Goal: Task Accomplishment & Management: Manage account settings

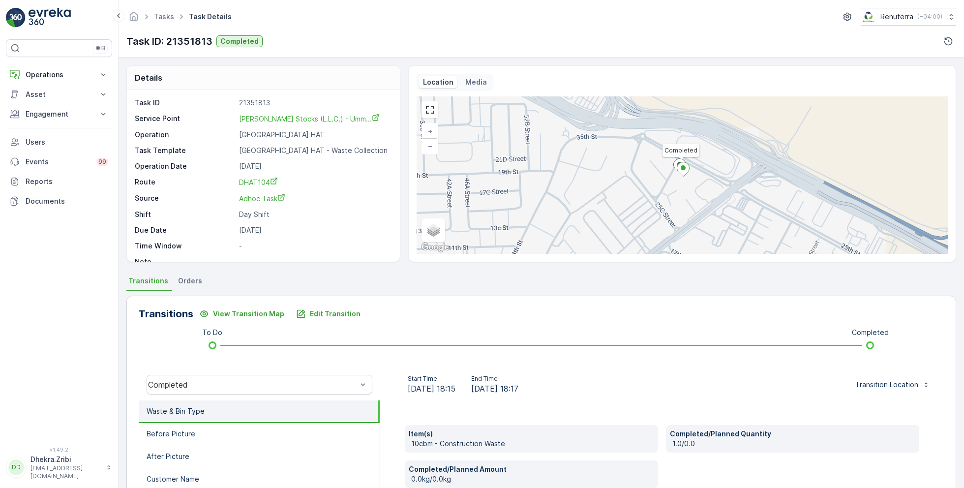
scroll to position [119, 0]
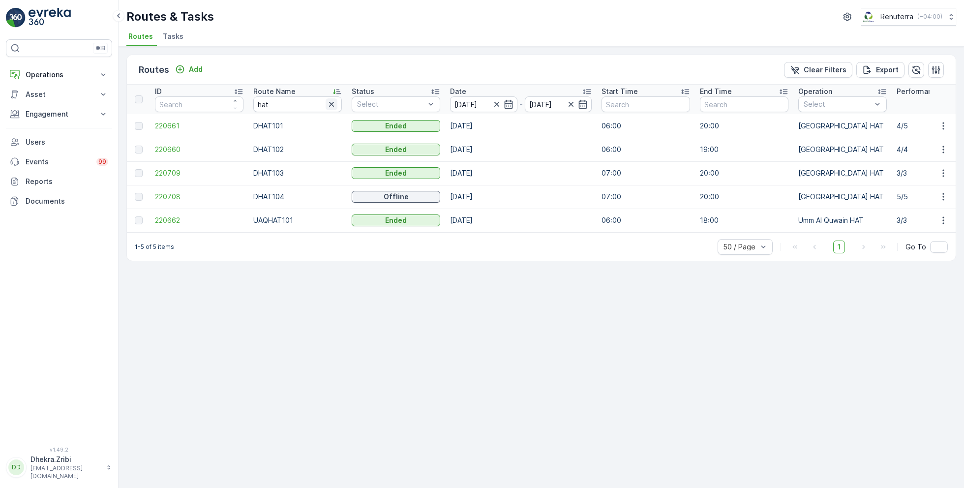
click at [335, 104] on icon "button" at bounding box center [332, 104] width 10 height 10
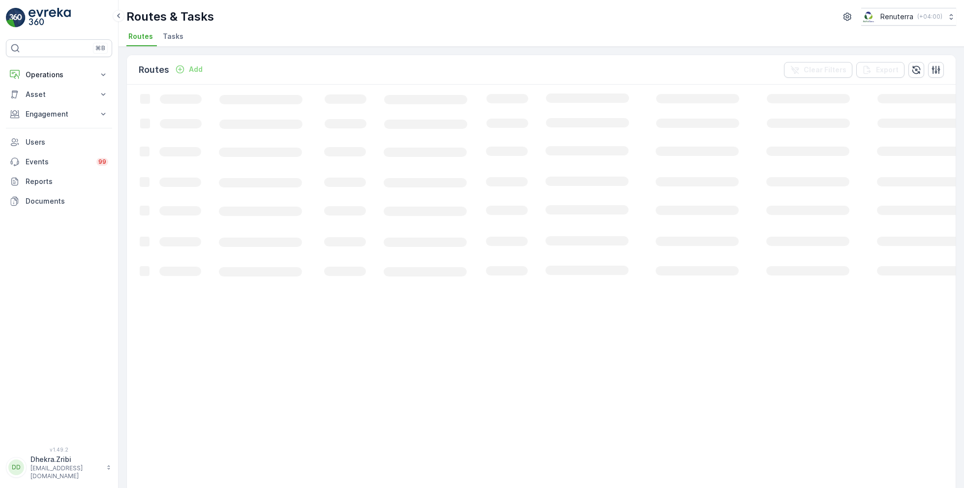
click at [485, 36] on ul "Routes Tasks" at bounding box center [537, 38] width 822 height 17
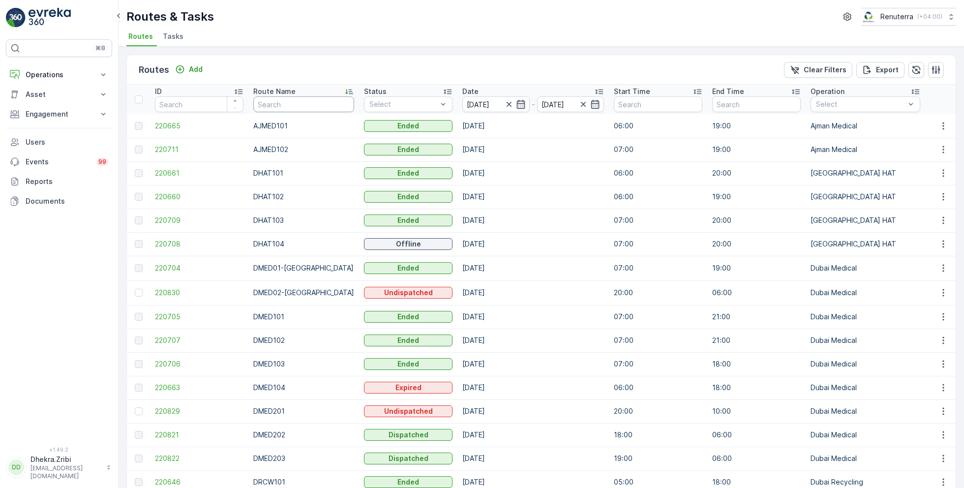
click at [283, 105] on input "text" at bounding box center [303, 104] width 101 height 16
type input "hat"
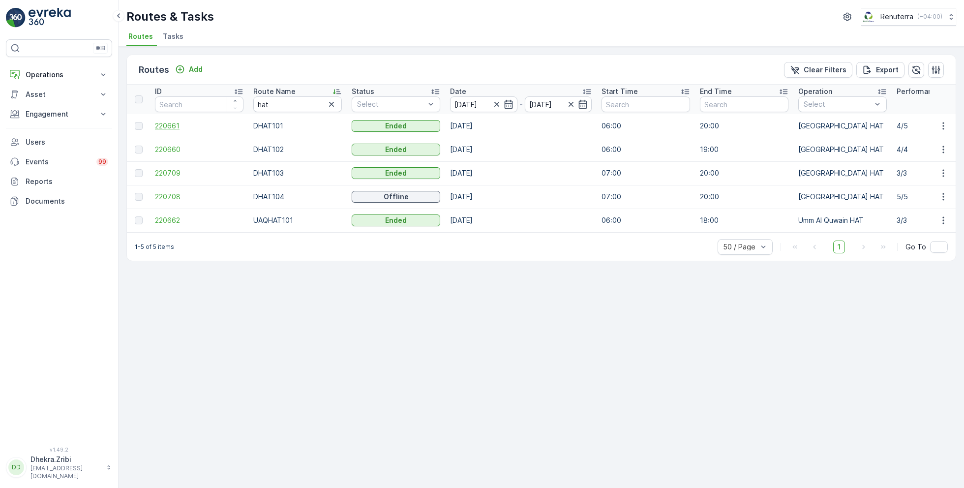
click at [171, 123] on span "220661" at bounding box center [199, 126] width 89 height 10
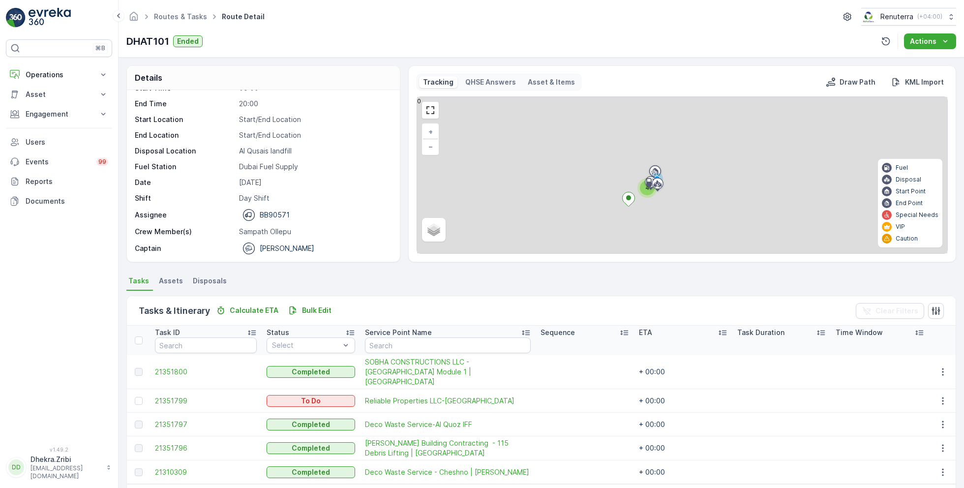
scroll to position [26, 0]
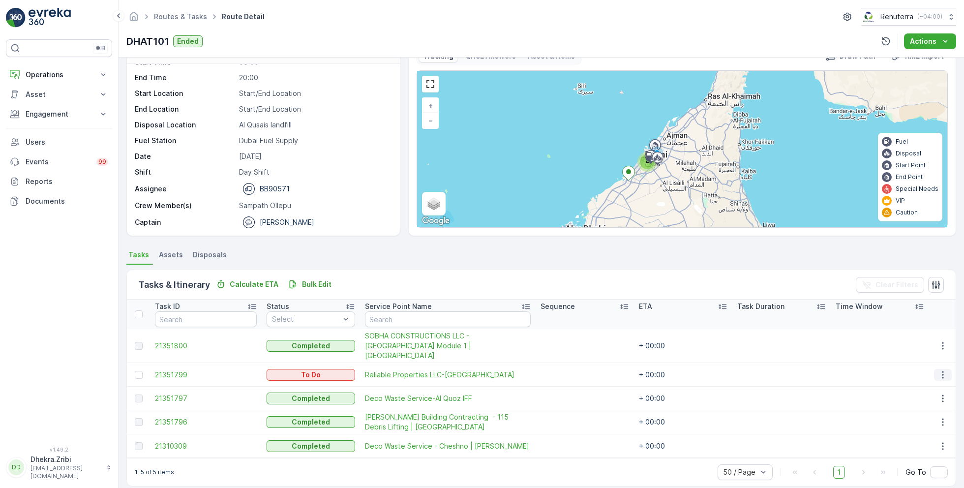
click at [938, 370] on icon "button" at bounding box center [943, 375] width 10 height 10
click at [917, 406] on span "Change Route" at bounding box center [918, 406] width 48 height 10
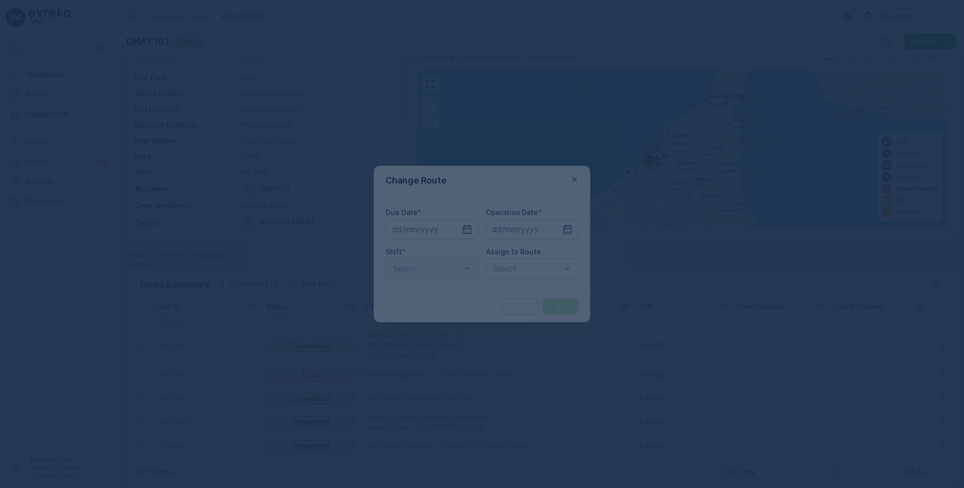
type input "02.09.2025"
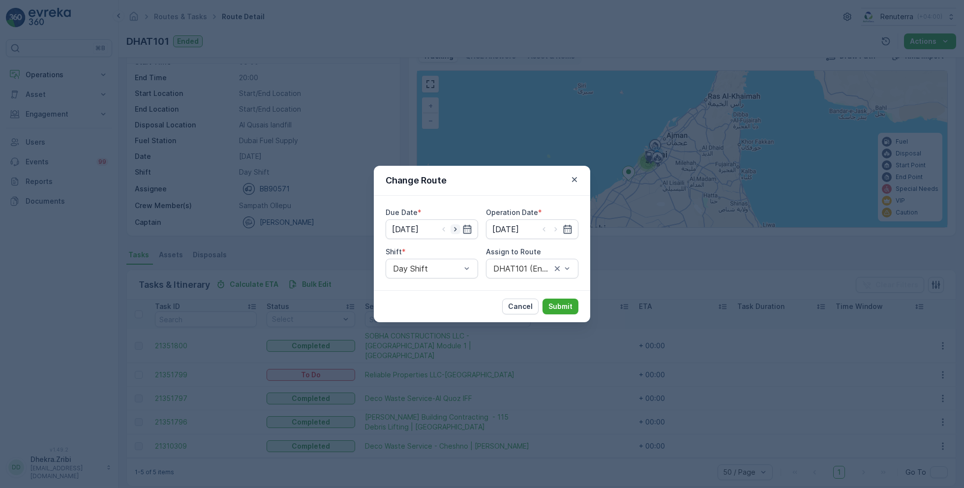
click at [459, 227] on icon "button" at bounding box center [456, 229] width 10 height 10
type input "[DATE]"
click at [559, 231] on icon "button" at bounding box center [556, 229] width 10 height 10
type input "[DATE]"
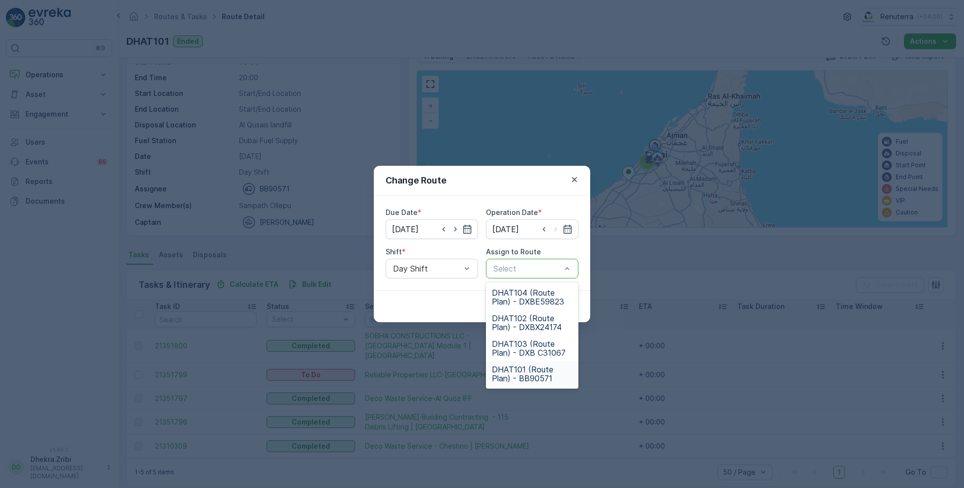
click at [517, 370] on span "DHAT101 (Route Plan) - BB90571" at bounding box center [532, 374] width 81 height 18
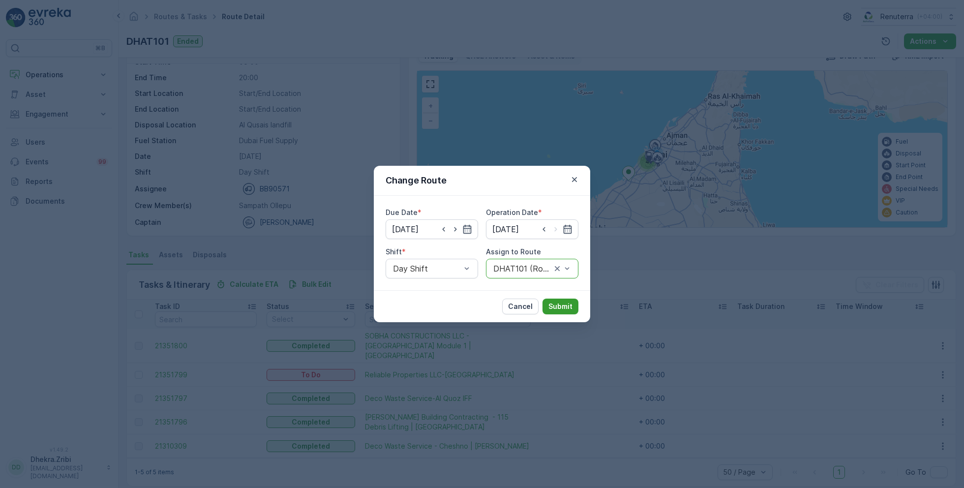
click at [564, 303] on p "Submit" at bounding box center [561, 307] width 24 height 10
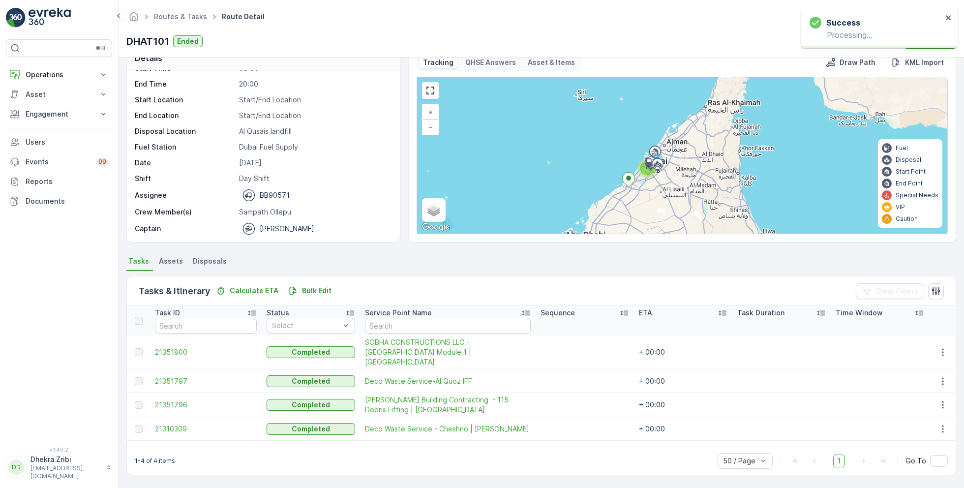
scroll to position [19, 0]
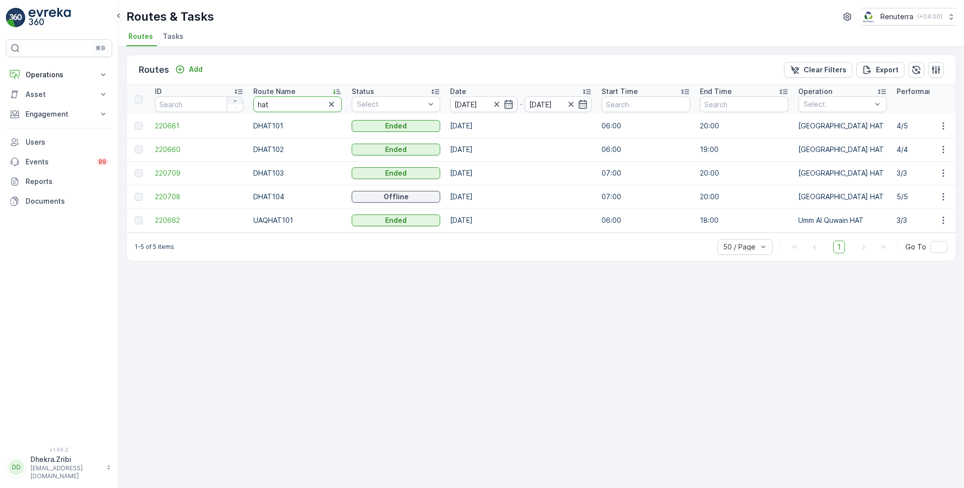
drag, startPoint x: 275, startPoint y: 102, endPoint x: 235, endPoint y: 101, distance: 39.9
type input "roro"
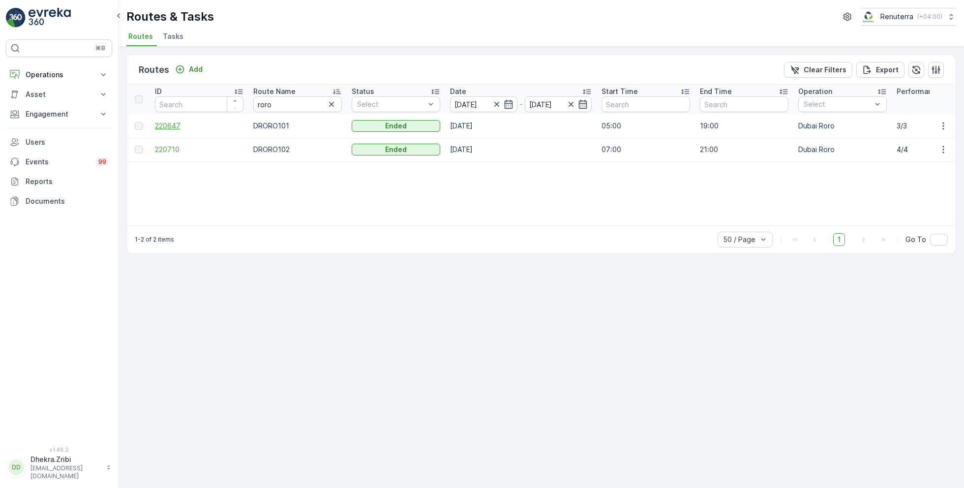
click at [174, 126] on span "220647" at bounding box center [199, 126] width 89 height 10
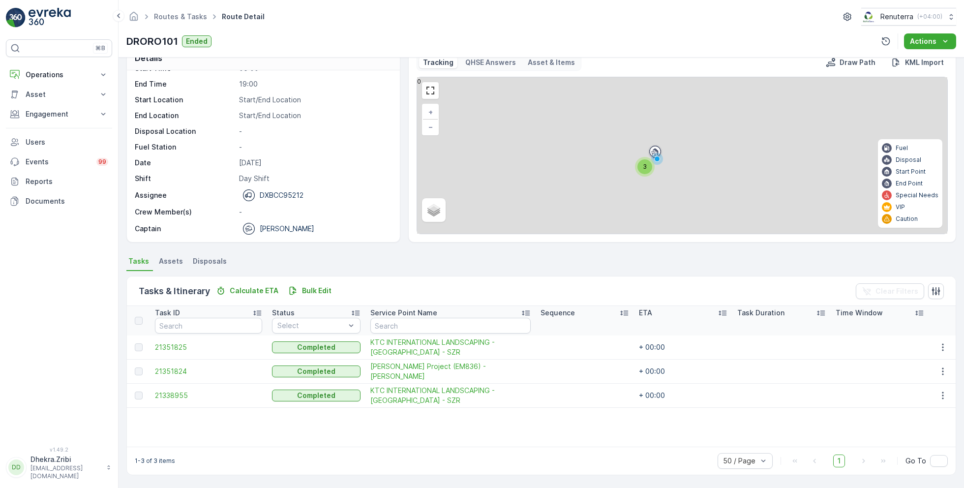
scroll to position [19, 0]
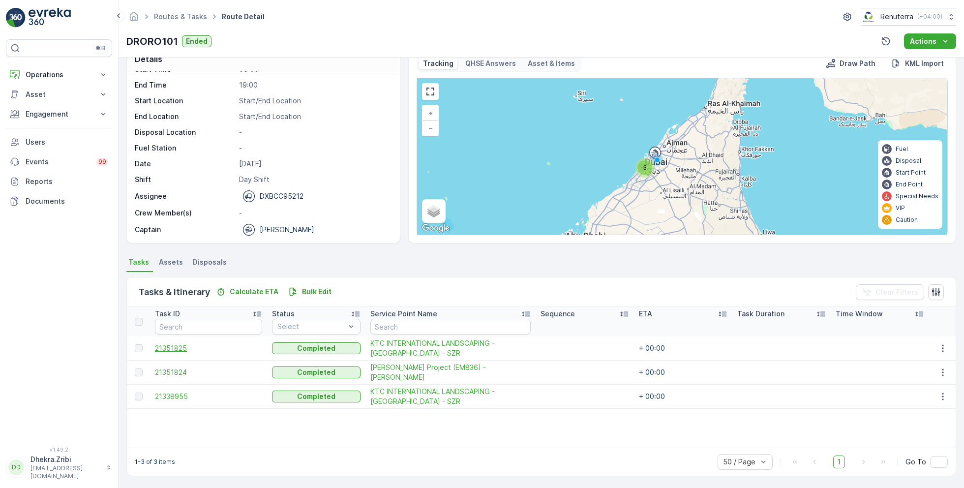
click at [177, 347] on span "21351825" at bounding box center [208, 348] width 107 height 10
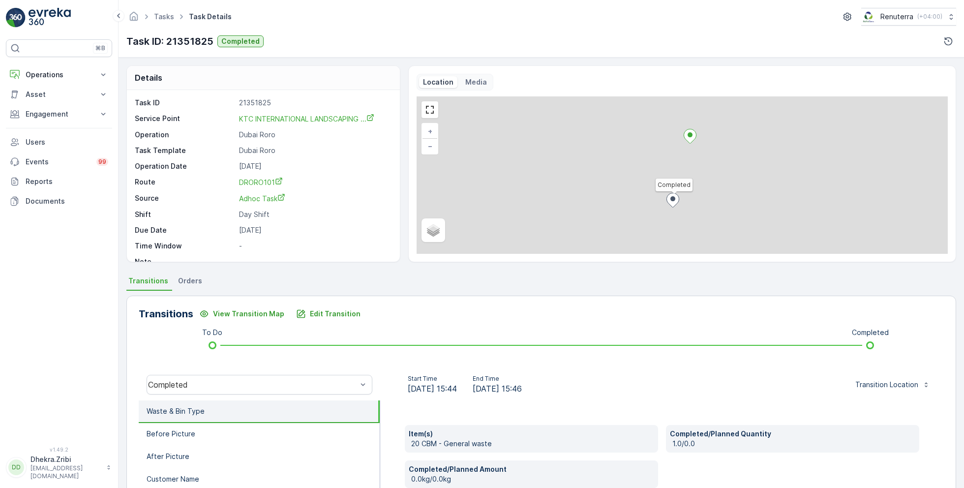
scroll to position [13, 0]
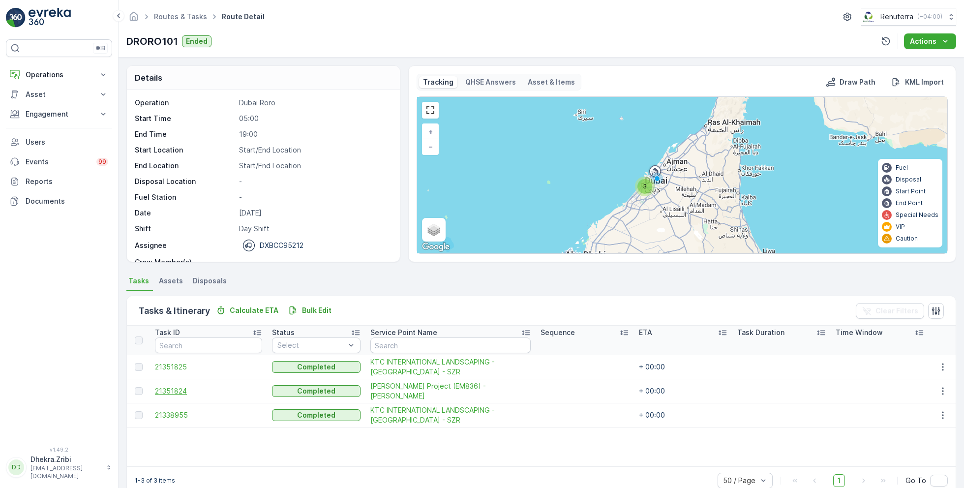
click at [169, 392] on span "21351824" at bounding box center [208, 391] width 107 height 10
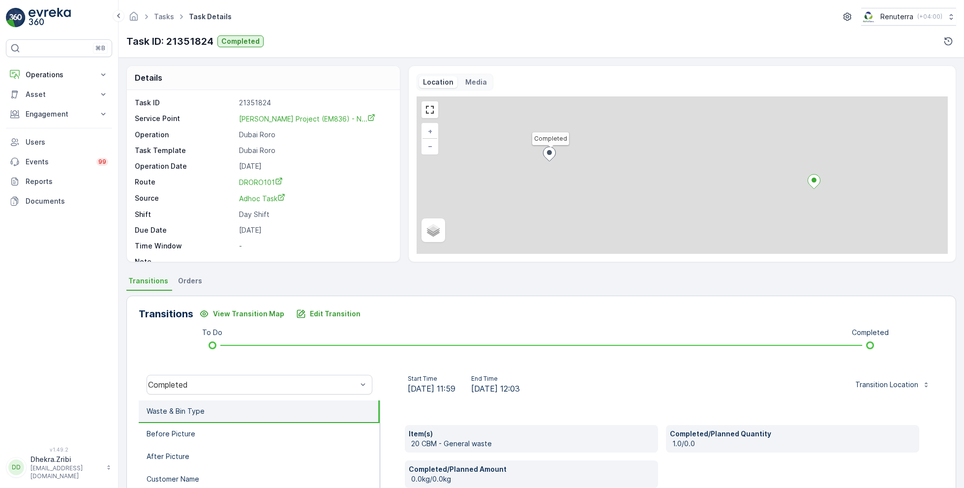
scroll to position [13, 0]
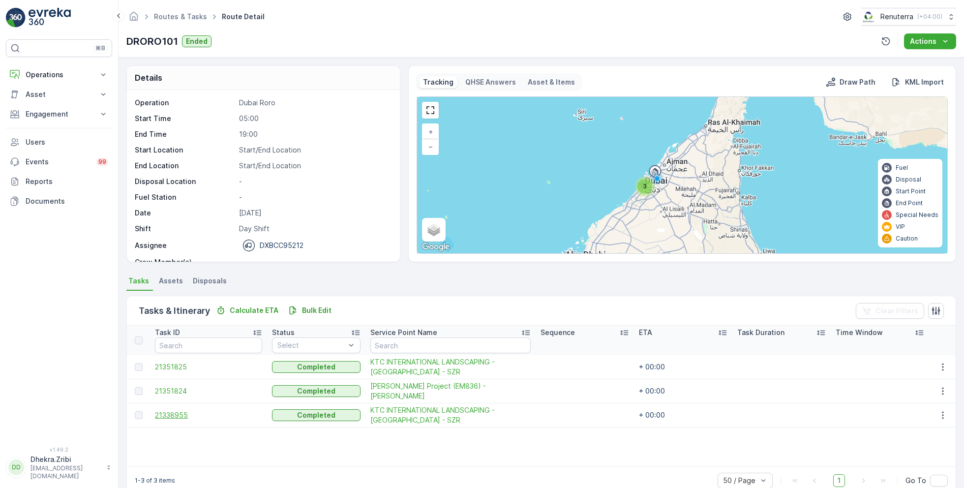
click at [176, 412] on span "21338955" at bounding box center [208, 415] width 107 height 10
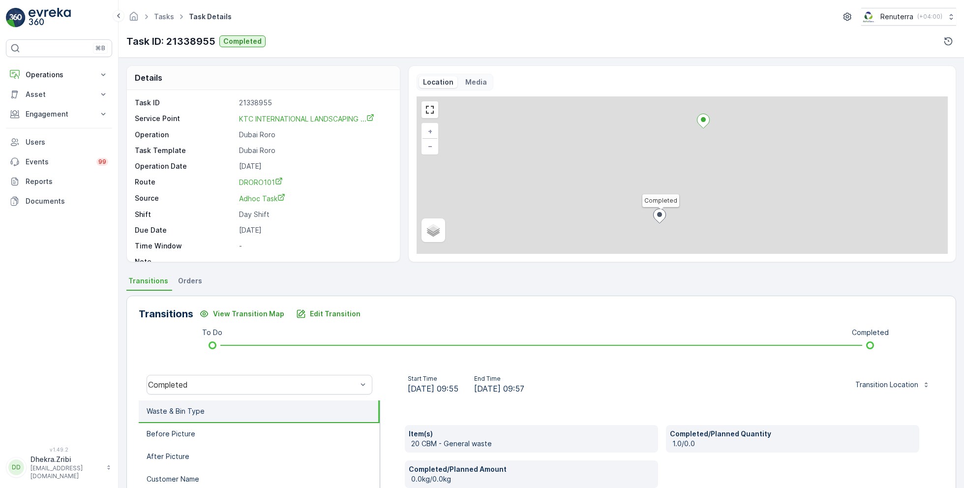
scroll to position [13, 0]
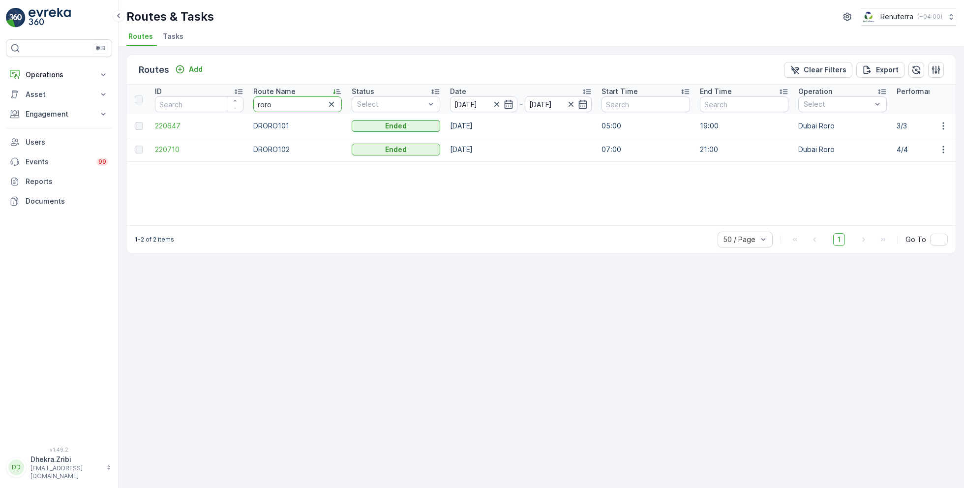
drag, startPoint x: 282, startPoint y: 106, endPoint x: 222, endPoint y: 105, distance: 60.0
type input "rel"
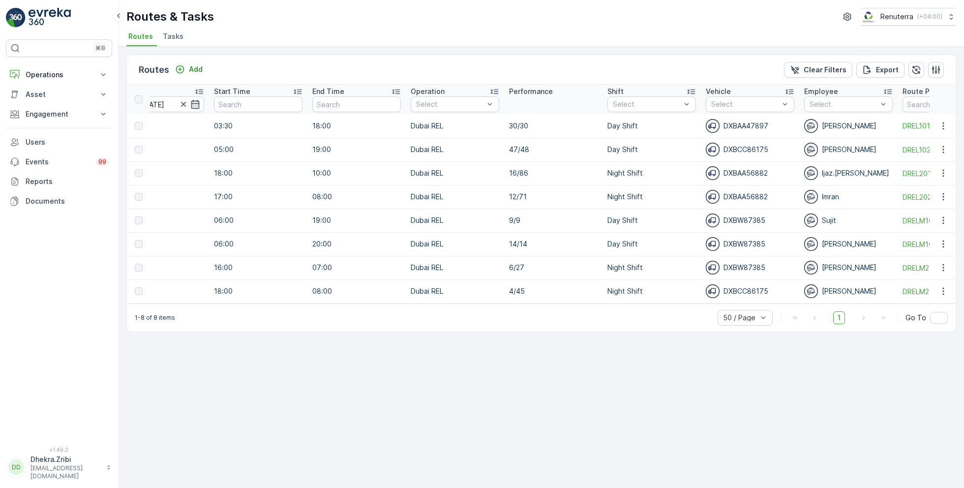
scroll to position [0, 410]
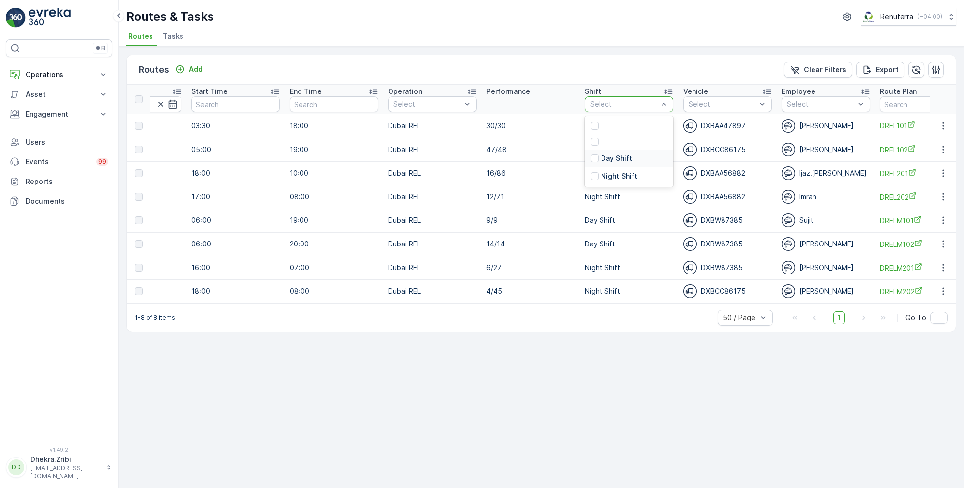
click at [612, 159] on p "Day Shift" at bounding box center [616, 158] width 31 height 10
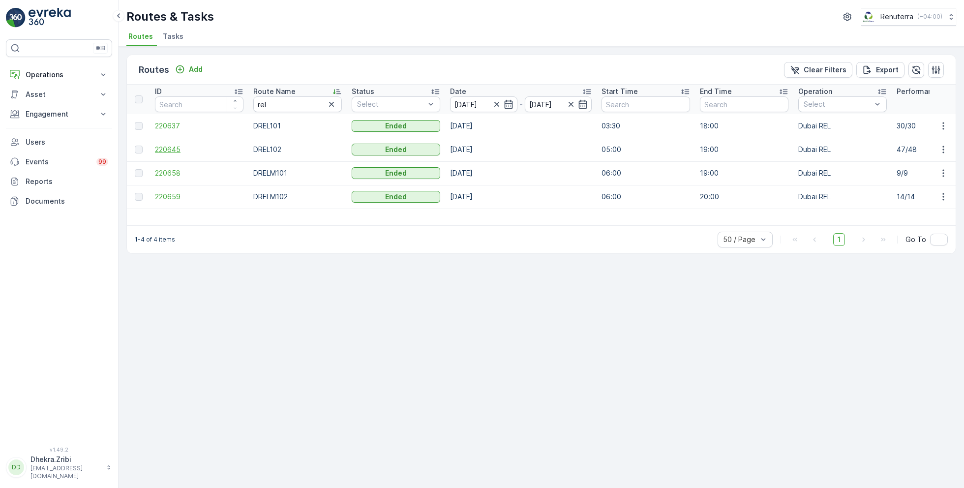
click at [172, 149] on span "220645" at bounding box center [199, 150] width 89 height 10
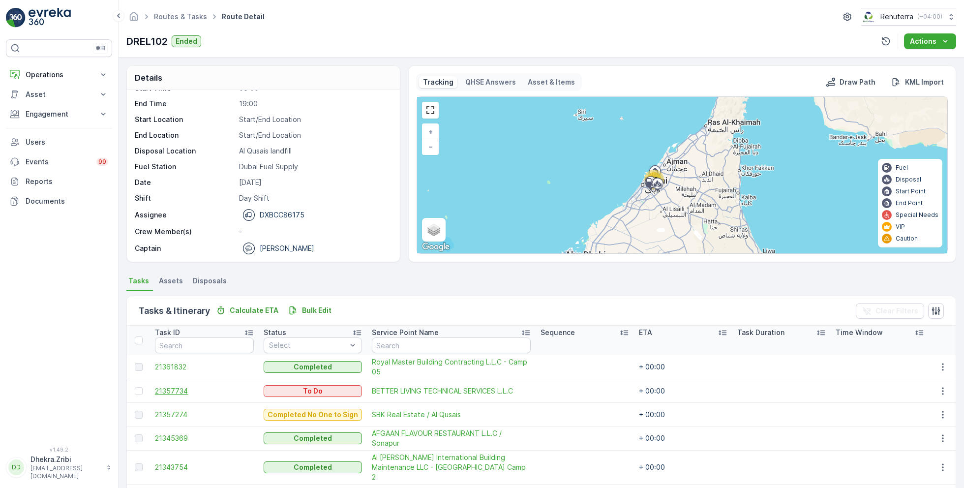
click at [174, 389] on span "21357734" at bounding box center [204, 391] width 99 height 10
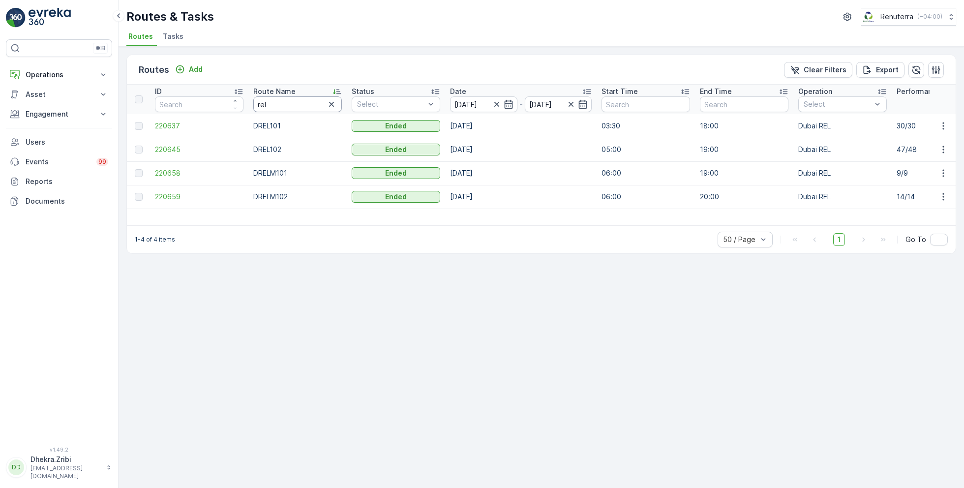
click at [271, 101] on input "rel" at bounding box center [297, 104] width 89 height 16
type input "med"
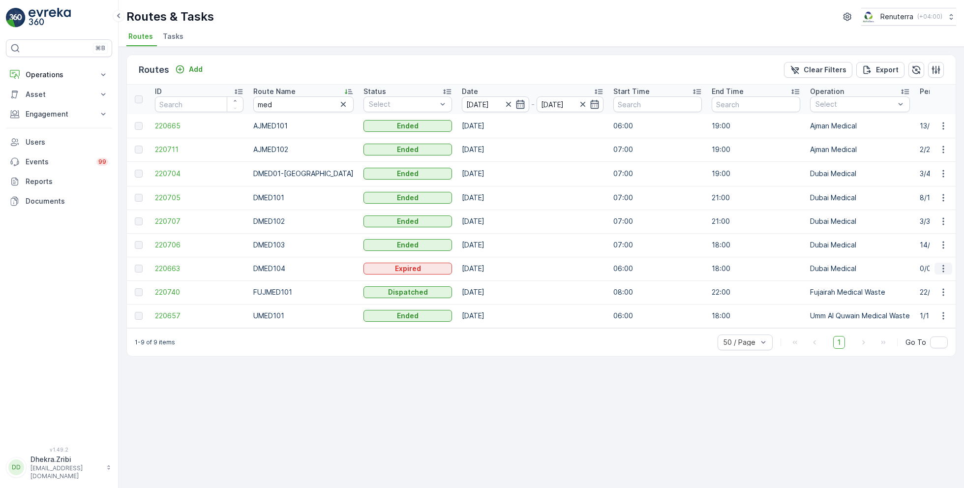
click at [945, 266] on icon "button" at bounding box center [944, 269] width 10 height 10
click at [835, 383] on div "Routes Add Clear Filters Export ID Route Name med Status Select Date 02.09.2025…" at bounding box center [542, 267] width 846 height 441
click at [171, 195] on span "220705" at bounding box center [199, 198] width 89 height 10
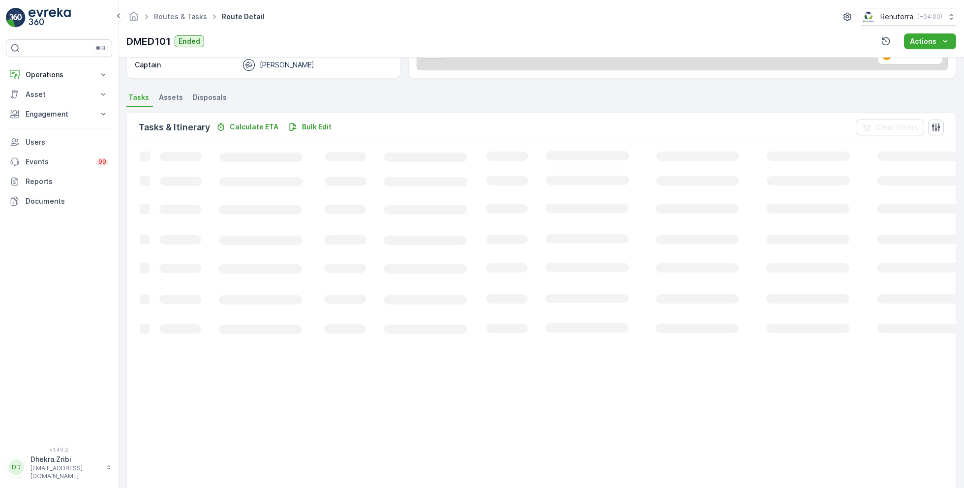
scroll to position [145, 0]
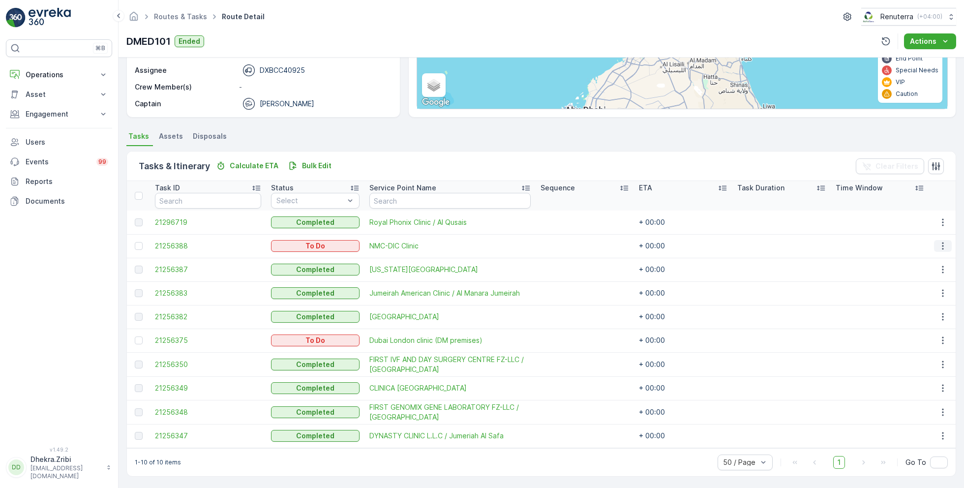
click at [941, 246] on icon "button" at bounding box center [943, 246] width 10 height 10
click at [910, 301] on span "Remove from Route" at bounding box center [927, 302] width 66 height 10
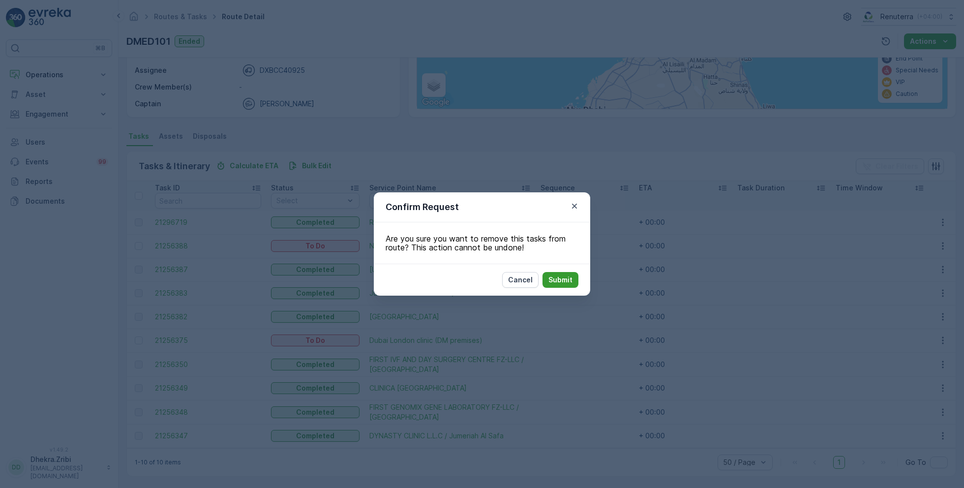
click at [554, 279] on p "Submit" at bounding box center [561, 280] width 24 height 10
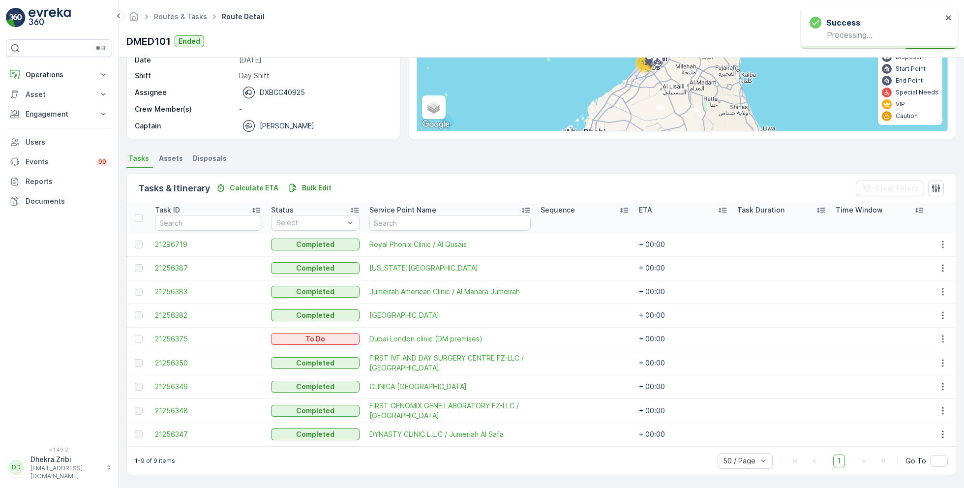
scroll to position [121, 0]
click at [942, 337] on icon "button" at bounding box center [942, 340] width 1 height 7
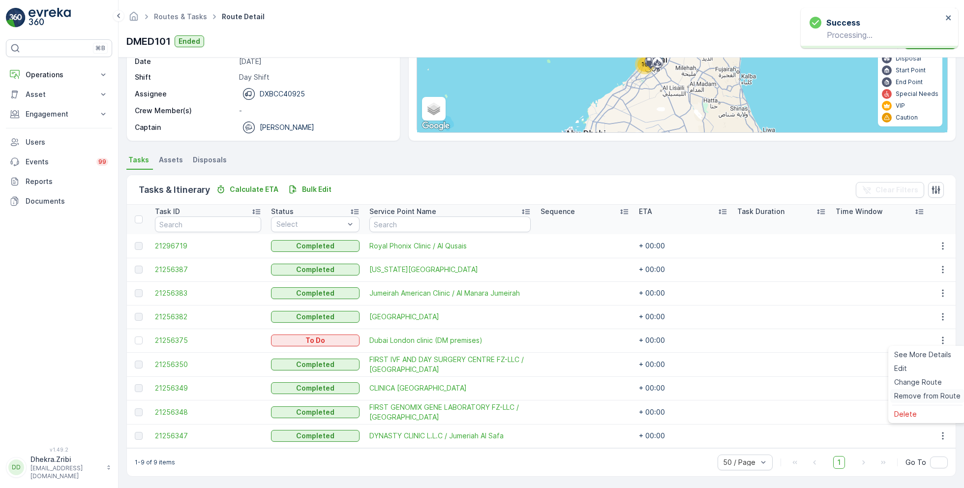
click at [914, 391] on span "Remove from Route" at bounding box center [927, 396] width 66 height 10
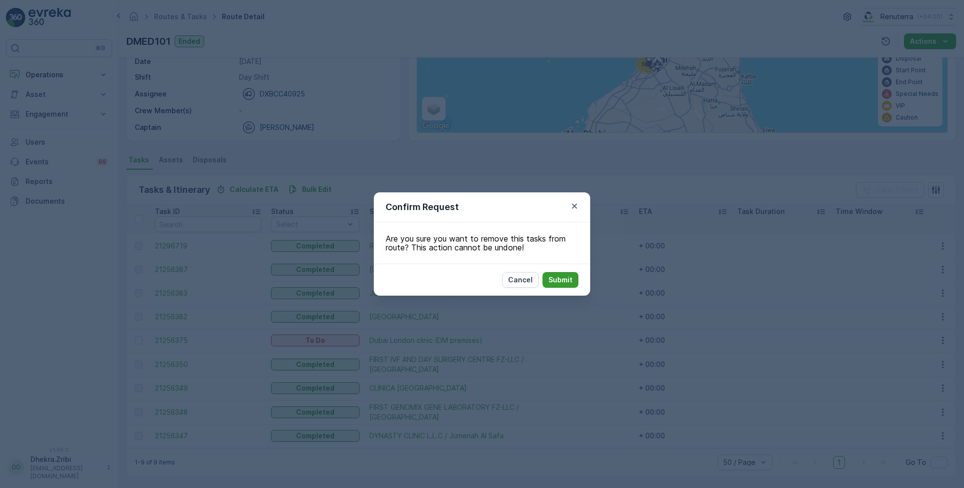
click at [569, 283] on p "Submit" at bounding box center [561, 280] width 24 height 10
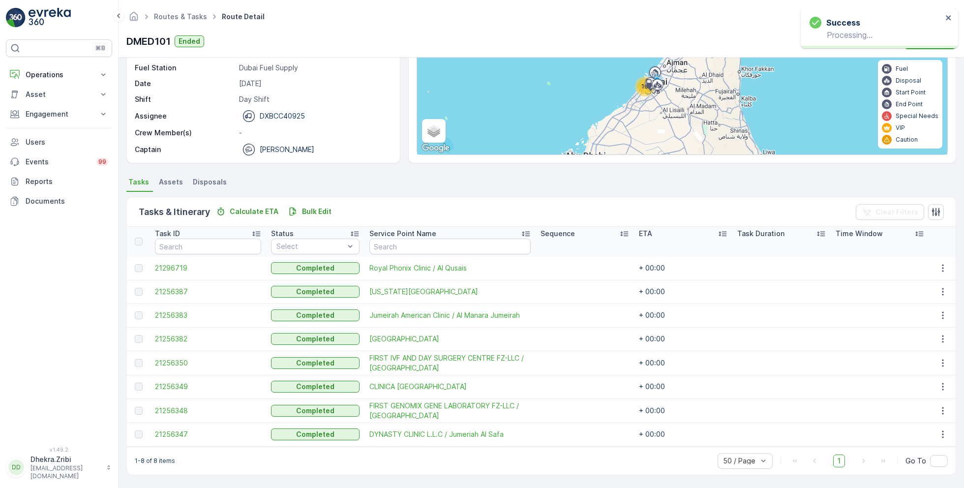
scroll to position [97, 0]
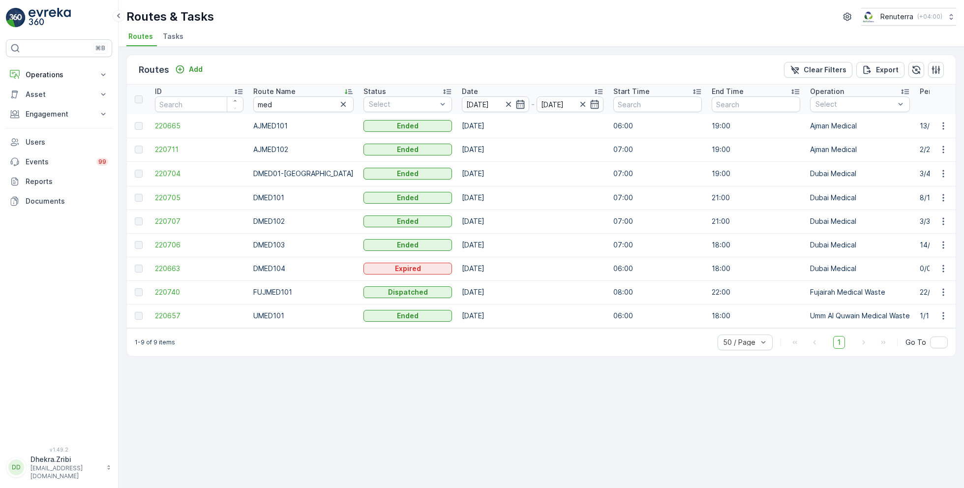
click at [181, 33] on li "Tasks" at bounding box center [174, 38] width 27 height 17
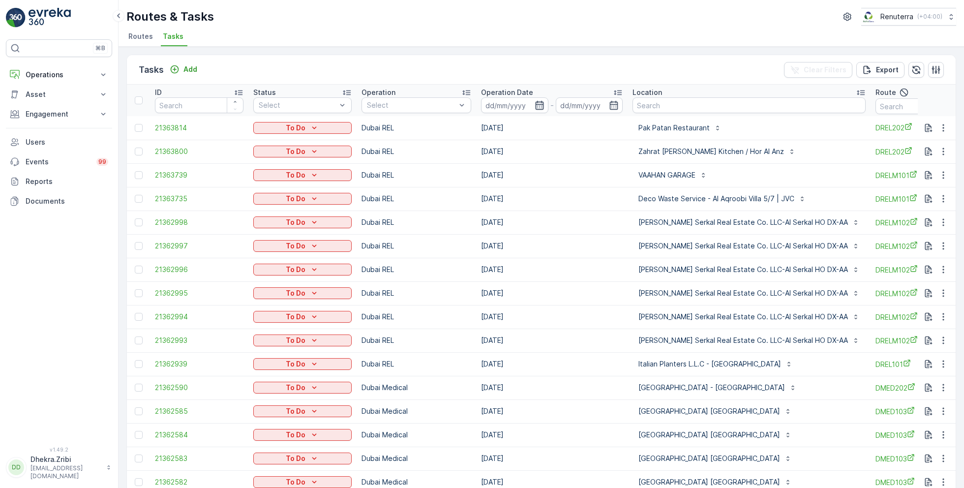
click at [535, 103] on icon "button" at bounding box center [539, 105] width 8 height 9
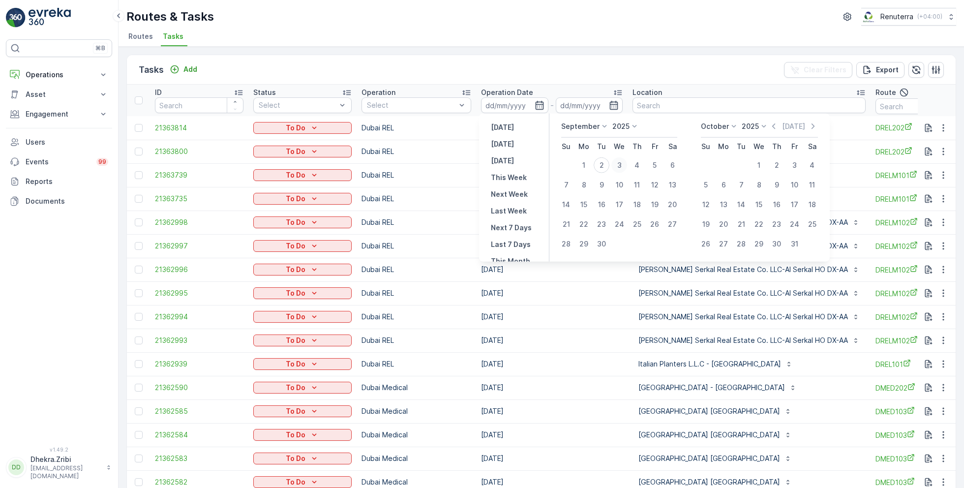
click at [619, 165] on div "3" at bounding box center [620, 165] width 16 height 16
type input "[DATE]"
click at [619, 165] on div "3" at bounding box center [620, 165] width 16 height 16
type input "[DATE]"
click at [444, 25] on div "Routes & Tasks Renuterra ( +04:00 )" at bounding box center [541, 17] width 830 height 18
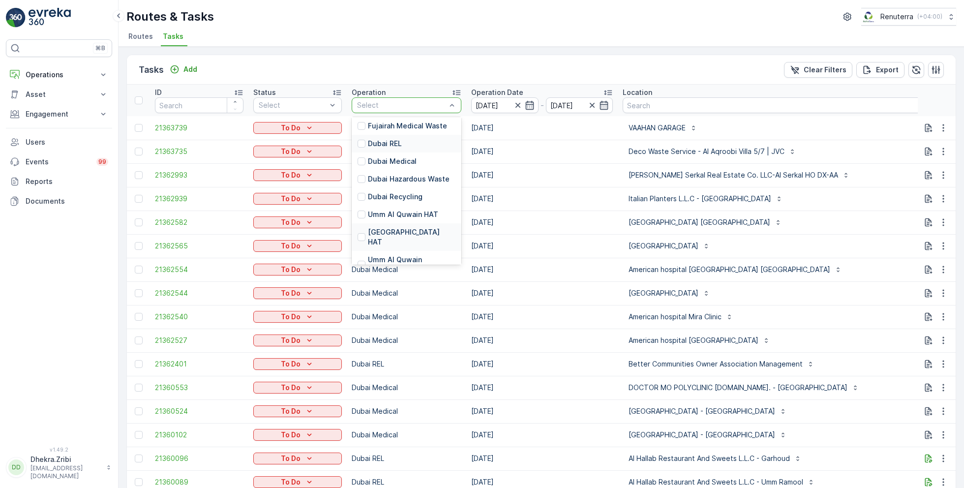
scroll to position [65, 0]
click at [389, 235] on p "Dubai HAT" at bounding box center [412, 237] width 88 height 20
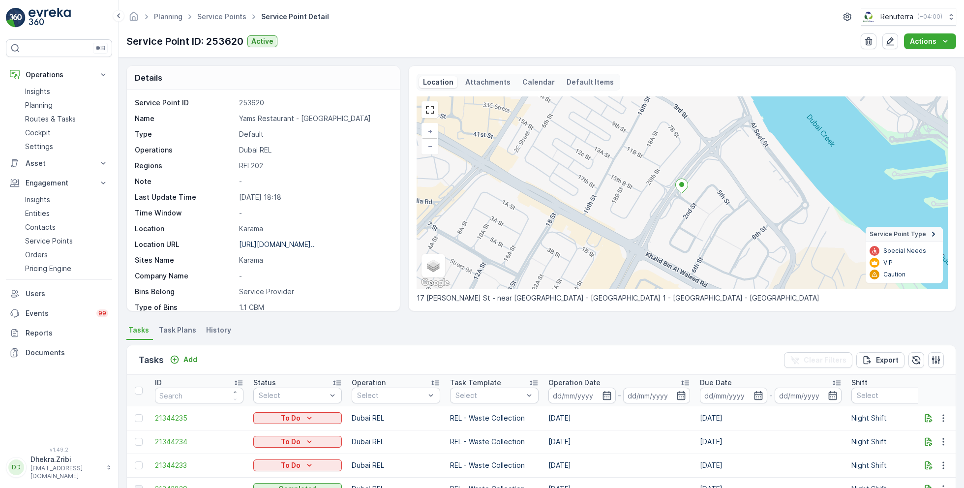
scroll to position [135, 0]
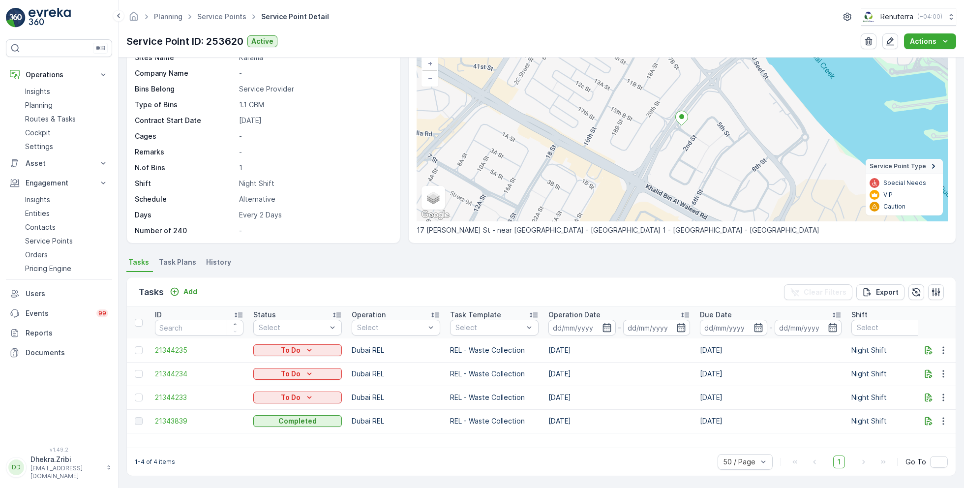
click at [221, 11] on ul "Service Points" at bounding box center [227, 17] width 64 height 14
click at [225, 18] on link "Service Points" at bounding box center [221, 16] width 49 height 8
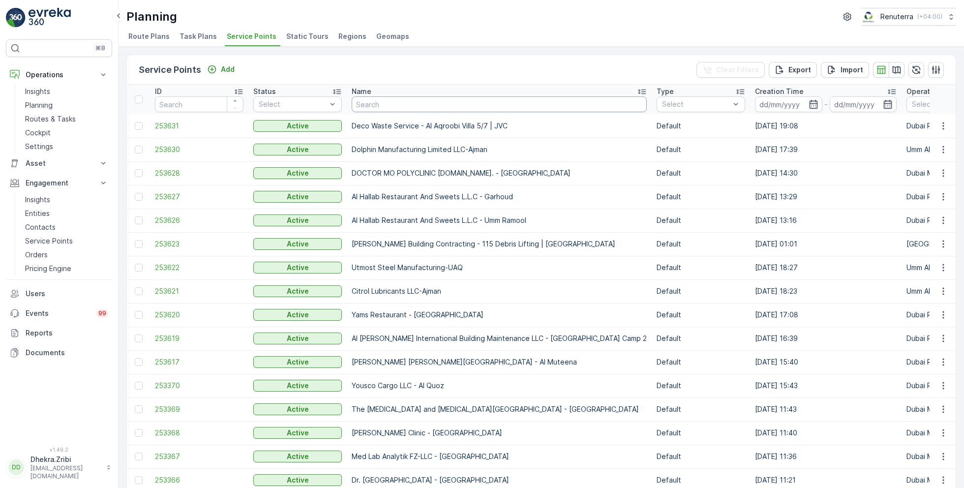
click at [409, 103] on input "text" at bounding box center [499, 104] width 295 height 16
paste input "Dubai Duty Free"
type input "Dubai Duty Free"
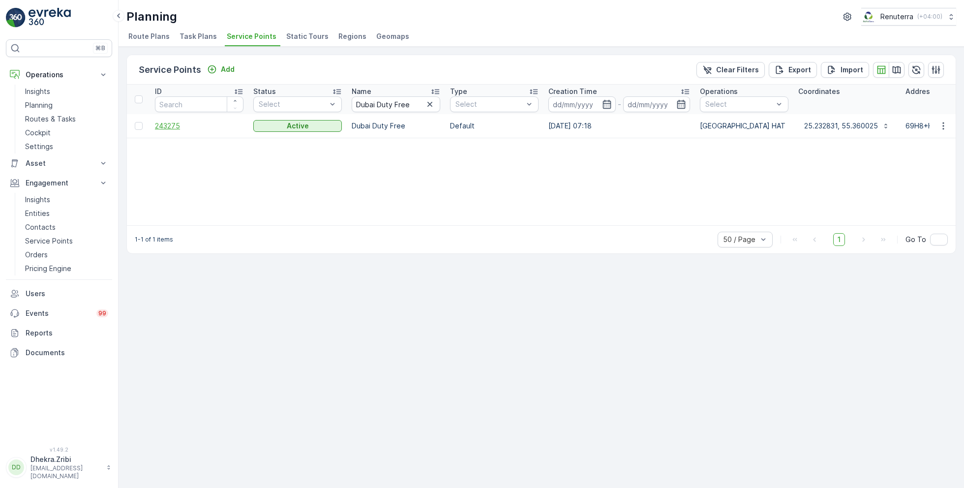
click at [170, 123] on span "243275" at bounding box center [199, 126] width 89 height 10
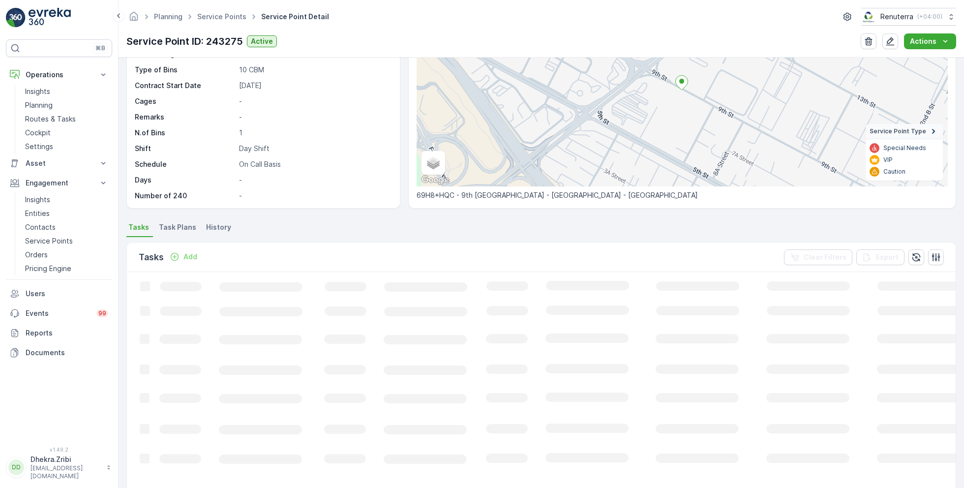
scroll to position [105, 0]
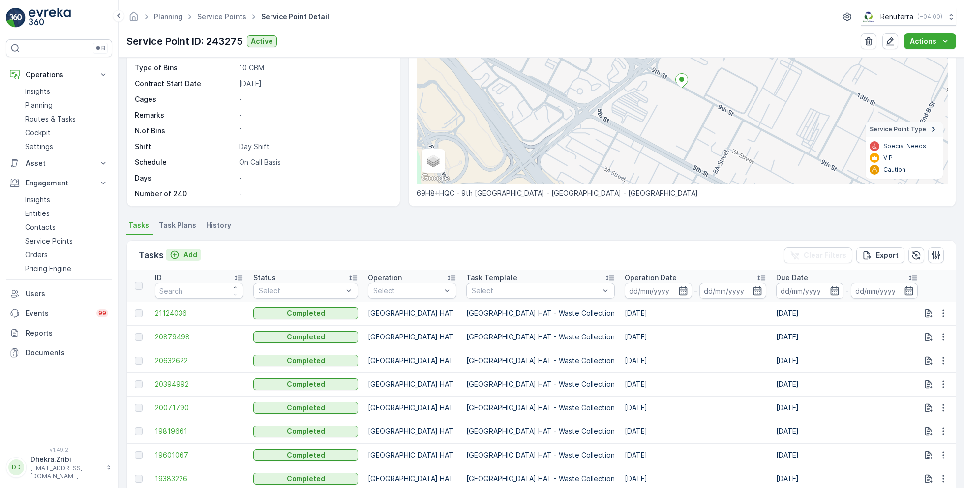
click at [186, 253] on p "Add" at bounding box center [191, 255] width 14 height 10
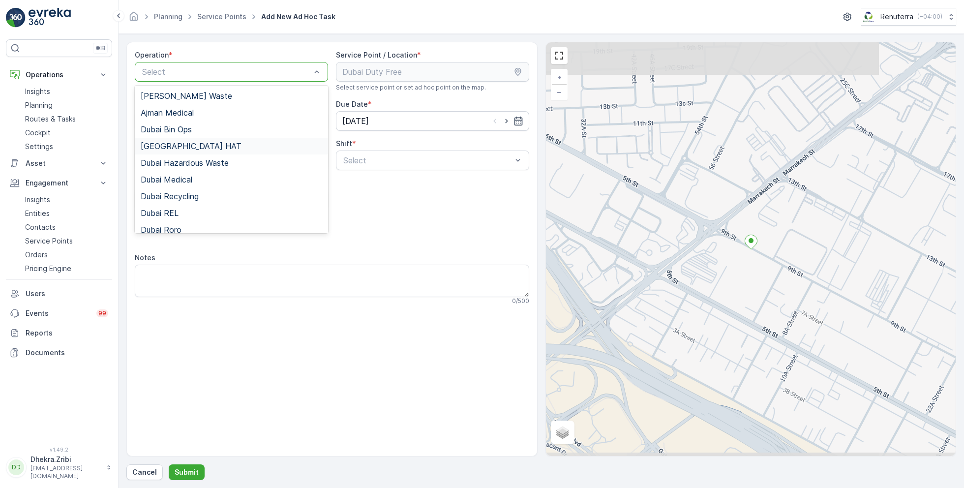
click at [175, 146] on span "[GEOGRAPHIC_DATA] HAT" at bounding box center [191, 146] width 101 height 9
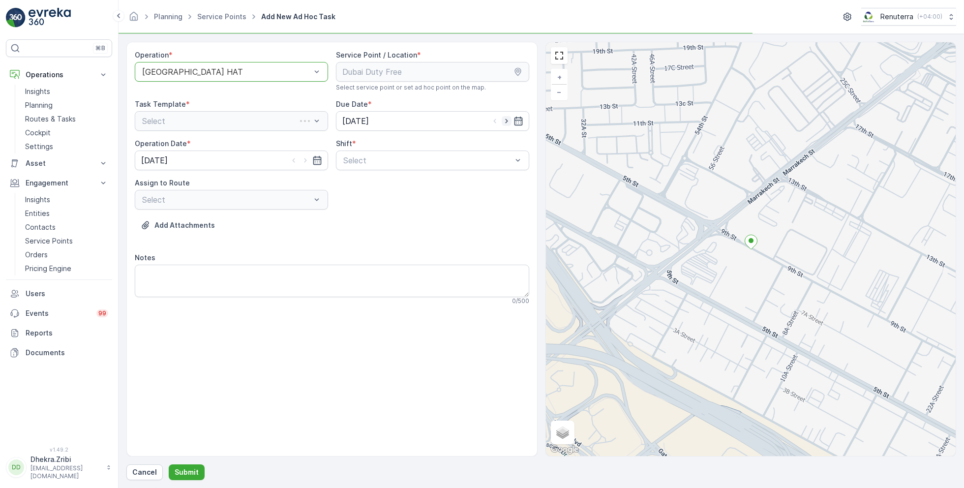
click at [506, 121] on icon "button" at bounding box center [506, 121] width 2 height 4
type input "03.09.2025"
click at [306, 161] on icon "button" at bounding box center [306, 160] width 10 height 10
type input "03.09.2025"
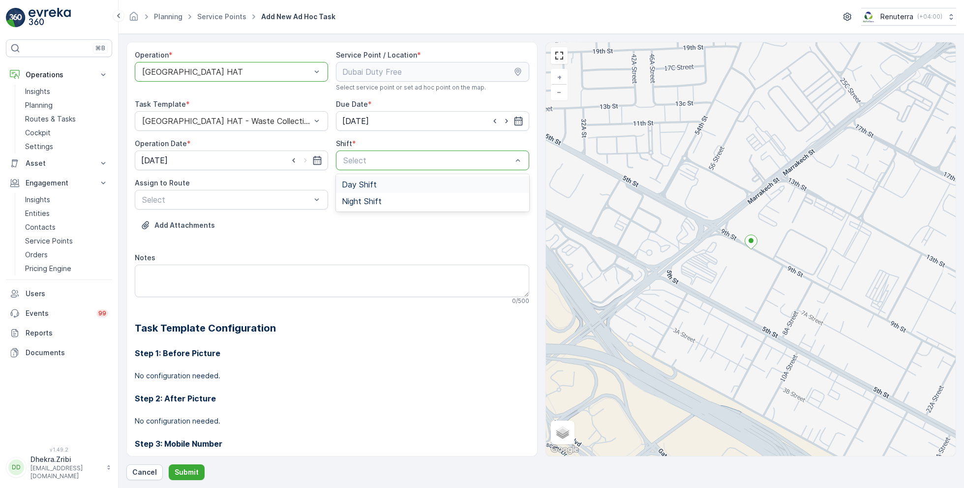
click at [362, 191] on div "Day Shift" at bounding box center [432, 184] width 193 height 17
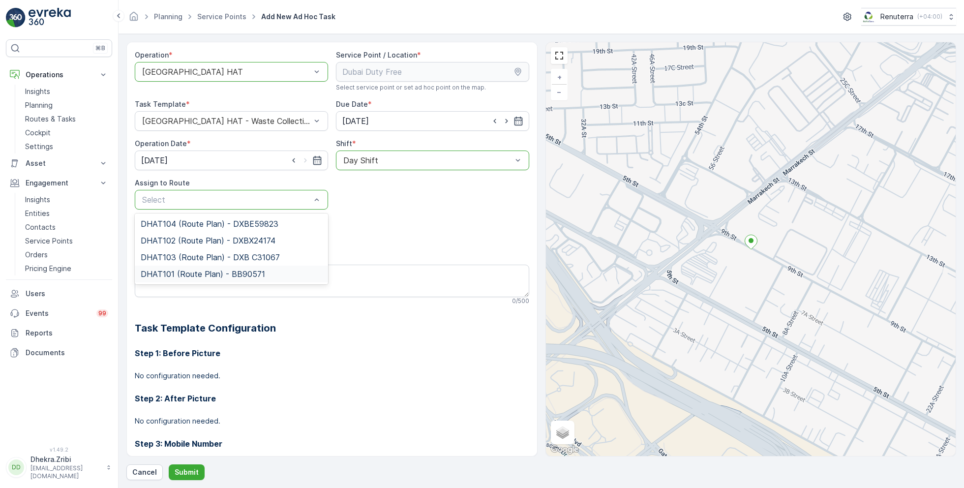
click at [190, 274] on span "DHAT101 (Route Plan) - BB90571" at bounding box center [203, 274] width 124 height 9
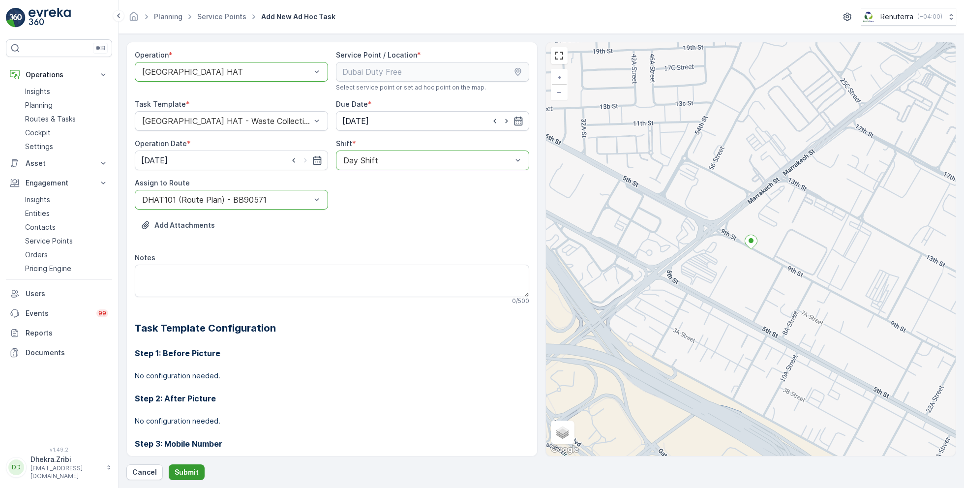
click at [180, 469] on p "Submit" at bounding box center [187, 472] width 24 height 10
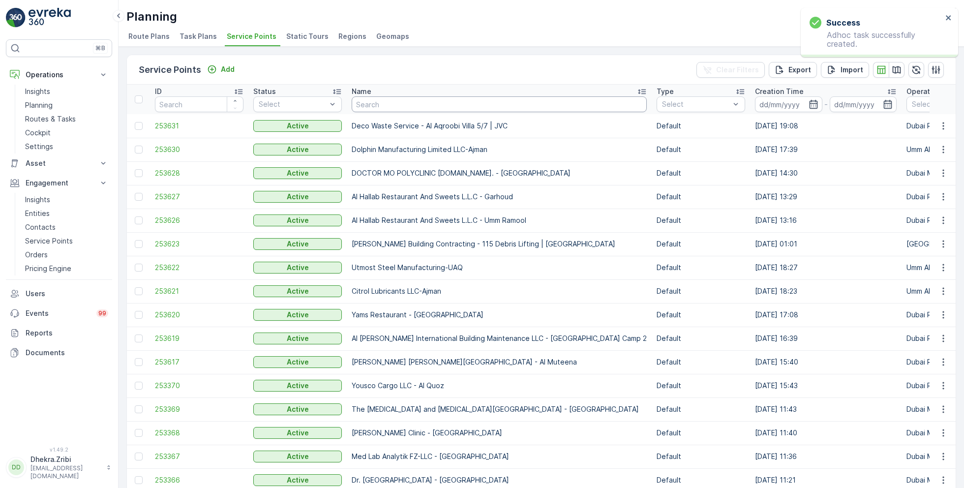
click at [408, 103] on input "text" at bounding box center [499, 104] width 295 height 16
paste input "OTTO BUILDING CONTRACTING L.L.C"
type input "OTTO BUILDING CONTRACTING L.L.C"
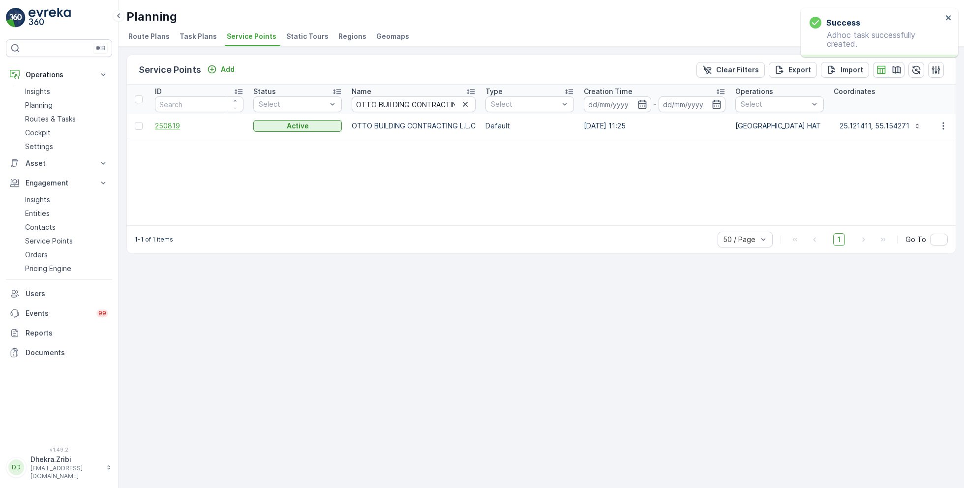
click at [176, 125] on span "250819" at bounding box center [199, 126] width 89 height 10
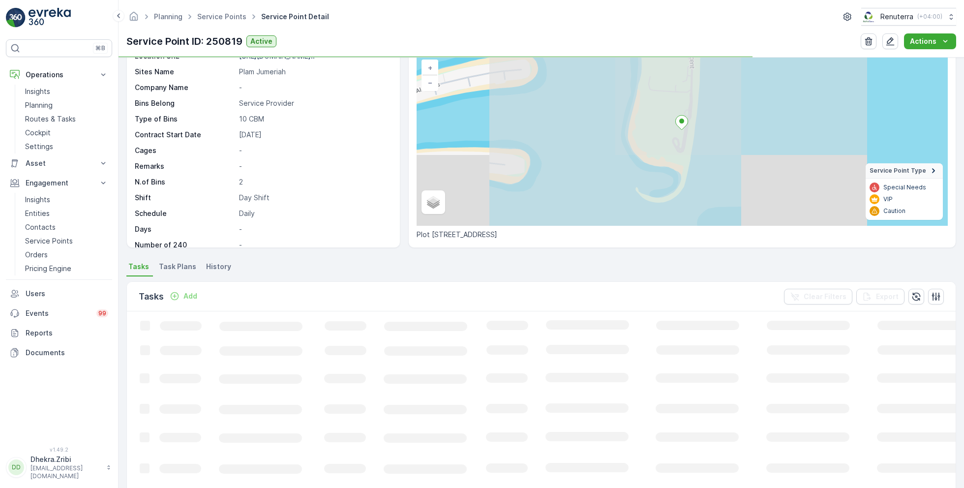
scroll to position [105, 0]
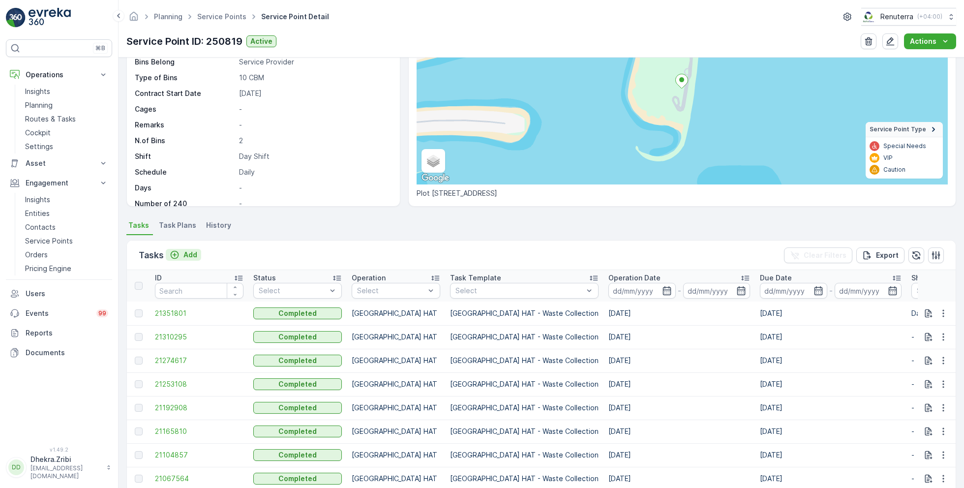
click at [185, 251] on p "Add" at bounding box center [191, 255] width 14 height 10
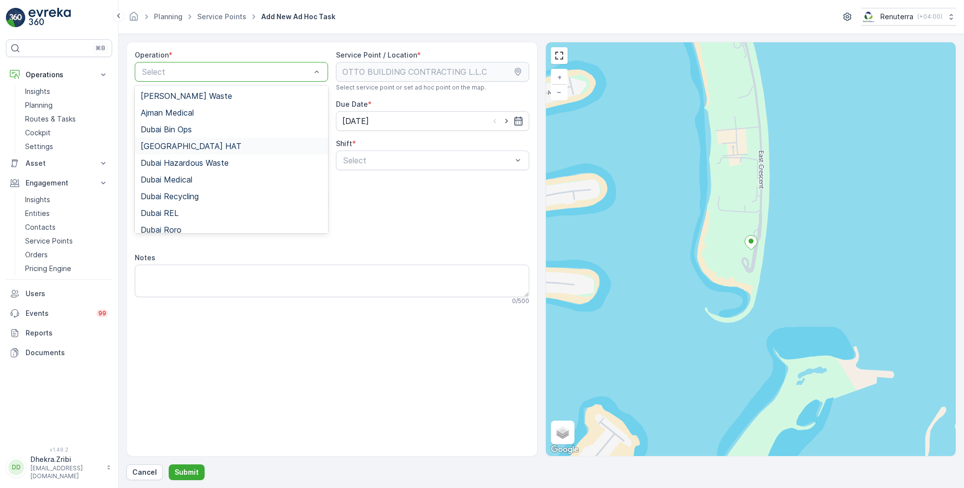
click at [175, 147] on span "[GEOGRAPHIC_DATA] HAT" at bounding box center [191, 146] width 101 height 9
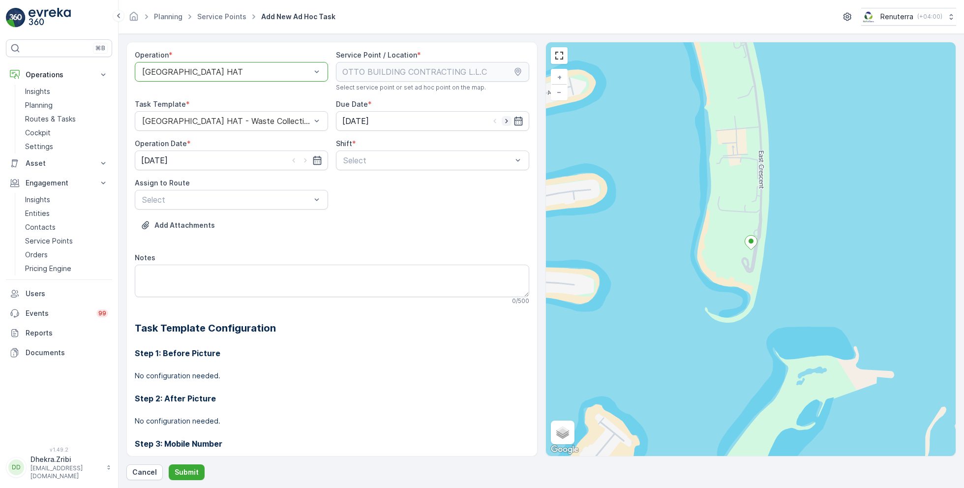
click at [506, 121] on icon "button" at bounding box center [507, 121] width 10 height 10
type input "[DATE]"
click at [307, 156] on icon "button" at bounding box center [306, 160] width 10 height 10
type input "[DATE]"
click at [360, 180] on span "Day Shift" at bounding box center [359, 184] width 35 height 9
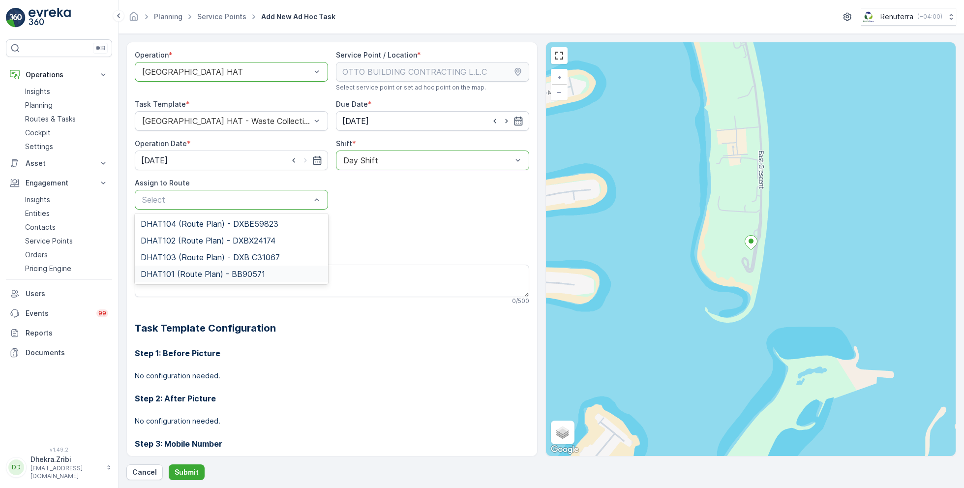
click at [191, 270] on span "DHAT101 (Route Plan) - BB90571" at bounding box center [203, 274] width 124 height 9
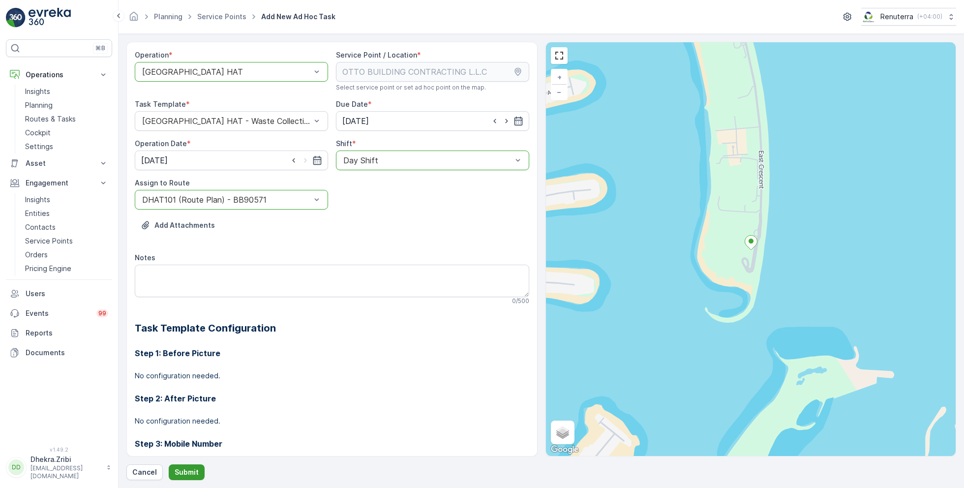
click at [185, 471] on p "Submit" at bounding box center [187, 472] width 24 height 10
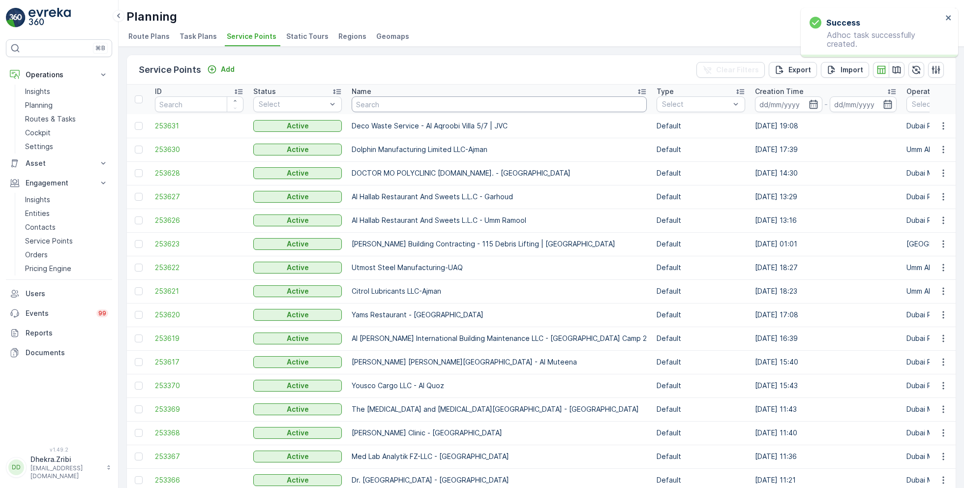
click at [454, 104] on input "text" at bounding box center [499, 104] width 295 height 16
paste input "Wade Adams Contracting LLC - Golf City"
type input "Wade Adams Contracting LLC - Golf City"
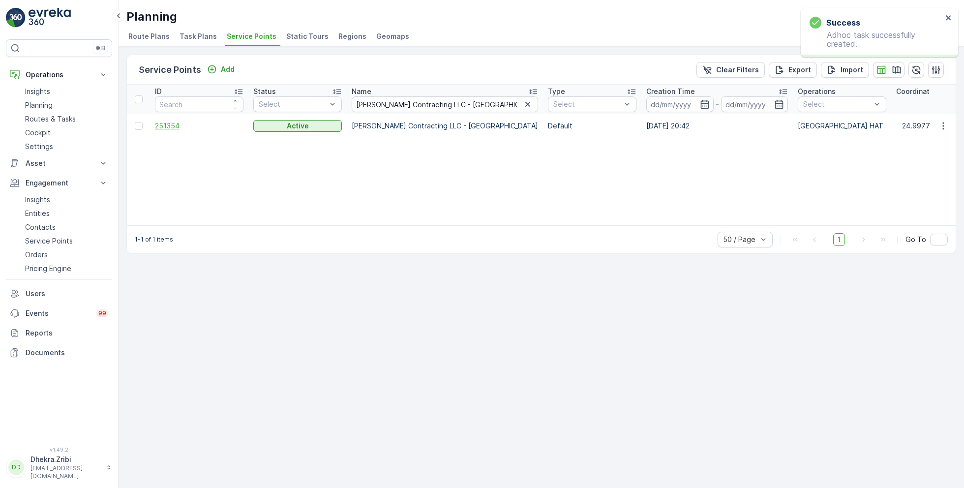
click at [170, 125] on span "251354" at bounding box center [199, 126] width 89 height 10
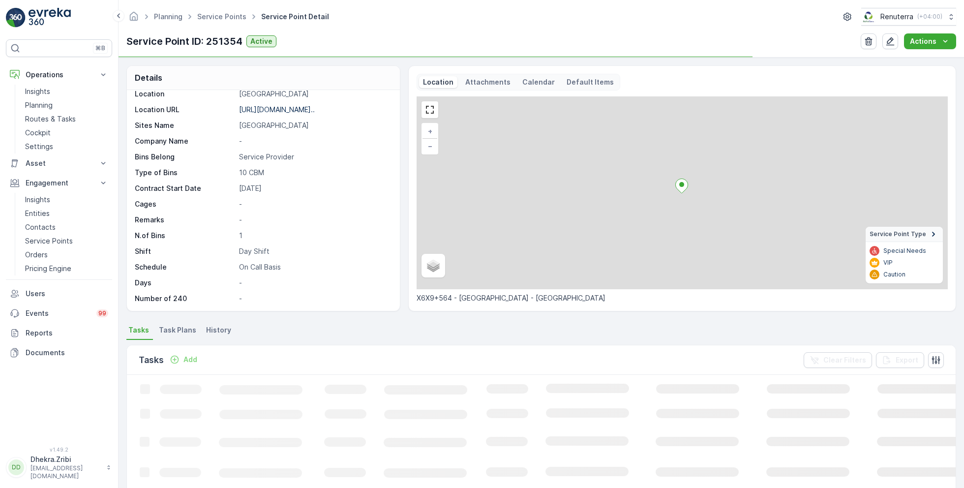
scroll to position [59, 0]
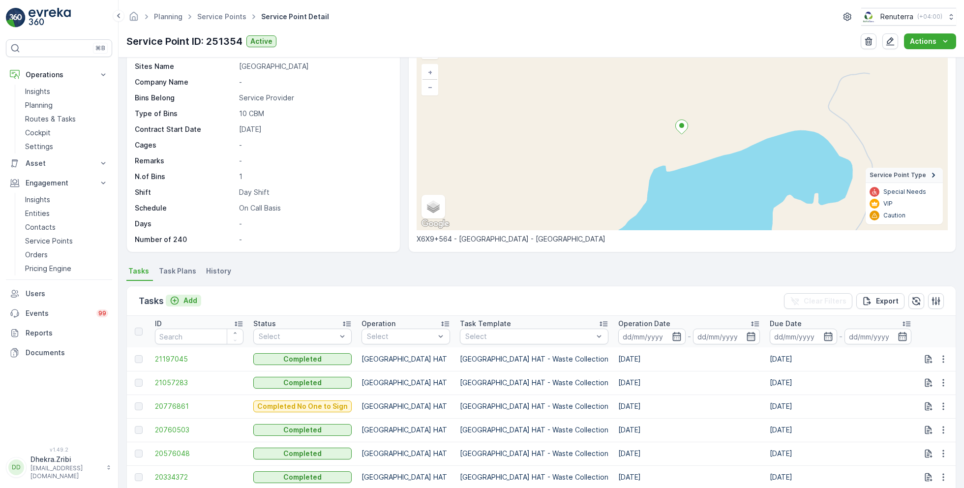
click at [188, 300] on p "Add" at bounding box center [191, 301] width 14 height 10
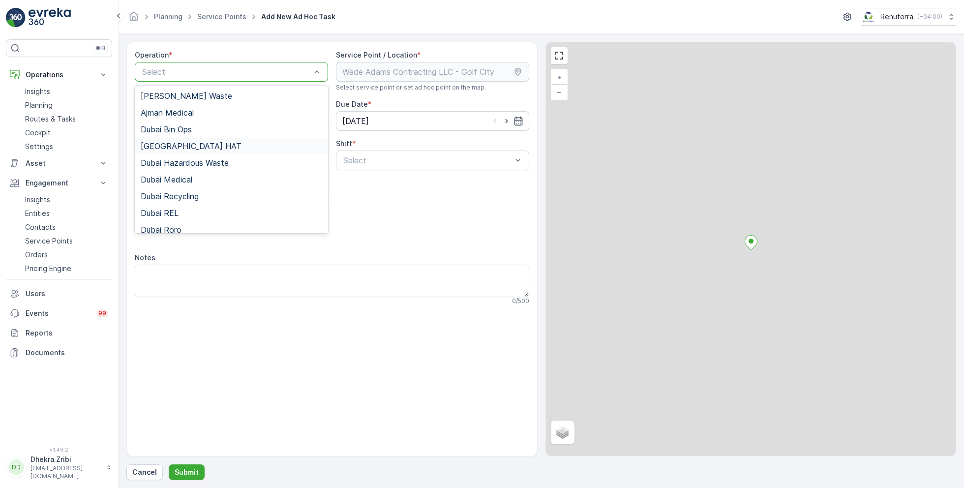
click at [184, 144] on div "[GEOGRAPHIC_DATA] HAT" at bounding box center [232, 146] width 182 height 9
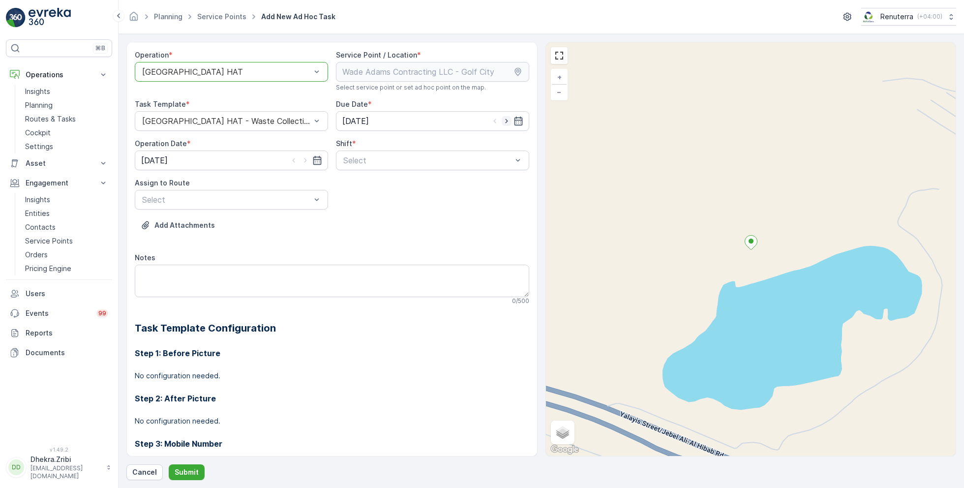
click at [503, 120] on icon "button" at bounding box center [507, 121] width 10 height 10
type input "[DATE]"
click at [304, 161] on icon "button" at bounding box center [305, 160] width 2 height 4
type input "[DATE]"
click at [350, 186] on span "Day Shift" at bounding box center [359, 184] width 35 height 9
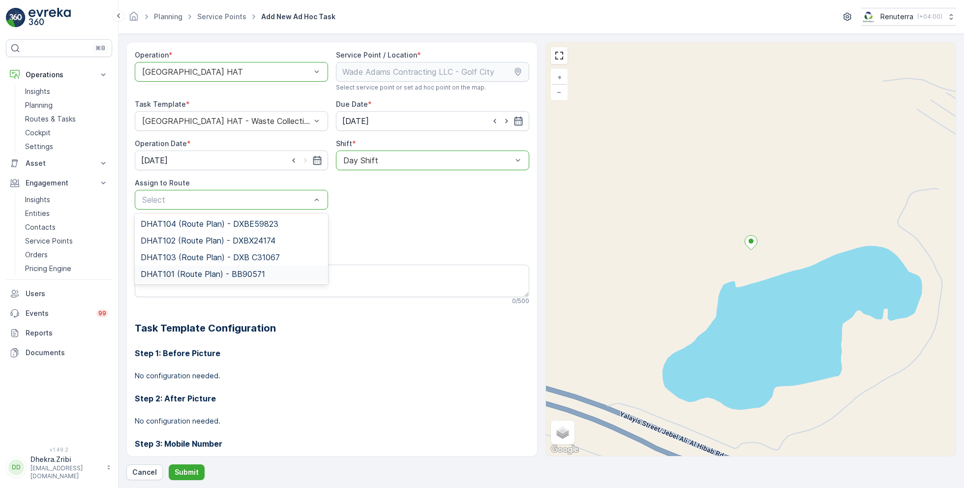
click at [188, 271] on span "DHAT101 (Route Plan) - BB90571" at bounding box center [203, 274] width 124 height 9
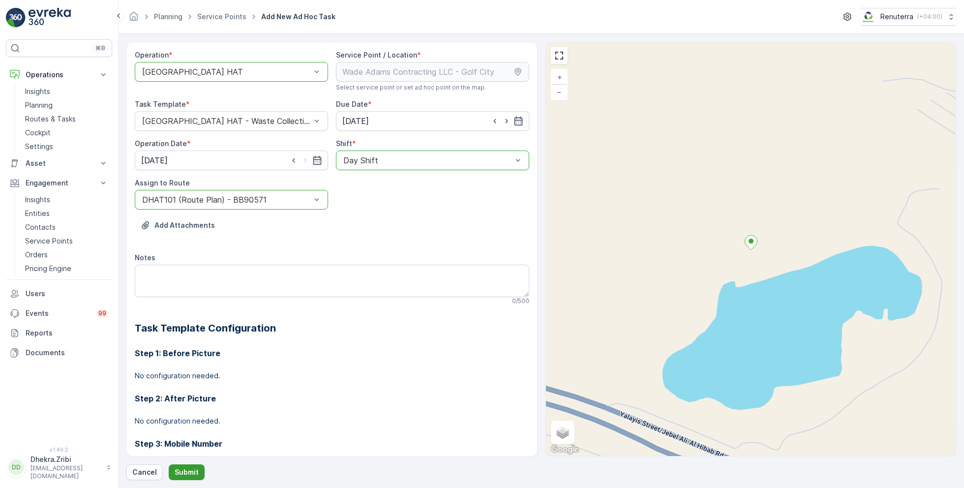
click at [177, 473] on p "Submit" at bounding box center [187, 472] width 24 height 10
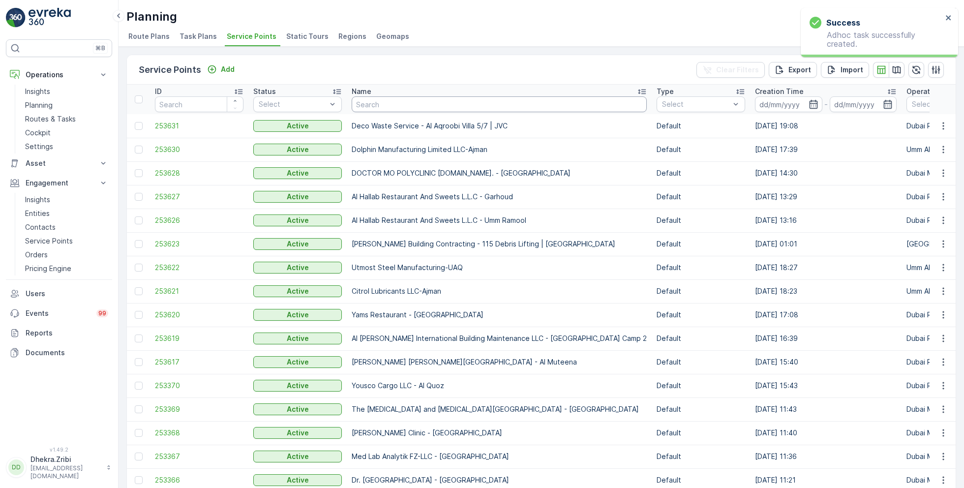
click at [371, 105] on input "text" at bounding box center [499, 104] width 295 height 16
paste input "Opal Landscaping L.L.C | Palm Jumeirah"
type input "Opal Landscaping L.L.C | Palm Jumeirah"
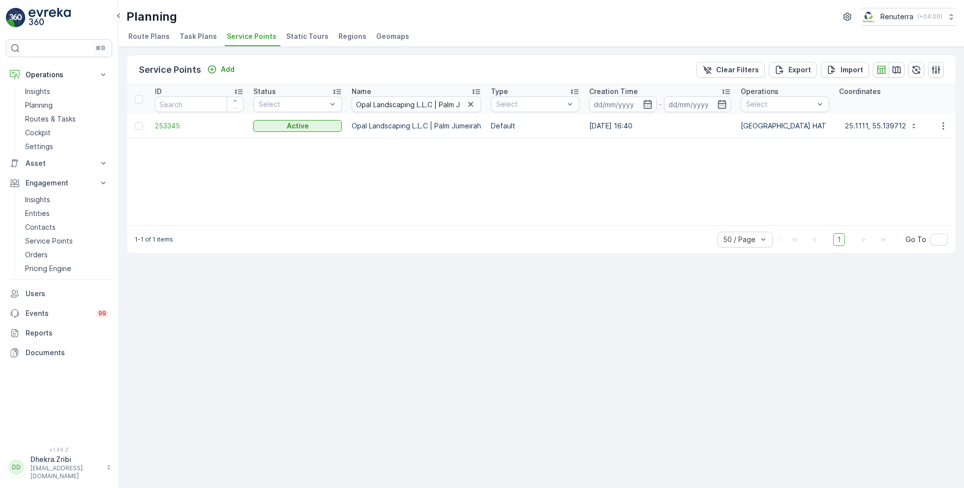
click at [171, 132] on td "253345" at bounding box center [199, 126] width 98 height 24
click at [169, 120] on td "253345" at bounding box center [199, 126] width 98 height 24
click at [170, 123] on span "253345" at bounding box center [199, 126] width 89 height 10
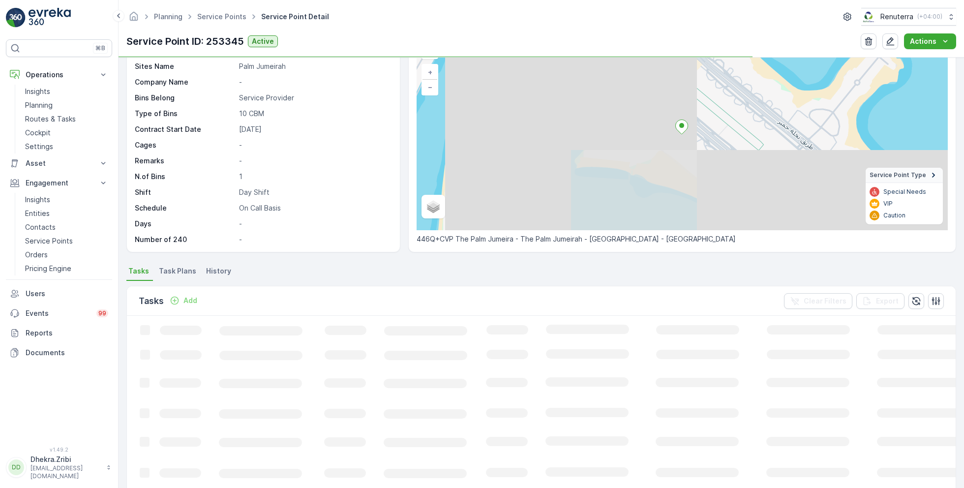
scroll to position [66, 0]
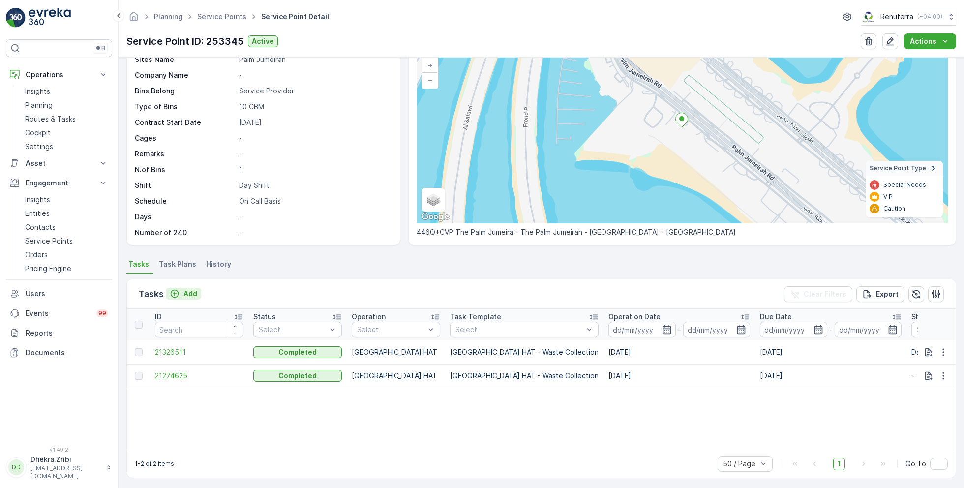
click at [188, 292] on p "Add" at bounding box center [191, 294] width 14 height 10
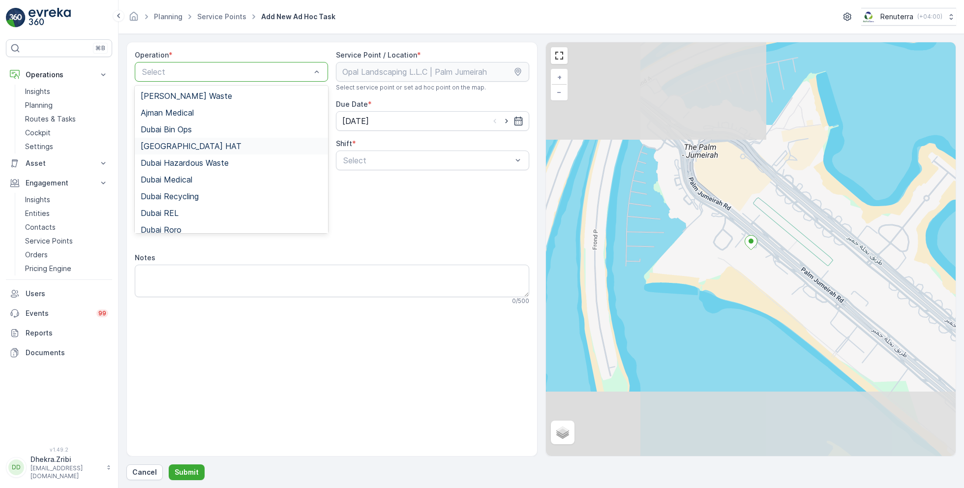
click at [175, 143] on span "[GEOGRAPHIC_DATA] HAT" at bounding box center [191, 146] width 101 height 9
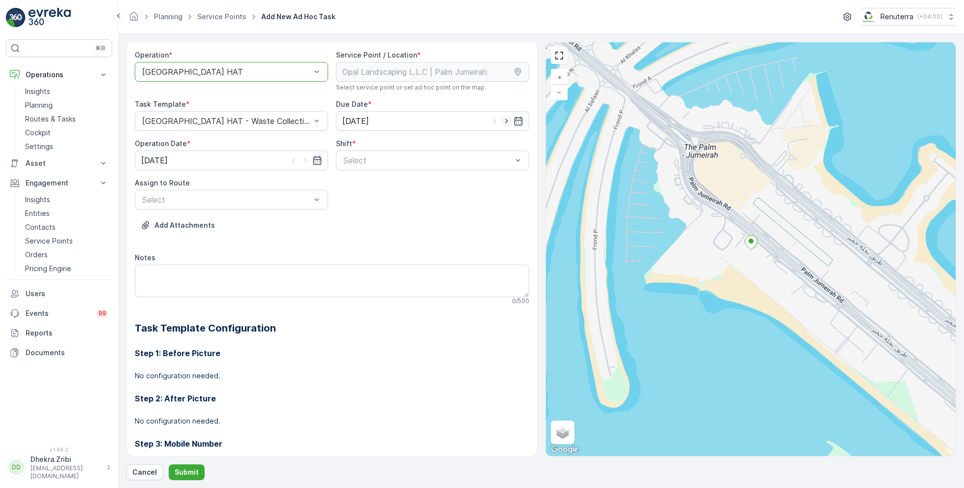
click at [503, 116] on icon "button" at bounding box center [507, 121] width 10 height 10
type input "[DATE]"
click at [306, 161] on icon "button" at bounding box center [306, 160] width 10 height 10
type input "[DATE]"
click at [358, 193] on div "Night Shift" at bounding box center [432, 201] width 193 height 17
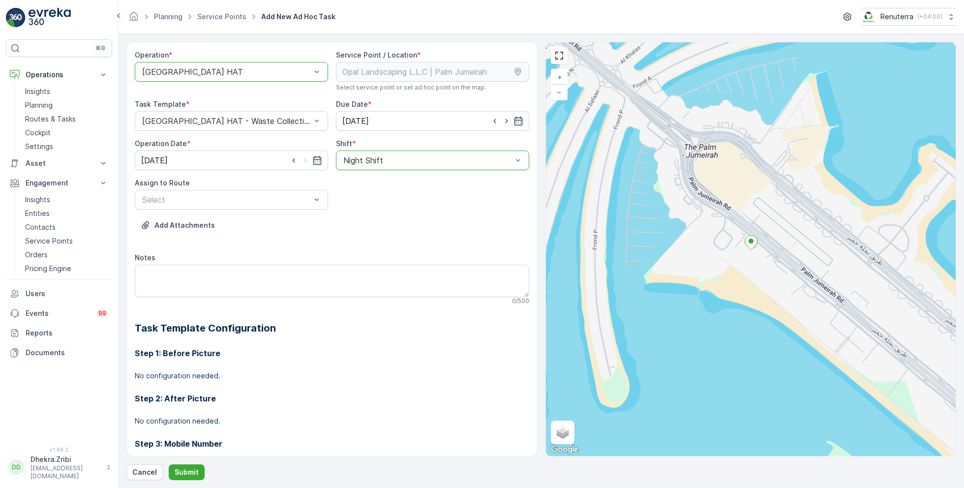
click at [371, 162] on div at bounding box center [427, 160] width 171 height 9
click at [364, 185] on span "Day Shift" at bounding box center [359, 184] width 35 height 9
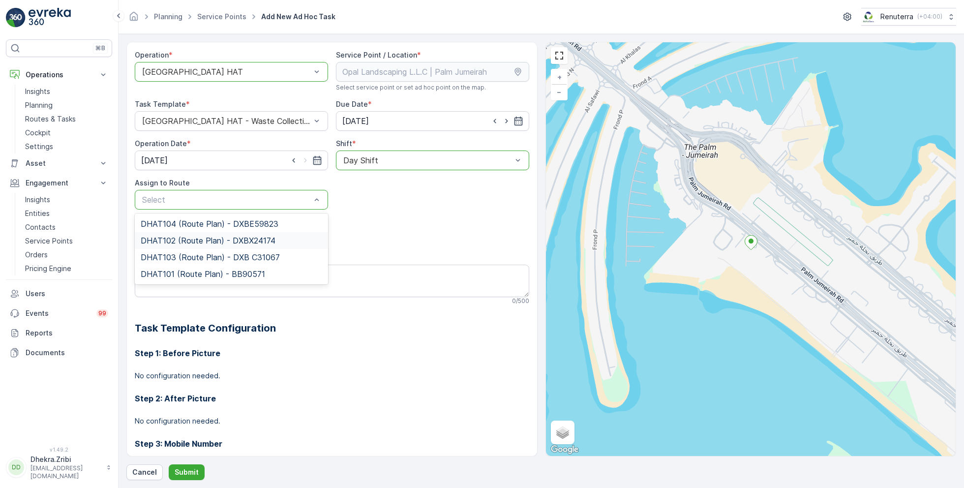
click at [179, 236] on span "DHAT102 (Route Plan) - DXBX24174" at bounding box center [208, 240] width 135 height 9
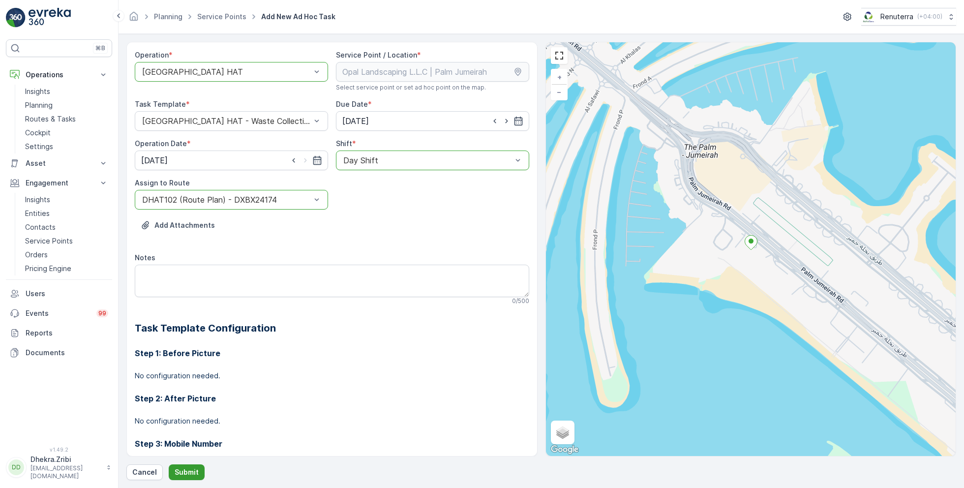
click at [184, 469] on p "Submit" at bounding box center [187, 472] width 24 height 10
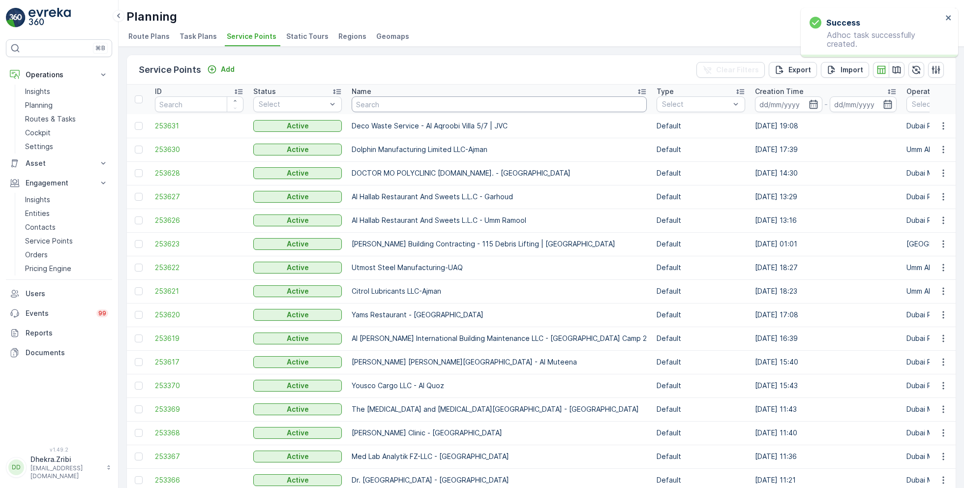
click at [409, 111] on input "text" at bounding box center [499, 104] width 295 height 16
paste input "Dubox precast products industrial LLC"
type input "Dubox precast products industrial LLC"
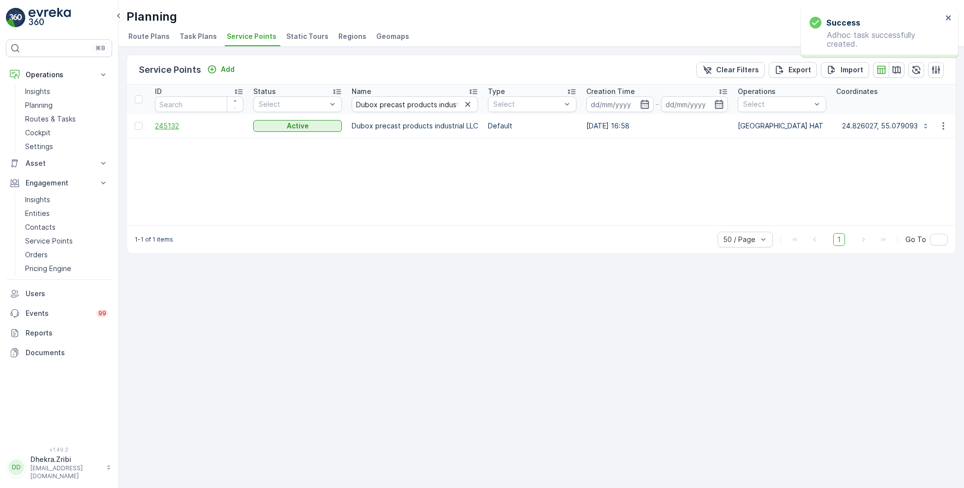
click at [179, 124] on span "245132" at bounding box center [199, 126] width 89 height 10
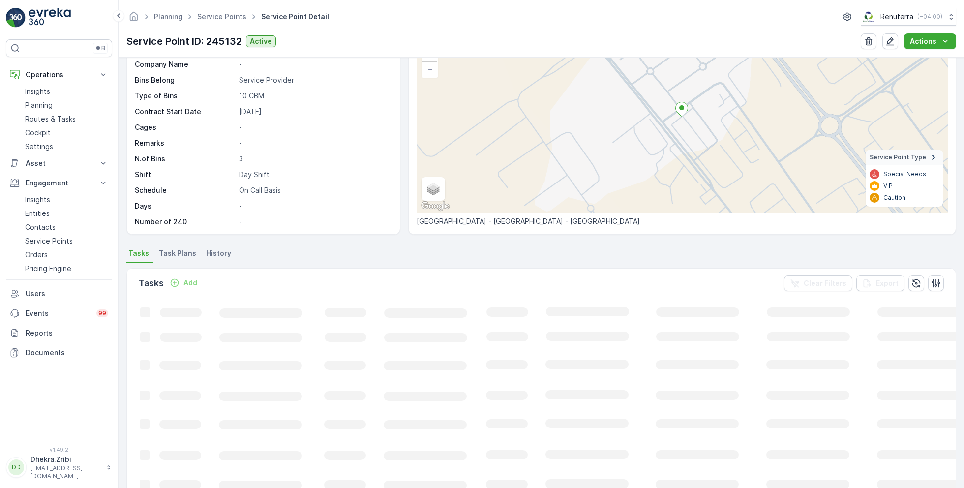
scroll to position [92, 0]
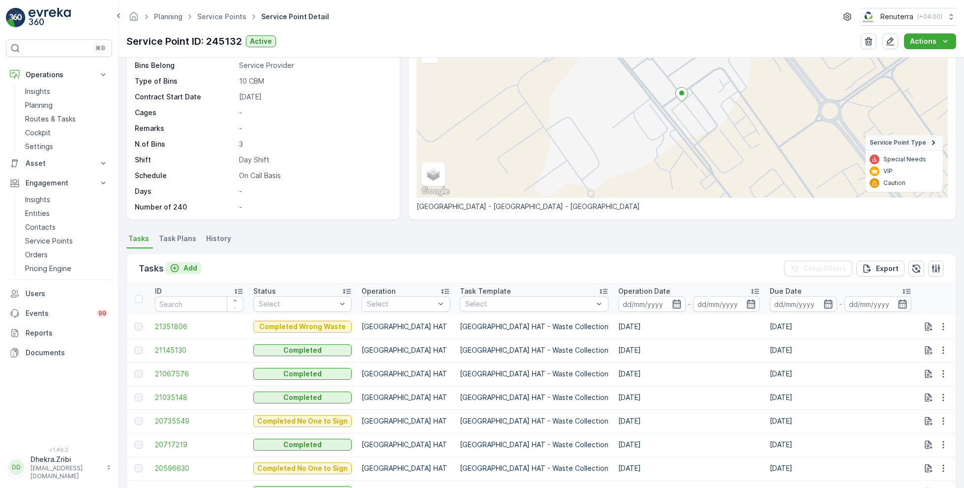
click at [186, 265] on p "Add" at bounding box center [191, 268] width 14 height 10
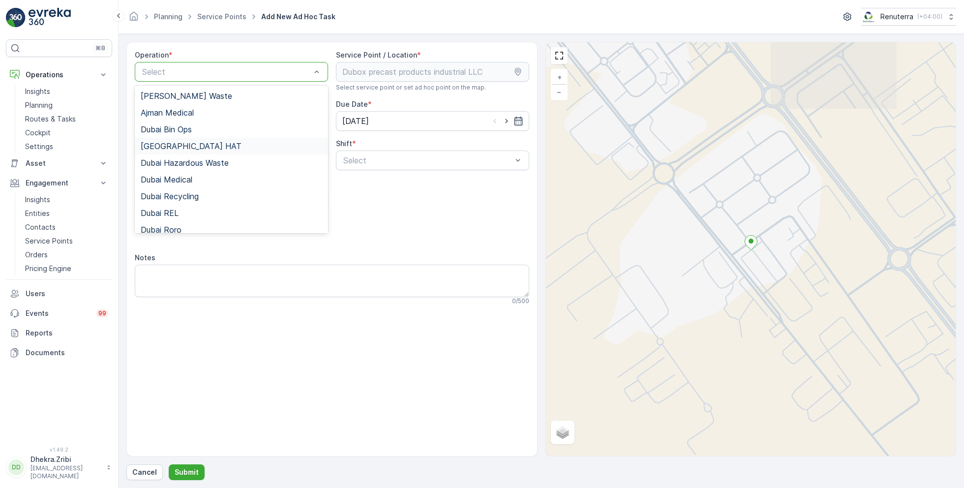
click at [185, 142] on div "Dubai HAT" at bounding box center [232, 146] width 182 height 9
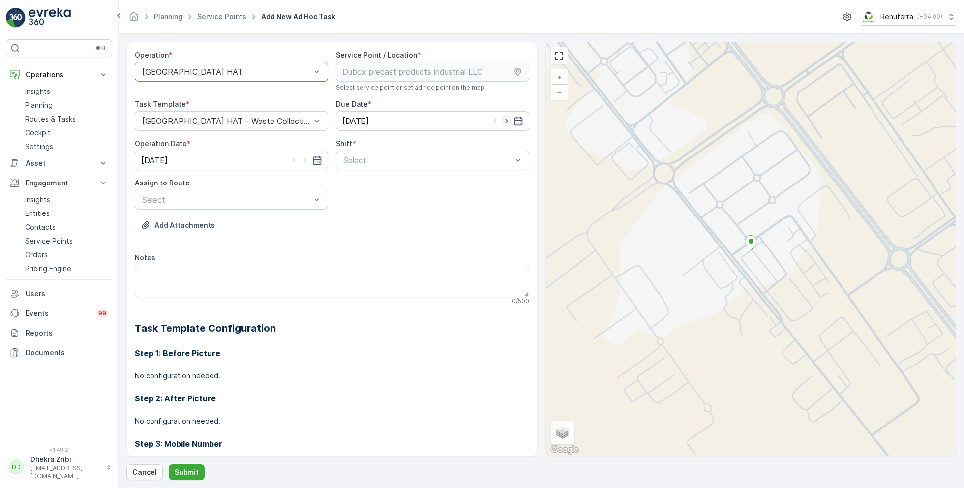
click at [505, 119] on icon "button" at bounding box center [506, 121] width 2 height 4
type input "[DATE]"
click at [303, 160] on icon "button" at bounding box center [306, 160] width 10 height 10
type input "[DATE]"
click at [357, 182] on span "Day Shift" at bounding box center [359, 184] width 35 height 9
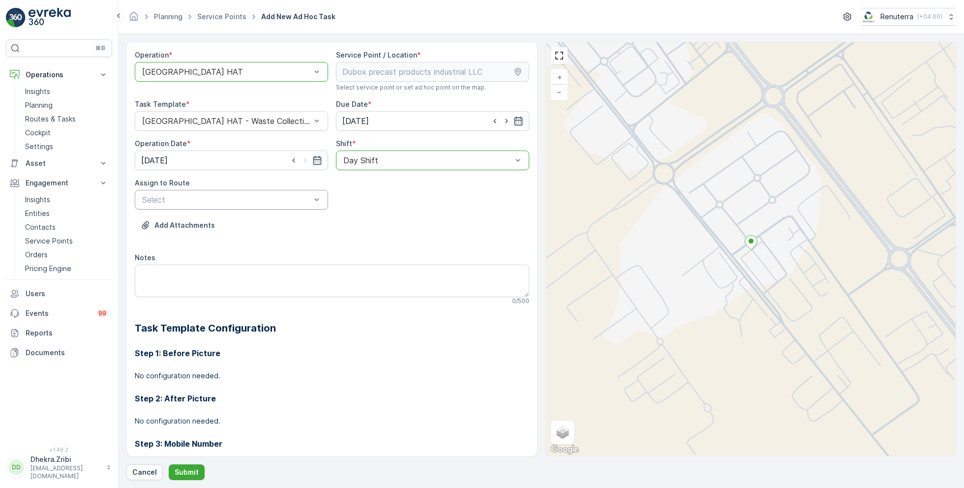
click at [276, 192] on div "Select" at bounding box center [231, 200] width 193 height 20
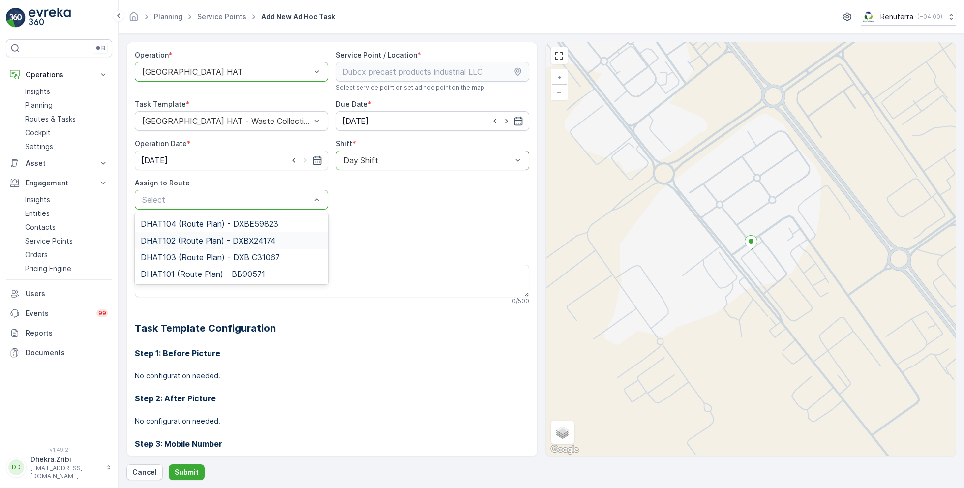
click at [176, 238] on span "DHAT102 (Route Plan) - DXBX24174" at bounding box center [208, 240] width 135 height 9
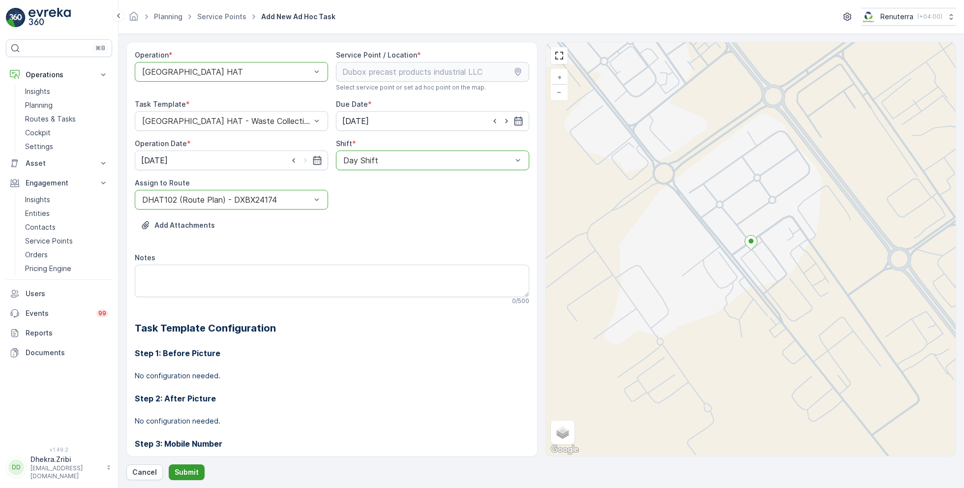
click at [176, 471] on p "Submit" at bounding box center [187, 472] width 24 height 10
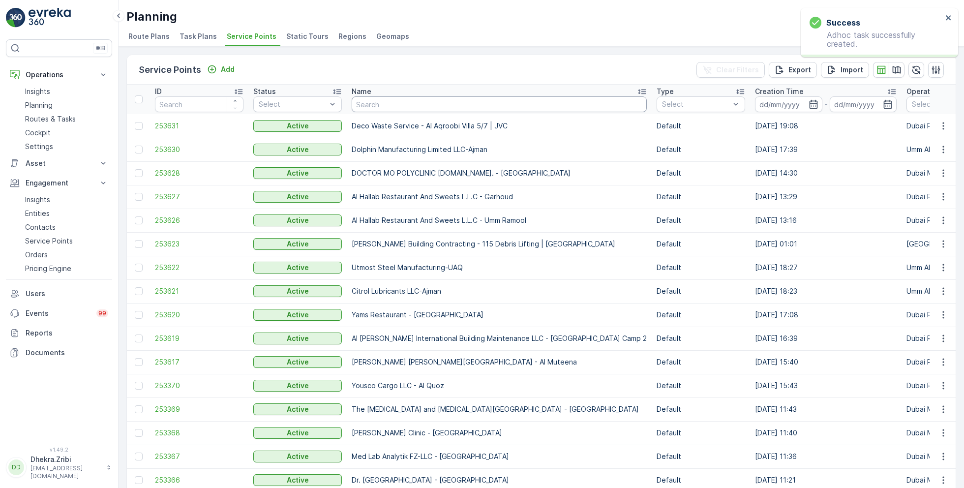
click at [399, 108] on input "text" at bounding box center [499, 104] width 295 height 16
paste input "Al Tayer Stocks (L.L.C.) - Umm Ramool"
type input "Al Tayer Stocks (L.L.C.) - Umm Ramool"
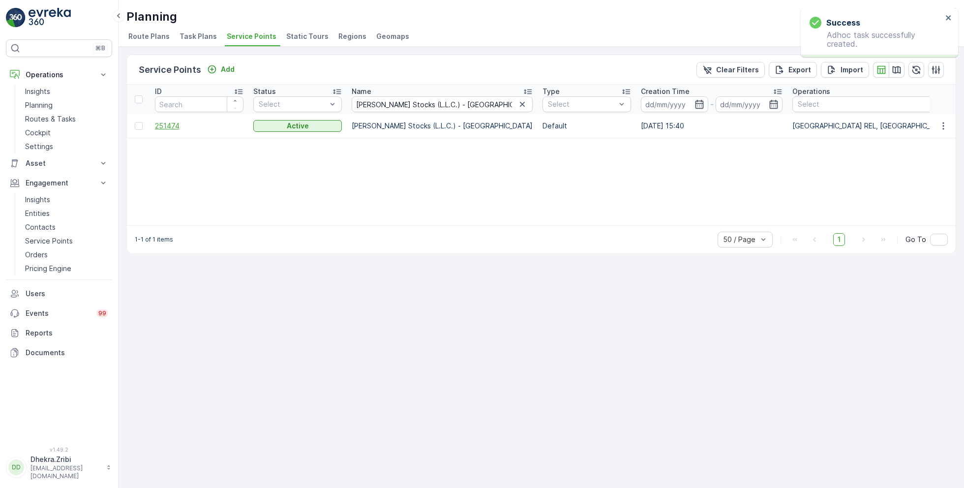
click at [172, 124] on span "251474" at bounding box center [199, 126] width 89 height 10
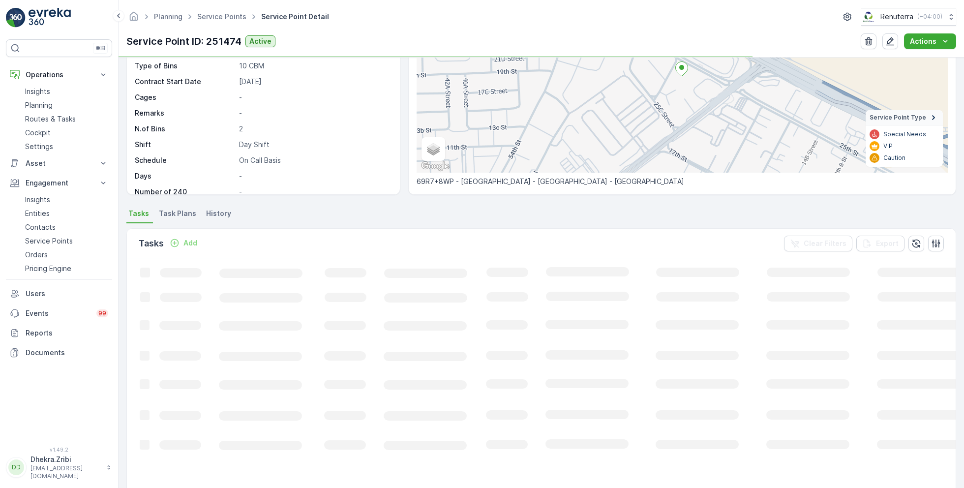
scroll to position [130, 0]
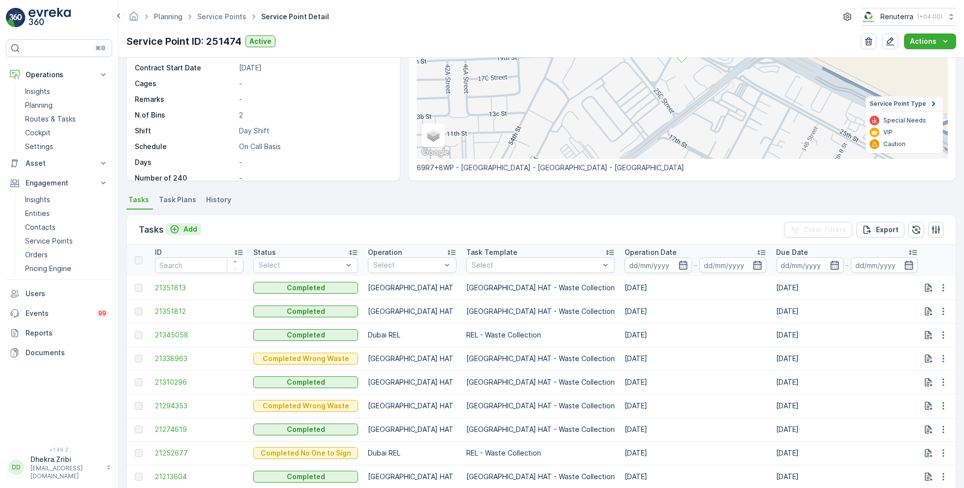
click at [190, 230] on p "Add" at bounding box center [191, 229] width 14 height 10
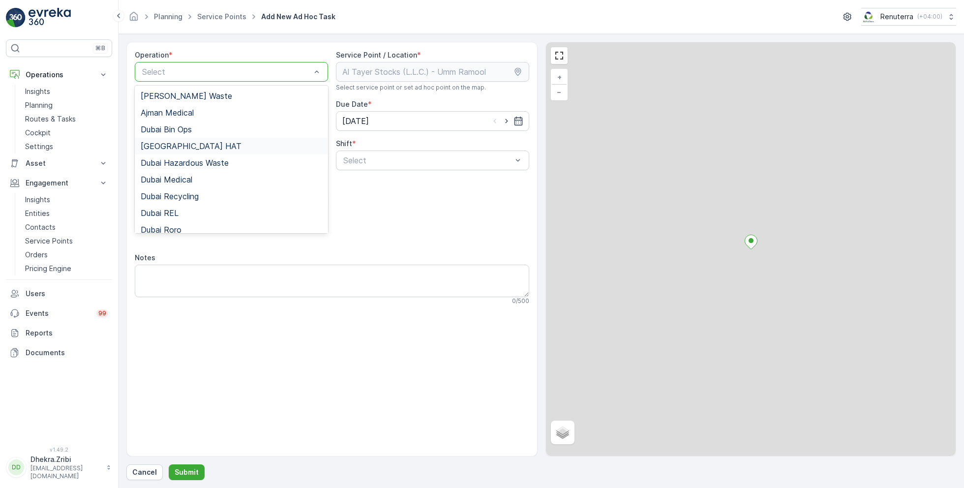
click at [177, 148] on span "Dubai HAT" at bounding box center [191, 146] width 101 height 9
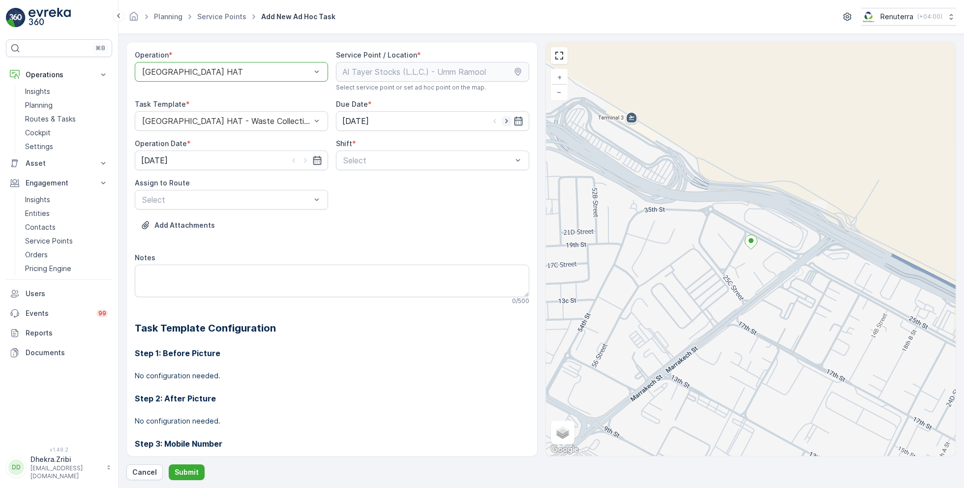
click at [505, 124] on icon "button" at bounding box center [507, 121] width 10 height 10
type input "[DATE]"
click at [304, 159] on icon "button" at bounding box center [306, 160] width 10 height 10
type input "[DATE]"
click at [360, 188] on span "Day Shift" at bounding box center [359, 184] width 35 height 9
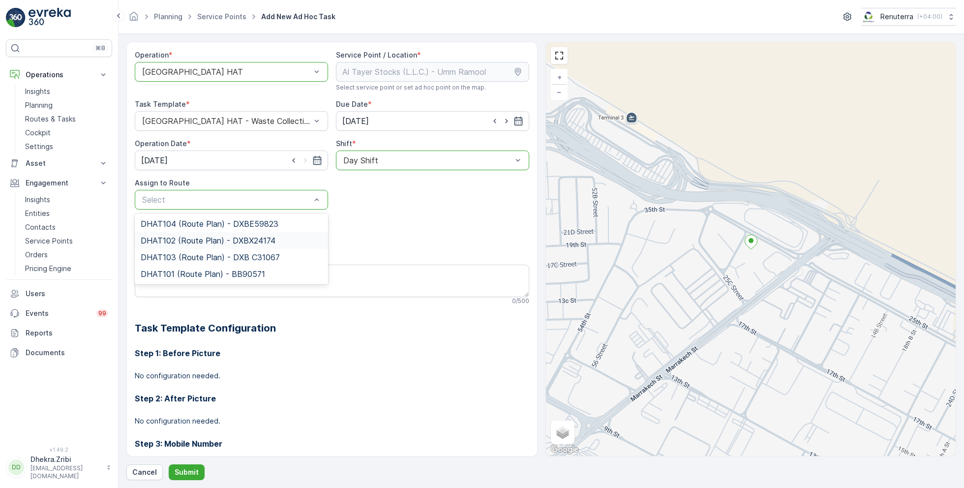
click at [208, 237] on span "DHAT102 (Route Plan) - DXBX24174" at bounding box center [208, 240] width 135 height 9
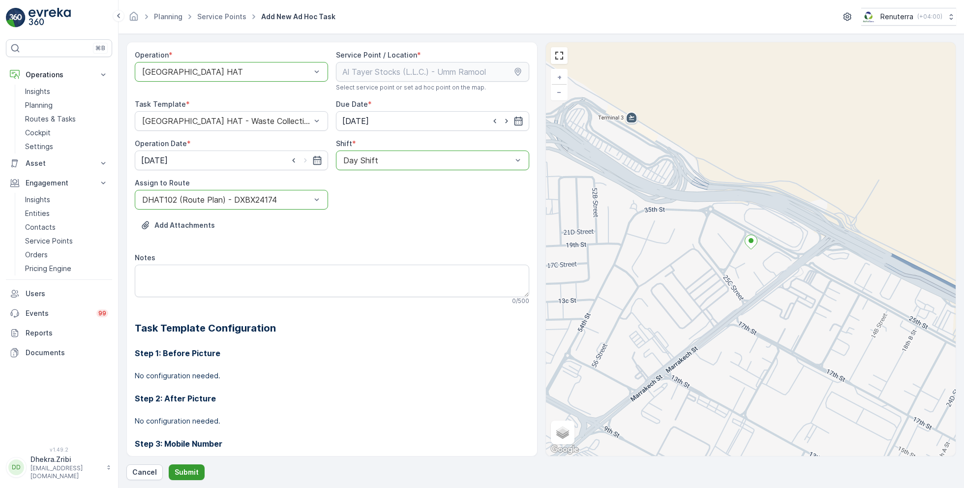
click at [183, 469] on p "Submit" at bounding box center [187, 472] width 24 height 10
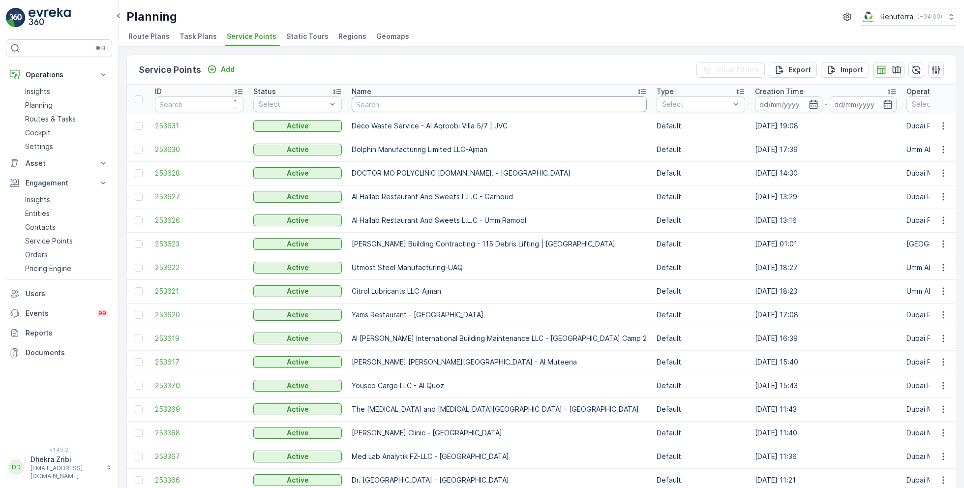
click at [389, 104] on input "text" at bounding box center [499, 104] width 295 height 16
paste input "Al Serh Al Kabeer Construction LLC - JVC"
type input "Al Serh Al Kabeer Construction LLC - JVC"
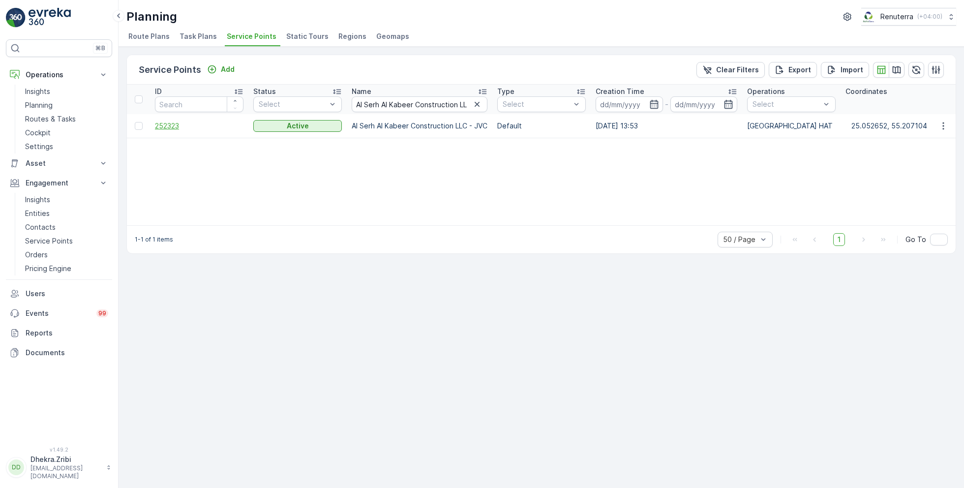
click at [172, 124] on span "252323" at bounding box center [199, 126] width 89 height 10
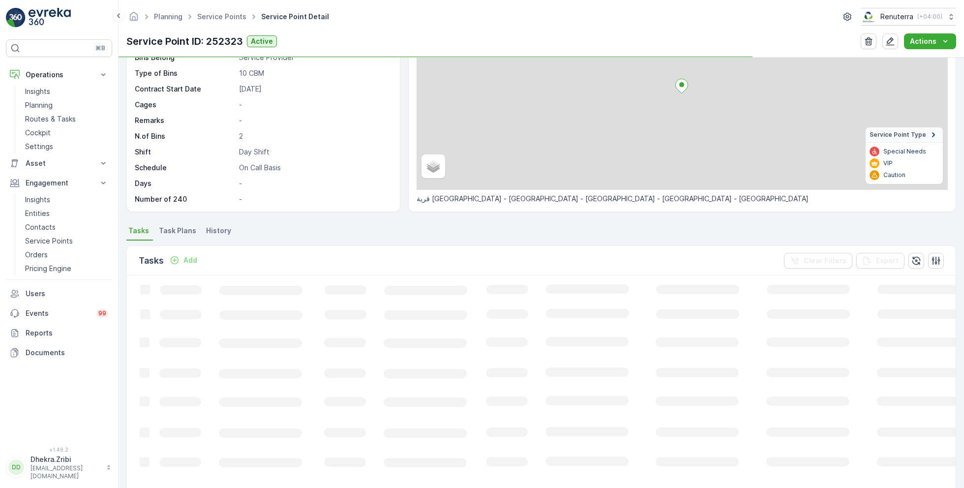
scroll to position [105, 0]
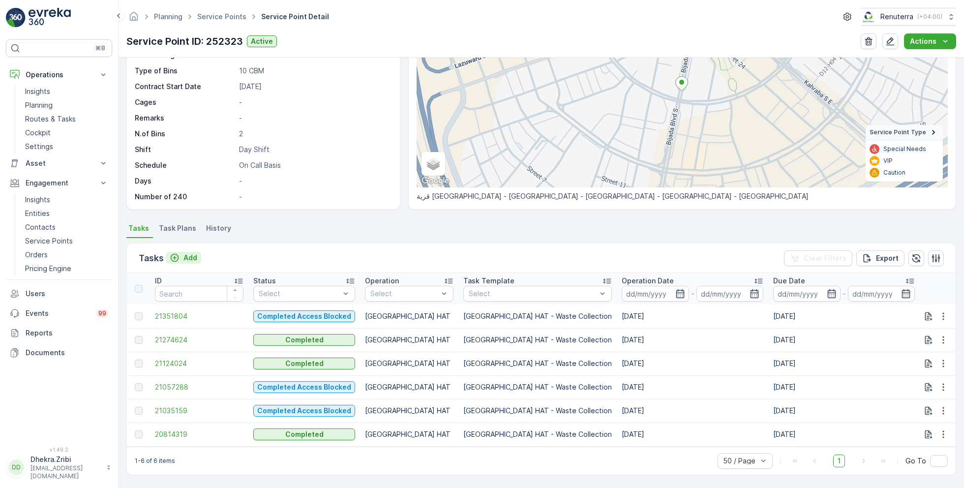
click at [184, 253] on p "Add" at bounding box center [191, 258] width 14 height 10
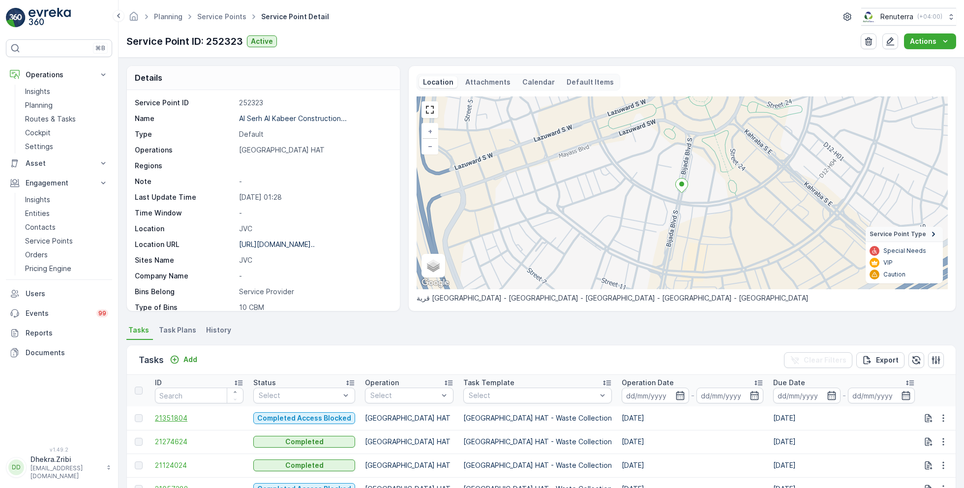
click at [174, 414] on span "21351804" at bounding box center [199, 418] width 89 height 10
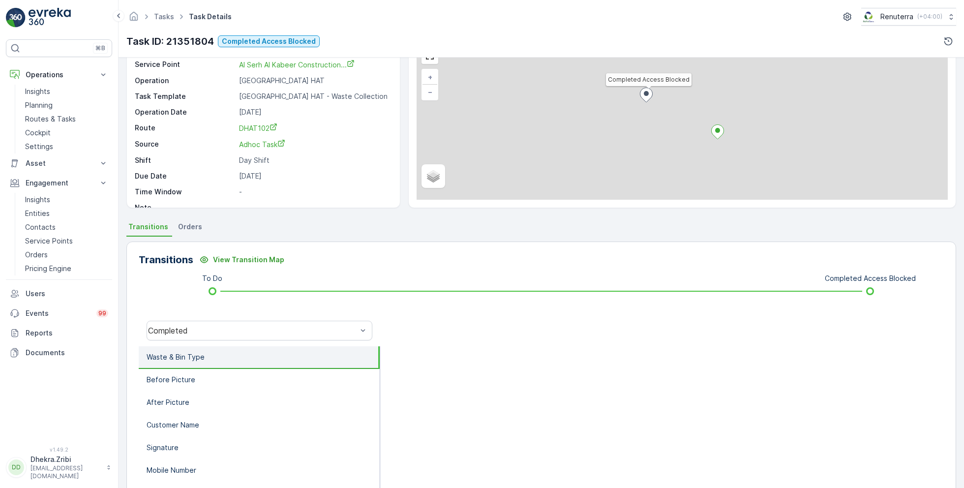
scroll to position [131, 0]
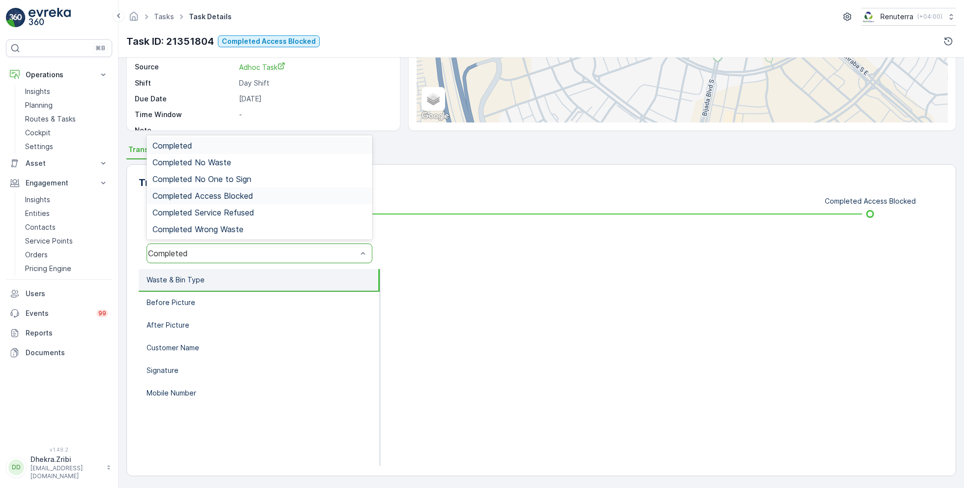
click at [230, 197] on span "Completed Access Blocked" at bounding box center [203, 195] width 101 height 9
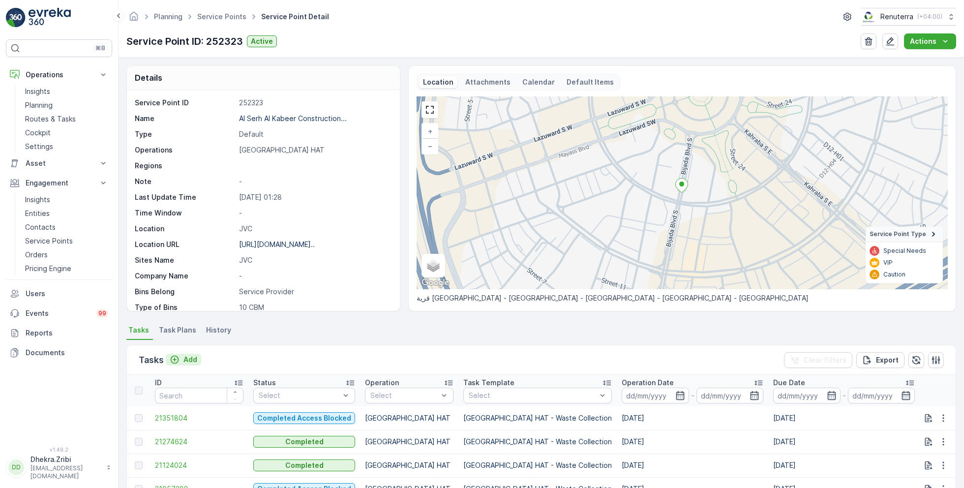
click at [177, 356] on icon "Add" at bounding box center [175, 360] width 8 height 8
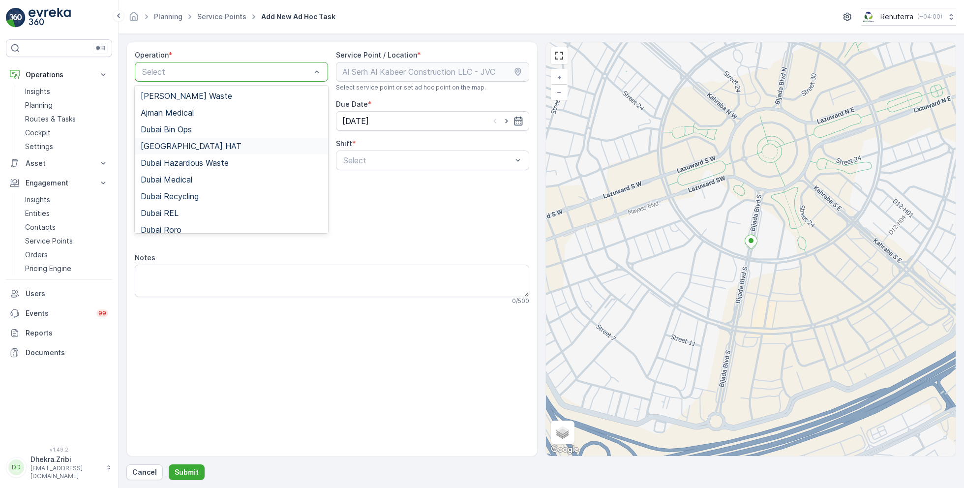
click at [173, 146] on span "Dubai HAT" at bounding box center [191, 146] width 101 height 9
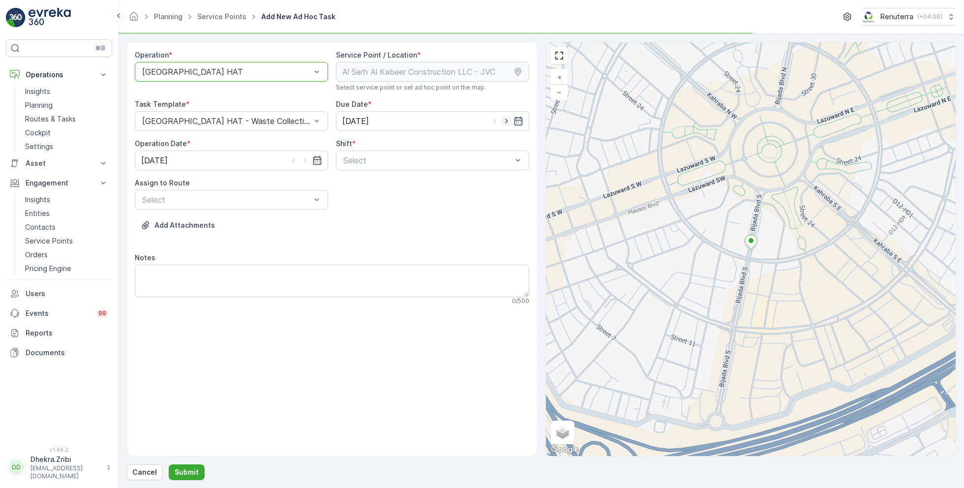
click at [506, 121] on icon "button" at bounding box center [506, 121] width 2 height 4
type input "[DATE]"
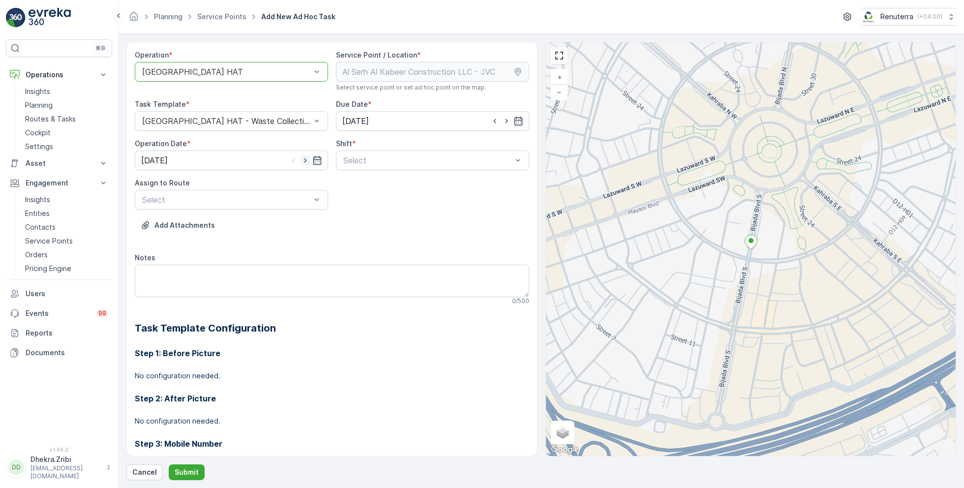
click at [306, 159] on icon "button" at bounding box center [306, 160] width 10 height 10
type input "[DATE]"
click at [375, 179] on div "Day Shift" at bounding box center [432, 184] width 193 height 17
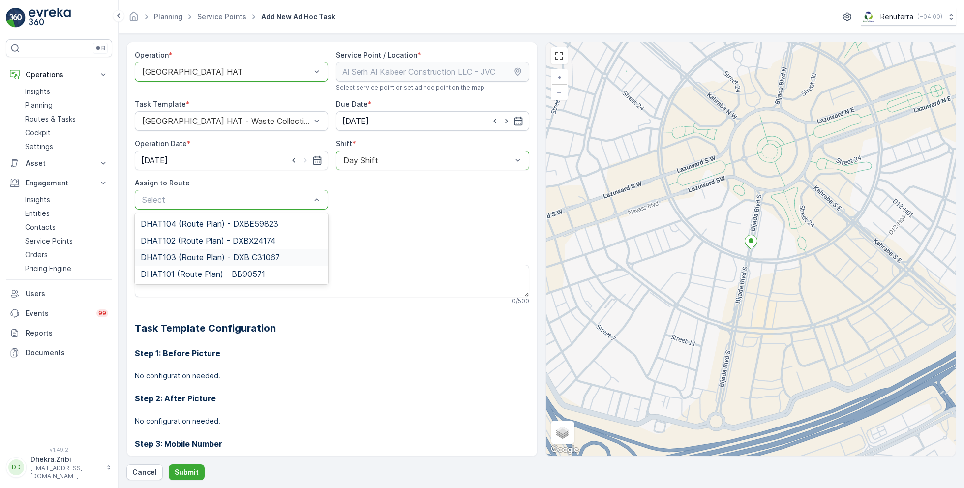
click at [193, 258] on span "DHAT103 (Route Plan) - DXB C31067" at bounding box center [210, 257] width 139 height 9
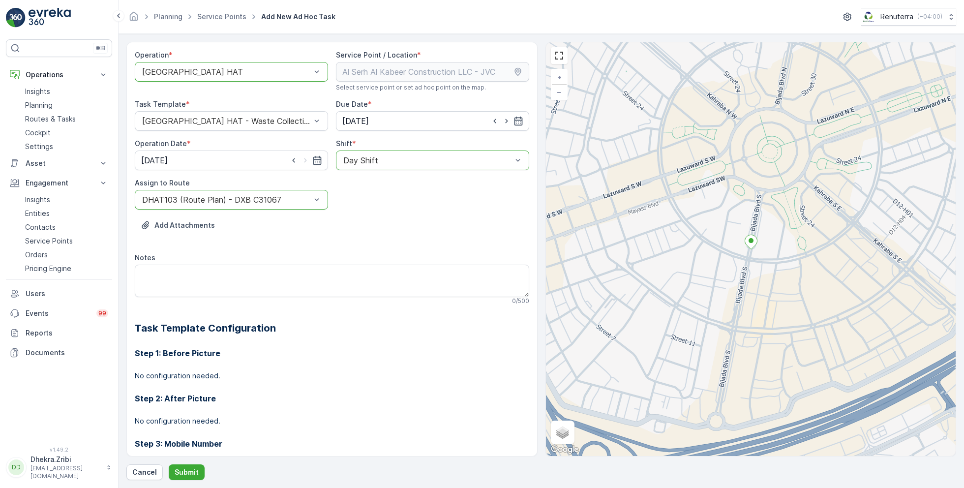
click at [227, 199] on div at bounding box center [226, 199] width 171 height 9
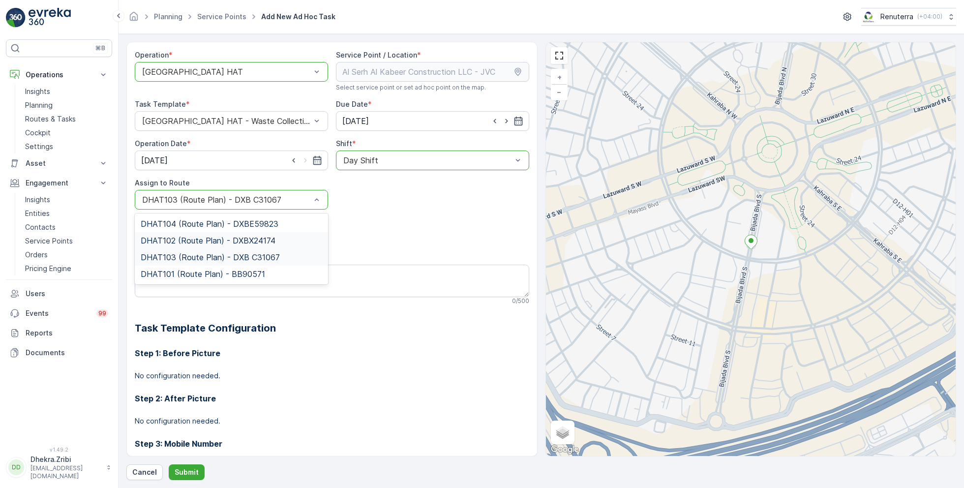
click at [186, 241] on span "DHAT102 (Route Plan) - DXBX24174" at bounding box center [208, 240] width 135 height 9
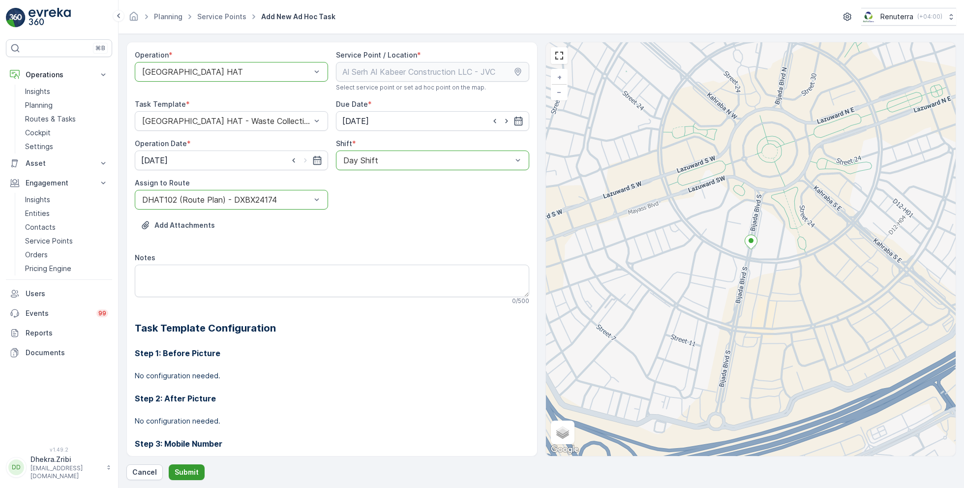
click at [184, 468] on p "Submit" at bounding box center [187, 472] width 24 height 10
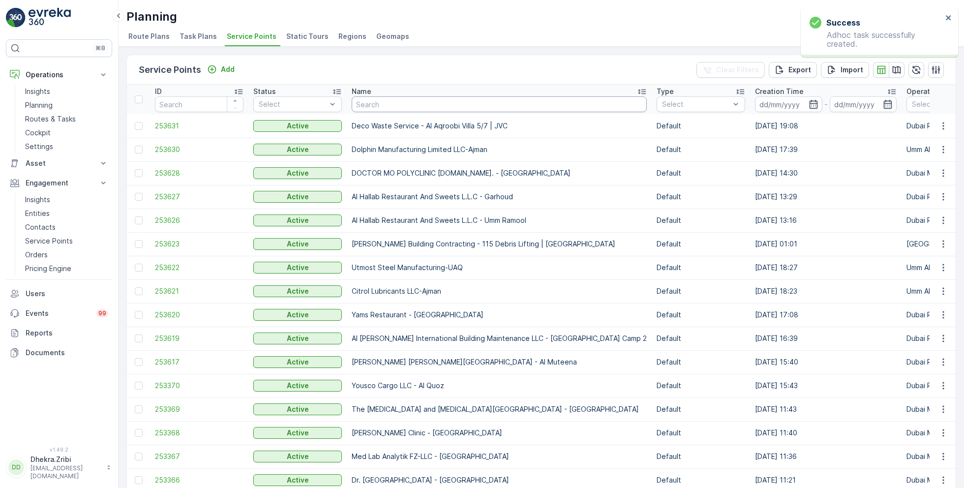
click at [364, 100] on input "text" at bounding box center [499, 104] width 295 height 16
paste input "NABC Building Contracting - Al Mamzar"
type input "NABC Building Contracting - Al Mamzar"
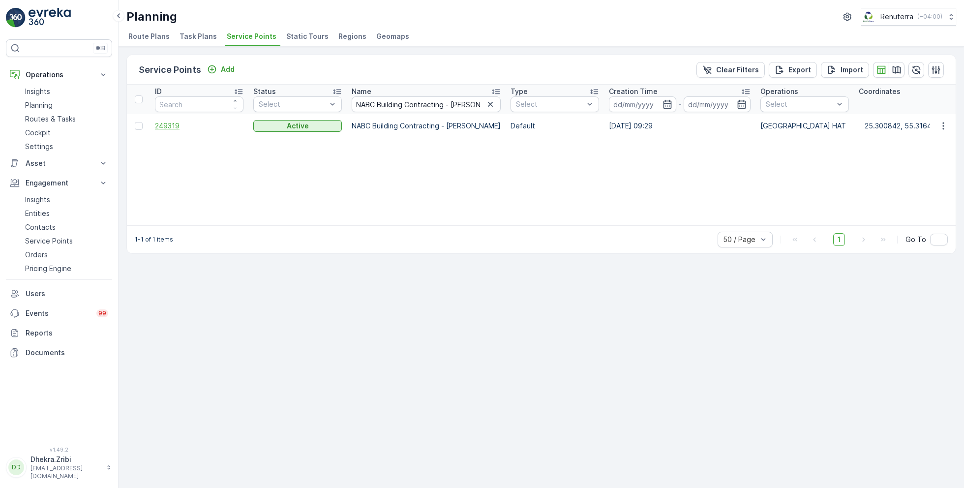
click at [176, 127] on span "249319" at bounding box center [199, 126] width 89 height 10
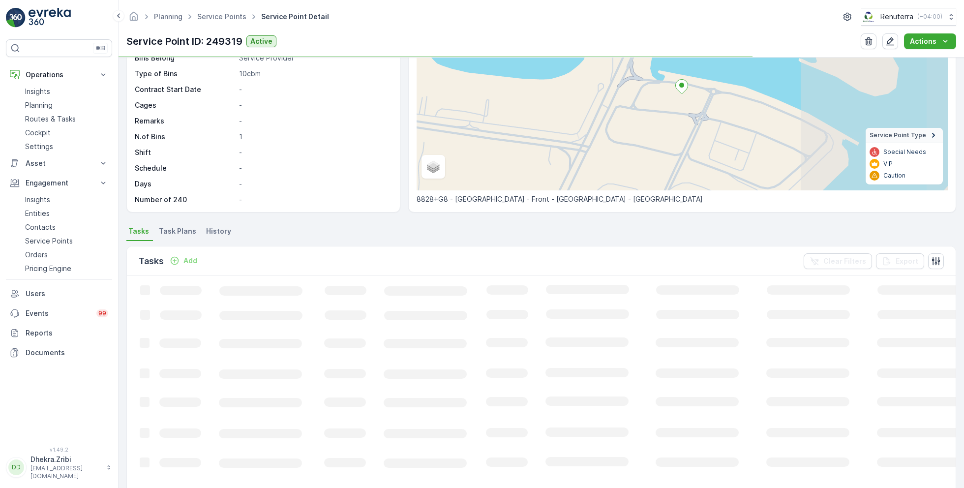
scroll to position [109, 0]
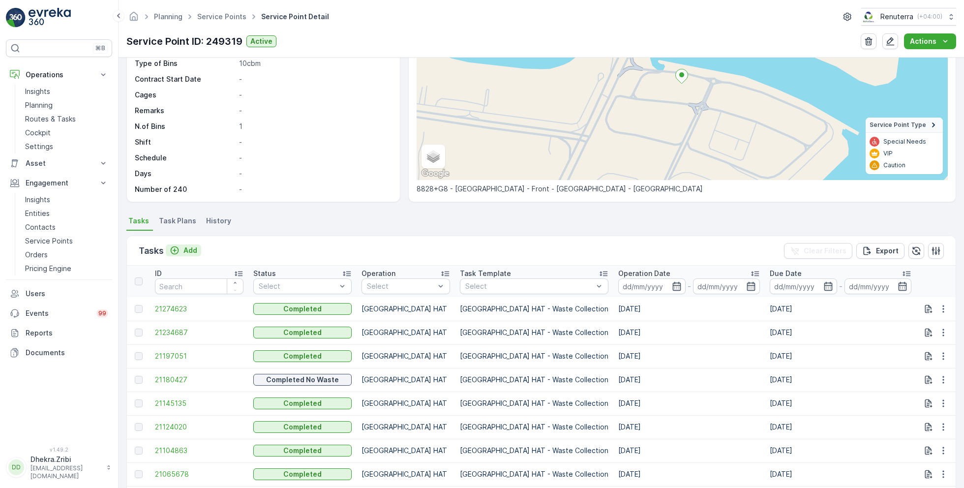
click at [189, 247] on p "Add" at bounding box center [191, 250] width 14 height 10
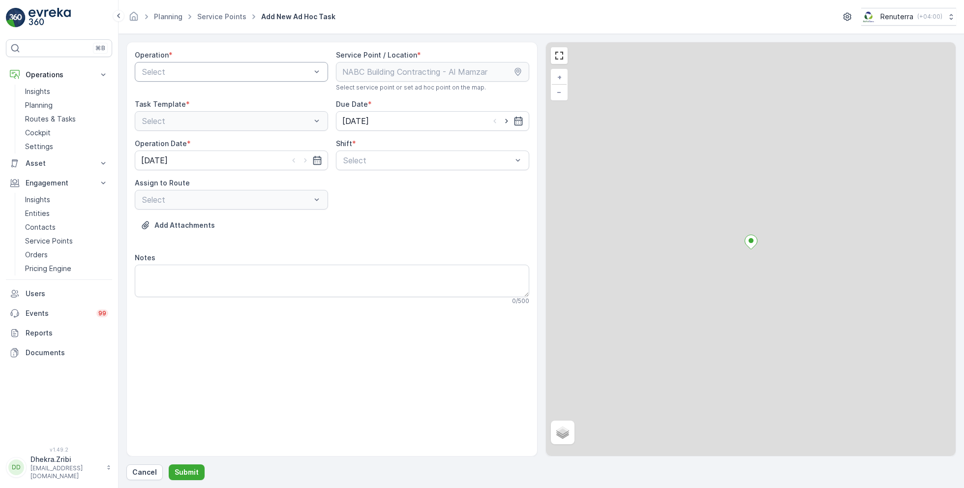
click at [211, 64] on div "Select" at bounding box center [231, 72] width 193 height 20
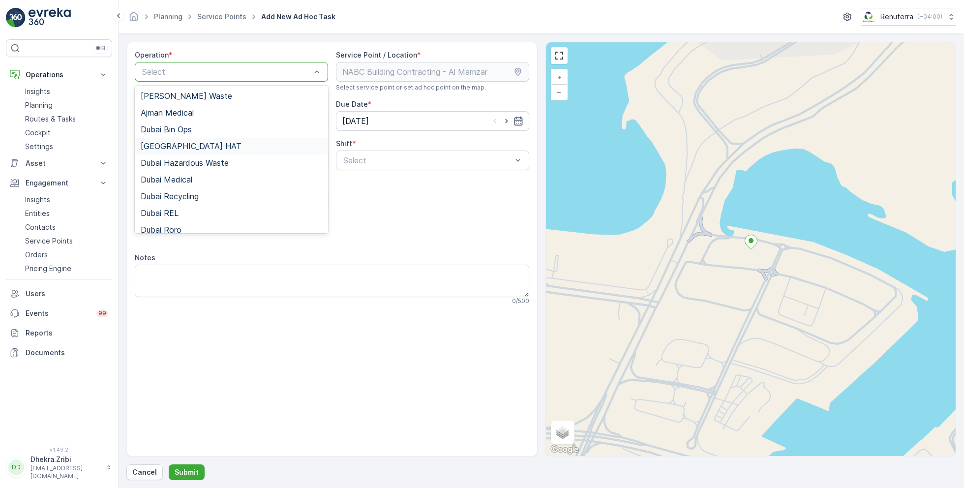
click at [185, 144] on div "Dubai HAT" at bounding box center [232, 146] width 182 height 9
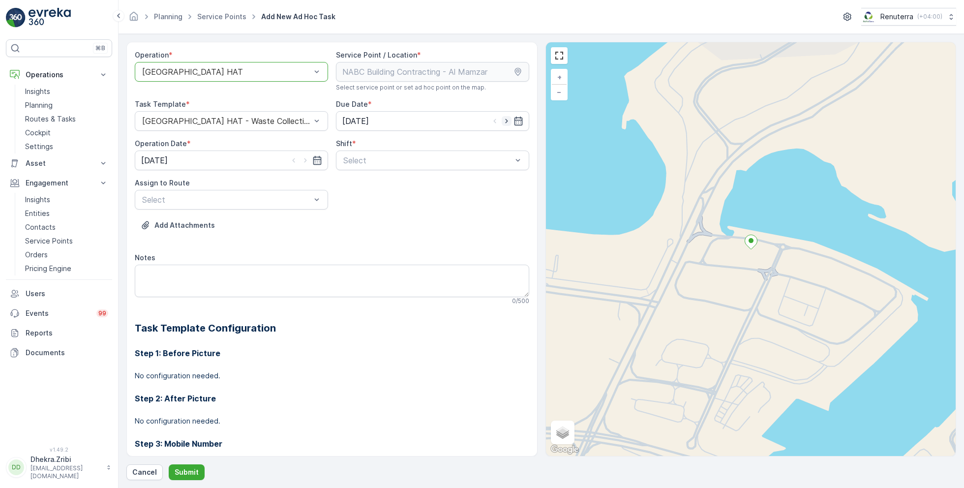
click at [504, 120] on icon "button" at bounding box center [507, 121] width 10 height 10
type input "[DATE]"
click at [305, 155] on icon "button" at bounding box center [306, 160] width 10 height 10
type input "[DATE]"
click at [358, 186] on span "Day Shift" at bounding box center [359, 184] width 35 height 9
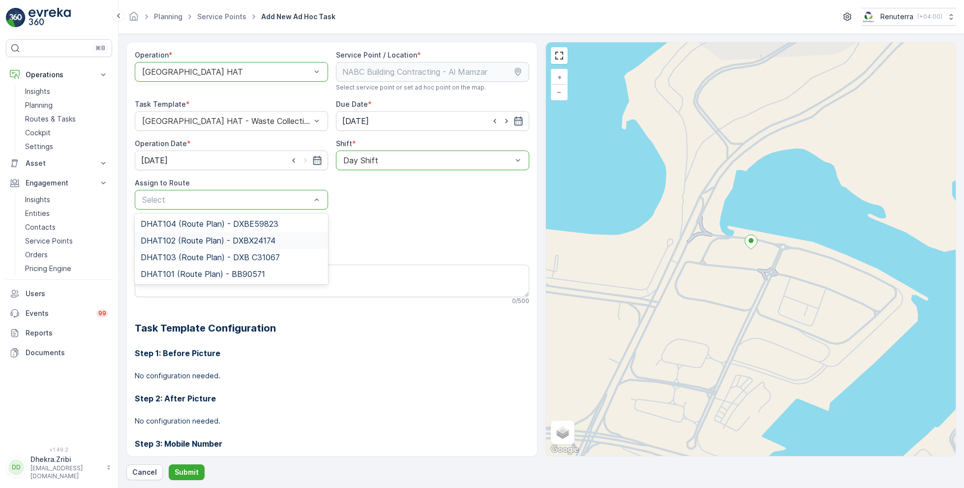
click at [194, 241] on span "DHAT102 (Route Plan) - DXBX24174" at bounding box center [208, 240] width 135 height 9
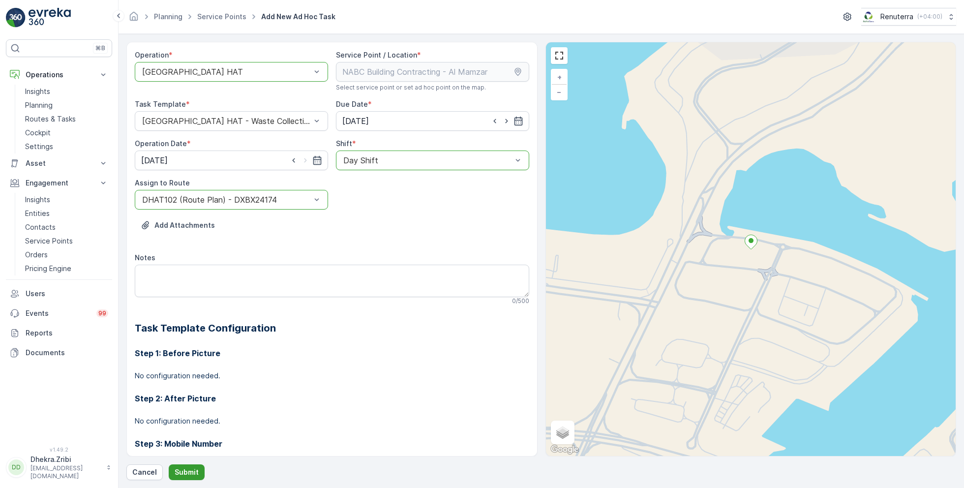
click at [182, 467] on p "Submit" at bounding box center [187, 472] width 24 height 10
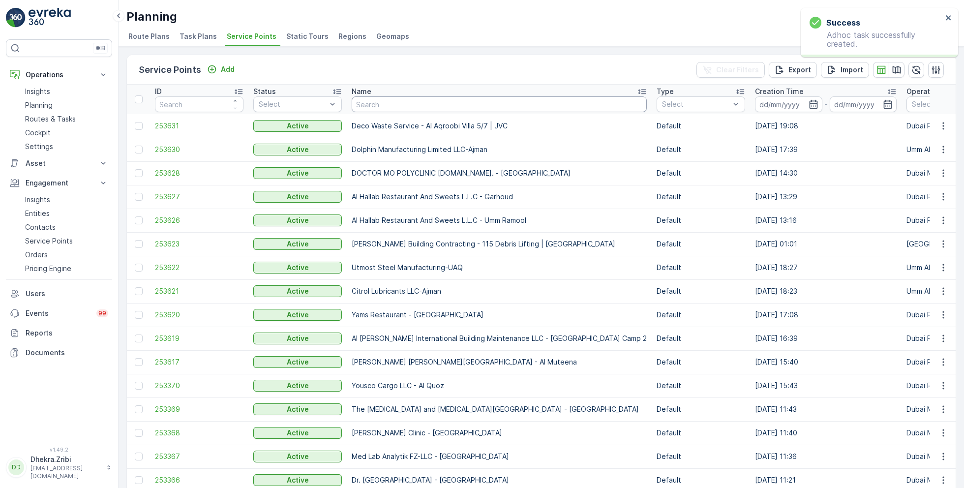
click at [382, 110] on input "text" at bounding box center [499, 104] width 295 height 16
paste input "ZABEEL CONTRACTING COMPANY LLC - DWC"
type input "ZABEEL CONTRACTING COMPANY LLC - DWC"
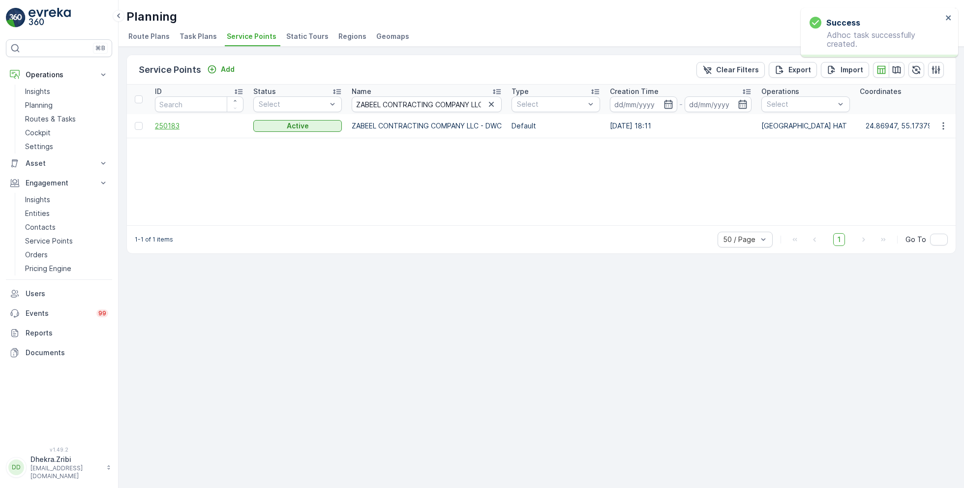
click at [167, 123] on span "250183" at bounding box center [199, 126] width 89 height 10
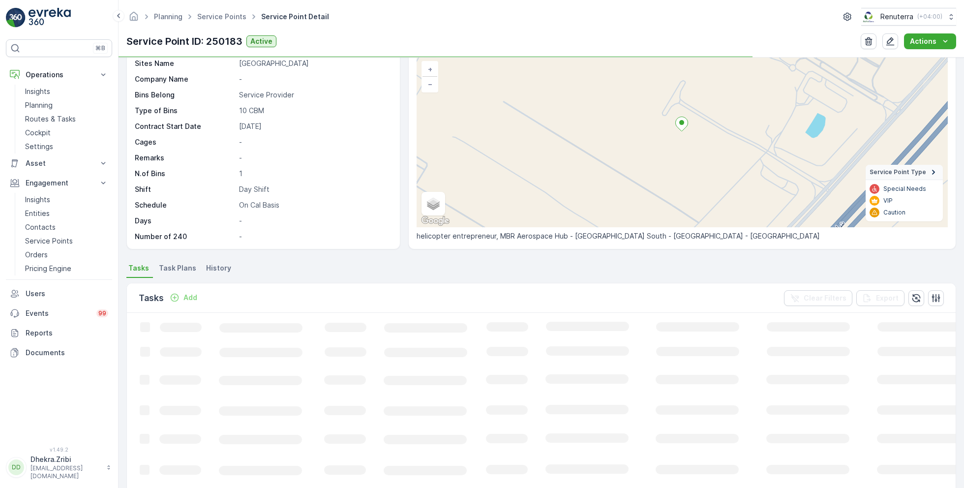
scroll to position [83, 0]
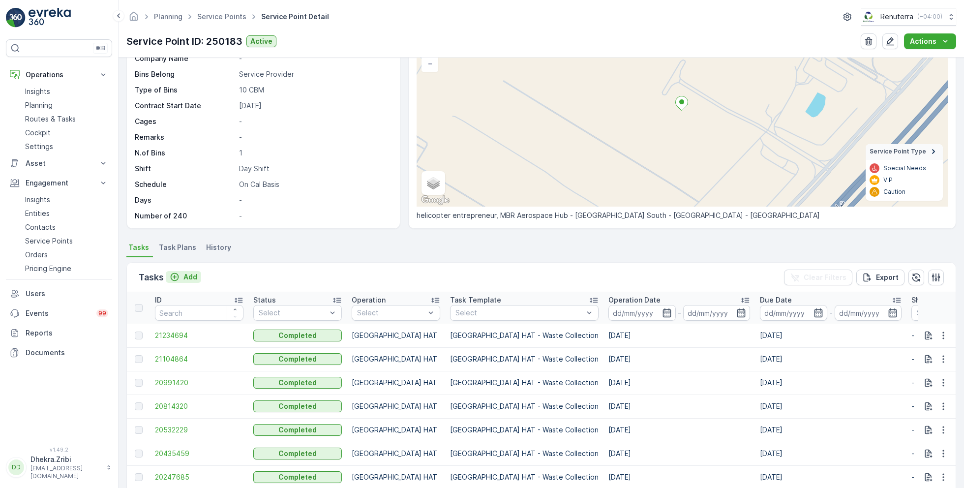
click at [185, 272] on p "Add" at bounding box center [191, 277] width 14 height 10
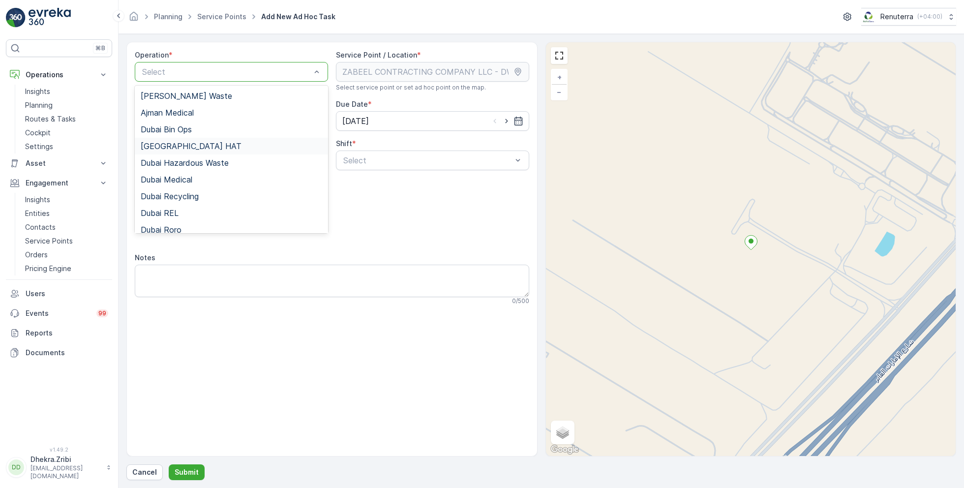
click at [178, 145] on span "Dubai HAT" at bounding box center [191, 146] width 101 height 9
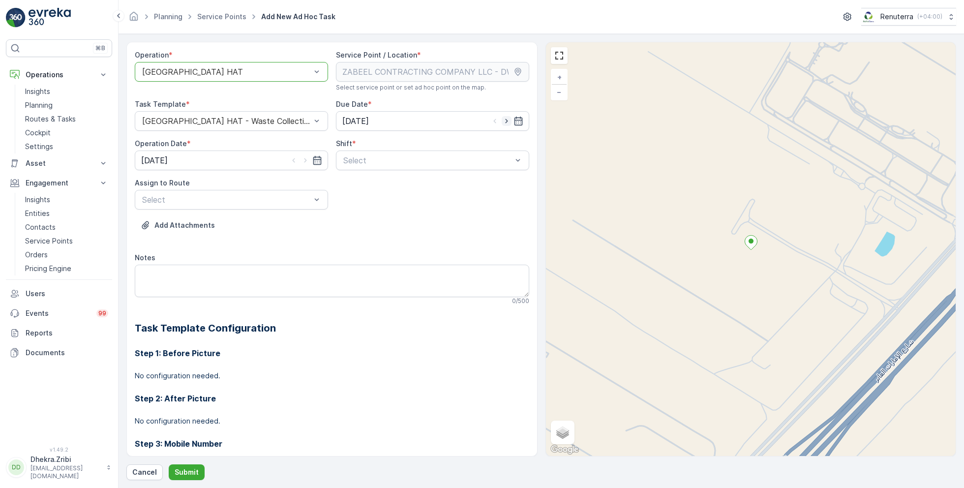
click at [506, 119] on icon "button" at bounding box center [507, 121] width 10 height 10
type input "[DATE]"
click at [306, 159] on icon "button" at bounding box center [306, 160] width 10 height 10
type input "[DATE]"
click at [361, 190] on div "Day Shift" at bounding box center [432, 184] width 193 height 17
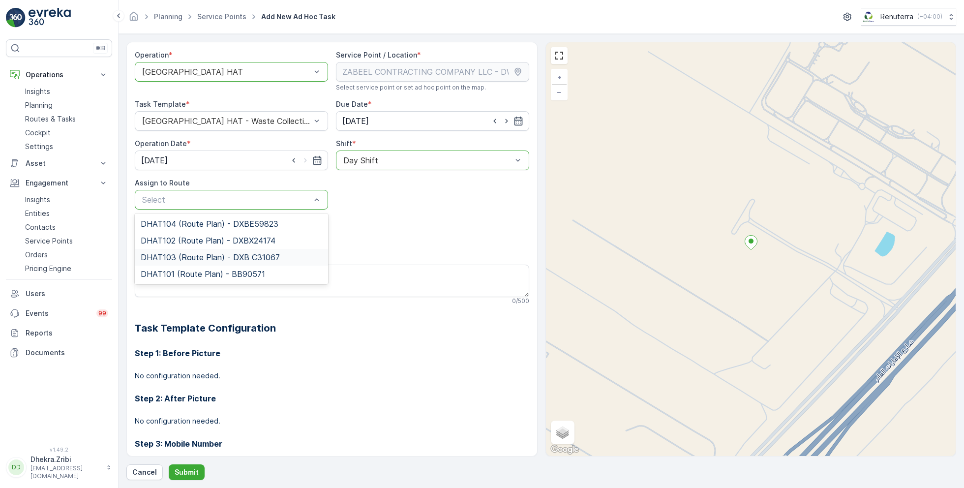
click at [189, 253] on span "DHAT103 (Route Plan) - DXB C31067" at bounding box center [210, 257] width 139 height 9
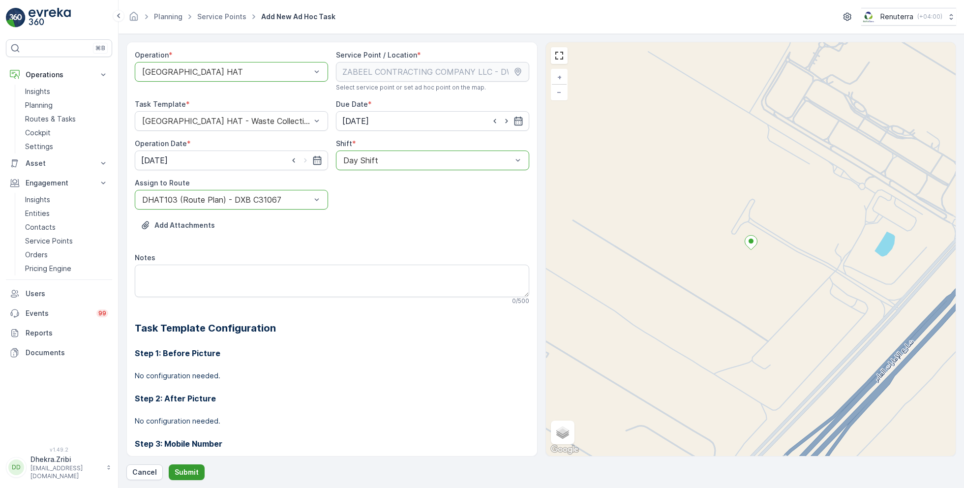
click at [184, 466] on button "Submit" at bounding box center [187, 472] width 36 height 16
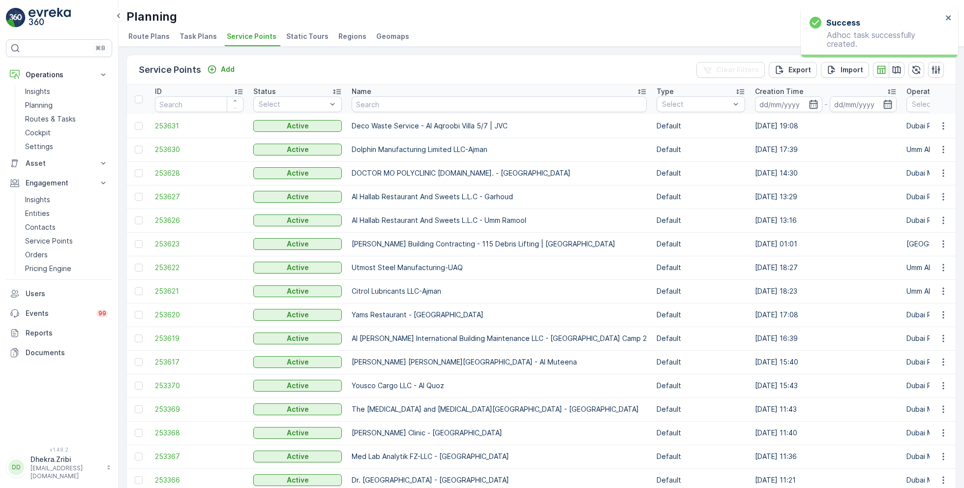
click at [382, 94] on div "Name" at bounding box center [499, 92] width 295 height 10
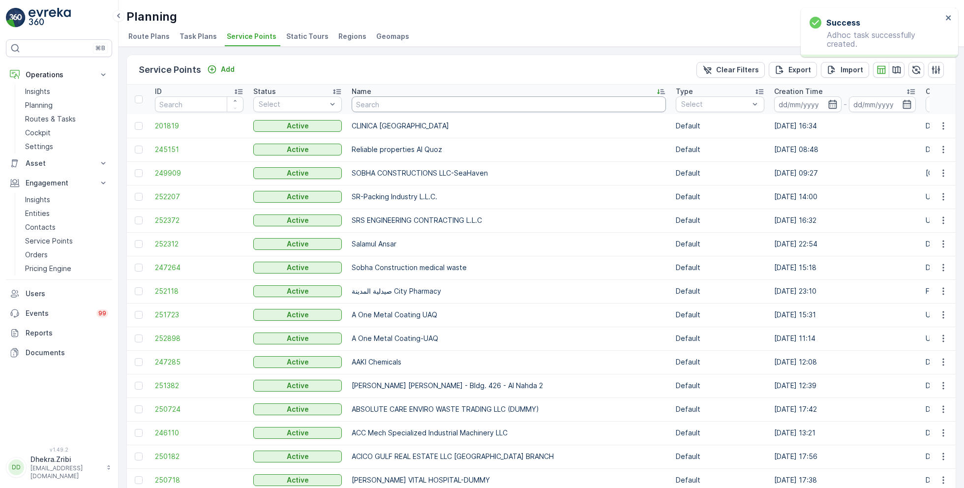
click at [400, 106] on input "text" at bounding box center [509, 104] width 314 height 16
paste input "NABC Building Contracting - DWC"
type input "NABC Building Contracting - DWC"
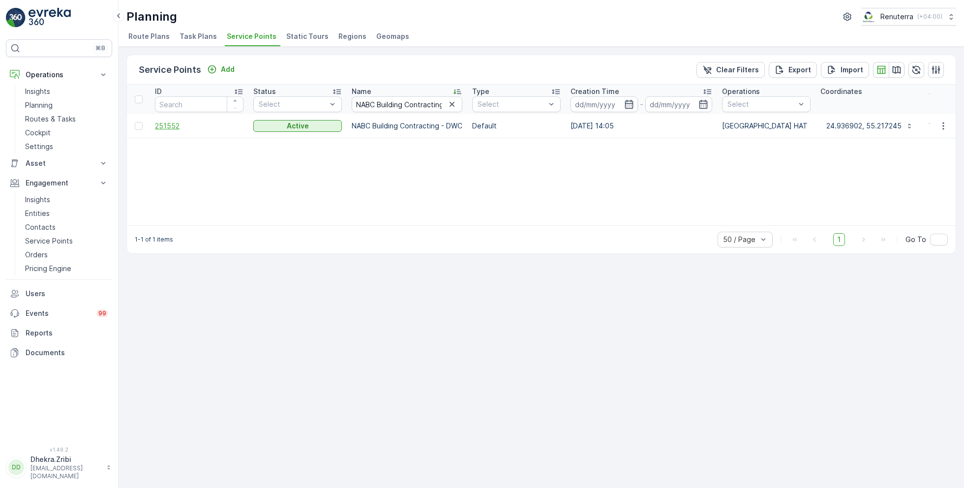
click at [165, 124] on span "251552" at bounding box center [199, 126] width 89 height 10
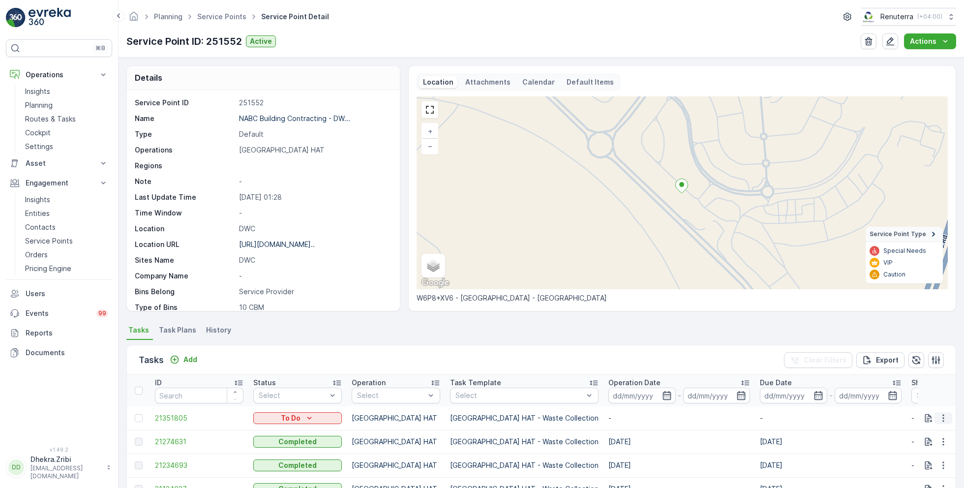
click at [939, 417] on icon "button" at bounding box center [944, 418] width 10 height 10
click at [908, 366] on span "Change Route" at bounding box center [918, 371] width 48 height 10
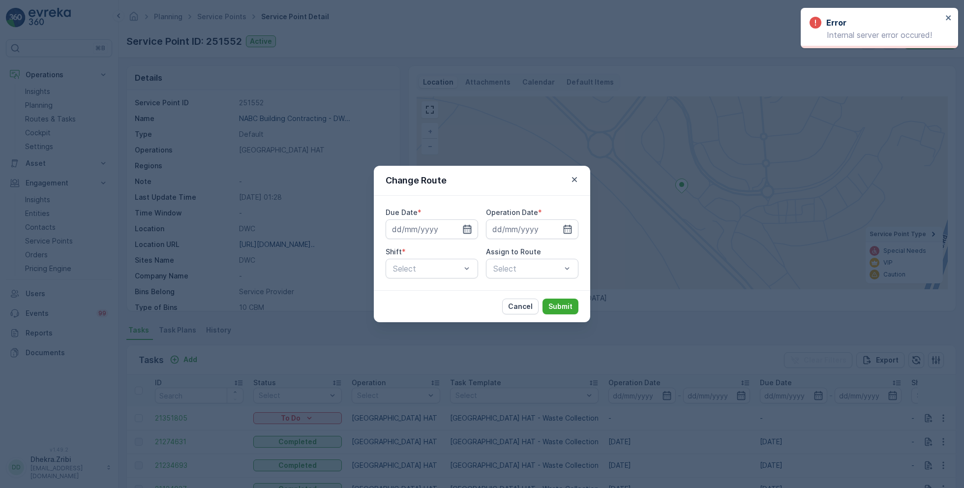
click at [470, 233] on icon "button" at bounding box center [467, 229] width 10 height 10
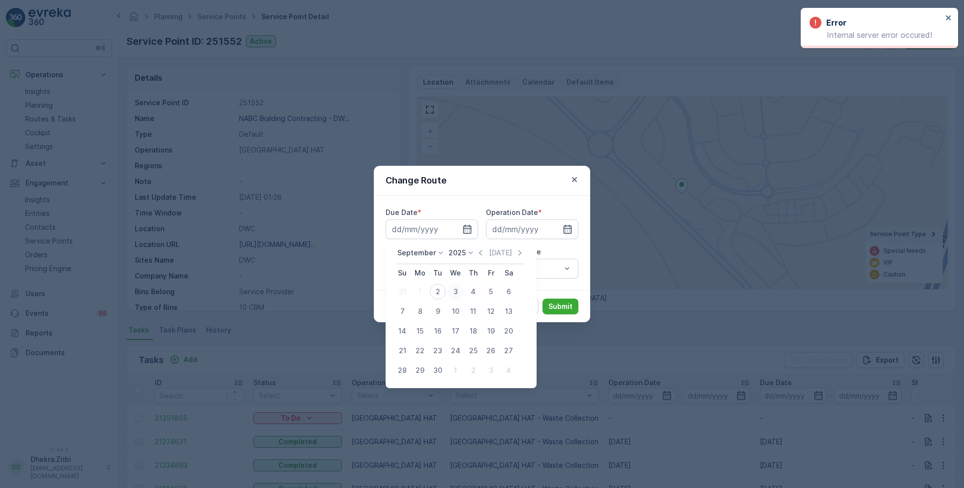
click at [456, 290] on div "3" at bounding box center [456, 292] width 16 height 16
type input "[DATE]"
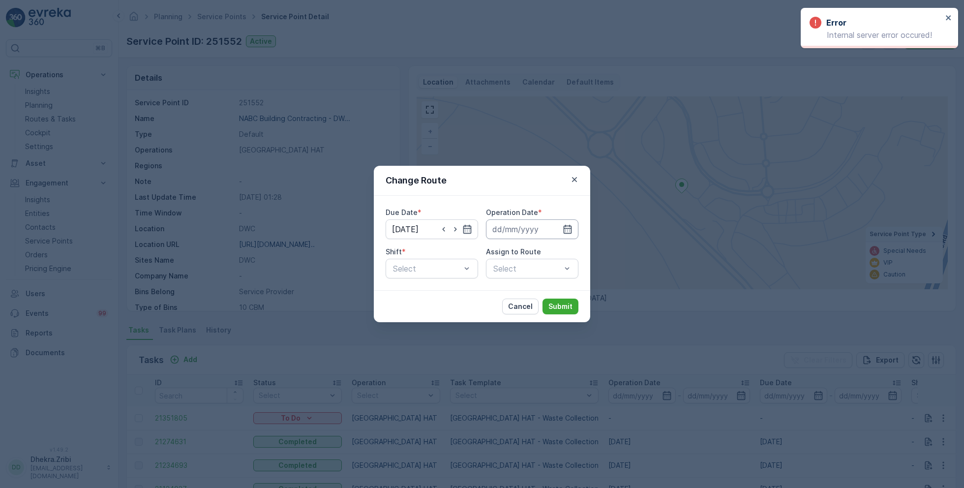
click at [530, 230] on input at bounding box center [532, 229] width 92 height 20
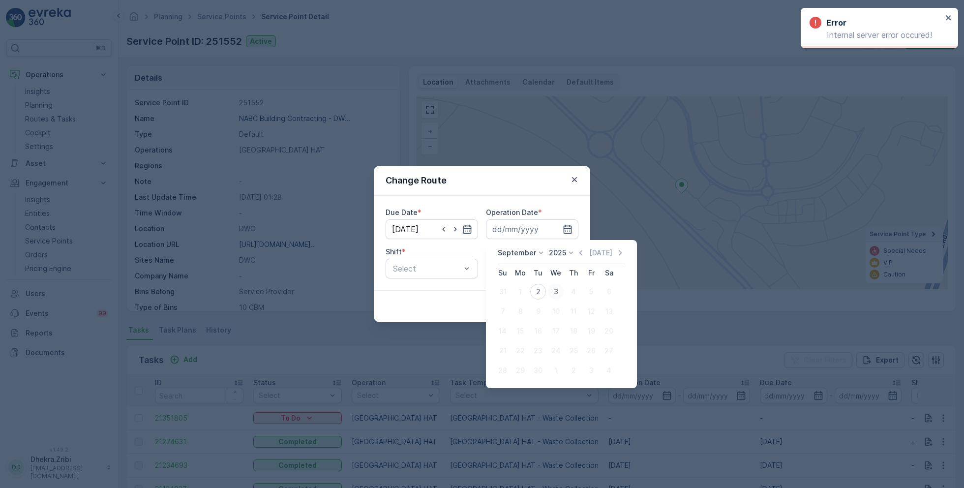
click at [555, 294] on div "3" at bounding box center [556, 292] width 16 height 16
type input "[DATE]"
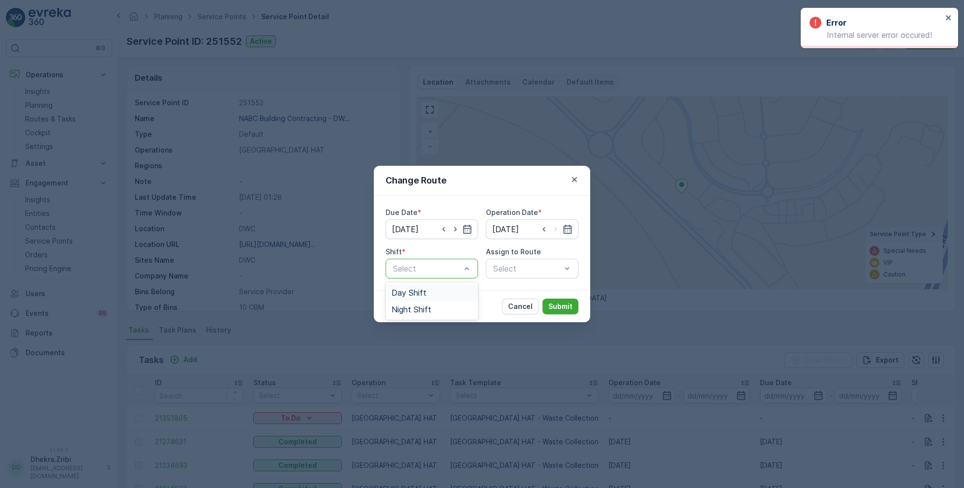
click at [426, 288] on div "Day Shift" at bounding box center [432, 292] width 92 height 17
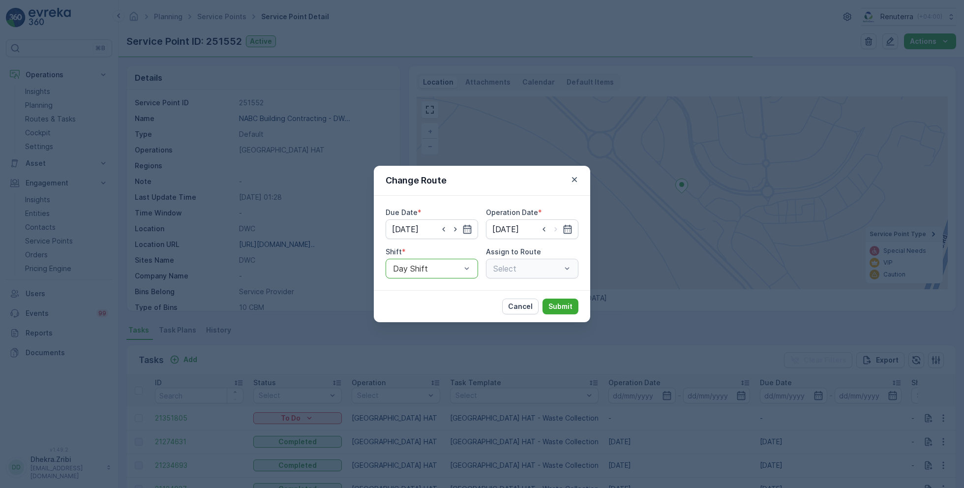
click at [516, 271] on div "Select" at bounding box center [532, 269] width 92 height 20
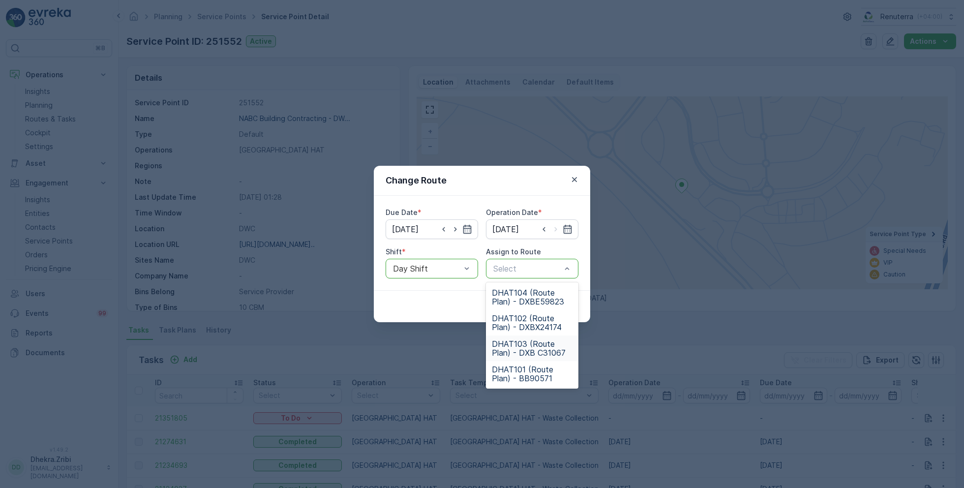
click at [521, 348] on span "DHAT103 (Route Plan) - DXB C31067" at bounding box center [532, 348] width 81 height 18
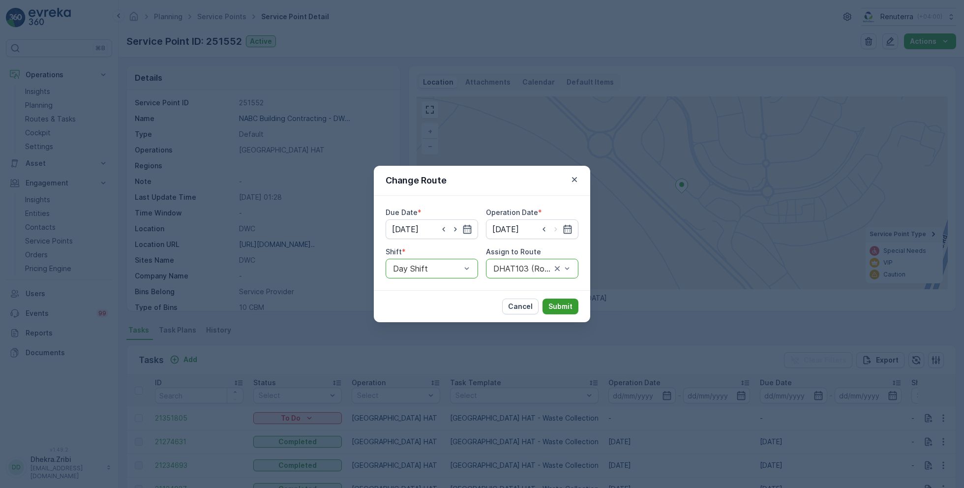
click at [562, 299] on button "Submit" at bounding box center [561, 307] width 36 height 16
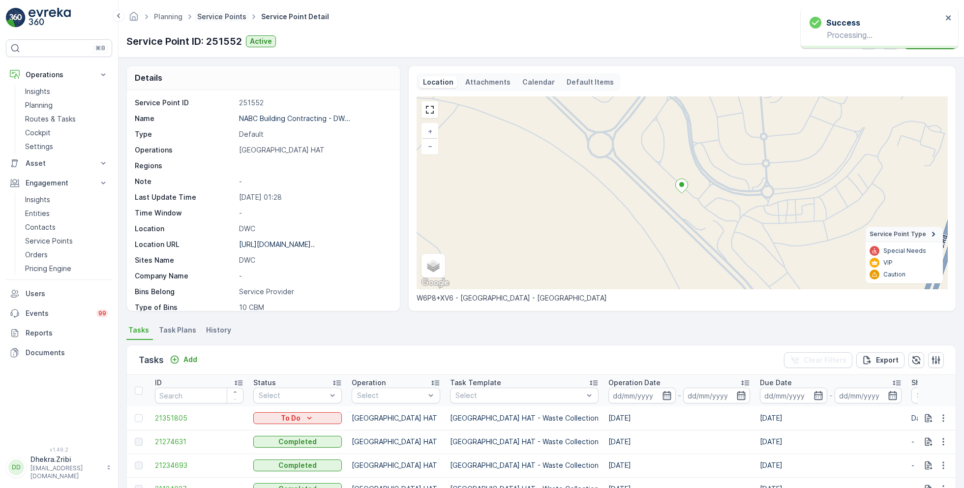
click at [223, 17] on link "Service Points" at bounding box center [221, 16] width 49 height 8
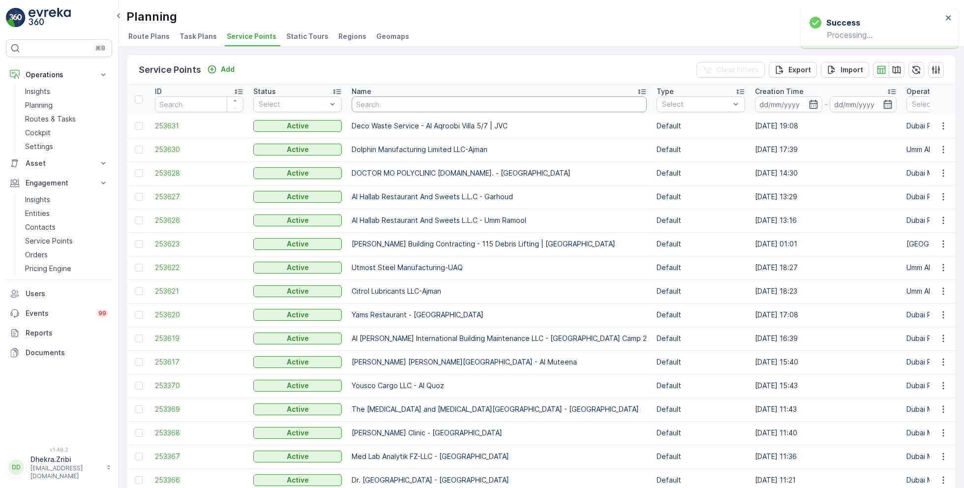
click at [386, 103] on input "text" at bounding box center [499, 104] width 295 height 16
paste input "Ancient Builders Constructions LLC - Business Bay"
type input "Ancient Builders Constructions LLC - Business Bay"
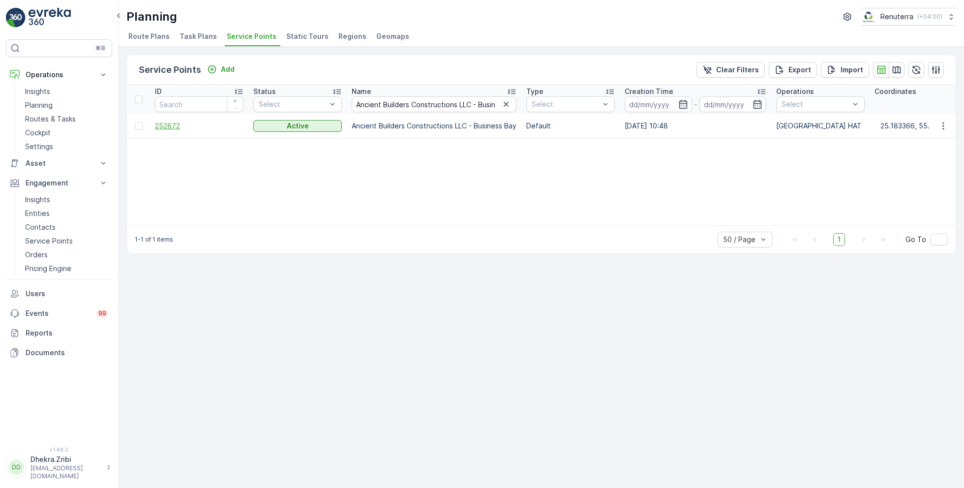
click at [179, 126] on span "252872" at bounding box center [199, 126] width 89 height 10
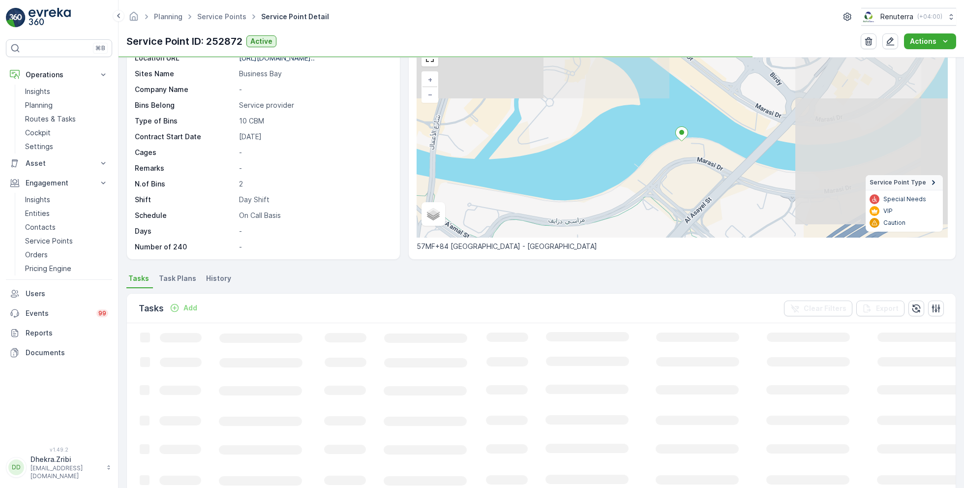
scroll to position [57, 0]
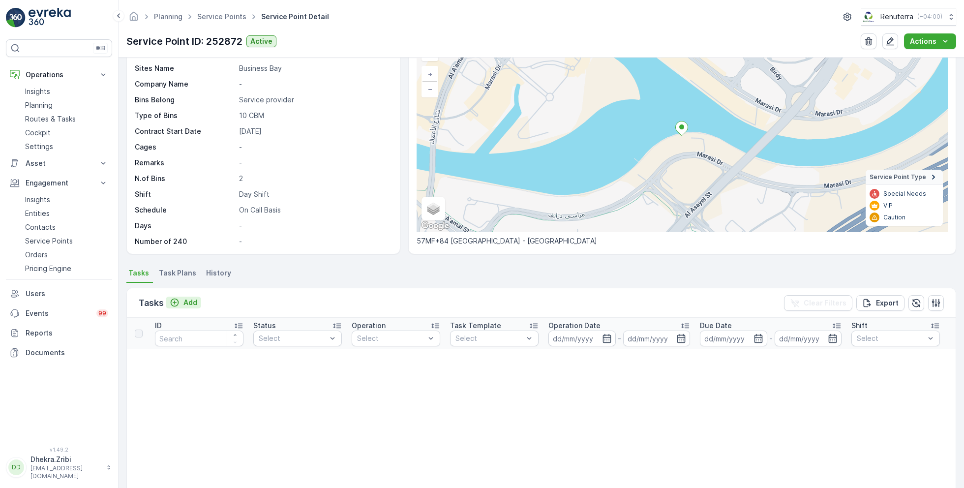
click at [190, 301] on p "Add" at bounding box center [191, 303] width 14 height 10
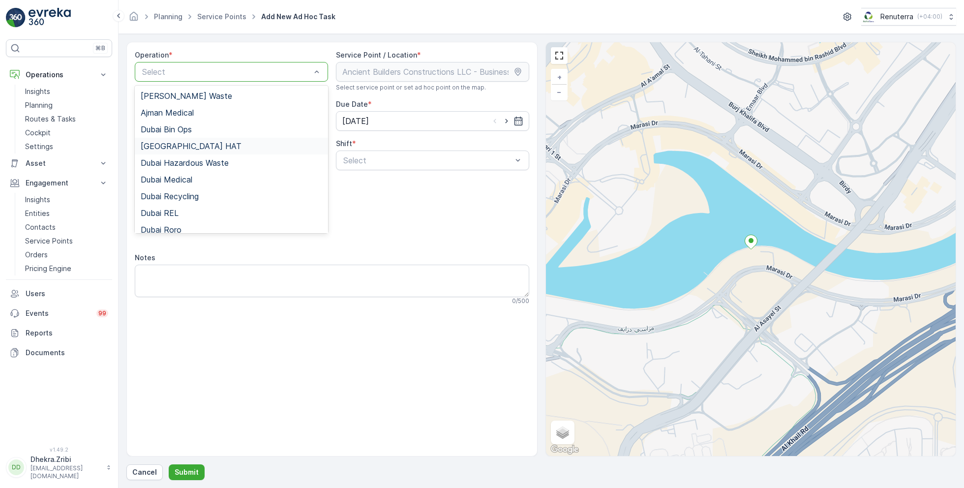
click at [190, 147] on div "Dubai HAT" at bounding box center [232, 146] width 182 height 9
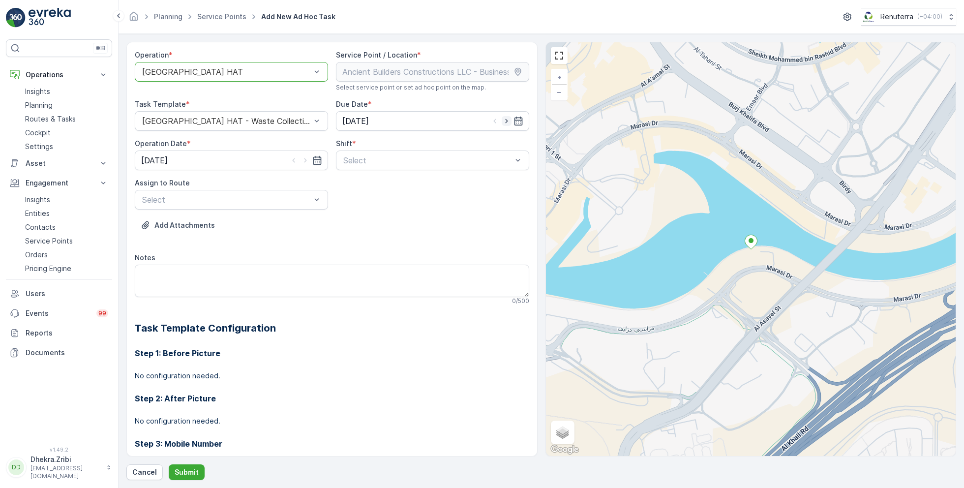
click at [505, 121] on icon "button" at bounding box center [506, 121] width 2 height 4
type input "[DATE]"
click at [304, 162] on icon "button" at bounding box center [306, 160] width 10 height 10
type input "[DATE]"
click at [366, 187] on span "Day Shift" at bounding box center [359, 184] width 35 height 9
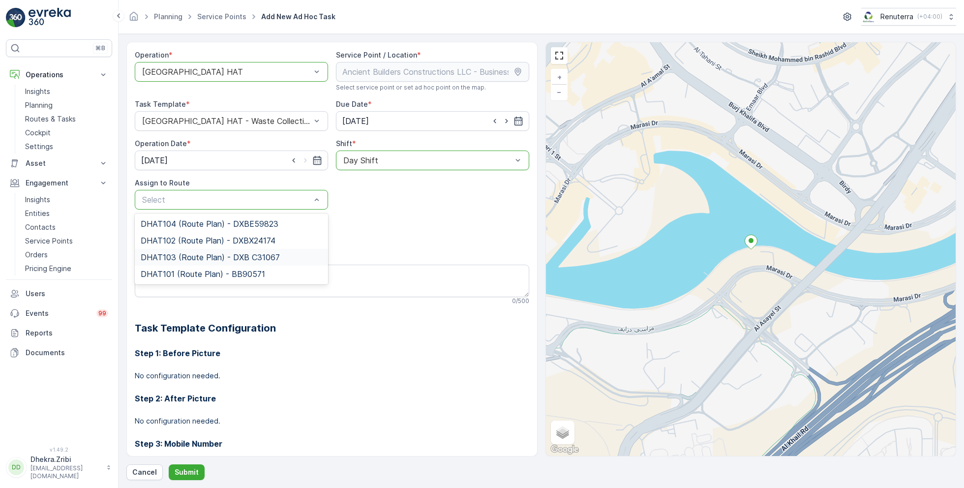
click at [187, 253] on span "DHAT103 (Route Plan) - DXB C31067" at bounding box center [210, 257] width 139 height 9
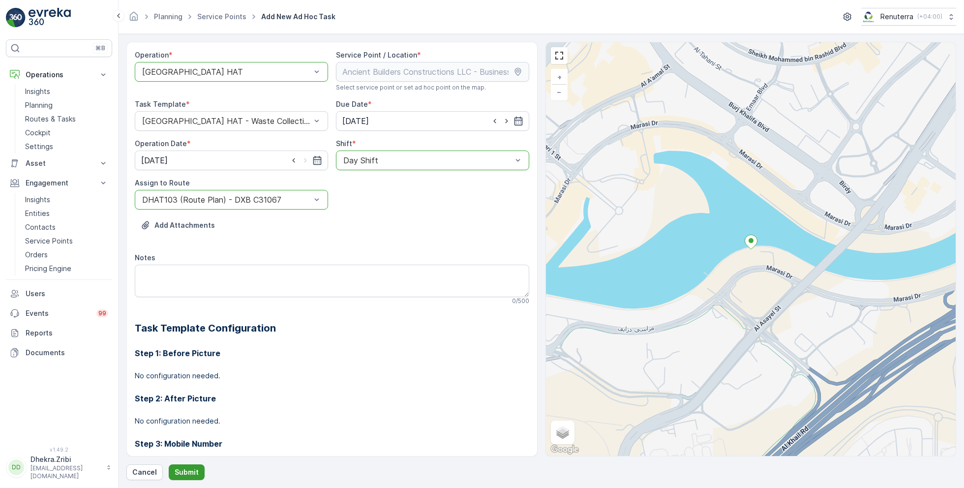
click at [183, 469] on p "Submit" at bounding box center [187, 472] width 24 height 10
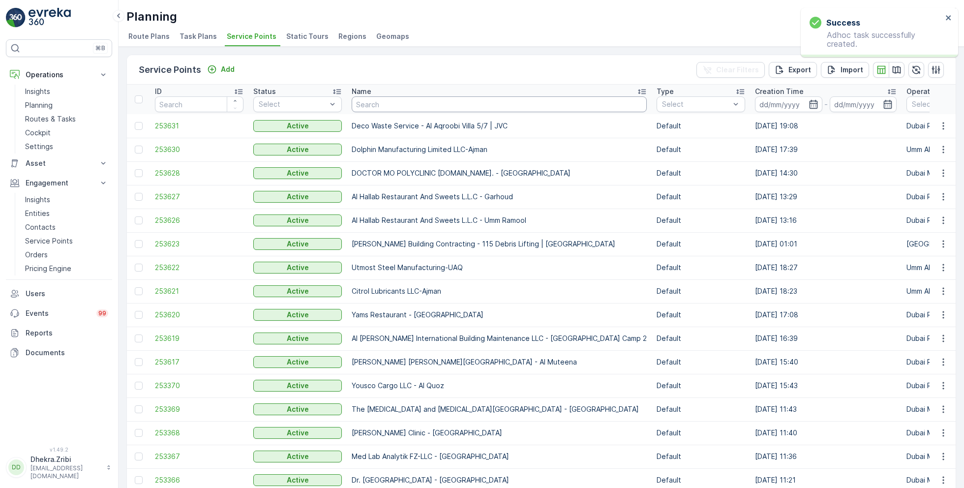
click at [391, 105] on input "text" at bounding box center [499, 104] width 295 height 16
paste input "Zabeel Contracting LLC - Al Sufuh"
type input "Zabeel Contracting LLC - Al Sufuh"
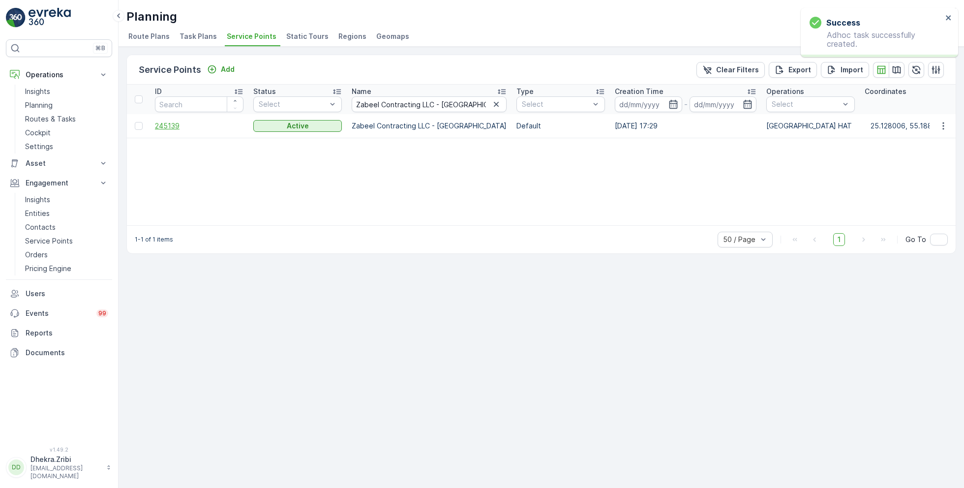
click at [171, 124] on span "245139" at bounding box center [199, 126] width 89 height 10
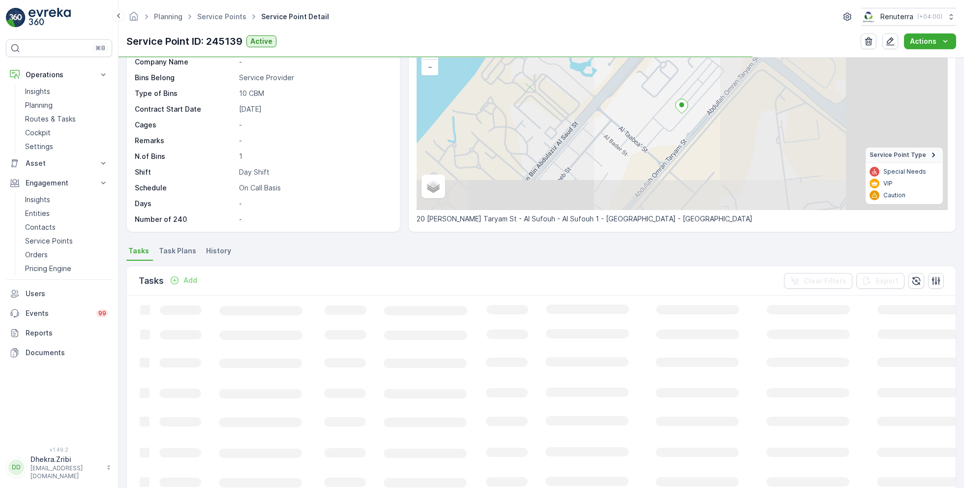
scroll to position [88, 0]
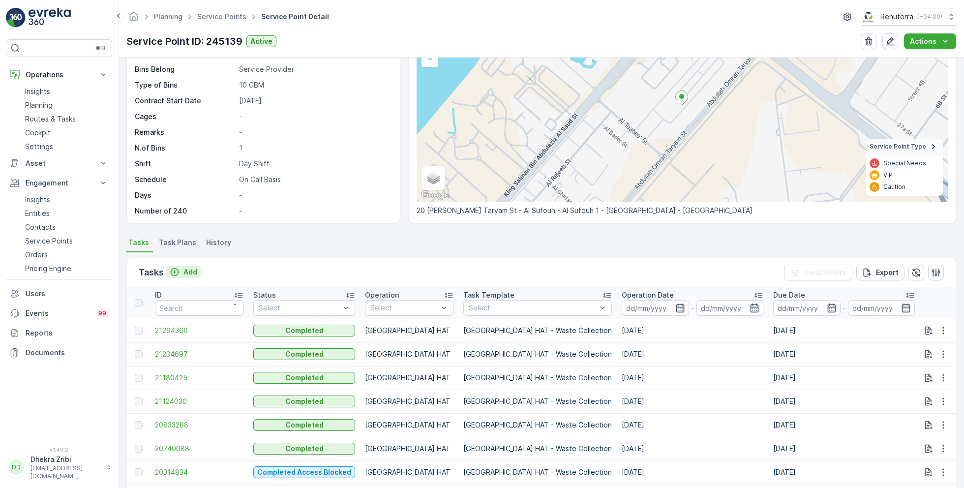
click at [189, 269] on p "Add" at bounding box center [191, 272] width 14 height 10
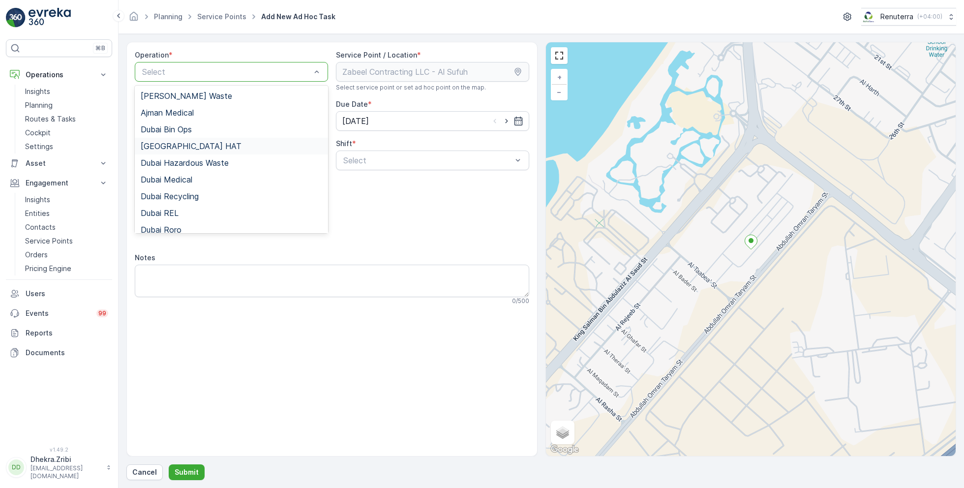
click at [181, 149] on div "Dubai HAT" at bounding box center [232, 146] width 182 height 9
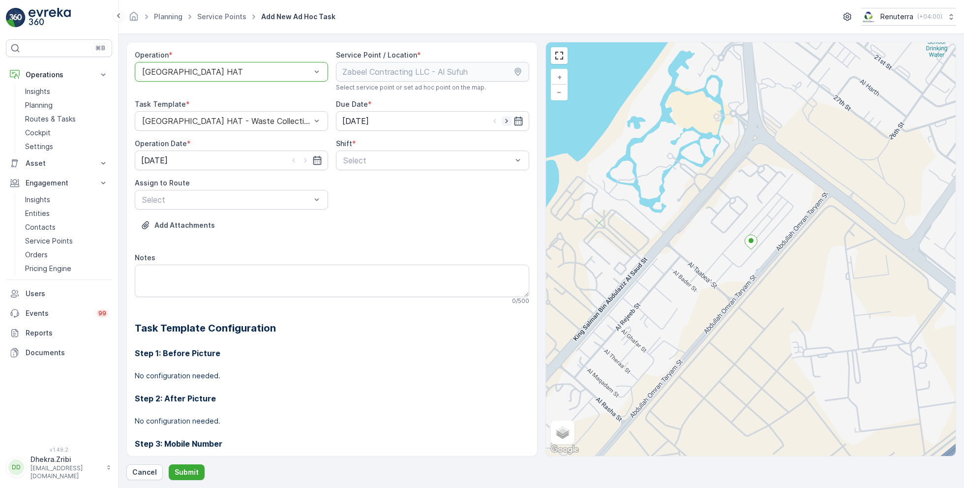
click at [506, 121] on icon "button" at bounding box center [507, 121] width 10 height 10
type input "[DATE]"
click at [306, 158] on icon "button" at bounding box center [306, 160] width 10 height 10
type input "[DATE]"
click at [364, 186] on span "Day Shift" at bounding box center [359, 184] width 35 height 9
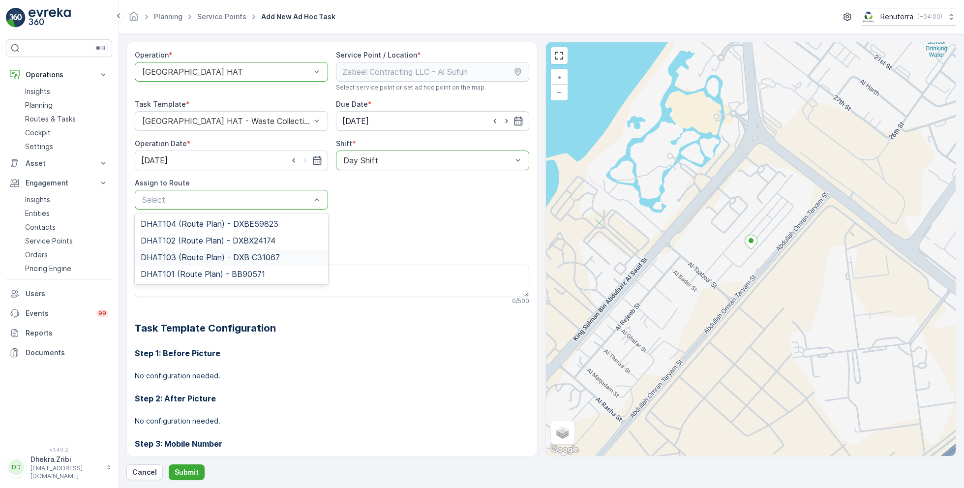
click at [195, 258] on span "DHAT103 (Route Plan) - DXB C31067" at bounding box center [210, 257] width 139 height 9
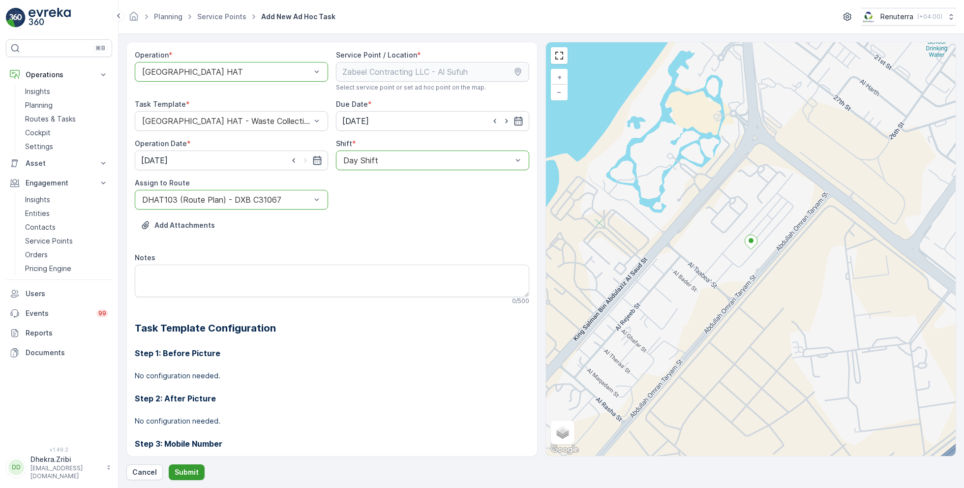
click at [184, 476] on p "Submit" at bounding box center [187, 472] width 24 height 10
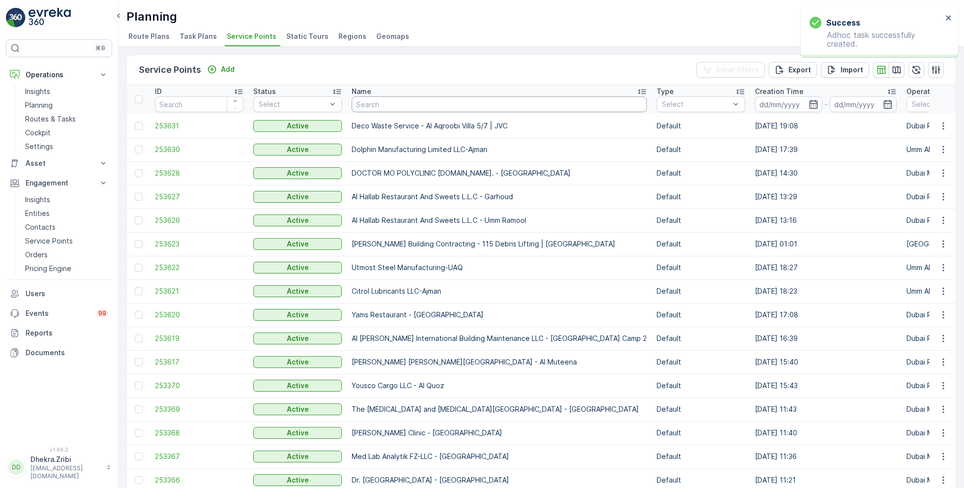
click at [378, 104] on input "text" at bounding box center [499, 104] width 295 height 16
type input "wade"
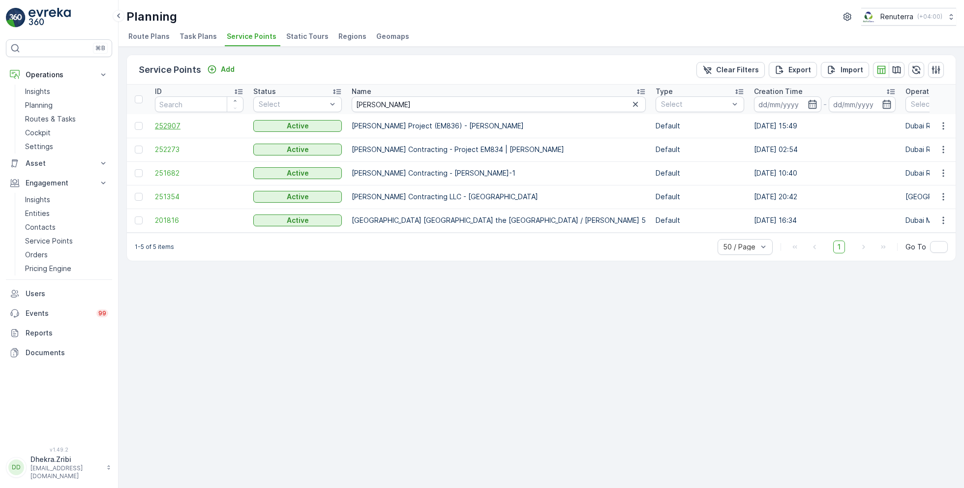
click at [171, 124] on span "252907" at bounding box center [199, 126] width 89 height 10
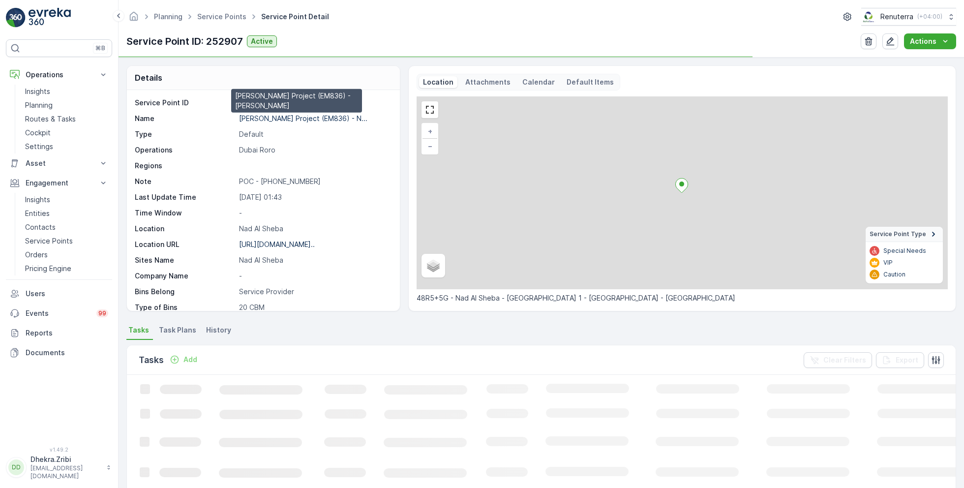
click at [284, 118] on p "Wade Adams Project (EM836) - N..." at bounding box center [303, 118] width 128 height 8
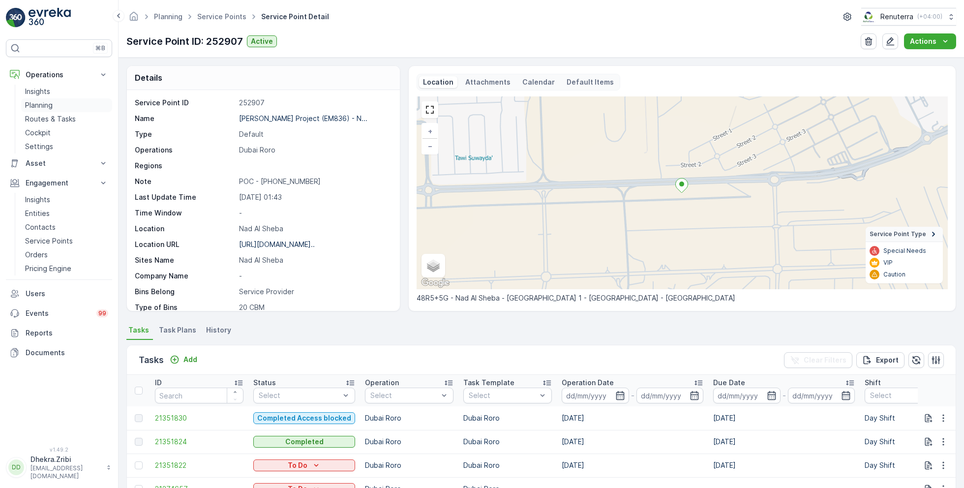
click at [55, 103] on link "Planning" at bounding box center [66, 105] width 91 height 14
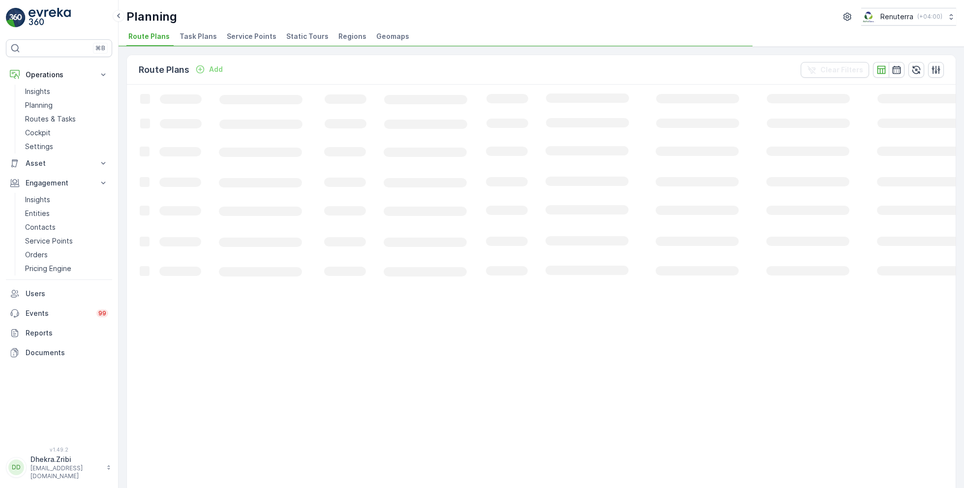
click at [305, 34] on span "Static Tours" at bounding box center [307, 36] width 42 height 10
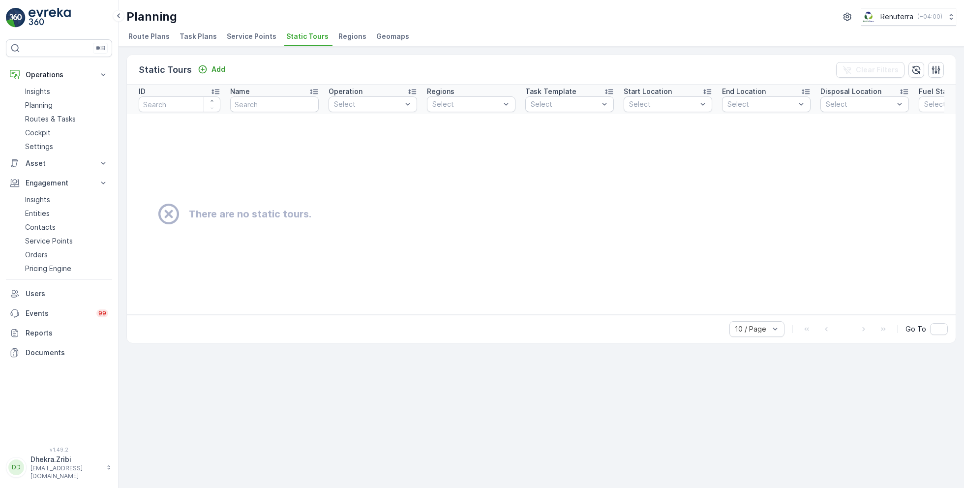
click at [155, 38] on span "Route Plans" at bounding box center [148, 36] width 41 height 10
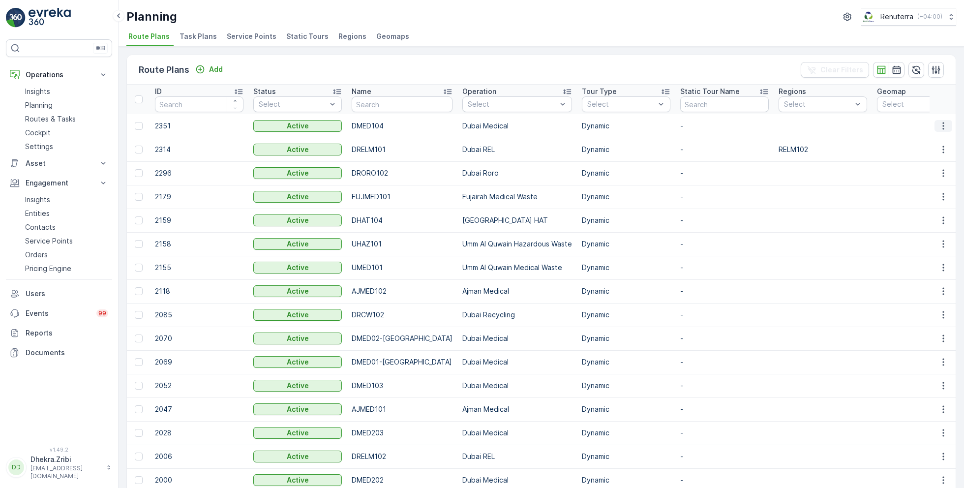
click at [943, 125] on icon "button" at bounding box center [944, 126] width 10 height 10
click at [925, 157] on span "Delete" at bounding box center [920, 158] width 23 height 10
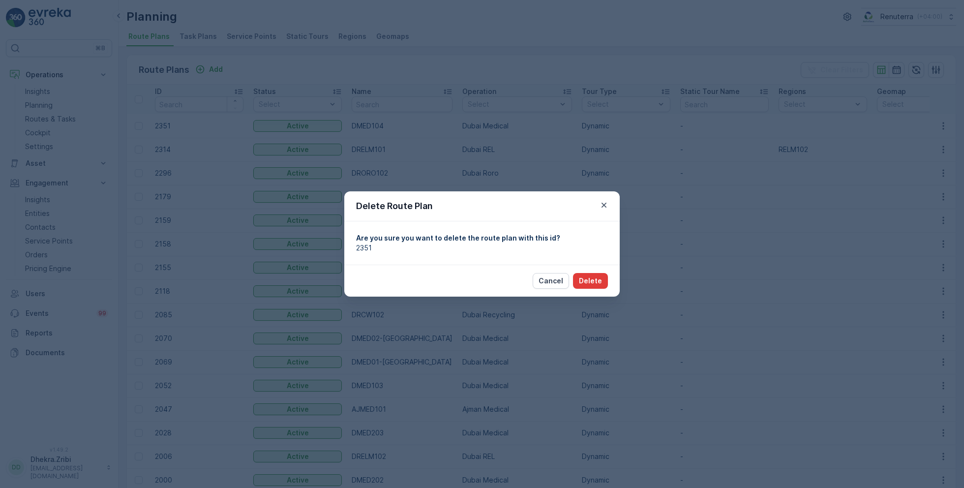
click at [592, 281] on p "Delete" at bounding box center [590, 281] width 23 height 10
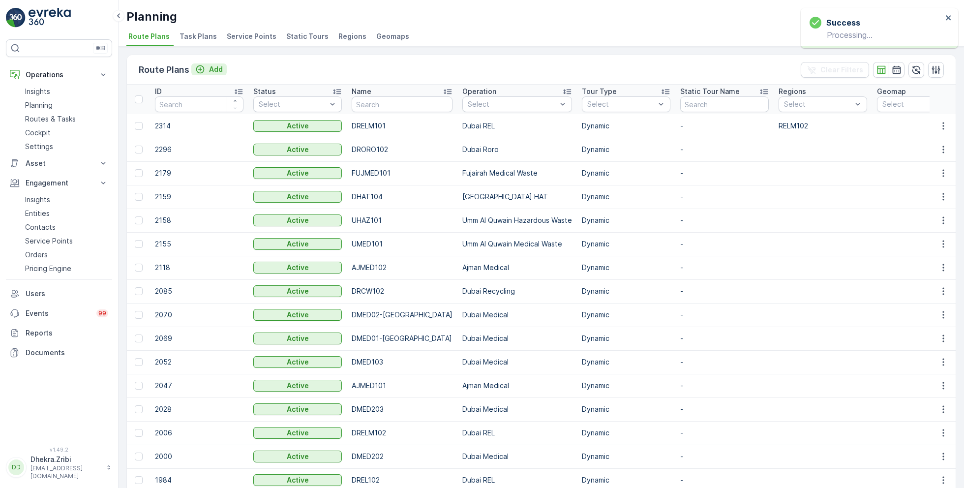
click at [213, 70] on p "Add" at bounding box center [216, 69] width 14 height 10
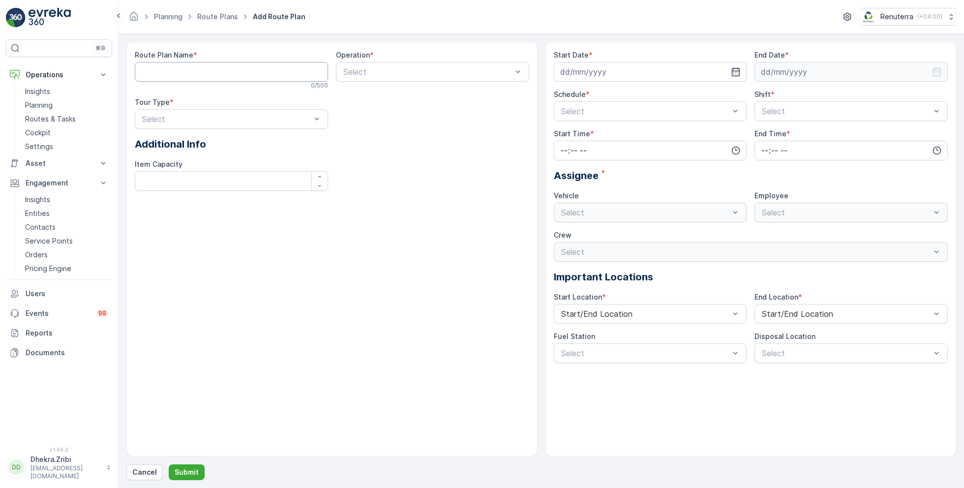
click at [213, 70] on Name "Route Plan Name" at bounding box center [231, 72] width 193 height 20
type Name "DRORO103"
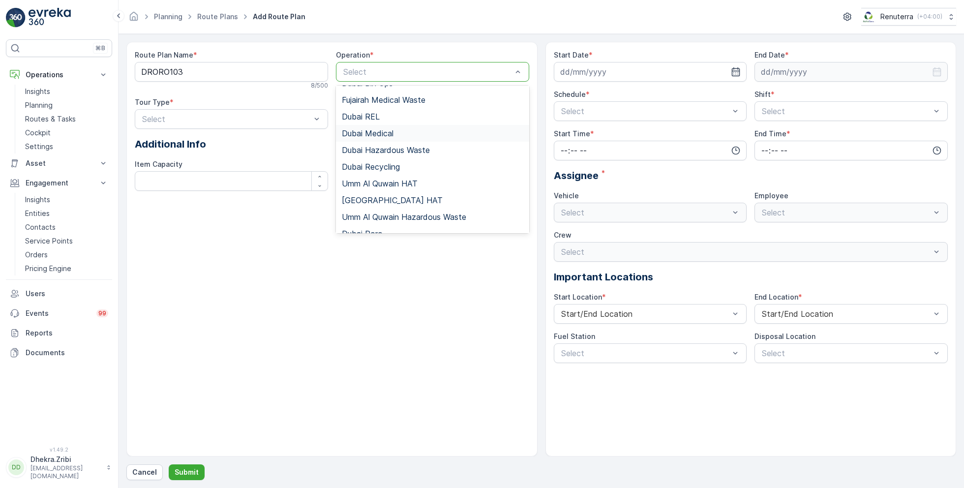
scroll to position [53, 0]
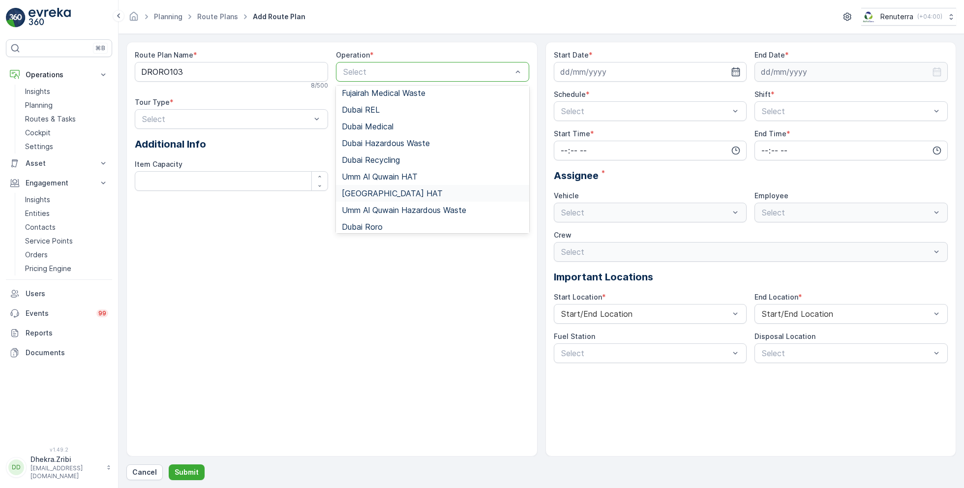
click at [375, 189] on span "Dubai HAT" at bounding box center [392, 193] width 101 height 9
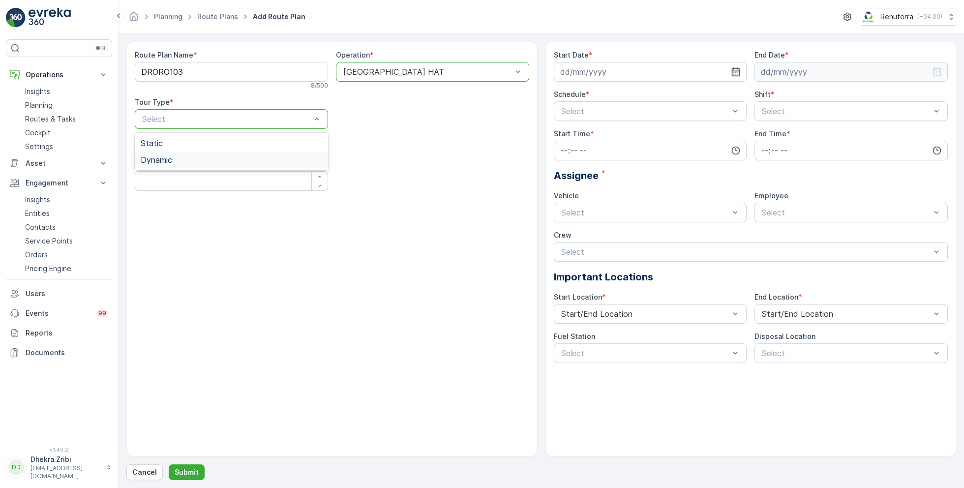
click at [184, 159] on div "Dynamic" at bounding box center [232, 159] width 182 height 9
click at [741, 70] on input at bounding box center [650, 72] width 193 height 20
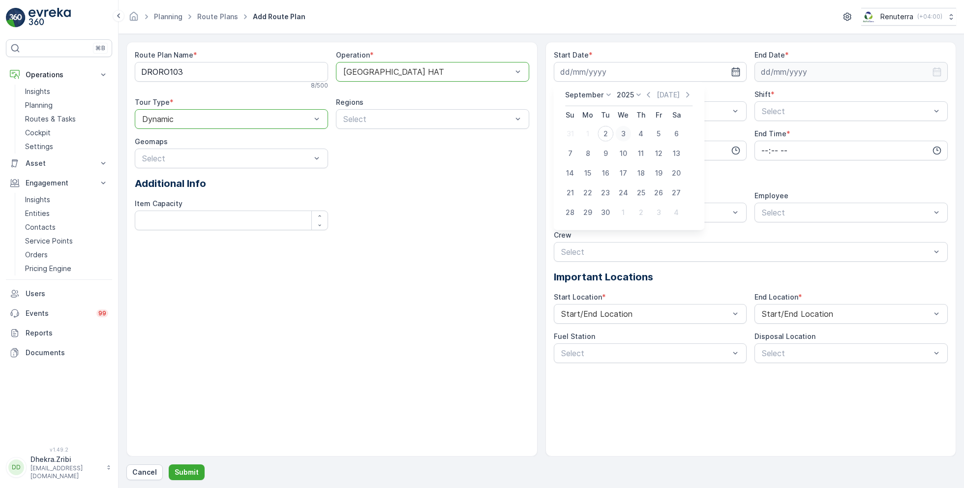
click at [624, 134] on div "3" at bounding box center [623, 134] width 16 height 16
type input "[DATE]"
click at [827, 72] on input at bounding box center [851, 72] width 193 height 20
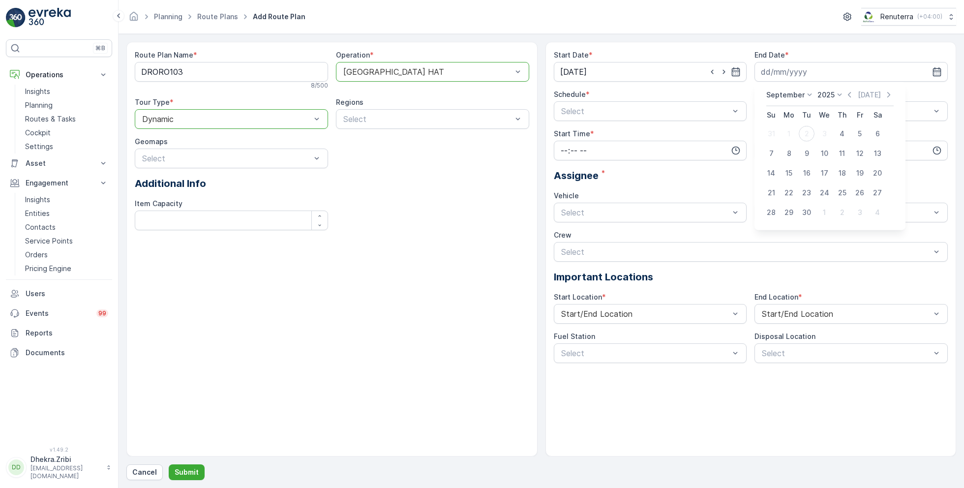
click at [788, 95] on p "September" at bounding box center [786, 95] width 38 height 10
click at [788, 179] on div "December" at bounding box center [789, 186] width 42 height 14
click at [830, 92] on p "2025" at bounding box center [823, 95] width 17 height 10
click at [826, 45] on div "Start Date * 03.09.2025 End Date * Schedule * Select Shift * Select Start Time …" at bounding box center [751, 249] width 411 height 415
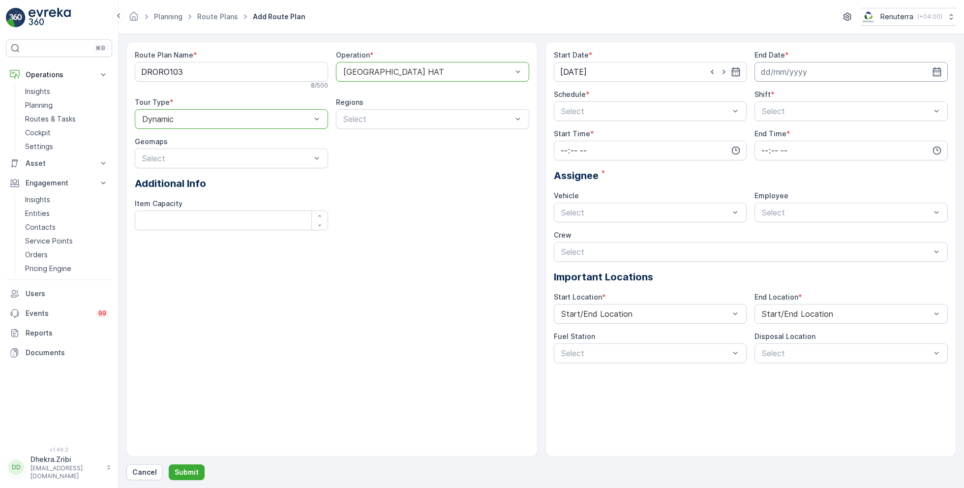
click at [814, 70] on input at bounding box center [851, 72] width 193 height 20
click at [792, 96] on p "September" at bounding box center [786, 95] width 38 height 10
click at [788, 184] on span "December" at bounding box center [789, 186] width 34 height 10
click at [826, 210] on div "31" at bounding box center [825, 213] width 16 height 16
type input "31.12.2025"
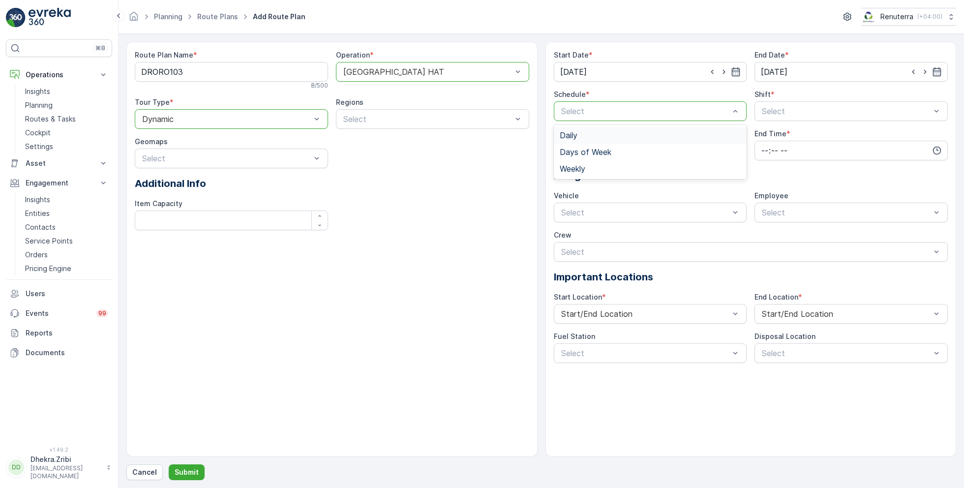
click at [583, 132] on div "Daily" at bounding box center [651, 135] width 182 height 9
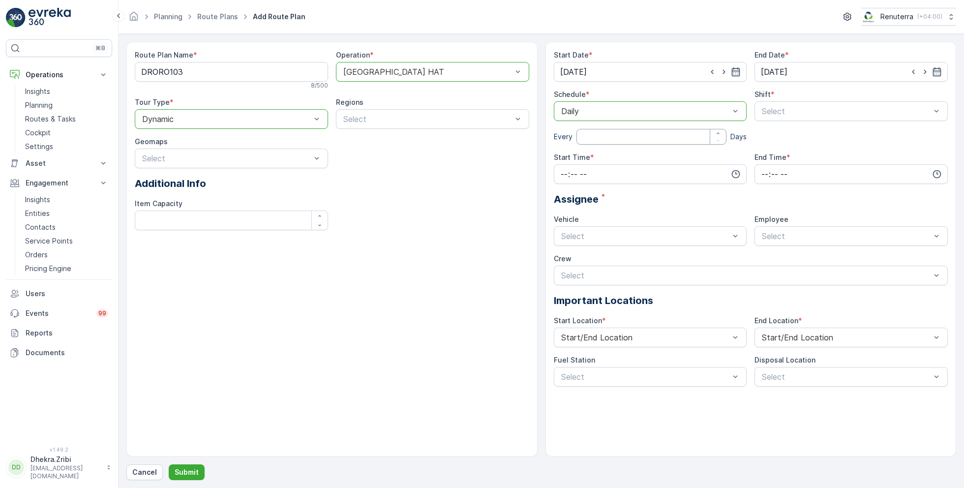
click at [645, 141] on input "number" at bounding box center [652, 137] width 151 height 16
type input "1"
click at [778, 134] on span "Day Shift" at bounding box center [778, 135] width 35 height 9
click at [612, 169] on input "time" at bounding box center [650, 174] width 193 height 20
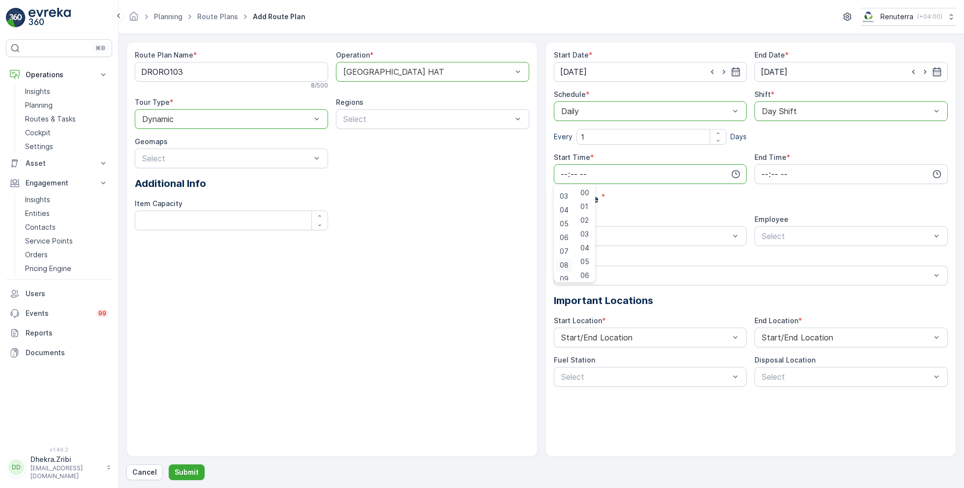
click at [564, 263] on span "08" at bounding box center [564, 265] width 9 height 10
type input "08:00"
click at [662, 193] on div "Assignee *" at bounding box center [751, 199] width 395 height 15
click at [809, 172] on input "time" at bounding box center [851, 174] width 193 height 20
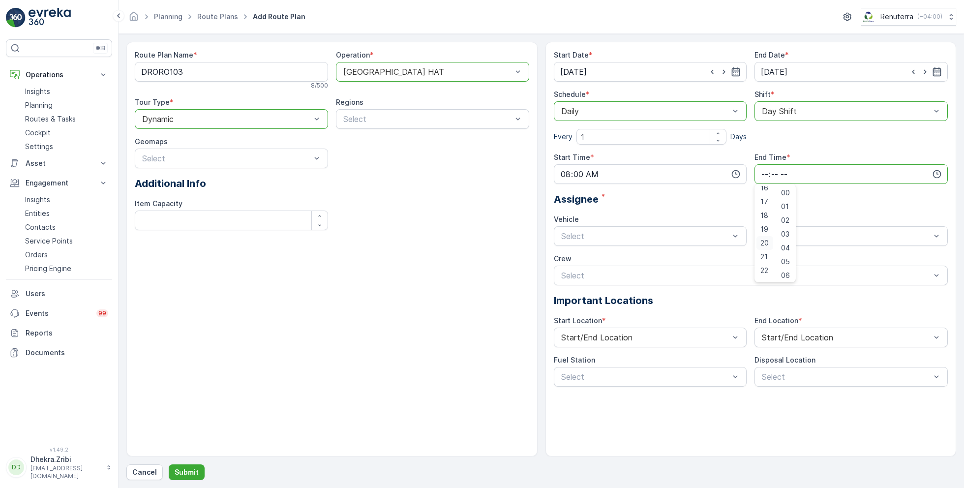
click at [765, 241] on span "20" at bounding box center [765, 243] width 8 height 10
type input "20:00"
click at [855, 204] on div "Assignee *" at bounding box center [751, 199] width 395 height 15
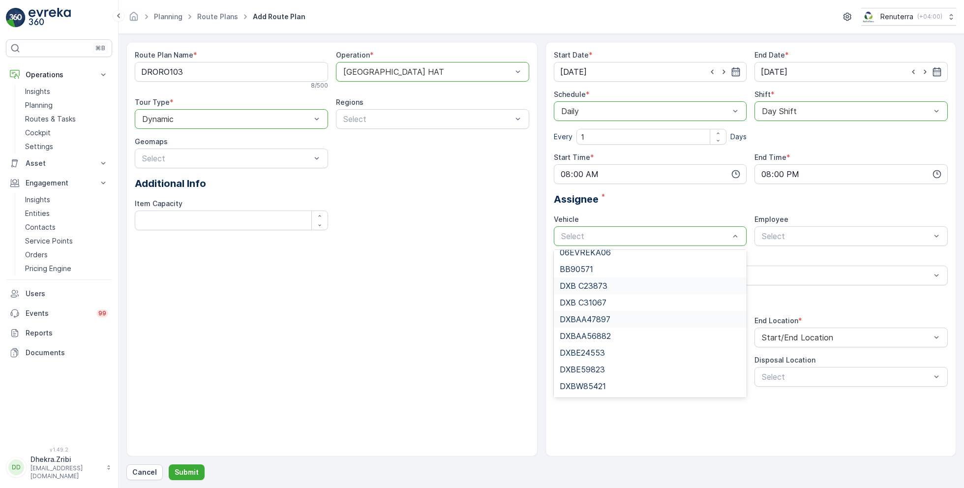
scroll to position [0, 0]
click at [472, 222] on div "Route Plan Name * DRORO103 8 / 500 Operation * option Dubai HAT, selected. Duba…" at bounding box center [332, 144] width 395 height 188
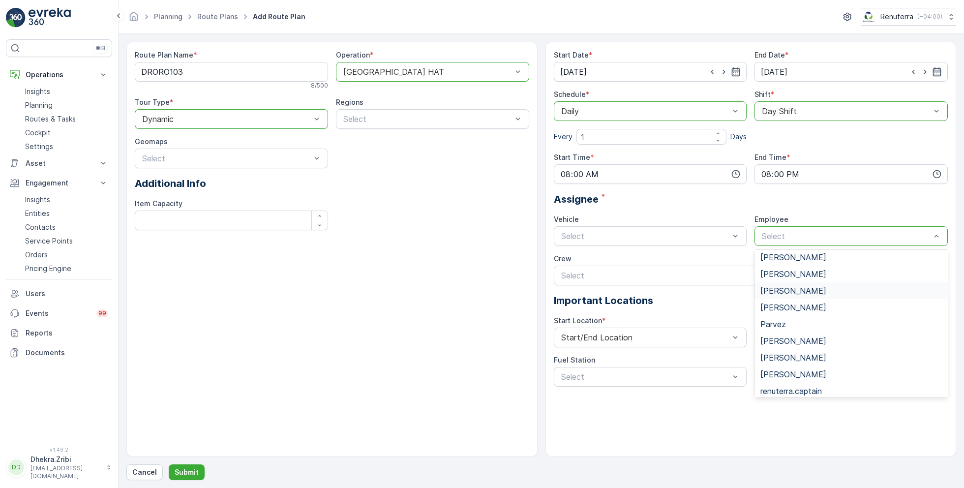
scroll to position [74, 0]
click at [460, 256] on div "Route Plan Name * DRORO103 8 / 500 Operation * option Dubai HAT, selected. Duba…" at bounding box center [331, 249] width 411 height 415
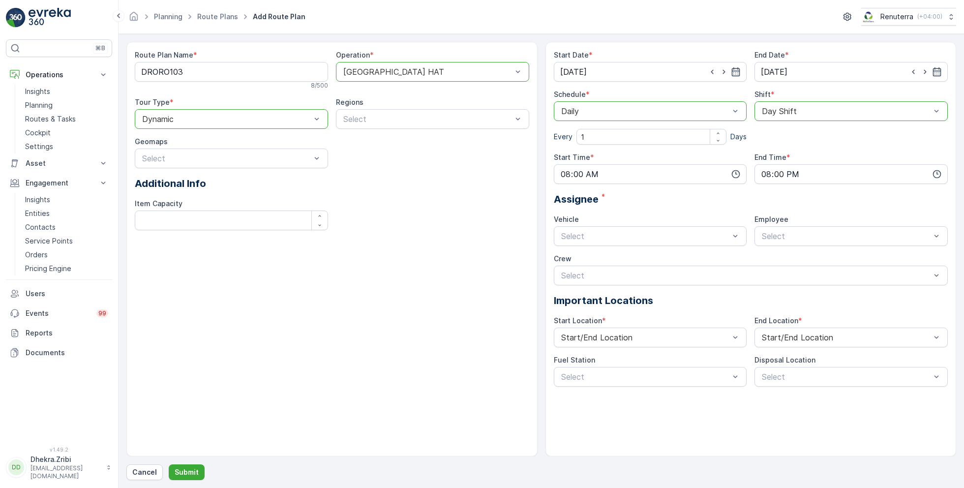
drag, startPoint x: 48, startPoint y: 103, endPoint x: 296, endPoint y: 6, distance: 266.9
click at [0, 0] on div "⌘B Operations Insights Planning Routes & Tasks Cockpit Settings Asset Assets En…" at bounding box center [59, 244] width 119 height 488
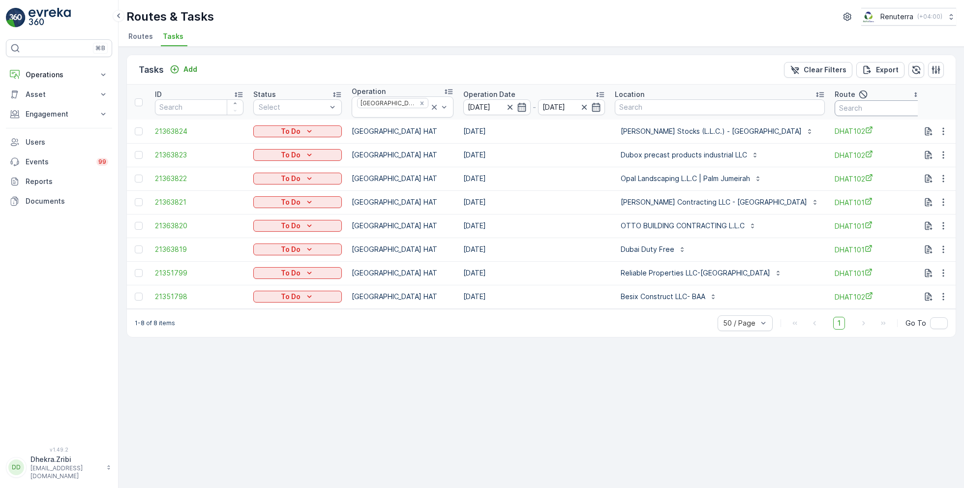
click at [835, 107] on input "text" at bounding box center [879, 108] width 89 height 16
type input "102"
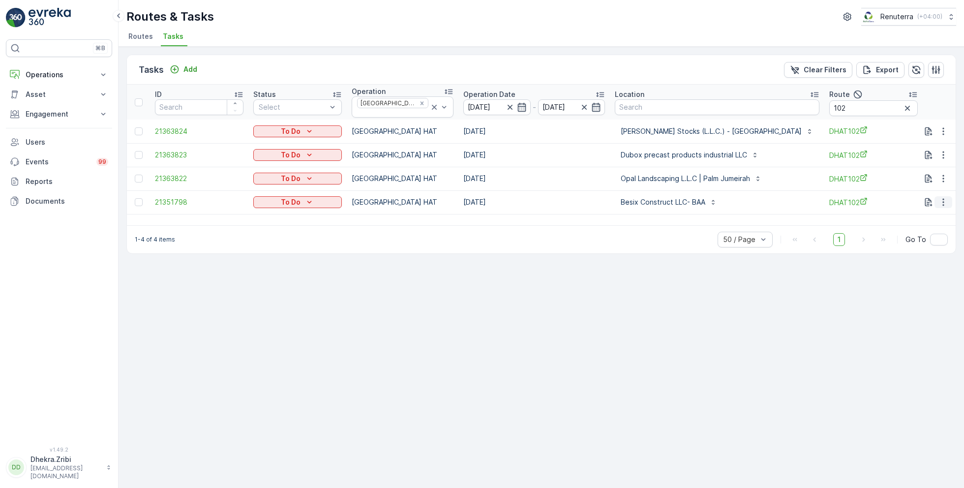
click at [944, 199] on icon "button" at bounding box center [944, 202] width 10 height 10
click at [910, 241] on span "Change Route" at bounding box center [918, 241] width 48 height 10
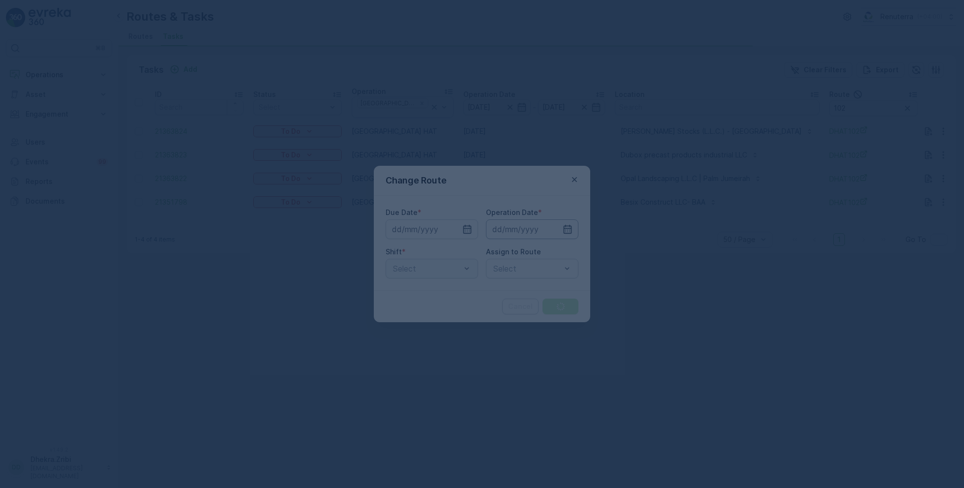
type input "[DATE]"
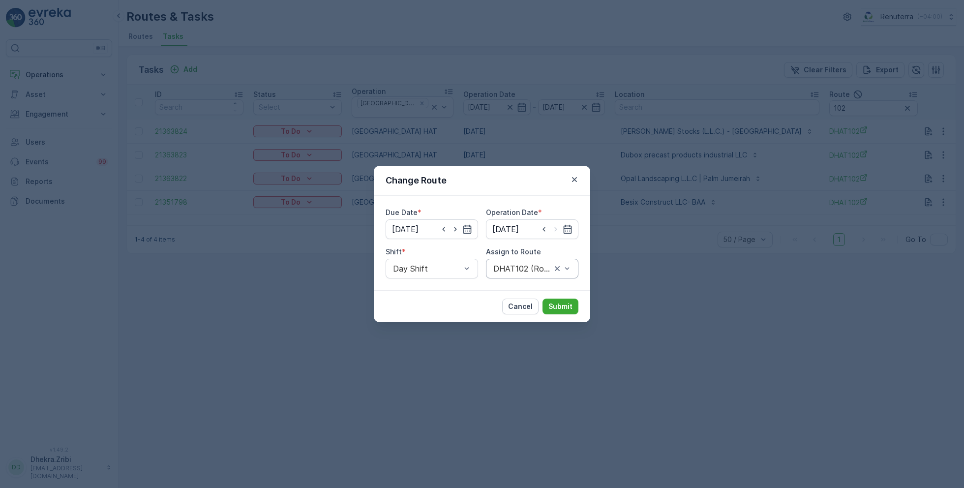
click at [515, 259] on div "DHAT102 (Route Plan) - DXBX24174" at bounding box center [532, 269] width 92 height 20
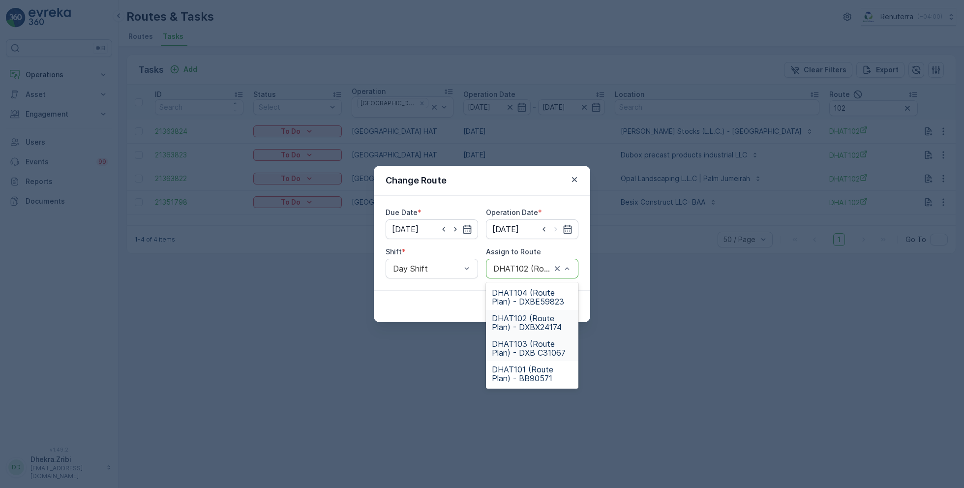
click at [511, 347] on span "DHAT103 (Route Plan) - DXB C31067" at bounding box center [532, 348] width 81 height 18
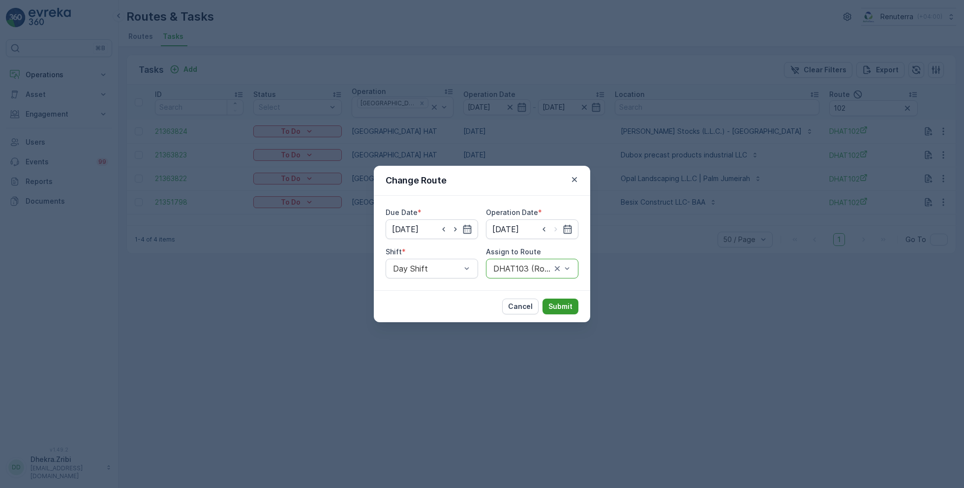
click at [562, 300] on button "Submit" at bounding box center [561, 307] width 36 height 16
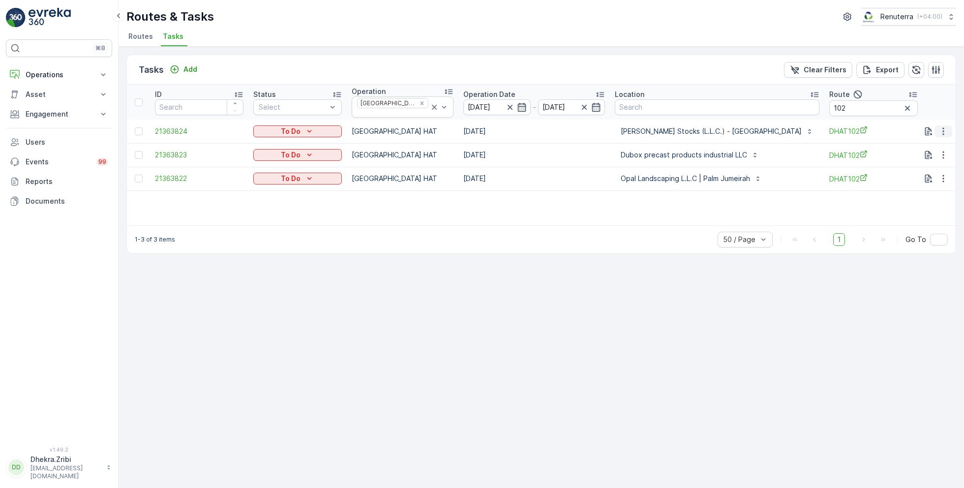
click at [947, 127] on icon "button" at bounding box center [944, 131] width 10 height 10
click at [905, 174] on span "Change Route" at bounding box center [918, 170] width 48 height 10
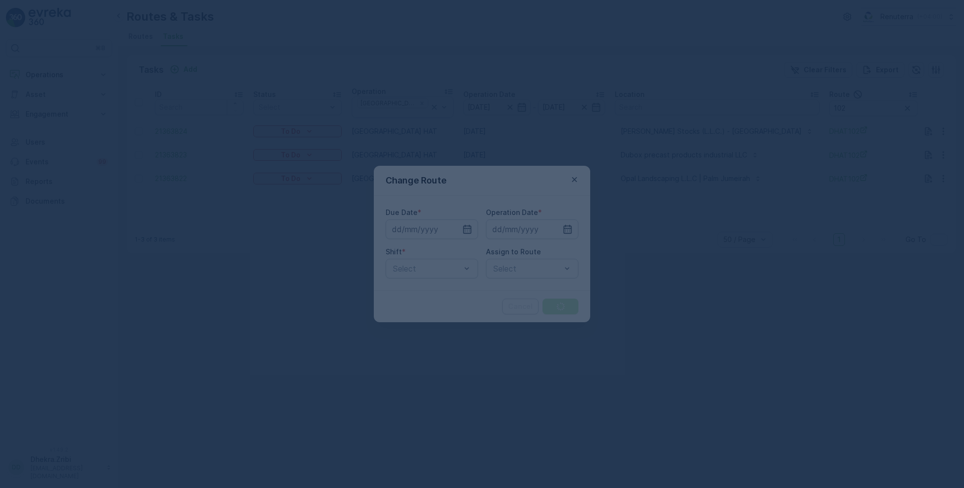
type input "[DATE]"
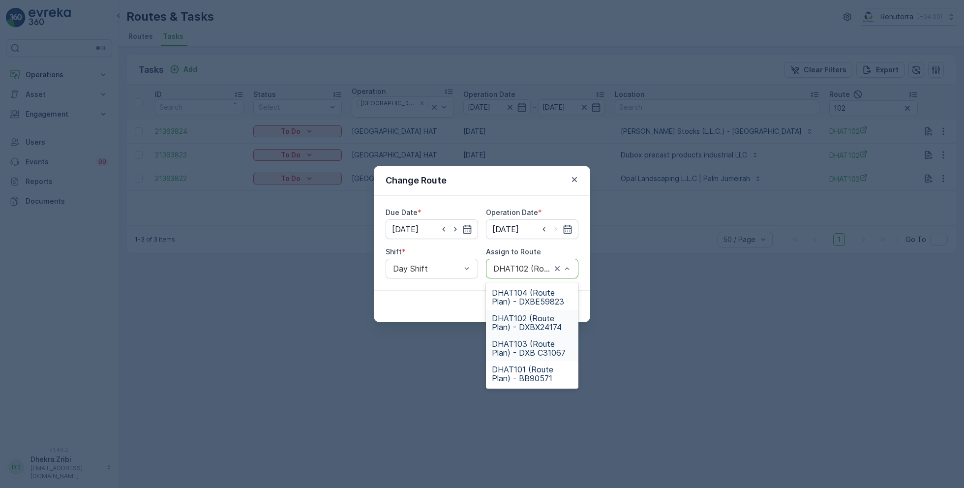
click at [519, 351] on span "DHAT103 (Route Plan) - DXB C31067" at bounding box center [532, 348] width 81 height 18
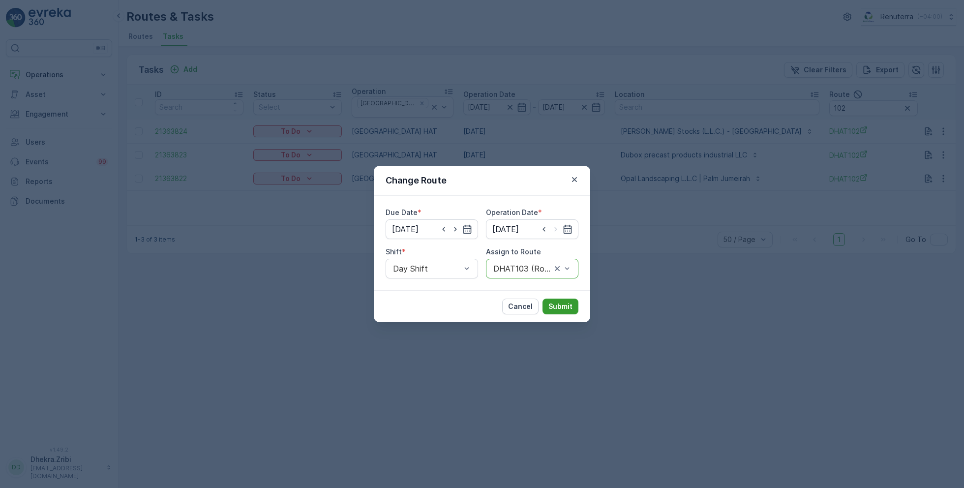
click at [561, 305] on p "Submit" at bounding box center [561, 307] width 24 height 10
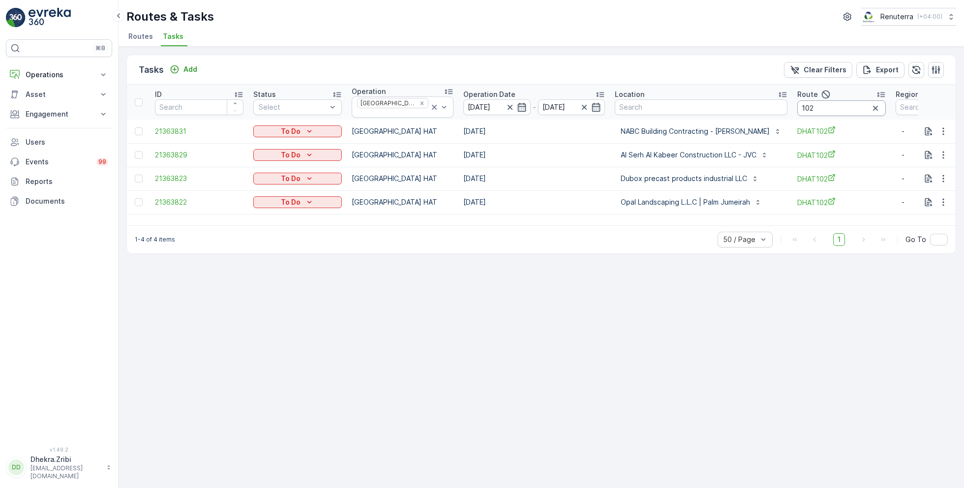
click at [803, 107] on input "102" at bounding box center [841, 108] width 89 height 16
type input "103"
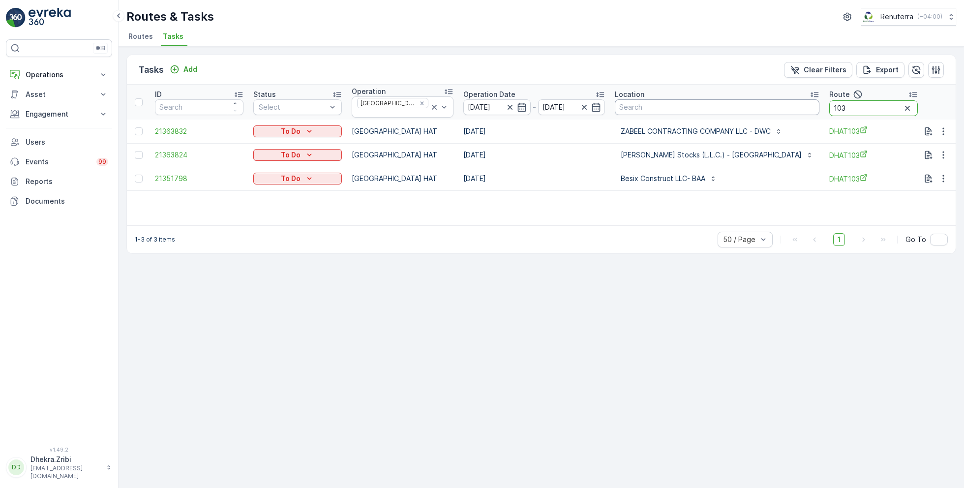
drag, startPoint x: 801, startPoint y: 104, endPoint x: 764, endPoint y: 104, distance: 37.4
click at [764, 104] on tr "ID Status Select Operation [GEOGRAPHIC_DATA] HAT Operation Date [DATE] - [DATE]…" at bounding box center [593, 102] width 933 height 35
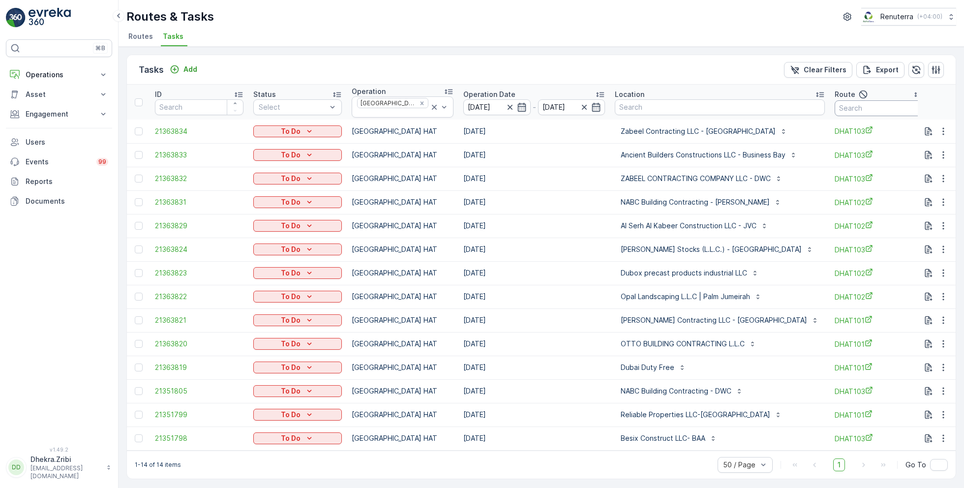
click at [835, 103] on input "text" at bounding box center [879, 108] width 89 height 16
type input "101"
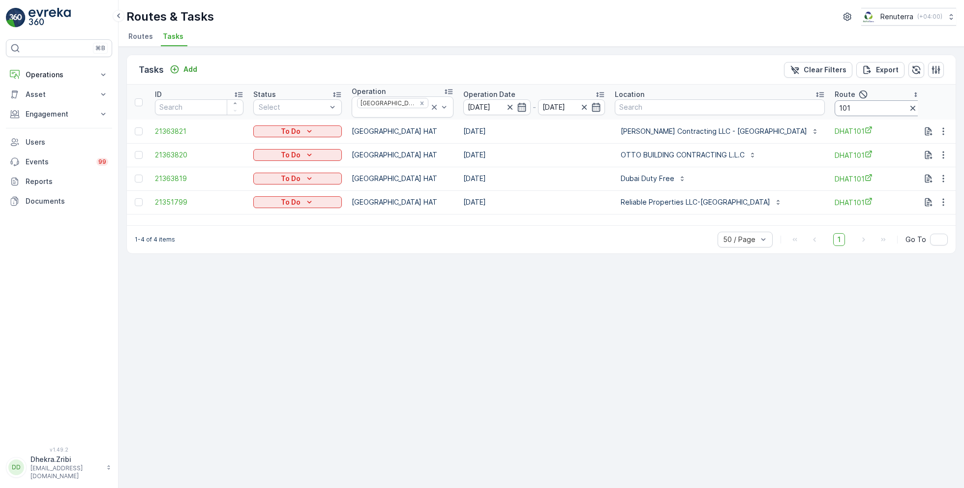
click at [835, 106] on input "101" at bounding box center [879, 108] width 89 height 16
type input "102"
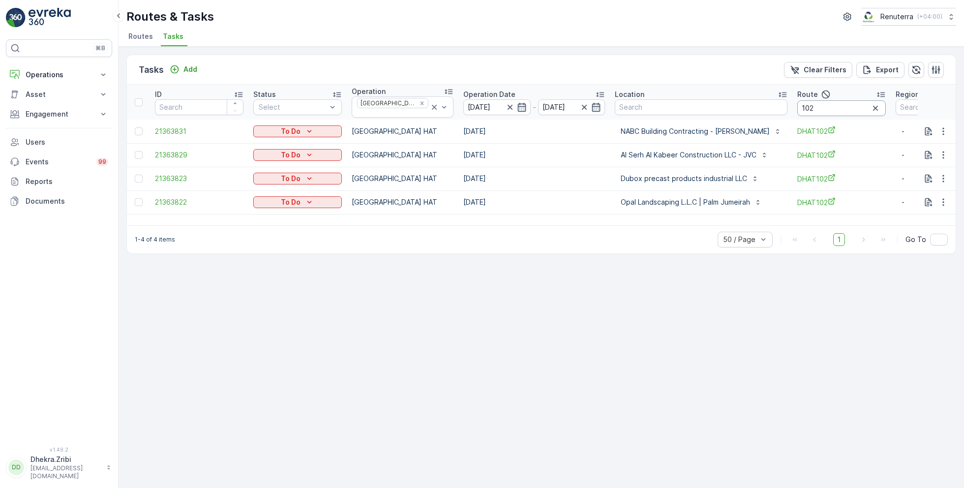
click at [797, 107] on input "102" at bounding box center [841, 108] width 89 height 16
type input "103"
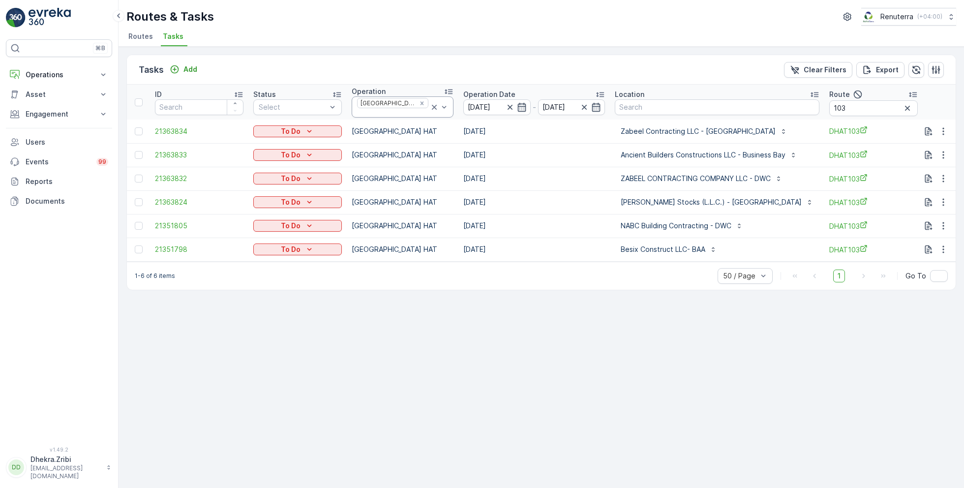
click at [429, 103] on icon at bounding box center [434, 107] width 10 height 10
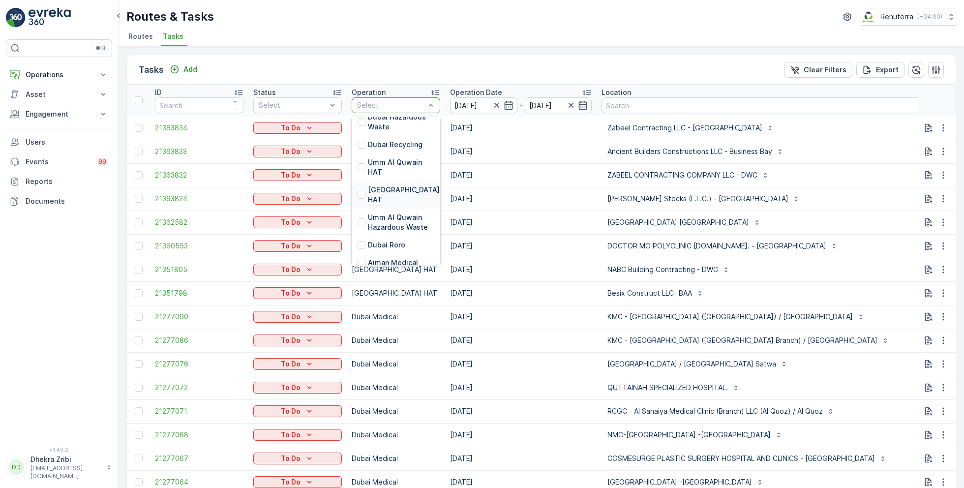
scroll to position [154, 0]
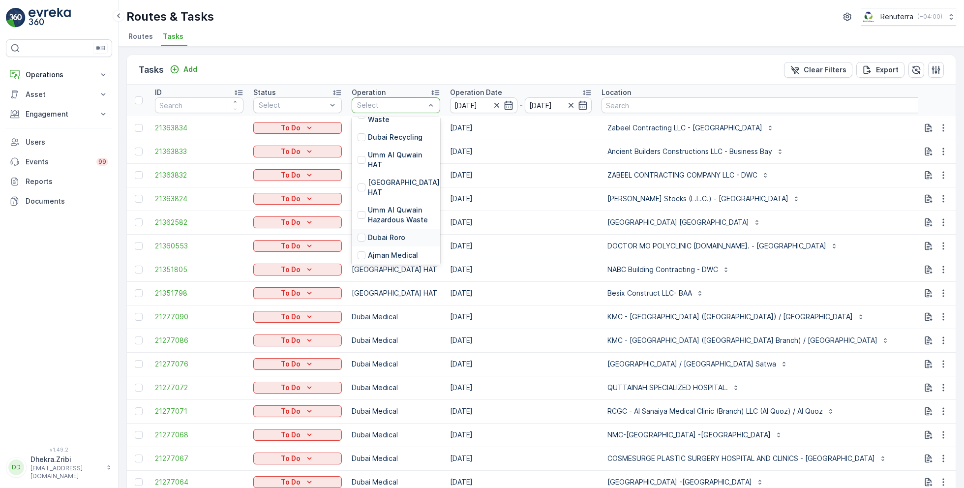
click at [391, 233] on p "Dubai Roro" at bounding box center [386, 238] width 37 height 10
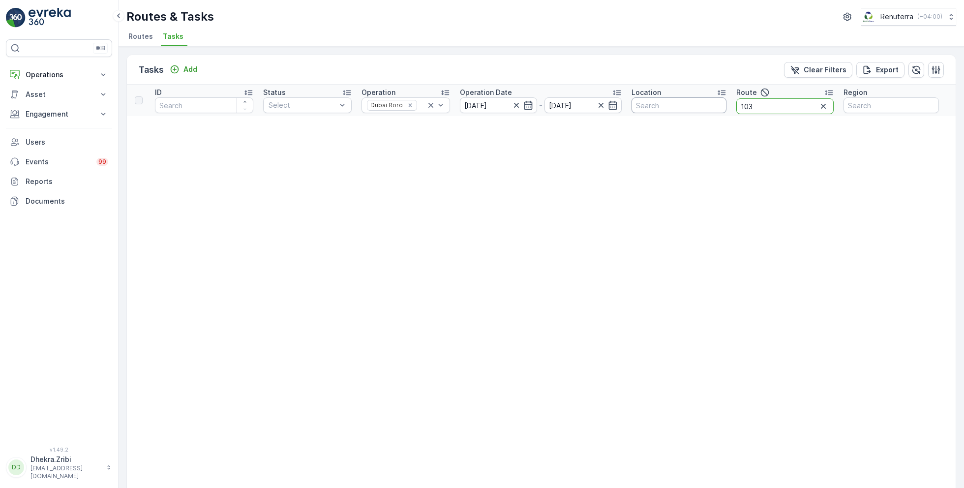
drag, startPoint x: 763, startPoint y: 104, endPoint x: 709, endPoint y: 104, distance: 53.1
click at [709, 104] on tr "ID Status Select Operation Dubai Roro Operation Date 03.09.2025 - 03.09.2025 Lo…" at bounding box center [541, 100] width 829 height 31
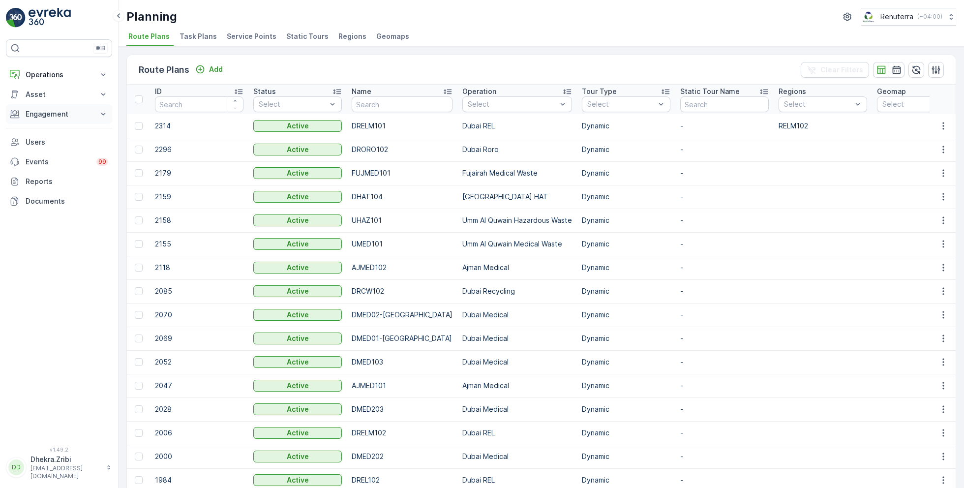
click at [76, 112] on p "Engagement" at bounding box center [59, 114] width 67 height 10
click at [63, 111] on p "Engagement" at bounding box center [59, 114] width 67 height 10
click at [81, 70] on p "Operations" at bounding box center [59, 75] width 67 height 10
click at [58, 144] on link "Settings" at bounding box center [66, 147] width 91 height 14
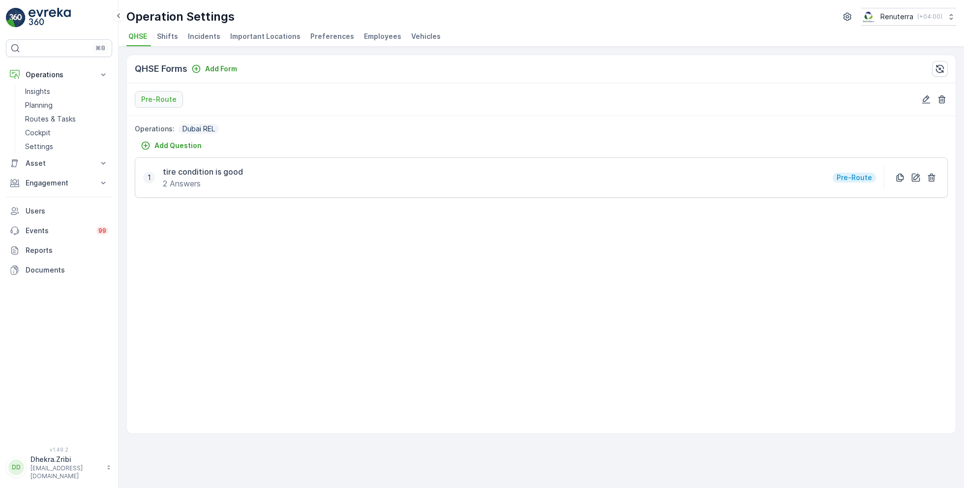
click at [377, 31] on span "Employees" at bounding box center [382, 36] width 37 height 10
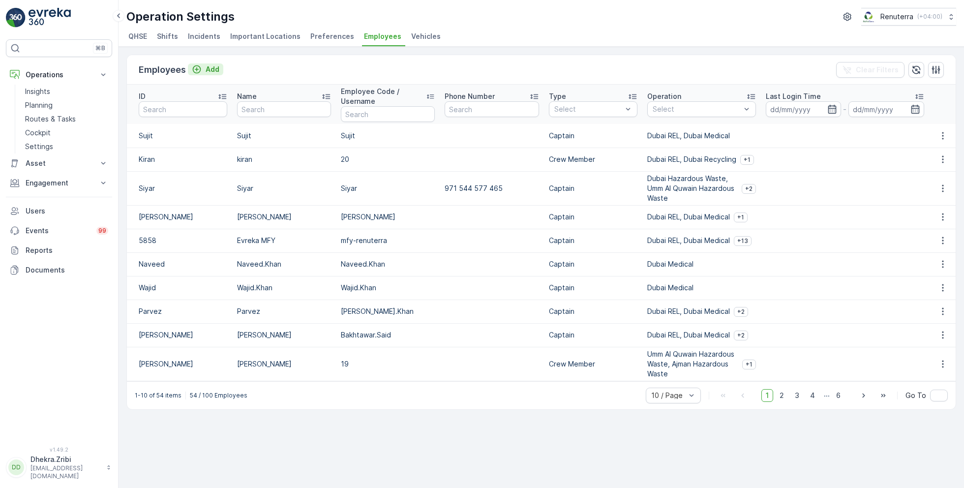
click at [211, 70] on p "Add" at bounding box center [213, 69] width 14 height 10
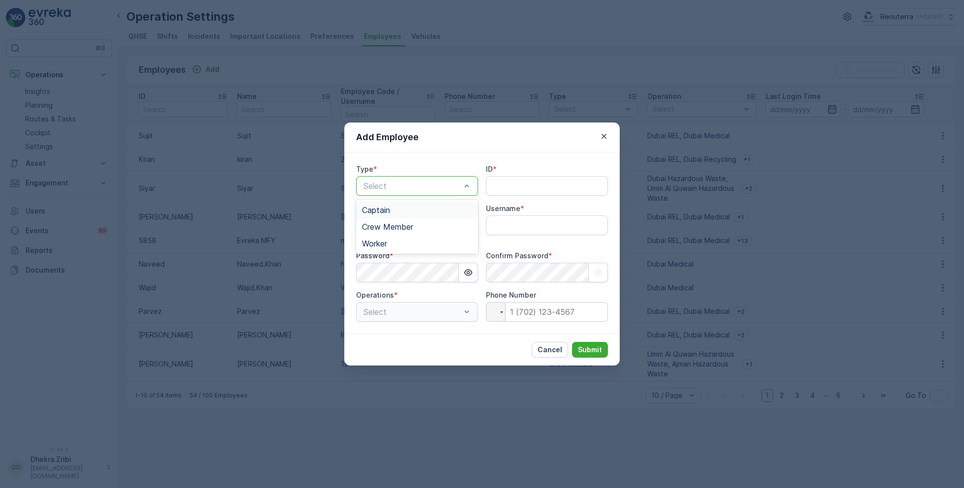
click at [394, 209] on div "Captain" at bounding box center [417, 210] width 110 height 9
click at [505, 184] on input "ID" at bounding box center [547, 186] width 122 height 20
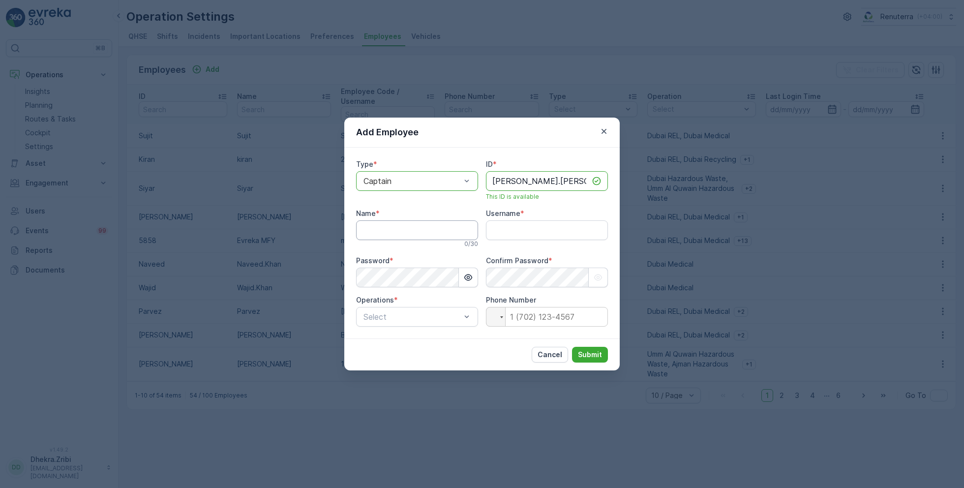
type input "Jagtar.Singh"
click at [408, 230] on input "Name" at bounding box center [417, 230] width 122 height 20
type input "[PERSON_NAME]"
click at [520, 180] on input "Jagtar.Singh" at bounding box center [547, 181] width 122 height 20
type input "Jagtar Singh"
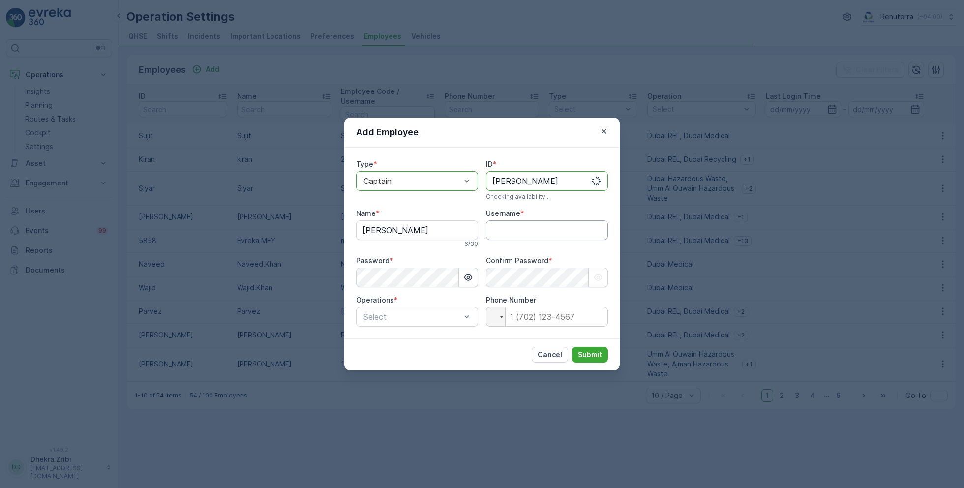
click at [509, 230] on input "Username" at bounding box center [547, 230] width 122 height 20
type input "Jagtar.Singh"
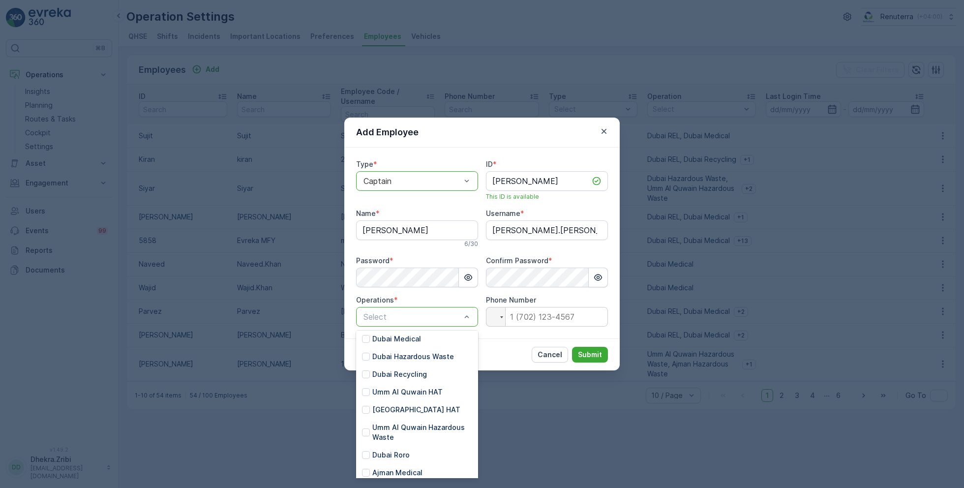
scroll to position [106, 0]
click at [401, 449] on p "Dubai Roro" at bounding box center [390, 450] width 37 height 10
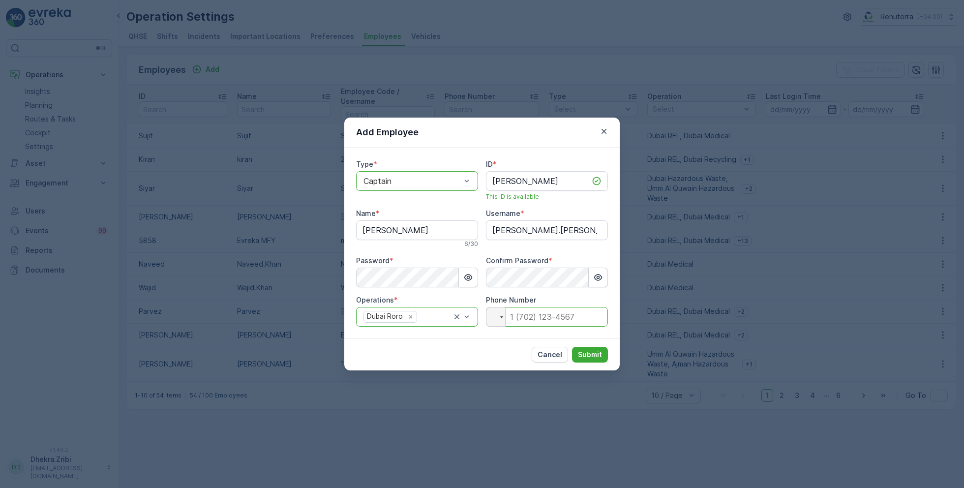
click at [546, 312] on input "tel" at bounding box center [547, 317] width 122 height 20
type input "0"
click at [598, 276] on icon "button" at bounding box center [598, 278] width 10 height 10
click at [467, 279] on icon "button" at bounding box center [468, 278] width 10 height 10
click at [595, 348] on button "Submit" at bounding box center [590, 355] width 36 height 16
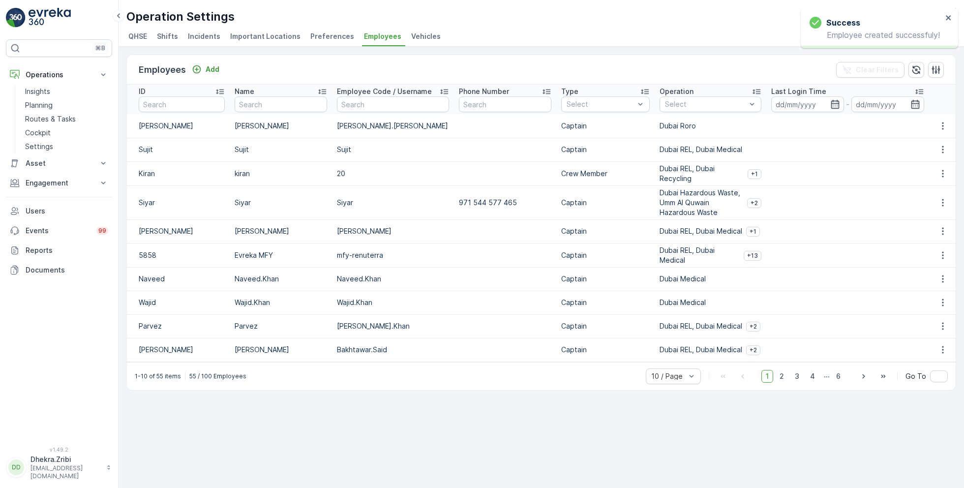
click at [412, 35] on span "Vehicles" at bounding box center [426, 36] width 30 height 10
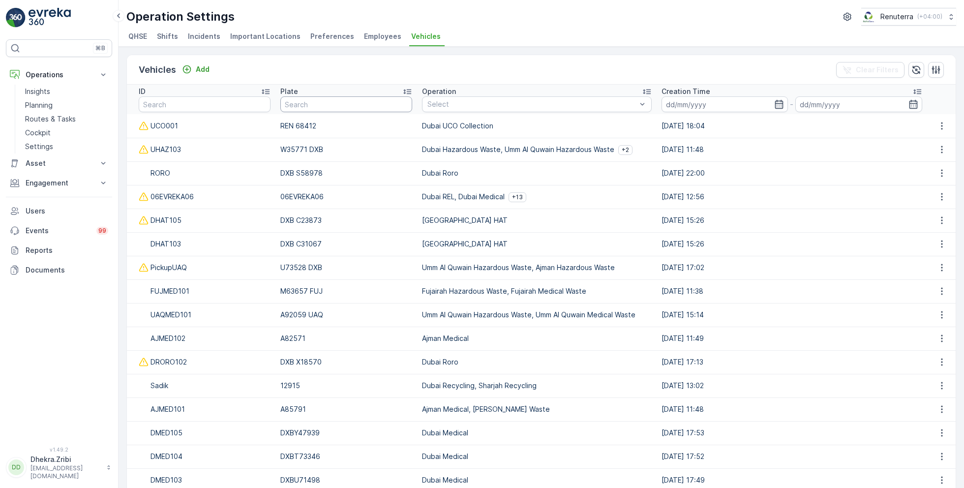
click at [286, 106] on input "text" at bounding box center [345, 104] width 131 height 16
type input "70"
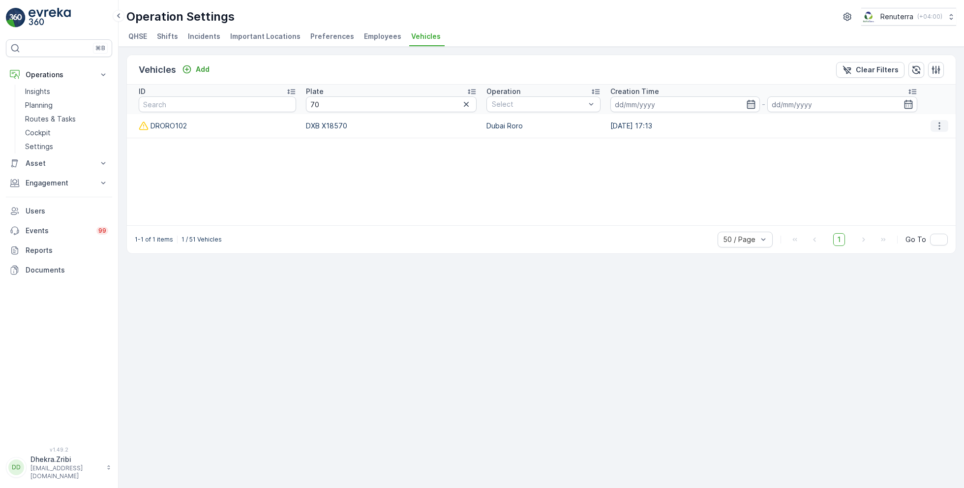
click at [941, 123] on button "button" at bounding box center [940, 126] width 18 height 12
click at [938, 138] on span "Edit" at bounding box center [939, 140] width 13 height 10
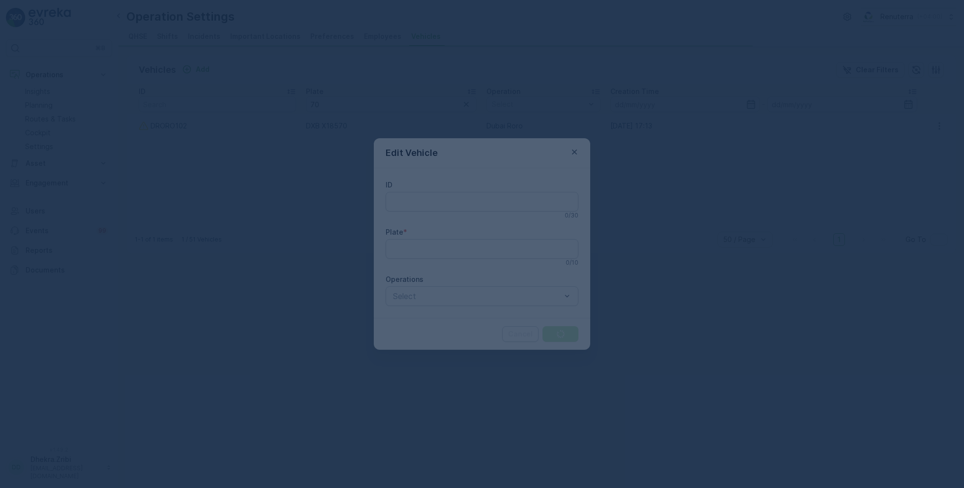
type input "DRORO102"
type input "DXB X18570"
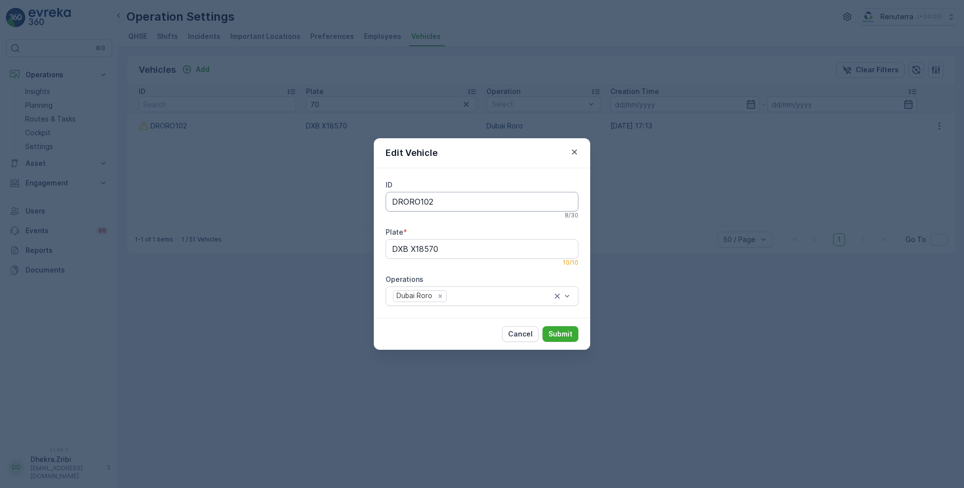
click at [464, 201] on input "DRORO102" at bounding box center [482, 202] width 193 height 20
type input "DRORO103"
click at [558, 333] on p "Submit" at bounding box center [561, 334] width 24 height 10
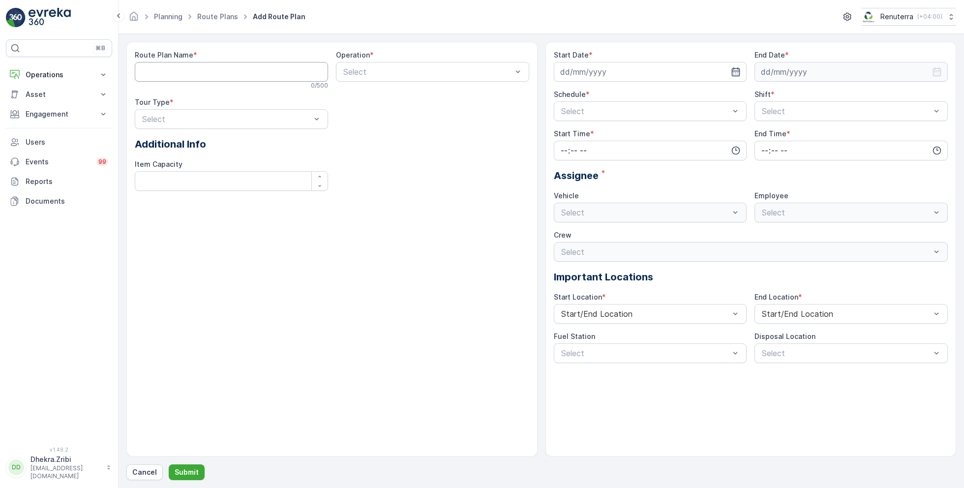
click at [235, 69] on Name "Route Plan Name" at bounding box center [231, 72] width 193 height 20
type Name "DRORO103"
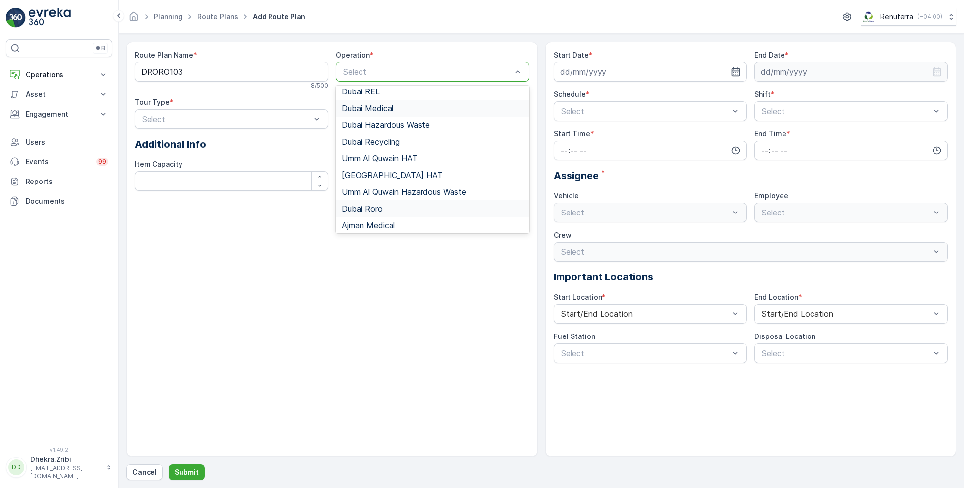
scroll to position [72, 0]
click at [372, 205] on span "Dubai Roro" at bounding box center [362, 208] width 41 height 9
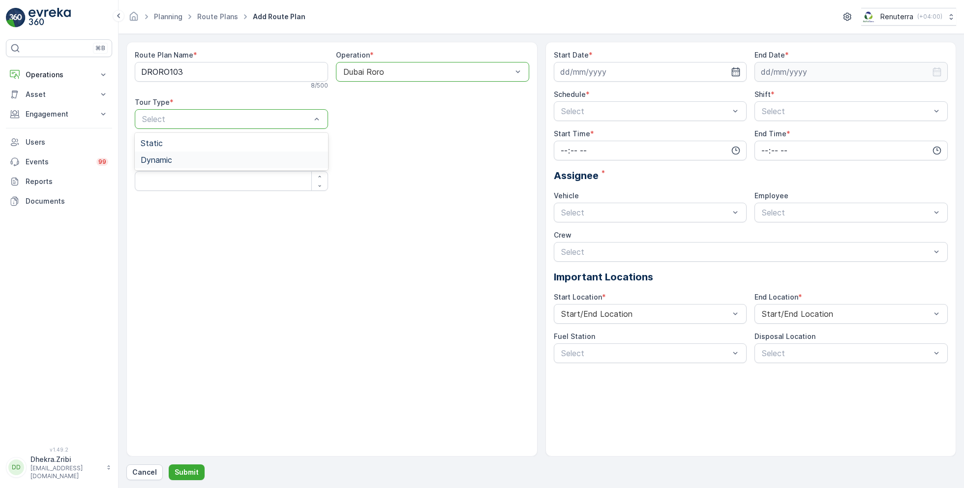
click at [180, 155] on div "Dynamic" at bounding box center [232, 159] width 182 height 9
click at [383, 111] on div "Select" at bounding box center [432, 119] width 193 height 20
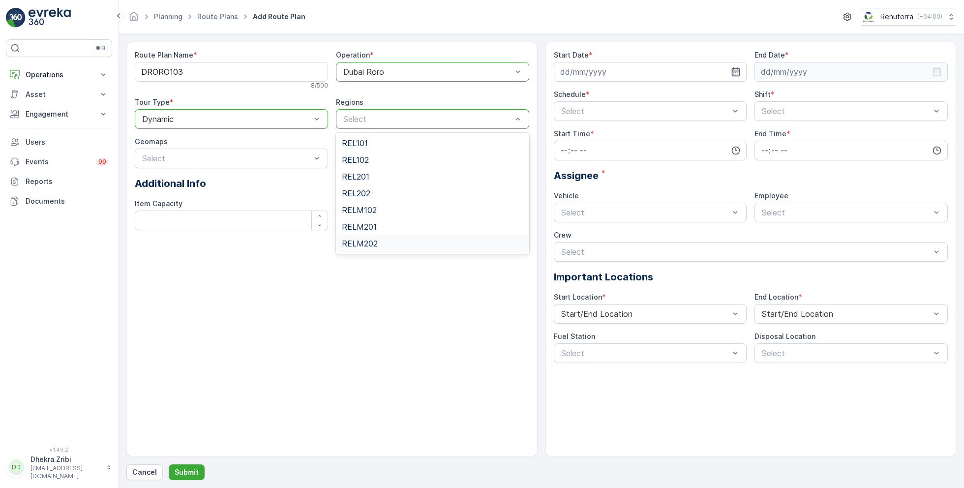
click at [346, 309] on div "Route Plan Name * DRORO103 8 / 500 Operation * option [GEOGRAPHIC_DATA], select…" at bounding box center [331, 249] width 411 height 415
click at [715, 68] on input at bounding box center [650, 72] width 193 height 20
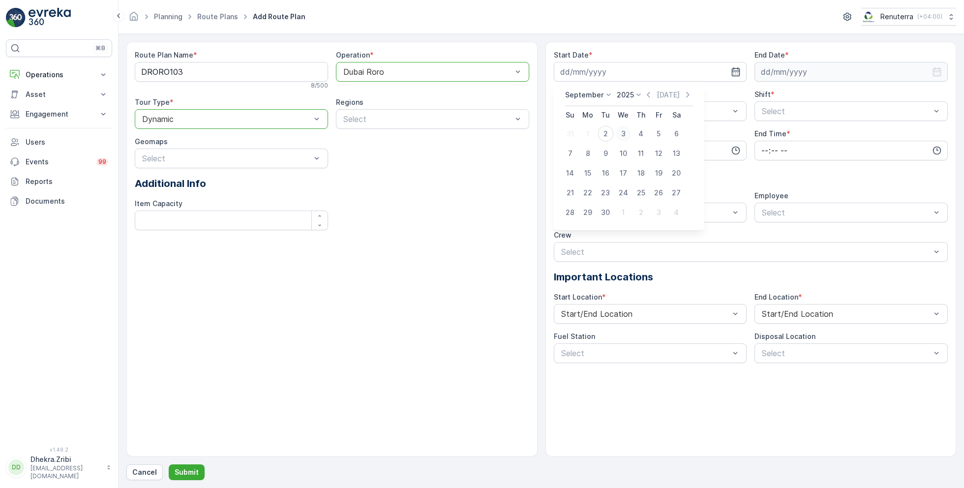
click at [624, 131] on div "3" at bounding box center [623, 134] width 16 height 16
type input "[DATE]"
click at [811, 67] on input at bounding box center [851, 72] width 193 height 20
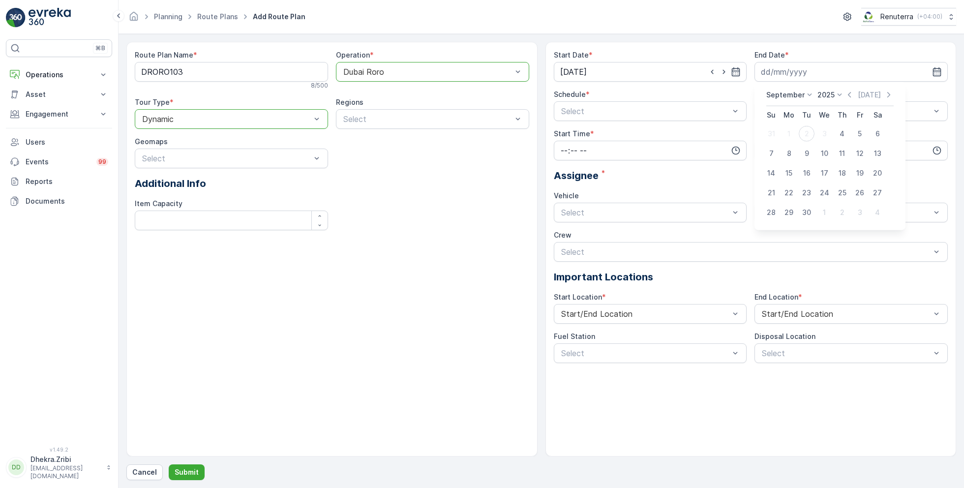
click at [796, 97] on p "September" at bounding box center [786, 95] width 38 height 10
click at [783, 184] on span "December" at bounding box center [789, 186] width 34 height 10
click at [822, 209] on div "31" at bounding box center [825, 213] width 16 height 16
type input "[DATE]"
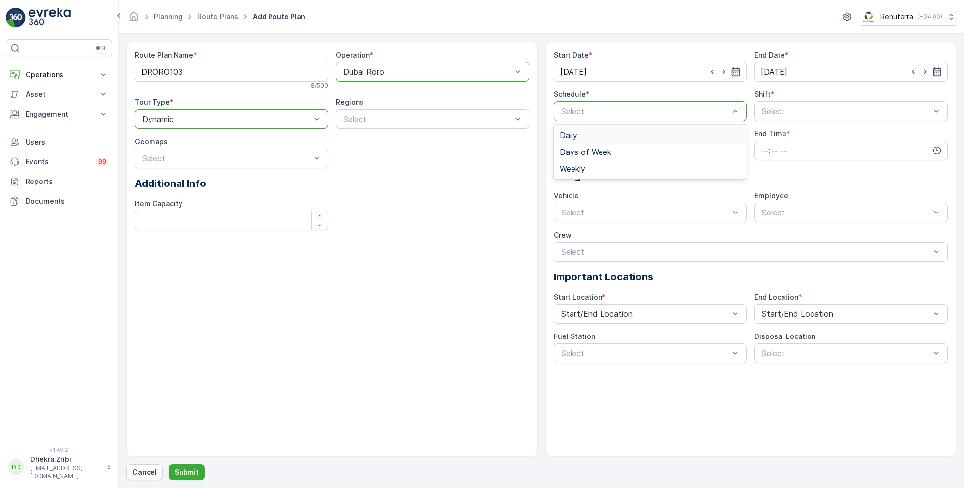
click at [583, 131] on div "Daily" at bounding box center [651, 135] width 182 height 9
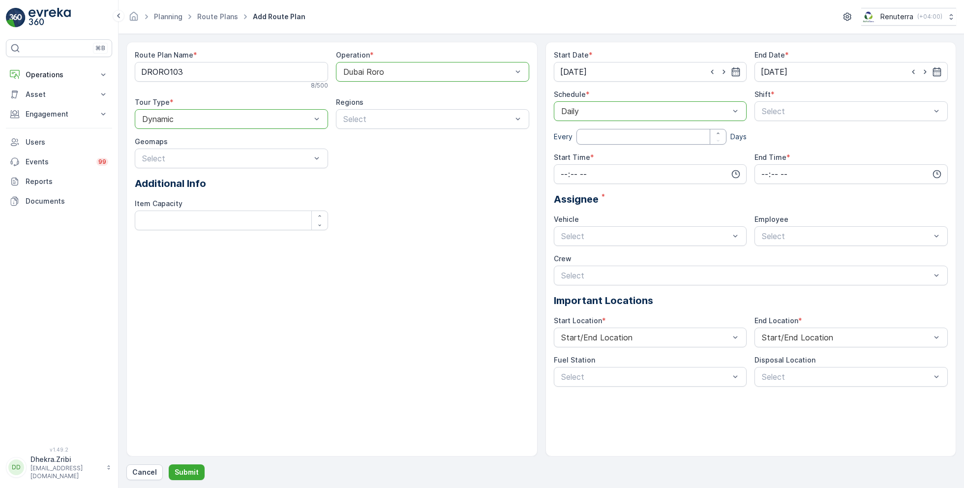
click at [621, 137] on input "number" at bounding box center [652, 137] width 151 height 16
type input "1"
click at [774, 136] on span "Day Shift" at bounding box center [778, 135] width 35 height 9
click at [665, 174] on input "time" at bounding box center [650, 174] width 193 height 20
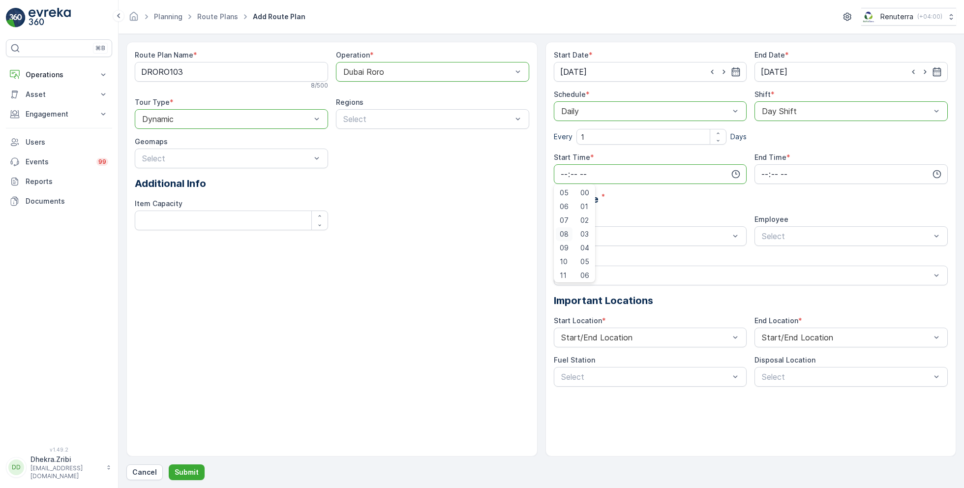
click at [561, 234] on span "08" at bounding box center [564, 234] width 9 height 10
type input "08:00"
click at [805, 170] on input "time" at bounding box center [851, 174] width 193 height 20
click at [764, 252] on span "20" at bounding box center [765, 255] width 8 height 10
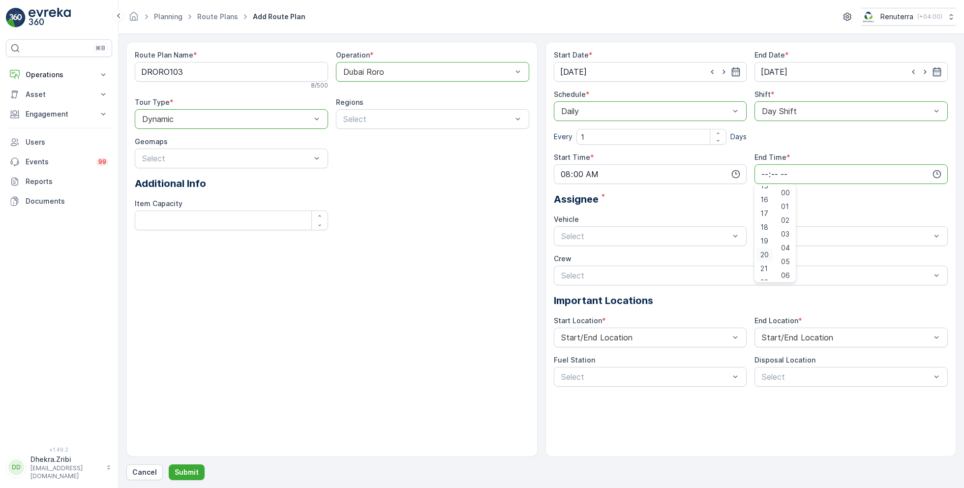
type input "20:00"
click at [713, 192] on div "Assignee *" at bounding box center [751, 199] width 395 height 15
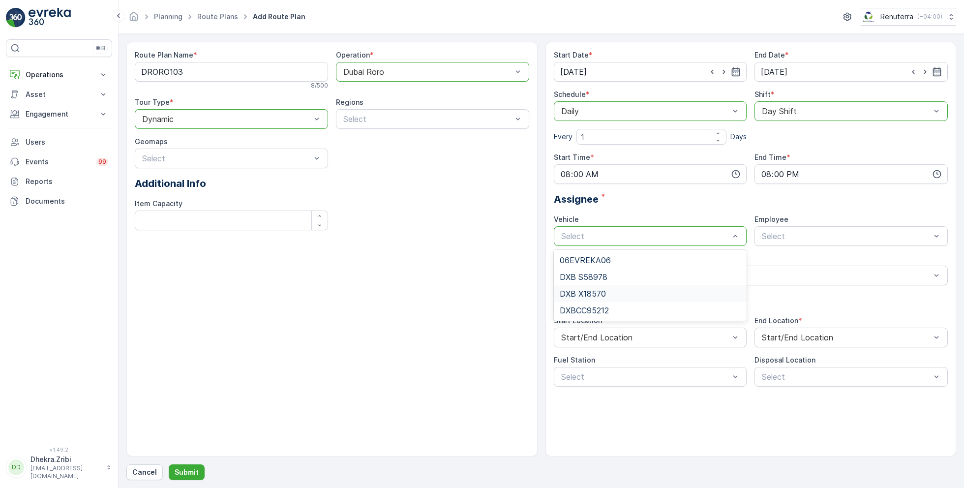
click at [603, 292] on span "DXB X18570" at bounding box center [583, 293] width 46 height 9
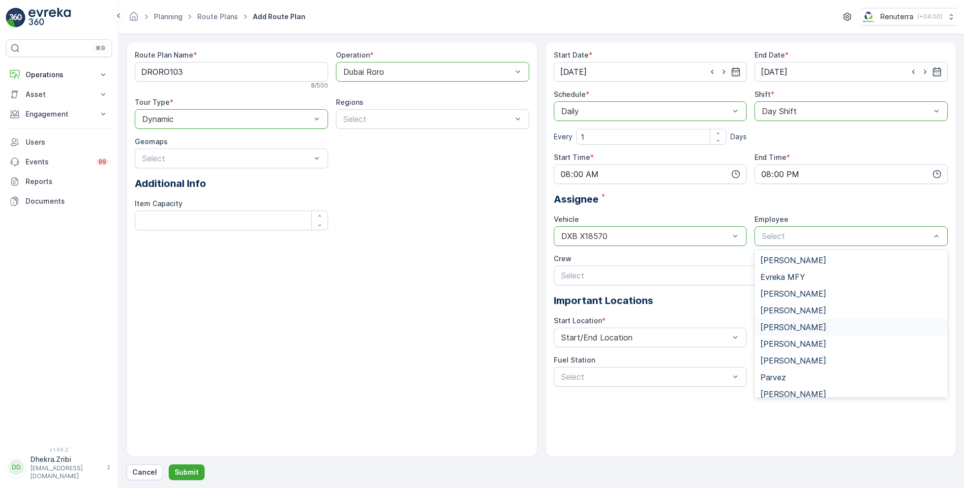
click at [790, 326] on div "[PERSON_NAME]" at bounding box center [852, 327] width 182 height 9
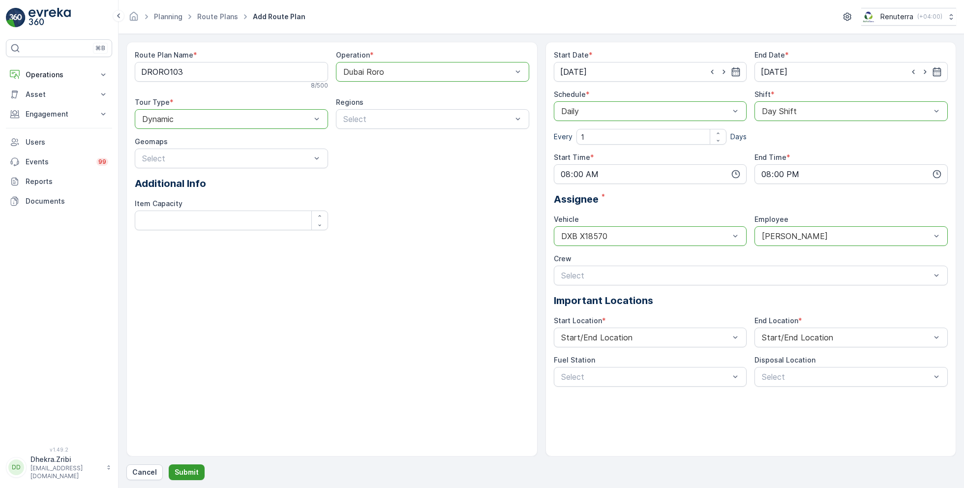
click at [183, 471] on p "Submit" at bounding box center [187, 472] width 24 height 10
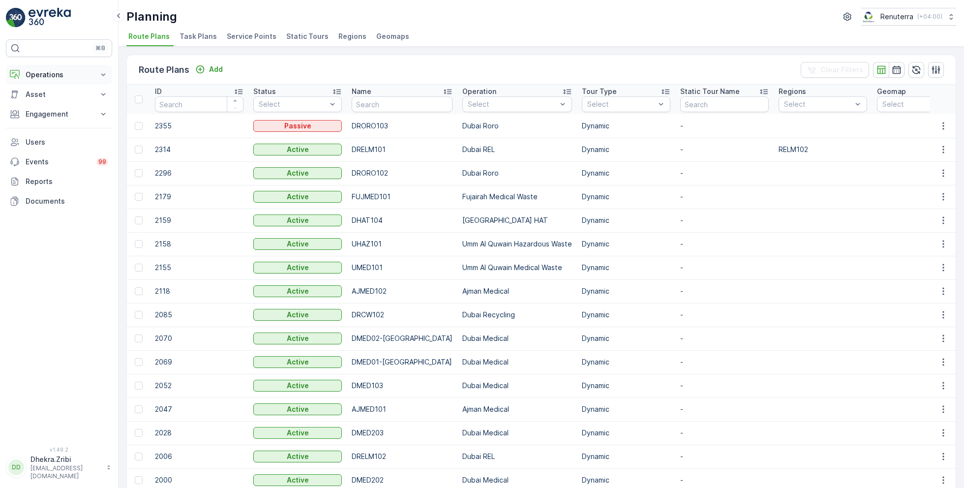
click at [57, 74] on p "Operations" at bounding box center [59, 75] width 67 height 10
click at [45, 102] on p "Planning" at bounding box center [39, 105] width 28 height 10
click at [229, 31] on span "Service Points" at bounding box center [252, 36] width 50 height 10
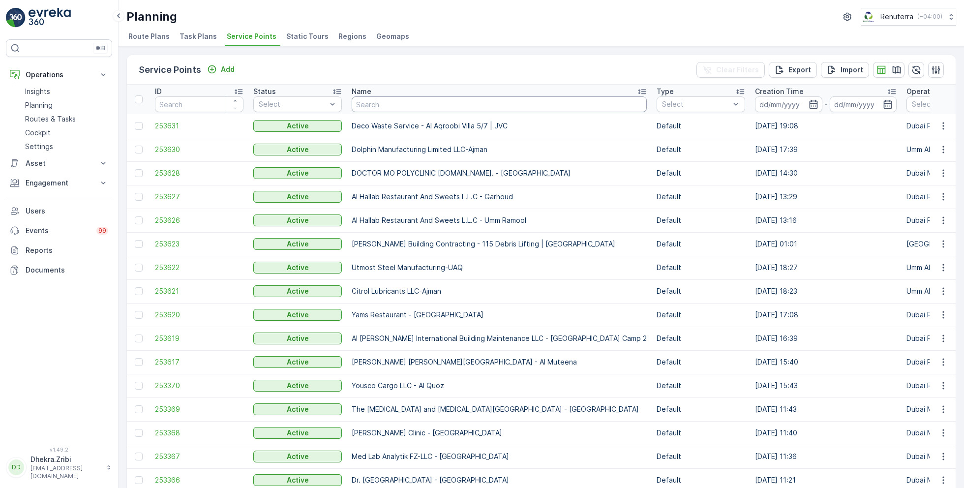
click at [392, 105] on input "text" at bounding box center [499, 104] width 295 height 16
paste input "Deco Waste Service - Shredex | Al Quoz"
type input "Deco Waste Service - Shredex | Al Quoz"
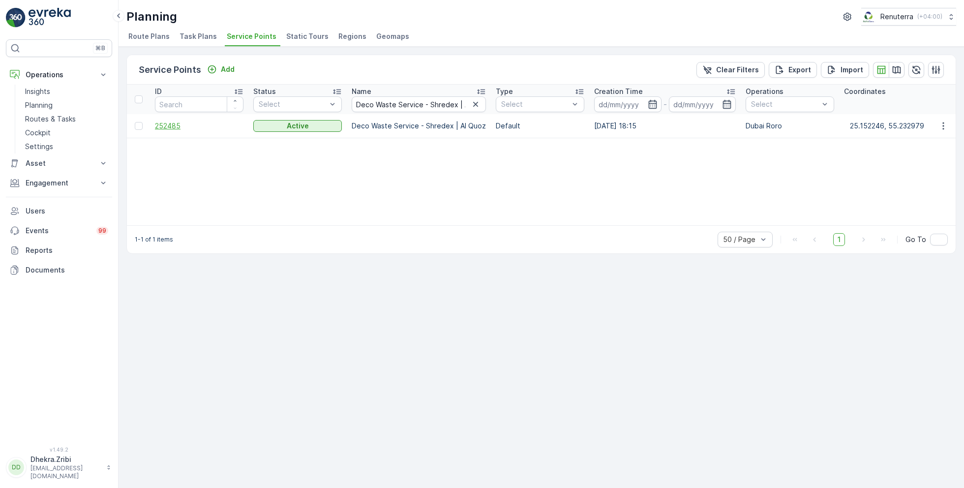
click at [173, 124] on span "252485" at bounding box center [199, 126] width 89 height 10
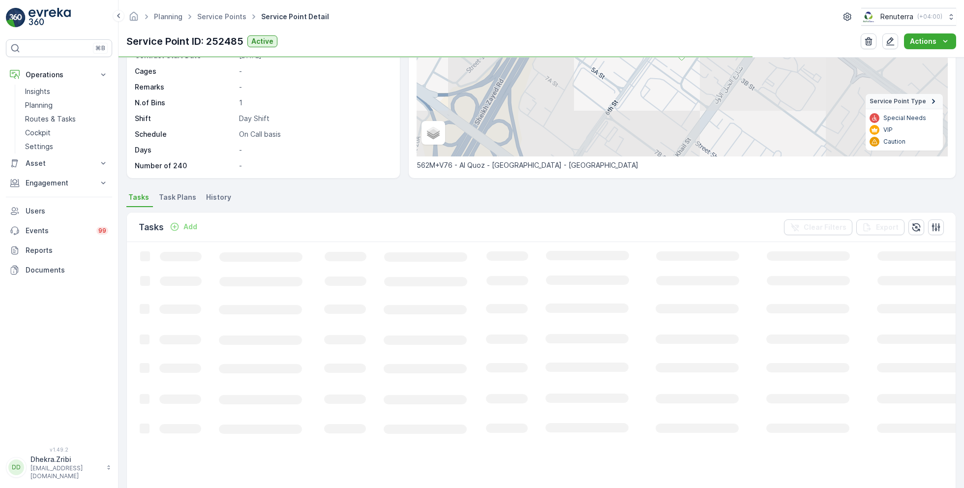
scroll to position [142, 0]
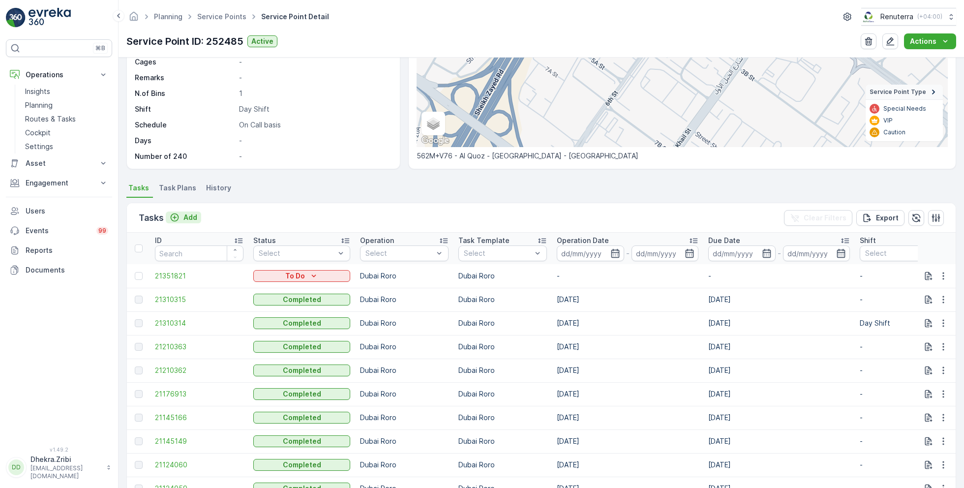
click at [188, 215] on p "Add" at bounding box center [191, 218] width 14 height 10
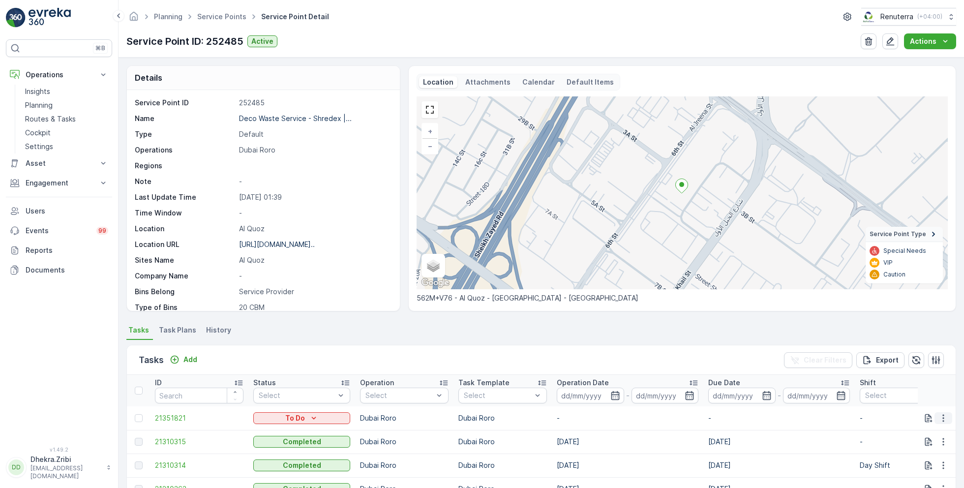
click at [942, 417] on icon "button" at bounding box center [944, 418] width 10 height 10
click at [914, 371] on span "Change Route" at bounding box center [918, 371] width 48 height 10
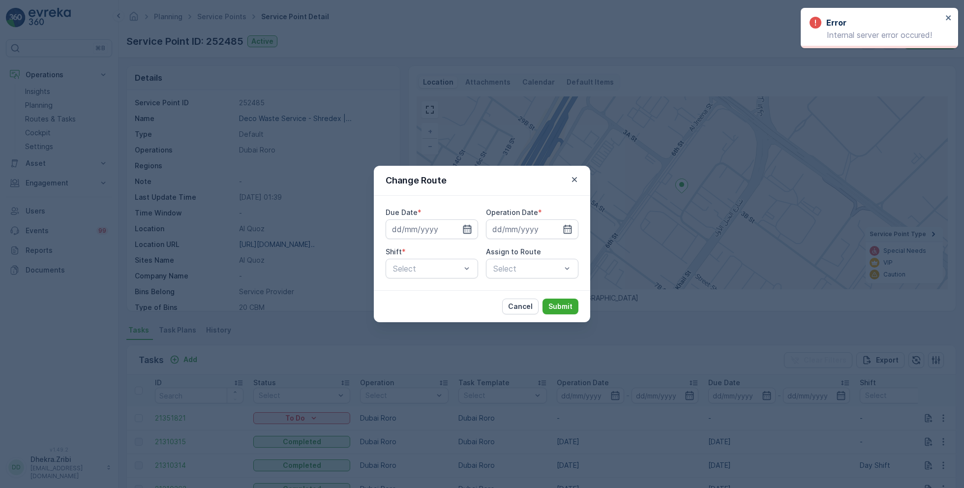
click at [468, 229] on icon "button" at bounding box center [467, 229] width 10 height 10
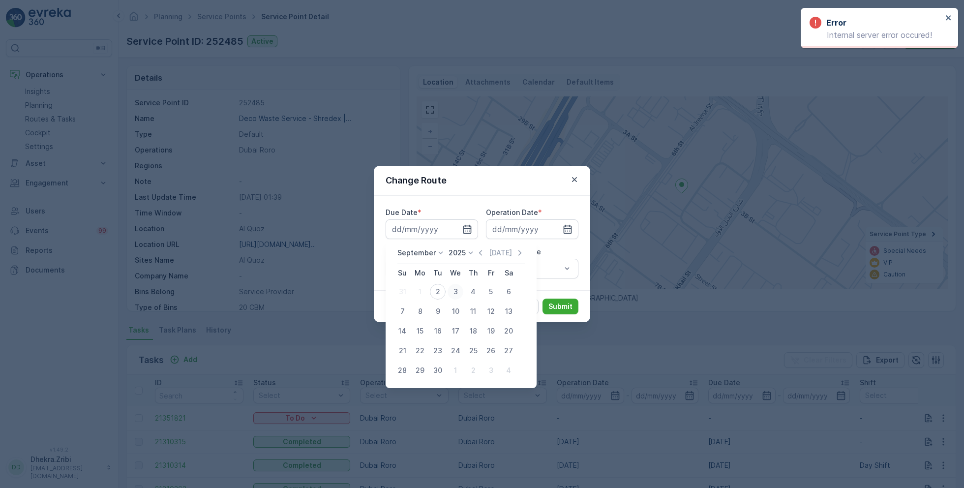
click at [457, 290] on div "3" at bounding box center [456, 292] width 16 height 16
type input "[DATE]"
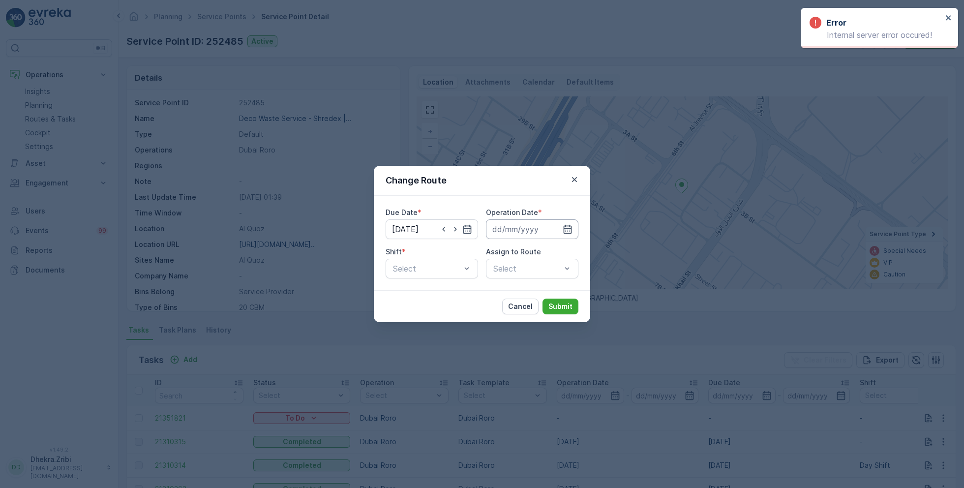
click at [558, 231] on input at bounding box center [532, 229] width 92 height 20
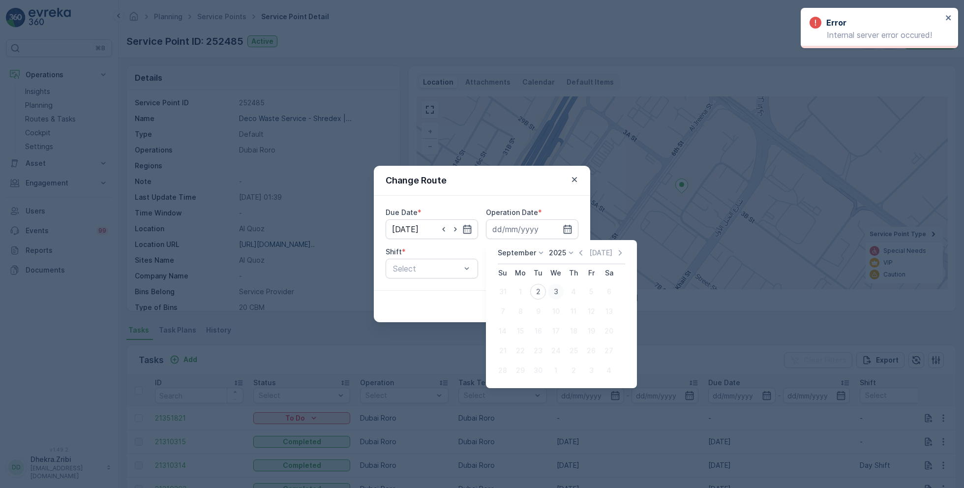
click at [554, 289] on div "3" at bounding box center [556, 292] width 16 height 16
type input "[DATE]"
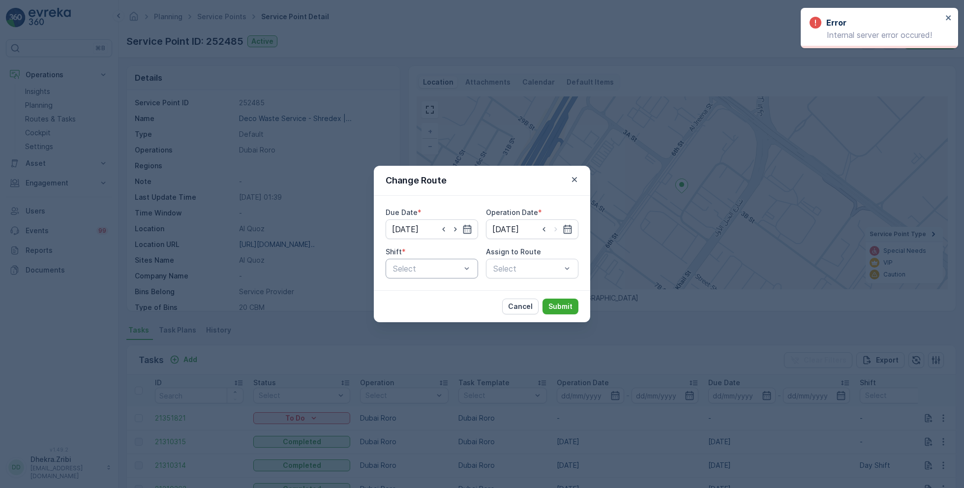
click at [430, 262] on div "Select" at bounding box center [432, 269] width 92 height 20
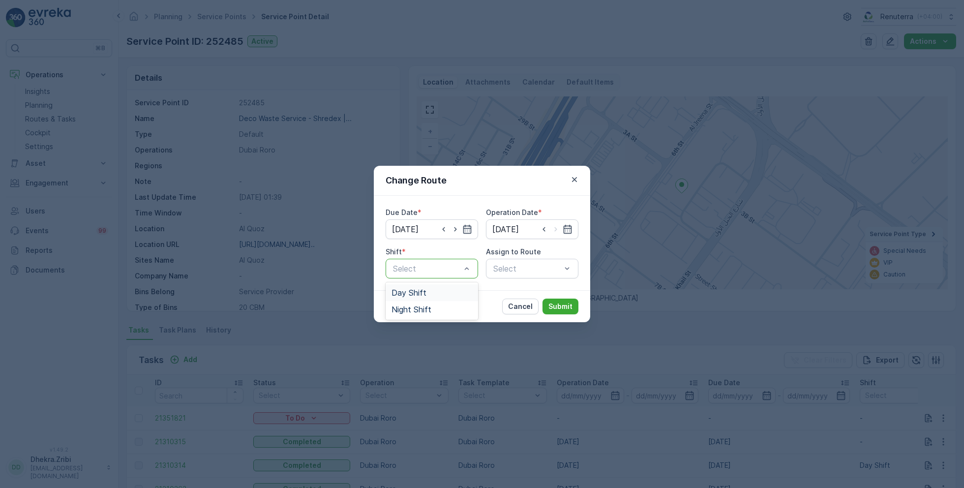
click at [422, 294] on span "Day Shift" at bounding box center [409, 292] width 35 height 9
click at [499, 270] on div "Select" at bounding box center [532, 269] width 92 height 20
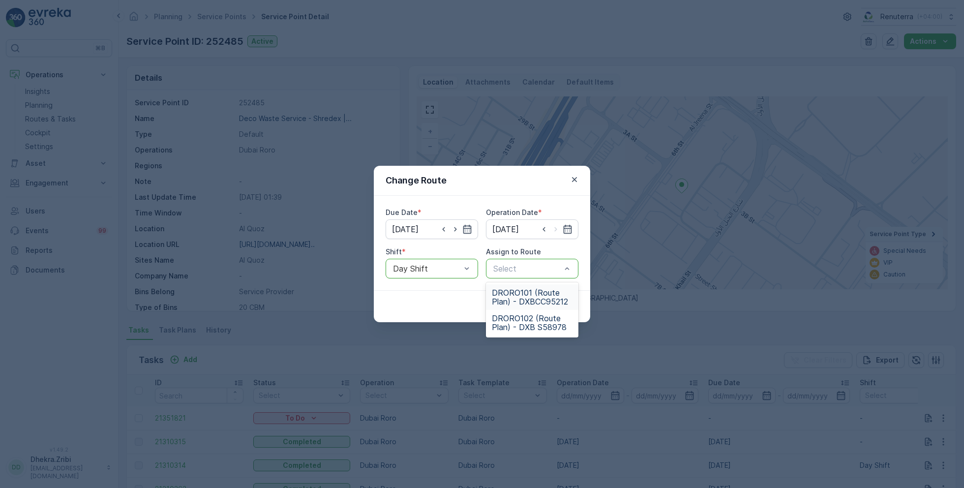
click at [522, 293] on span "DRORO101 (Route Plan) - DXBCC95212" at bounding box center [532, 297] width 81 height 18
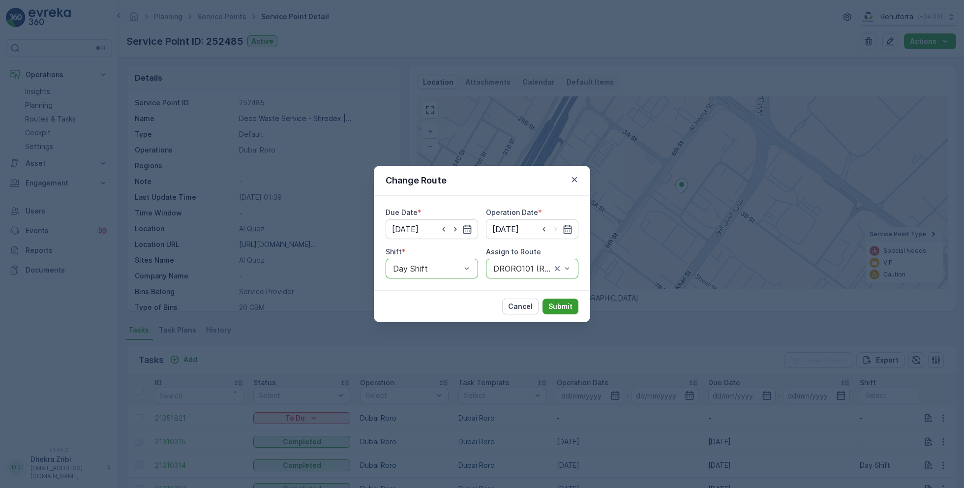
click at [570, 302] on p "Submit" at bounding box center [561, 307] width 24 height 10
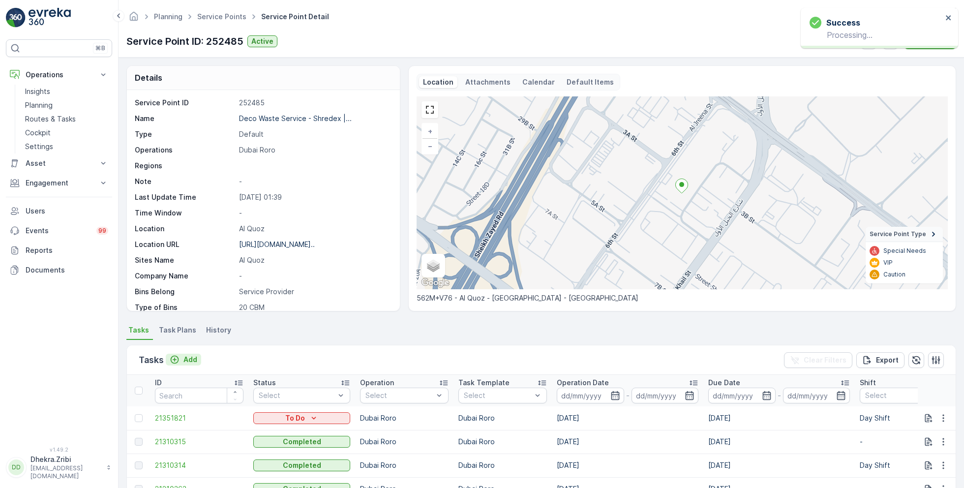
click at [182, 357] on div "Add" at bounding box center [184, 360] width 28 height 10
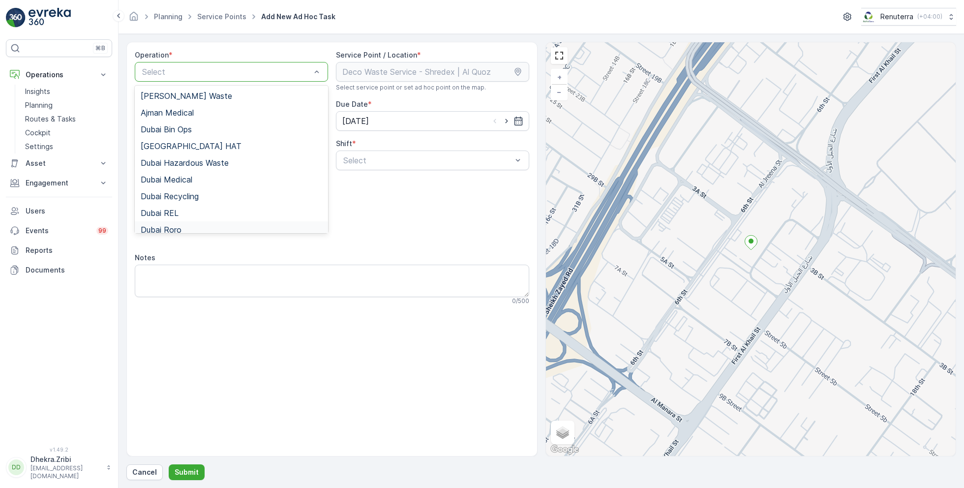
click at [187, 226] on div "Dubai Roro" at bounding box center [232, 229] width 182 height 9
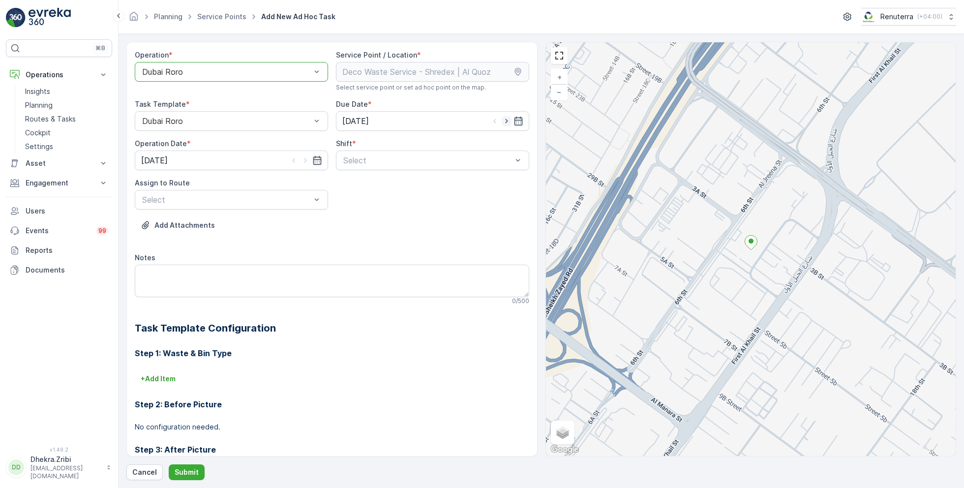
click at [508, 119] on icon "button" at bounding box center [507, 121] width 10 height 10
type input "[DATE]"
click at [303, 158] on icon "button" at bounding box center [306, 160] width 10 height 10
type input "[DATE]"
click at [363, 184] on span "Day Shift" at bounding box center [359, 184] width 35 height 9
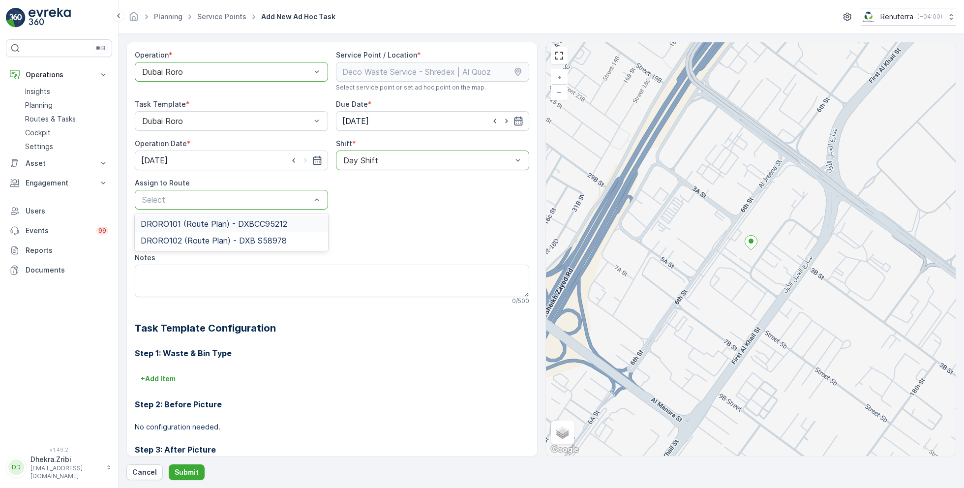
click at [221, 222] on span "DRORO101 (Route Plan) - DXBCC95212" at bounding box center [214, 223] width 147 height 9
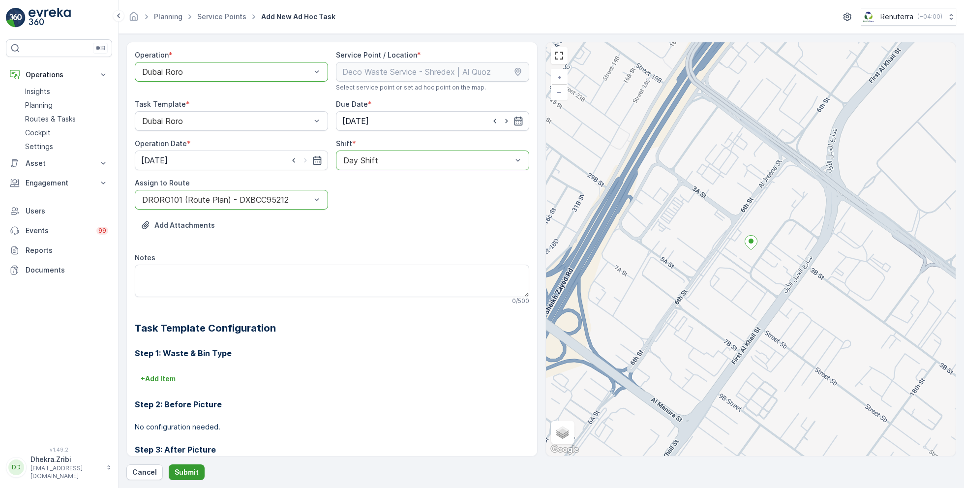
click at [184, 467] on p "Submit" at bounding box center [187, 472] width 24 height 10
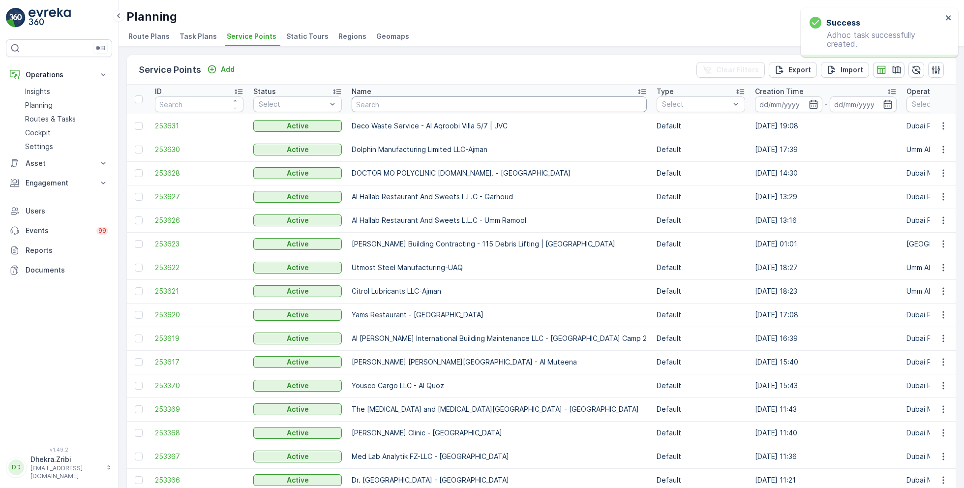
click at [364, 100] on input "text" at bounding box center [499, 104] width 295 height 16
paste input "KTC INTERNATIONAL LANDSCAPING - [GEOGRAPHIC_DATA] - SZR"
type input "KTC INTERNATIONAL LANDSCAPING - [GEOGRAPHIC_DATA] - SZR"
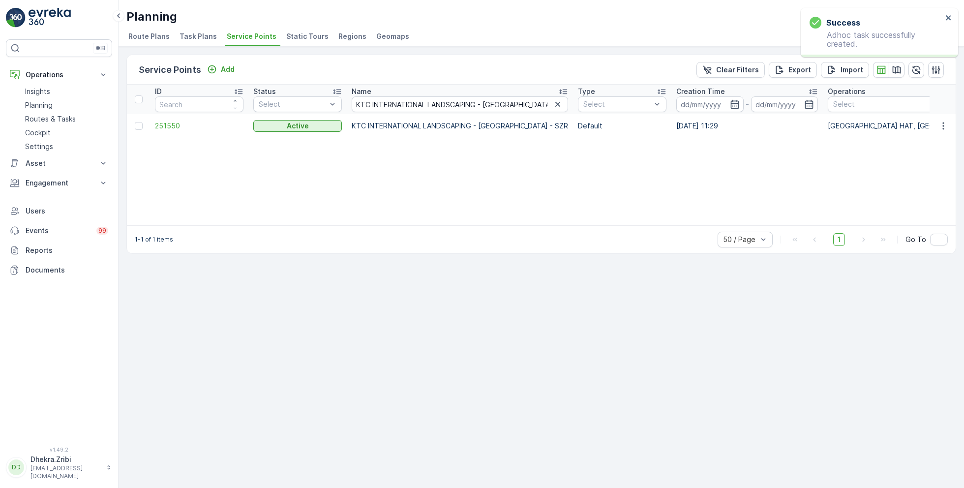
click at [165, 119] on td "251550" at bounding box center [199, 126] width 98 height 24
click at [168, 124] on span "251550" at bounding box center [199, 126] width 89 height 10
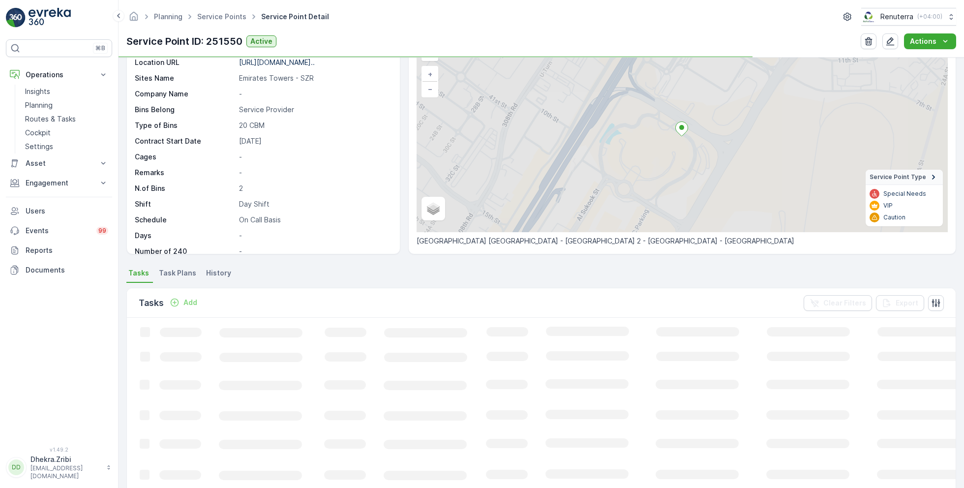
scroll to position [67, 0]
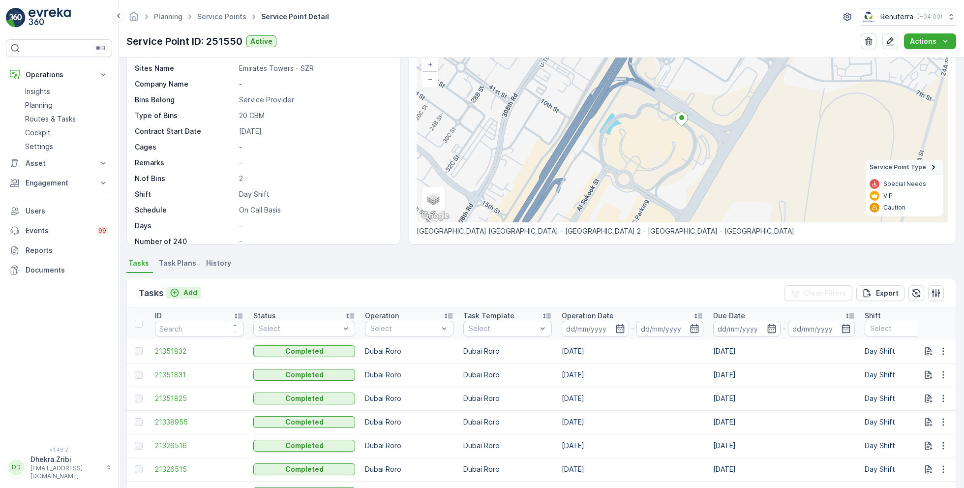
click at [192, 289] on p "Add" at bounding box center [191, 293] width 14 height 10
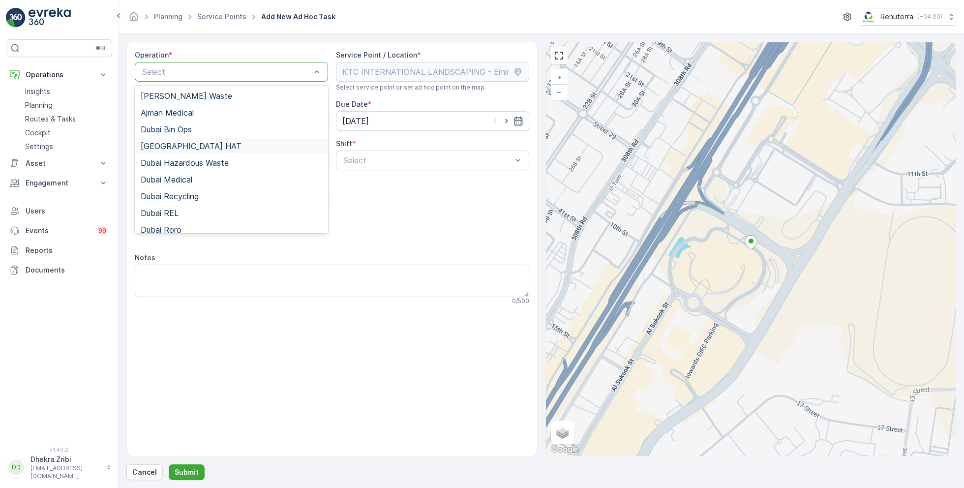
click at [178, 146] on span "Dubai HAT" at bounding box center [191, 146] width 101 height 9
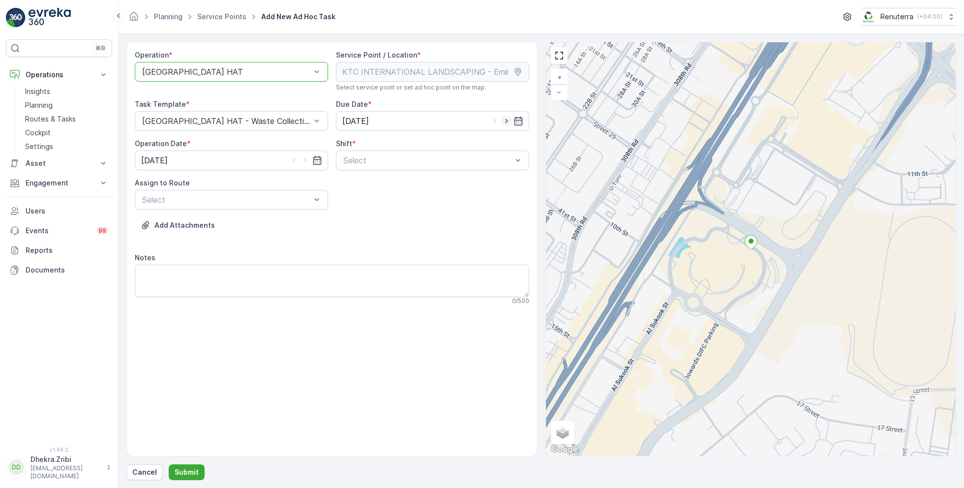
click at [508, 118] on icon "button" at bounding box center [507, 121] width 10 height 10
type input "[DATE]"
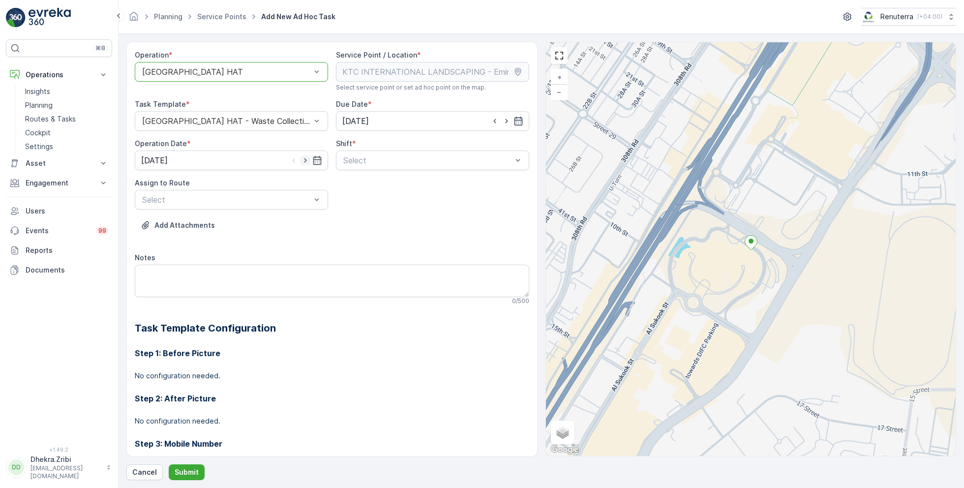
click at [305, 158] on icon "button" at bounding box center [306, 160] width 10 height 10
type input "[DATE]"
click at [356, 183] on span "Day Shift" at bounding box center [359, 184] width 35 height 9
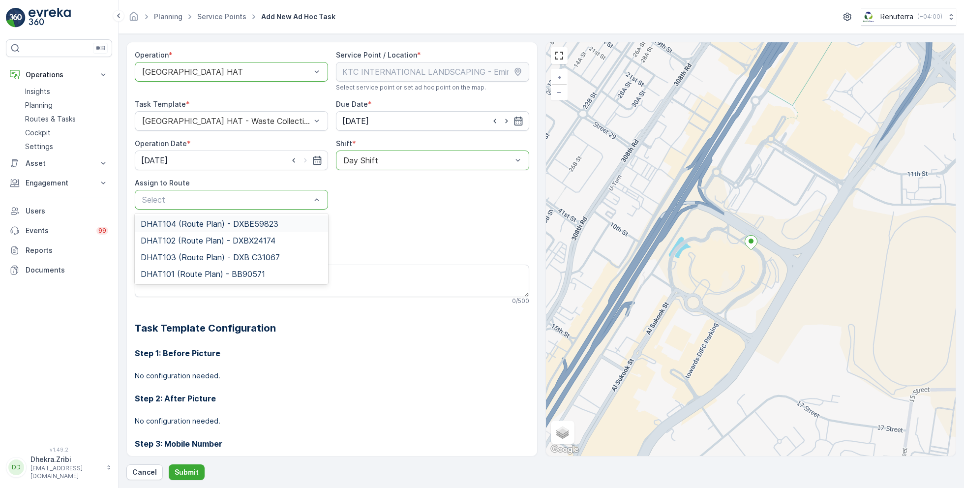
click at [239, 67] on div at bounding box center [226, 71] width 171 height 9
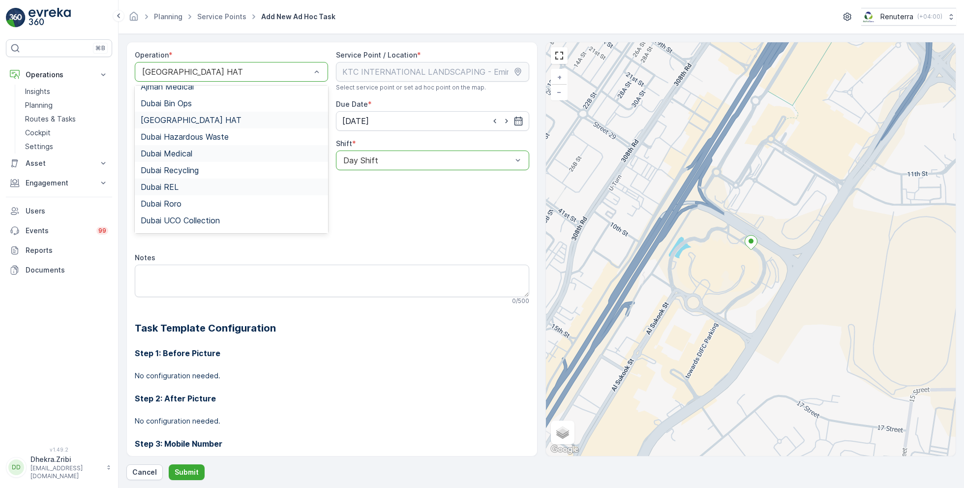
scroll to position [28, 0]
click at [191, 194] on div "Dubai Roro" at bounding box center [231, 202] width 193 height 17
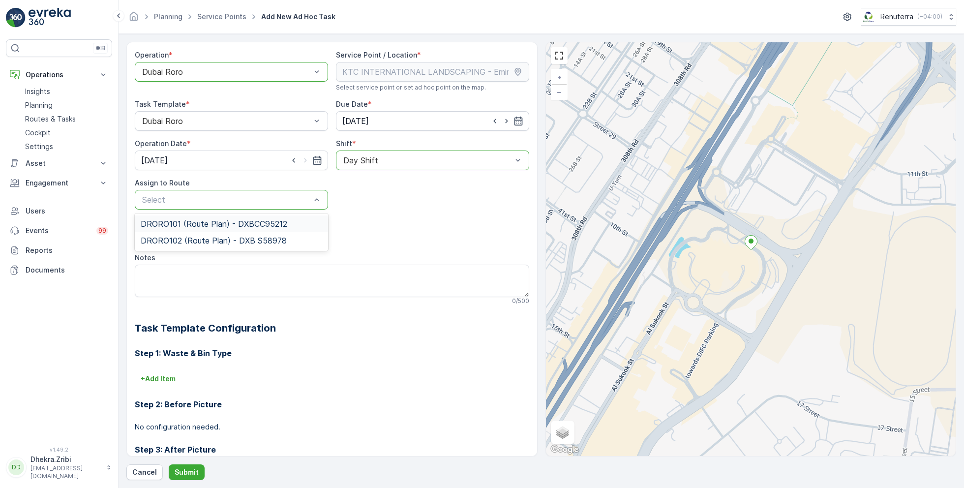
click at [203, 223] on span "DRORO101 (Route Plan) - DXBCC95212" at bounding box center [214, 223] width 147 height 9
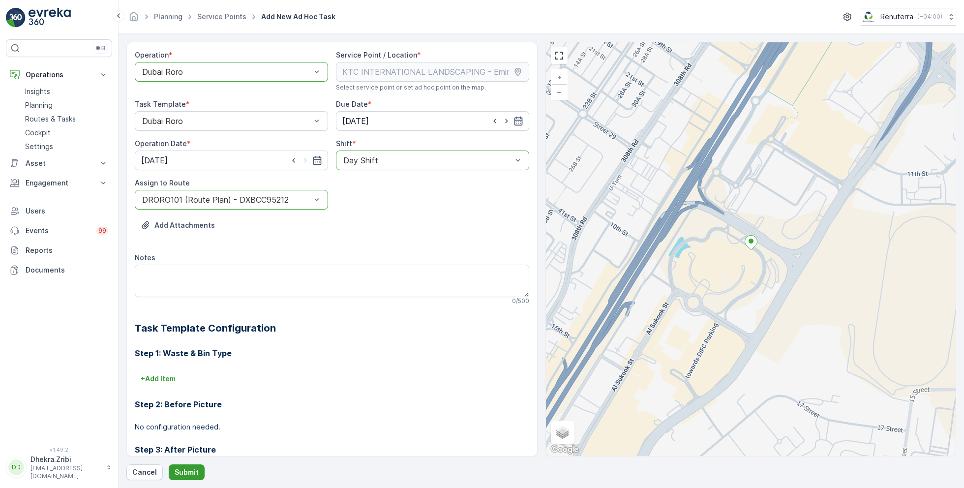
click at [184, 476] on p "Submit" at bounding box center [187, 472] width 24 height 10
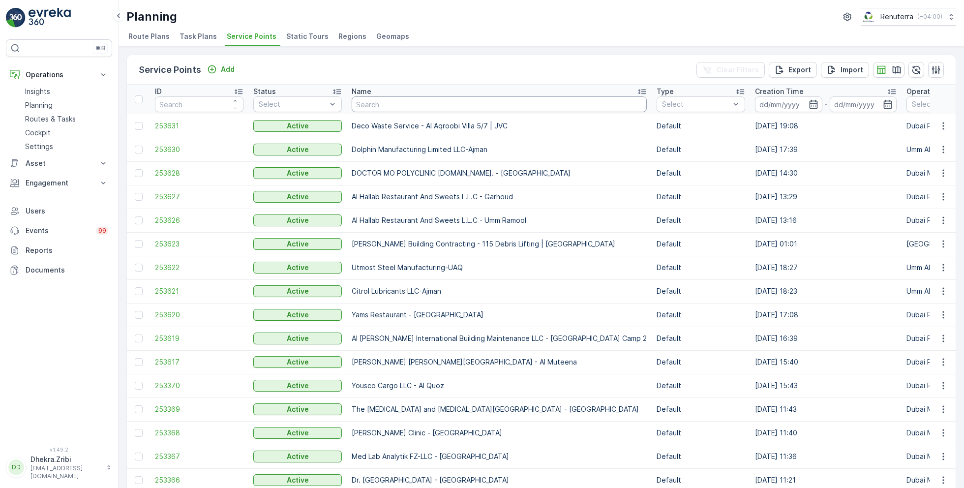
click at [375, 106] on input "text" at bounding box center [499, 104] width 295 height 16
paste input "KTC INTERNATIONAL LANDSCAPING - [GEOGRAPHIC_DATA] - SZR"
type input "KTC INTERNATIONAL LANDSCAPING - [GEOGRAPHIC_DATA] - SZR"
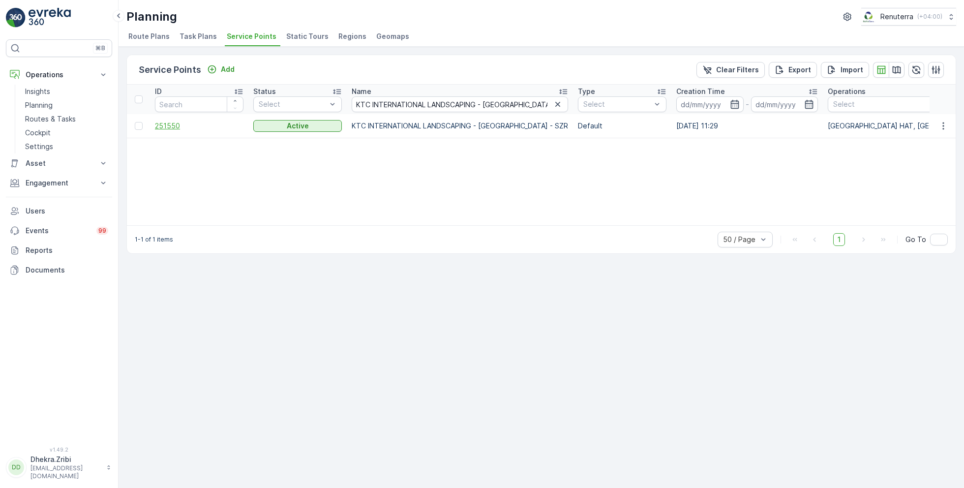
click at [173, 123] on span "251550" at bounding box center [199, 126] width 89 height 10
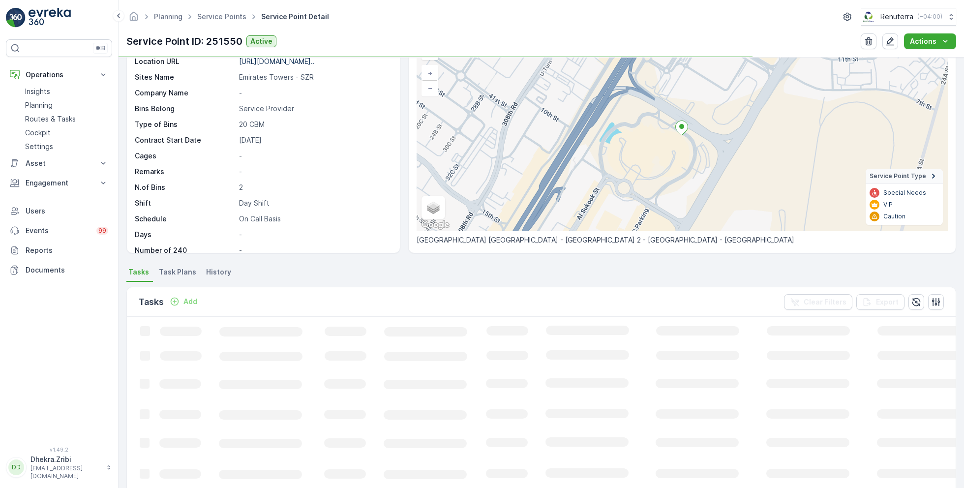
scroll to position [65, 0]
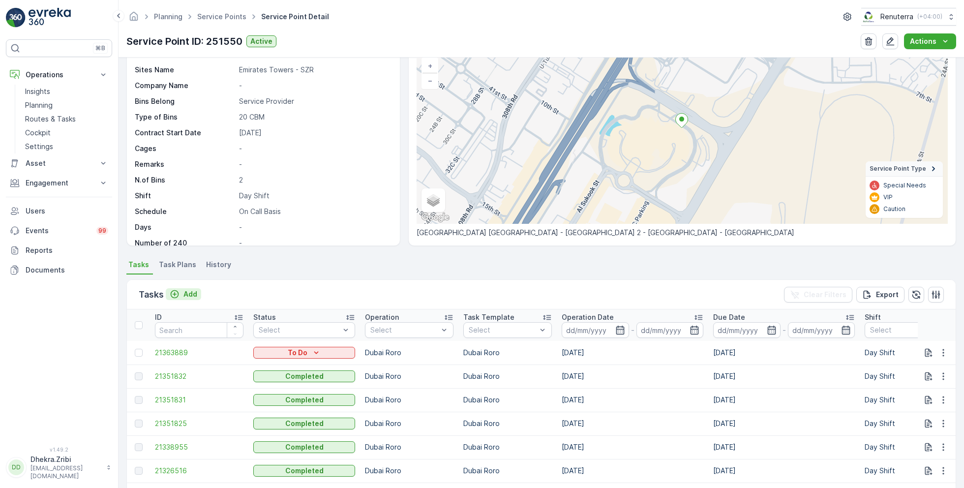
click at [190, 293] on p "Add" at bounding box center [191, 294] width 14 height 10
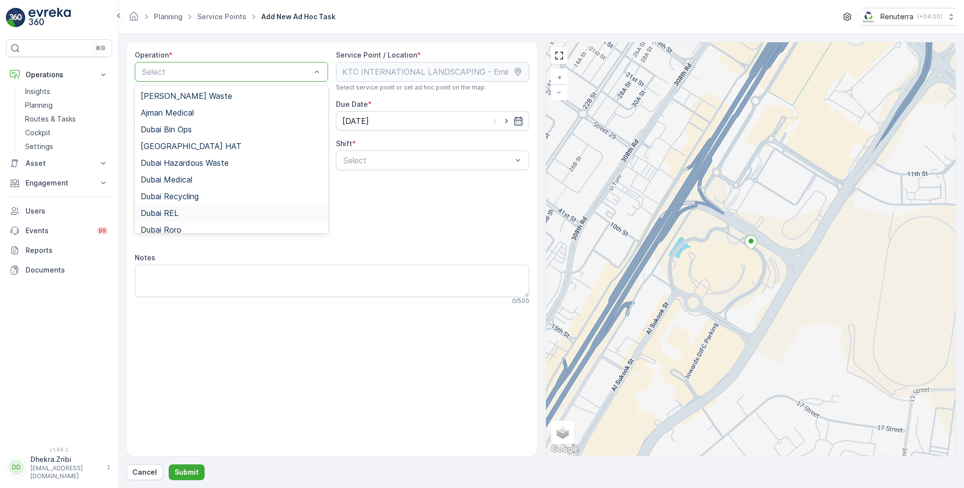
click at [184, 212] on div "Dubai REL" at bounding box center [232, 213] width 182 height 9
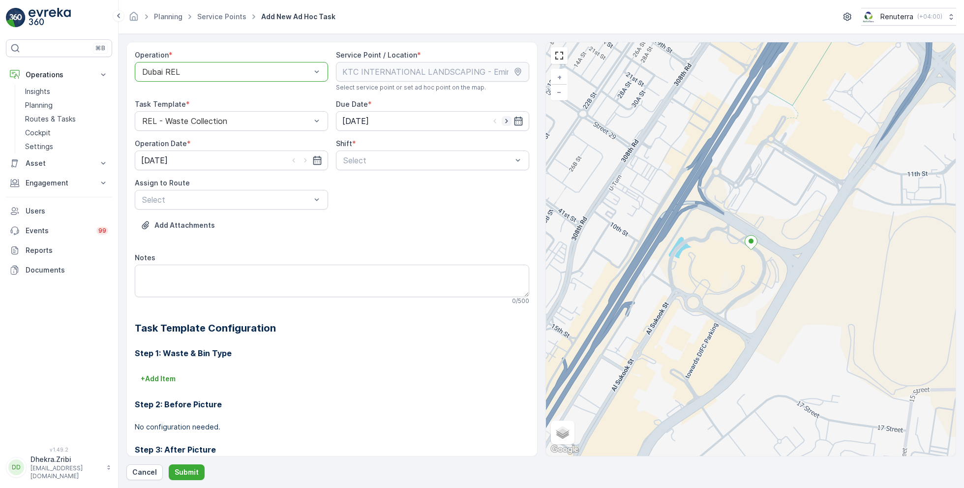
click at [505, 123] on icon "button" at bounding box center [507, 121] width 10 height 10
type input "[DATE]"
click at [301, 160] on icon "button" at bounding box center [306, 160] width 10 height 10
type input "[DATE]"
click at [388, 166] on div "Select" at bounding box center [432, 161] width 193 height 20
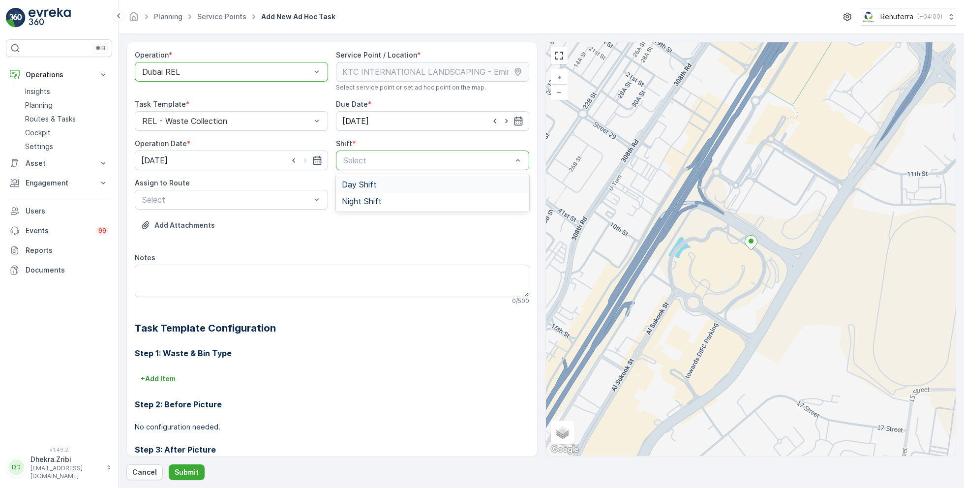
click at [361, 181] on span "Day Shift" at bounding box center [359, 184] width 35 height 9
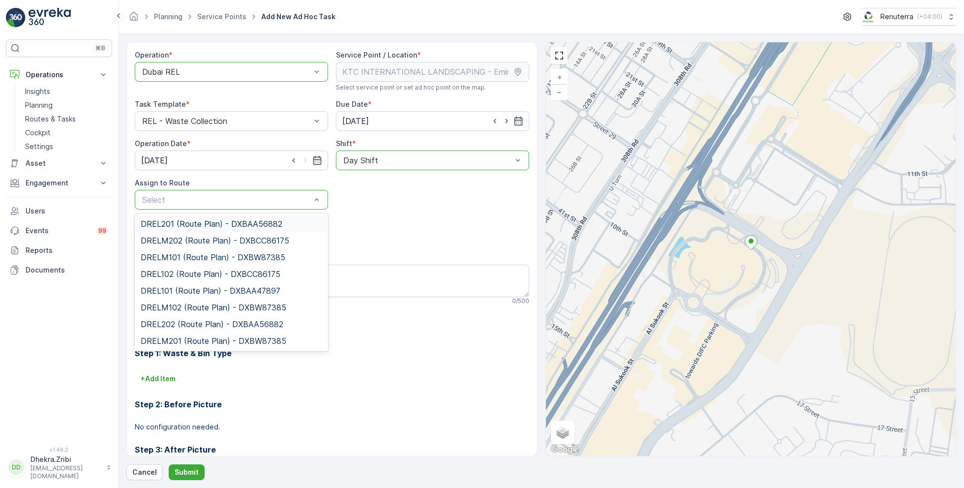
click at [237, 69] on div at bounding box center [226, 71] width 171 height 9
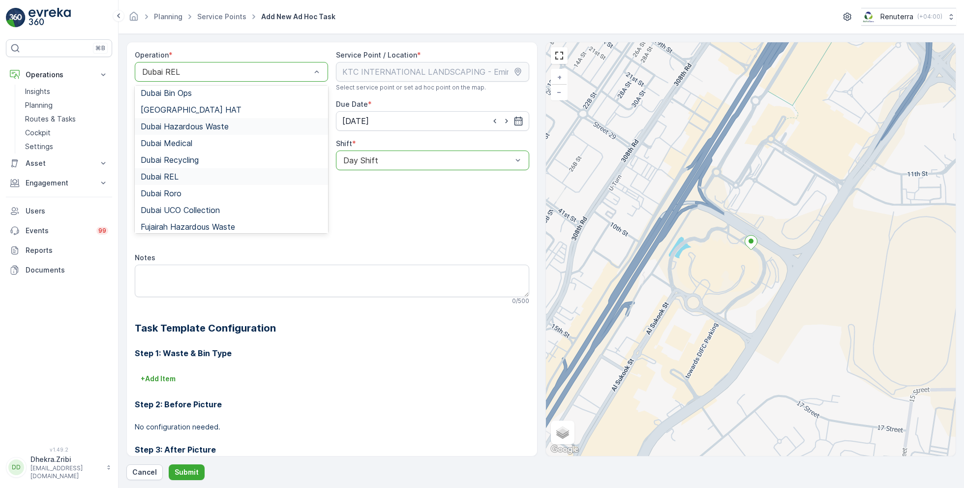
scroll to position [38, 0]
click at [176, 188] on span "Dubai Roro" at bounding box center [161, 191] width 41 height 9
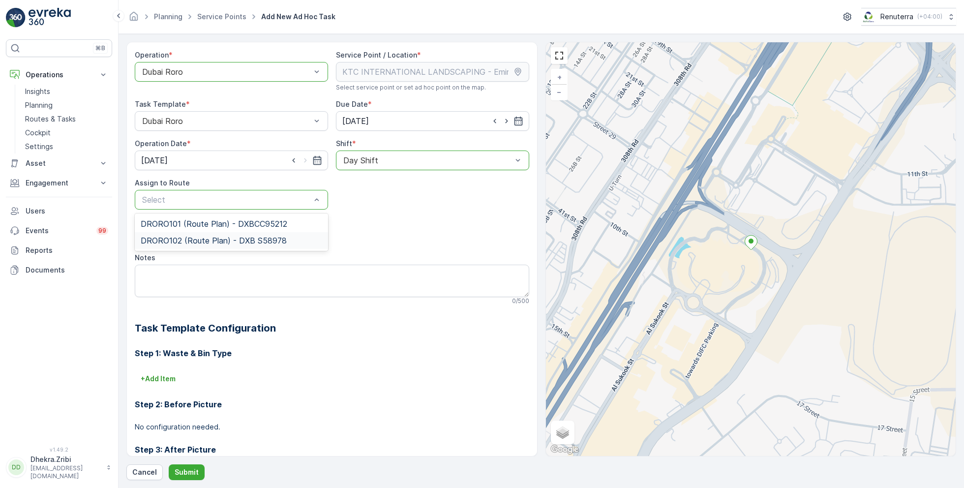
click at [203, 244] on span "DRORO102 (Route Plan) - DXB S58978" at bounding box center [214, 240] width 146 height 9
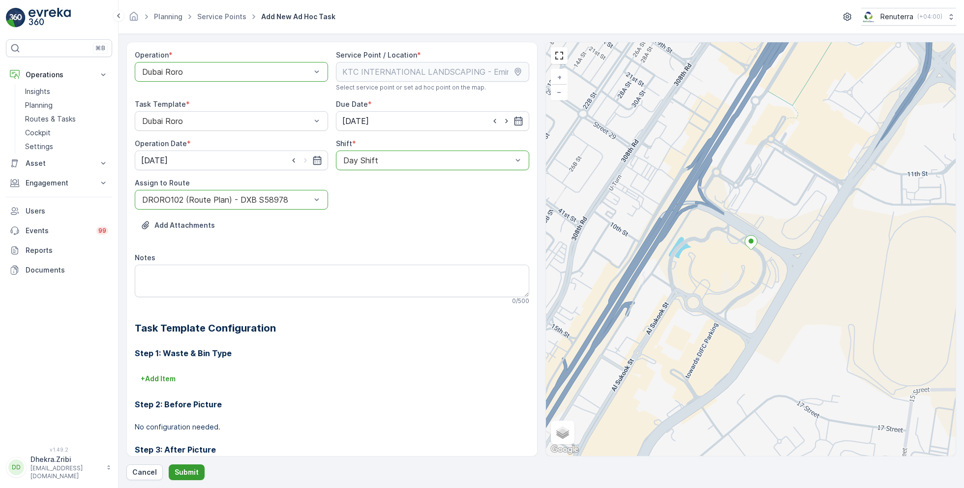
click at [184, 468] on p "Submit" at bounding box center [187, 472] width 24 height 10
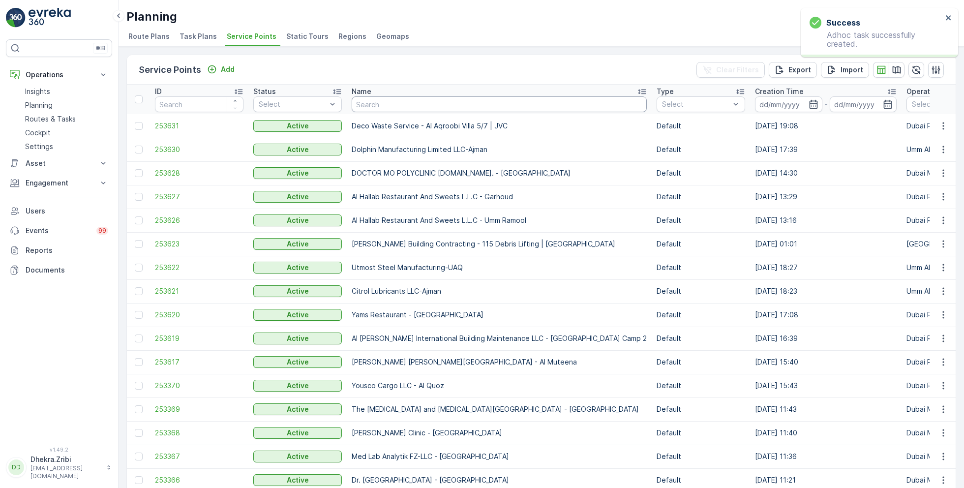
click at [403, 106] on input "text" at bounding box center [499, 104] width 295 height 16
paste input "Berkely Al marooj Furjan"
type input "Berkely Al marooj Furjan"
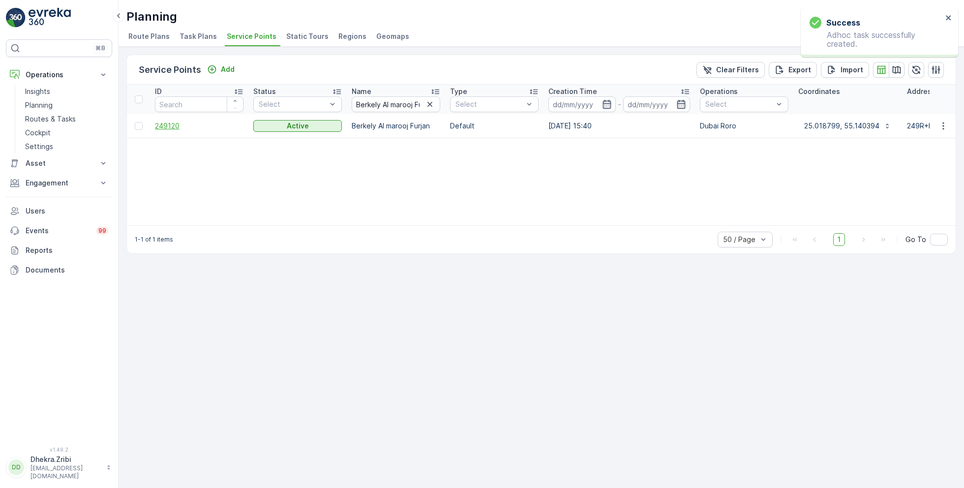
click at [173, 125] on span "249120" at bounding box center [199, 126] width 89 height 10
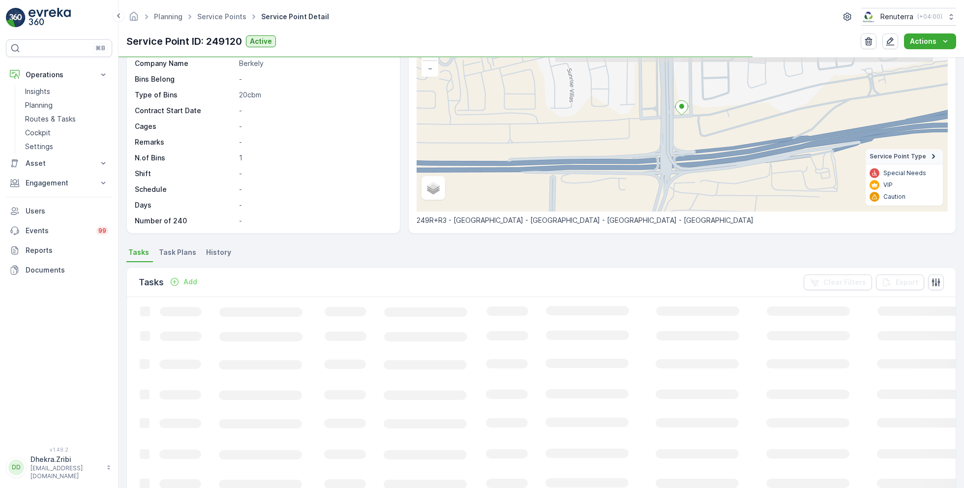
scroll to position [79, 0]
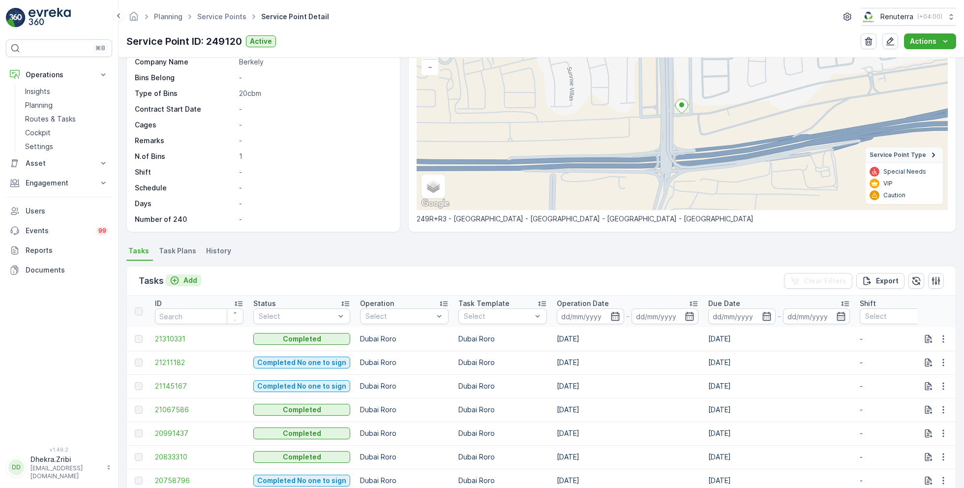
click at [187, 278] on p "Add" at bounding box center [191, 281] width 14 height 10
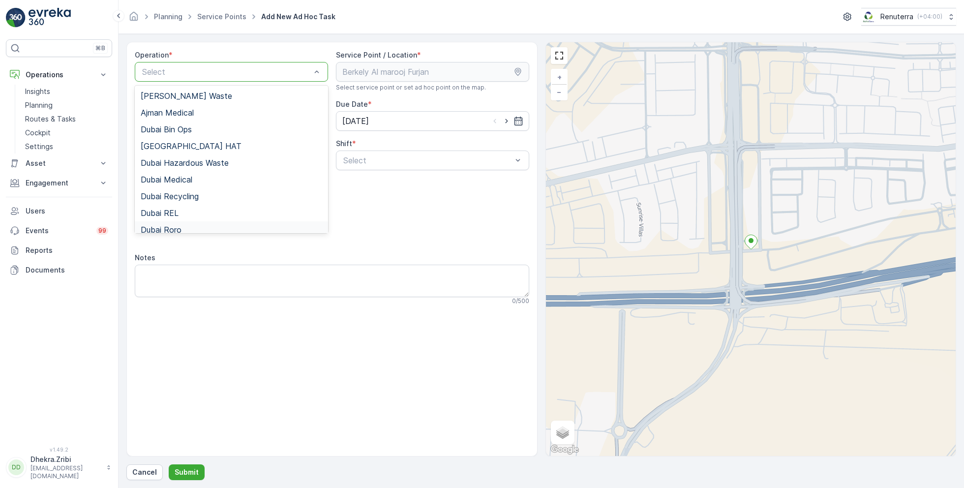
click at [195, 230] on div "Dubai Roro" at bounding box center [232, 229] width 182 height 9
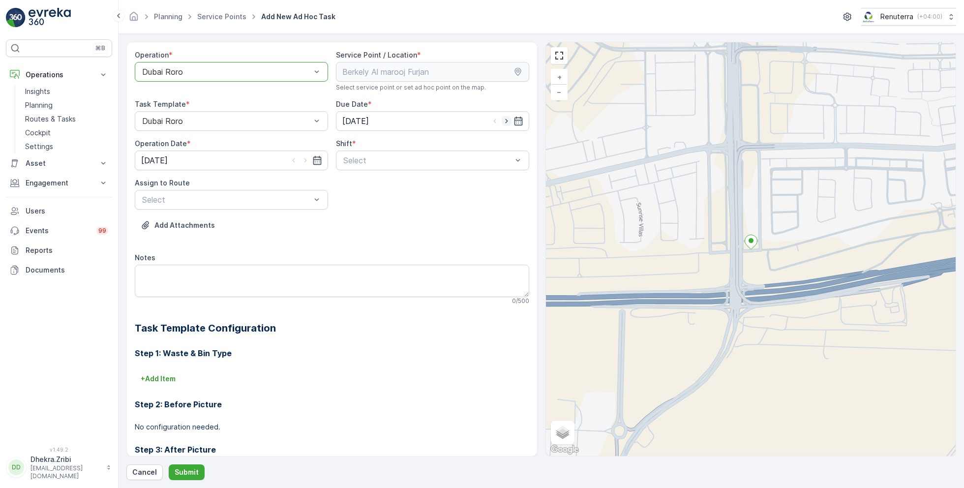
click at [505, 123] on icon "button" at bounding box center [507, 121] width 10 height 10
type input "[DATE]"
click at [306, 160] on icon "button" at bounding box center [306, 160] width 10 height 10
type input "[DATE]"
click at [354, 185] on span "Day Shift" at bounding box center [359, 184] width 35 height 9
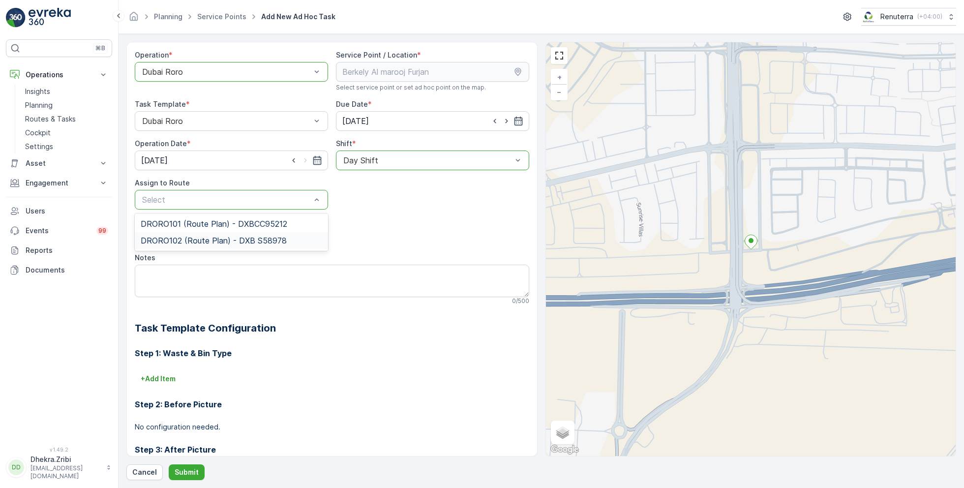
click at [211, 238] on span "DRORO102 (Route Plan) - DXB S58978" at bounding box center [214, 240] width 146 height 9
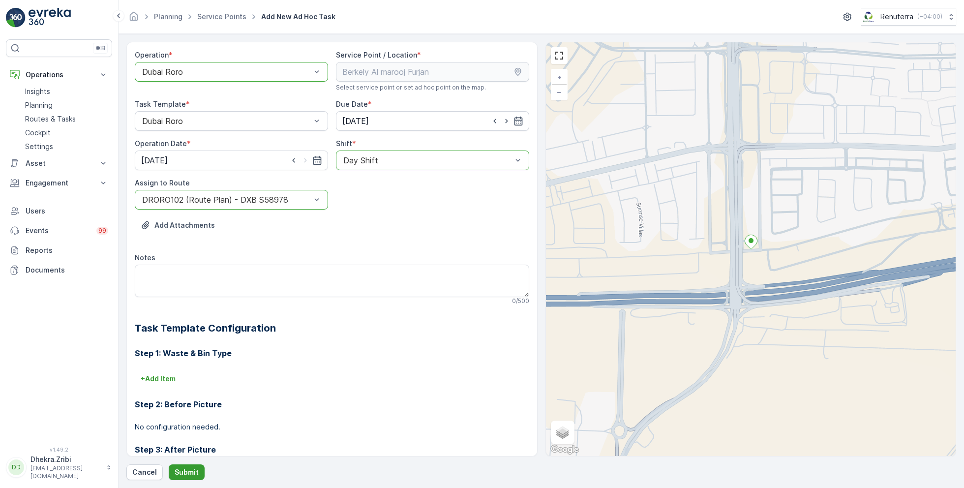
click at [182, 471] on p "Submit" at bounding box center [187, 472] width 24 height 10
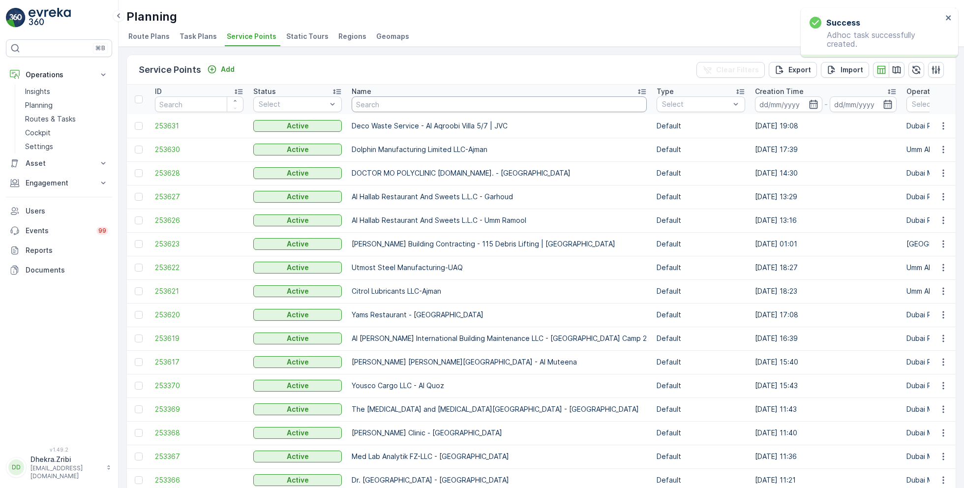
click at [396, 109] on input "text" at bounding box center [499, 104] width 295 height 16
paste input "ROTO PACKING METERIALS"
type input "ROTO PACKING METERIALS"
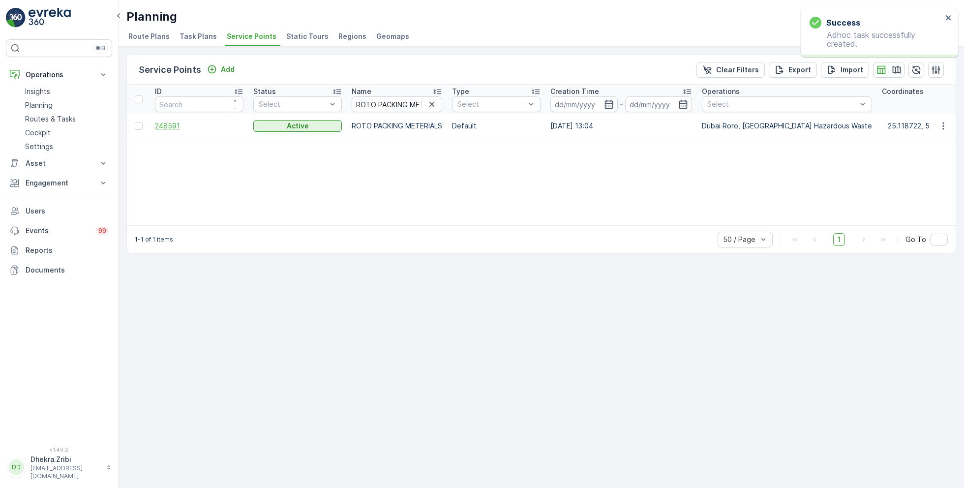
click at [182, 125] on span "248591" at bounding box center [199, 126] width 89 height 10
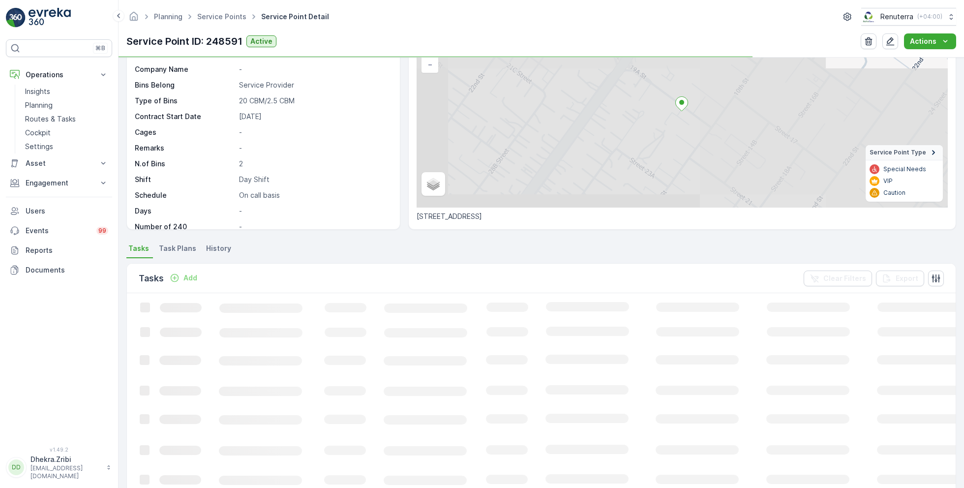
scroll to position [82, 0]
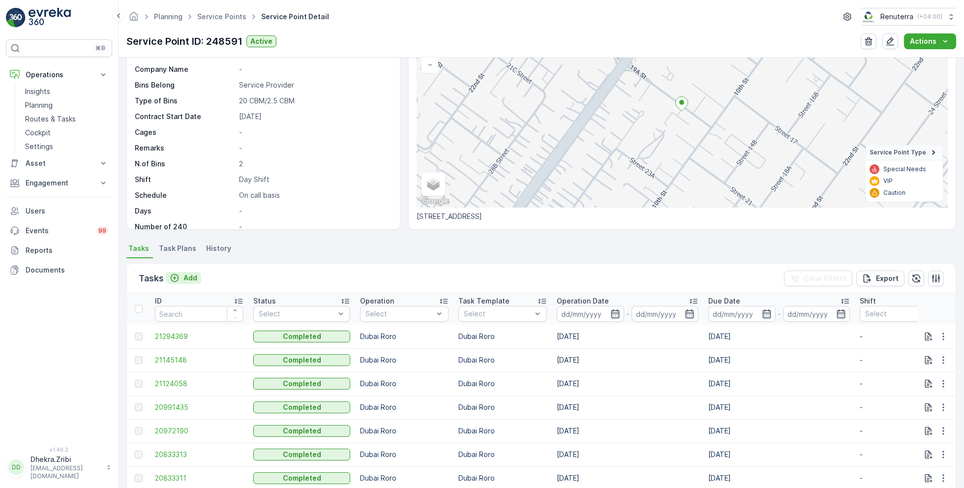
click at [191, 276] on p "Add" at bounding box center [191, 278] width 14 height 10
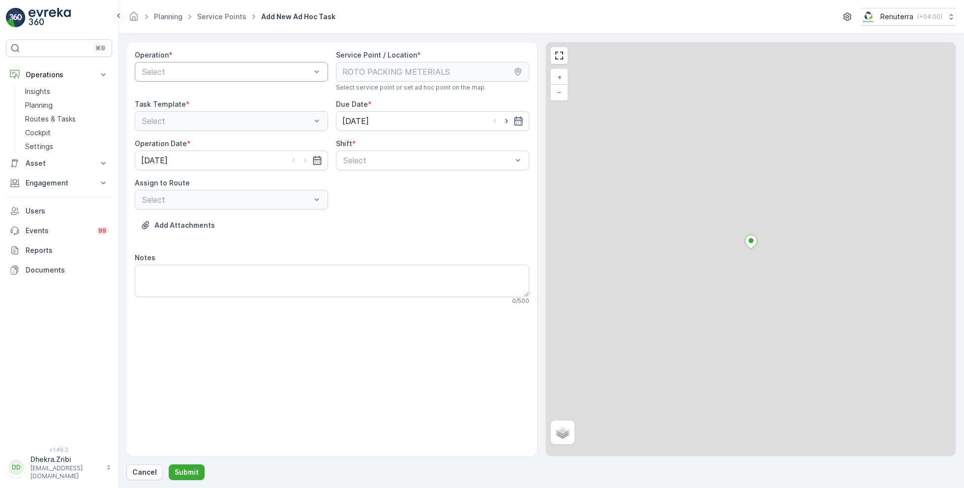
click at [226, 63] on div "Select" at bounding box center [231, 72] width 193 height 20
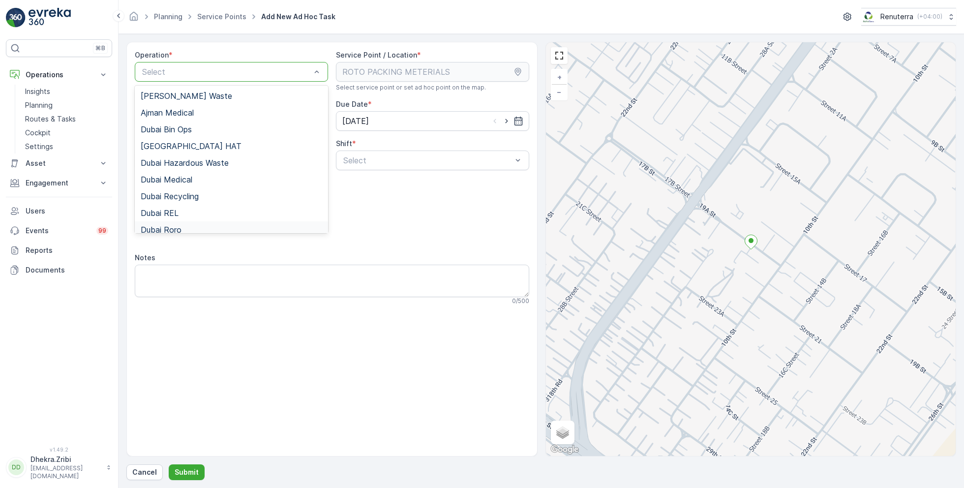
click at [189, 225] on div "Dubai Roro" at bounding box center [232, 229] width 182 height 9
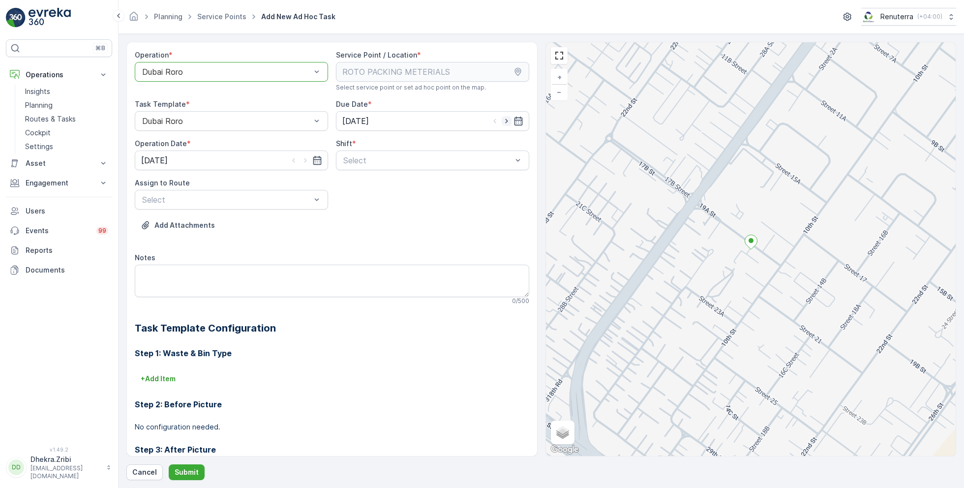
click at [502, 119] on icon "button" at bounding box center [507, 121] width 10 height 10
type input "[DATE]"
click at [301, 163] on icon "button" at bounding box center [306, 160] width 10 height 10
type input "[DATE]"
click at [357, 184] on span "Day Shift" at bounding box center [359, 184] width 35 height 9
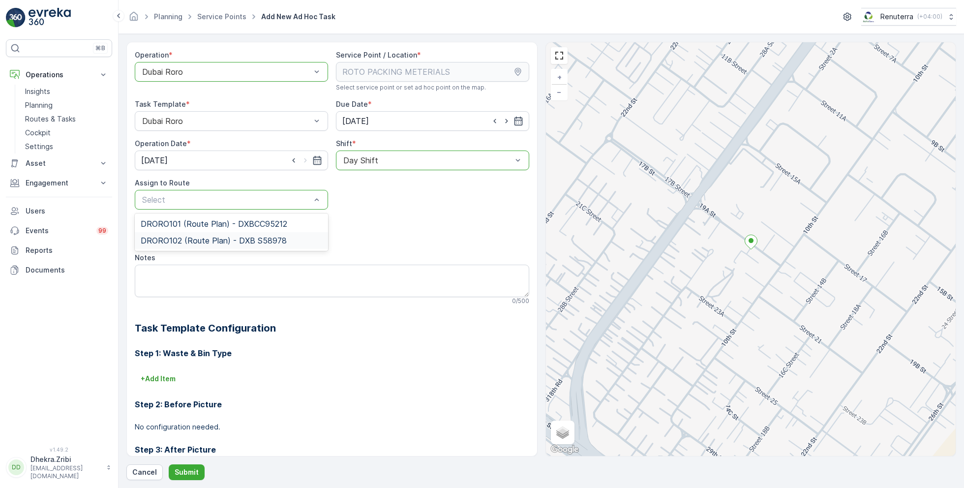
click at [221, 239] on span "DRORO102 (Route Plan) - DXB S58978" at bounding box center [214, 240] width 146 height 9
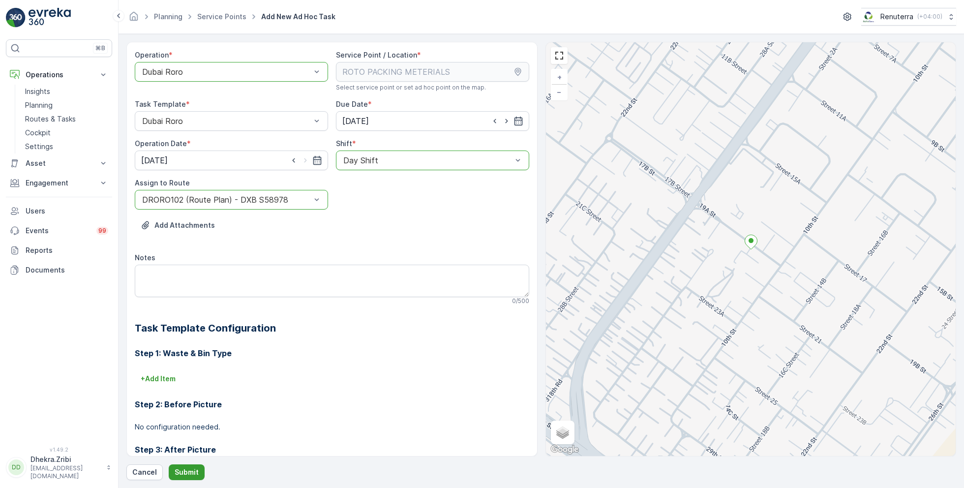
click at [183, 468] on p "Submit" at bounding box center [187, 472] width 24 height 10
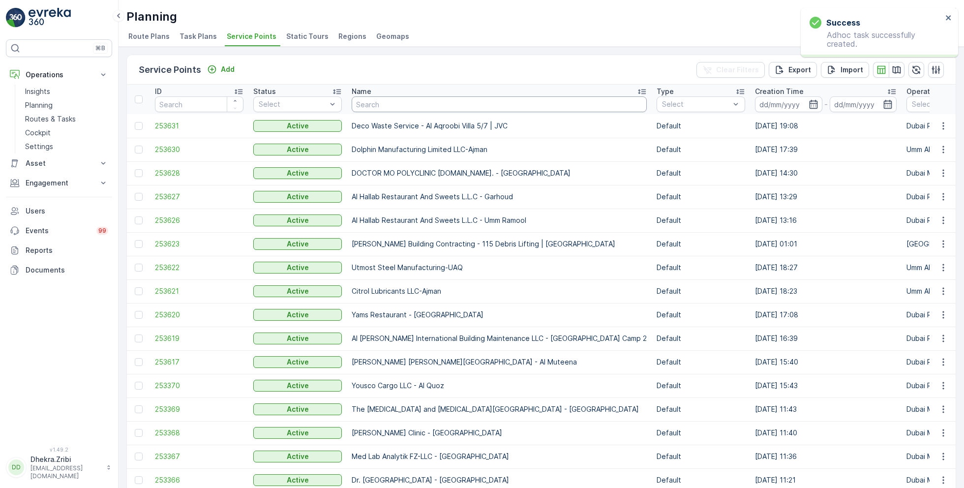
click at [399, 104] on input "text" at bounding box center [499, 104] width 295 height 16
paste input "KTC INTERNATIONAL LANDSCAPING - [GEOGRAPHIC_DATA] - SZR"
type input "KTC INTERNATIONAL LANDSCAPING - [GEOGRAPHIC_DATA] - SZR"
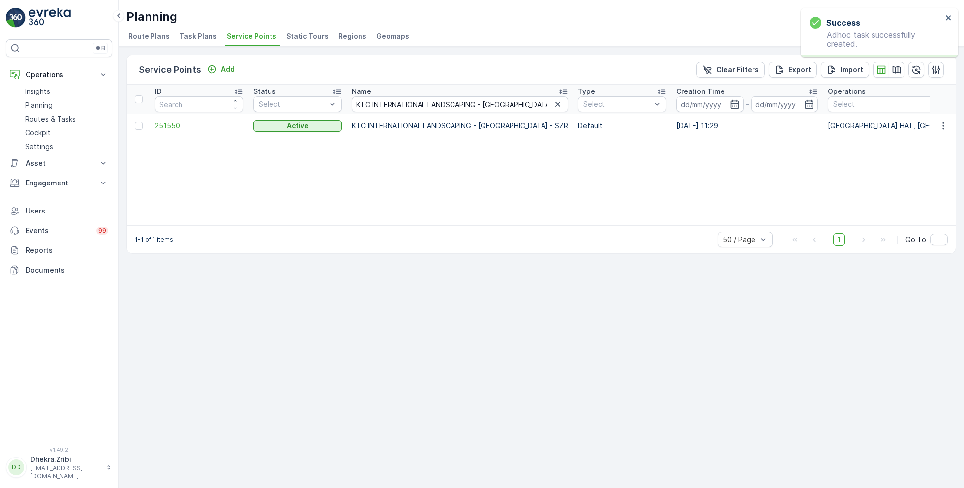
click at [168, 119] on td "251550" at bounding box center [199, 126] width 98 height 24
click at [172, 125] on span "251550" at bounding box center [199, 126] width 89 height 10
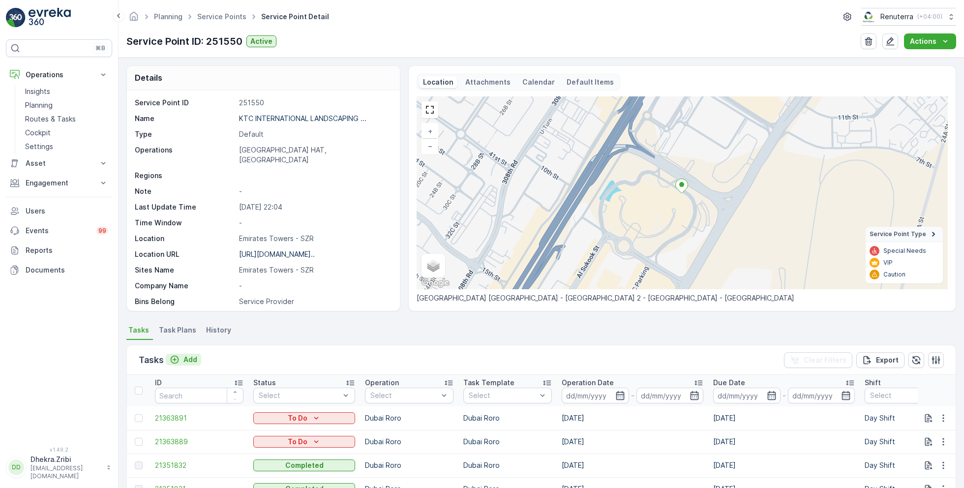
click at [188, 356] on p "Add" at bounding box center [191, 360] width 14 height 10
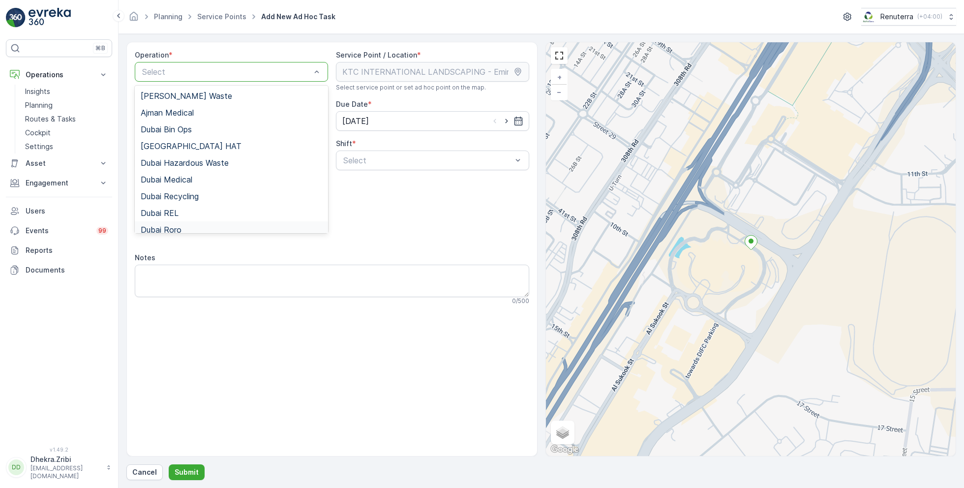
click at [185, 227] on div "Dubai Roro" at bounding box center [232, 229] width 182 height 9
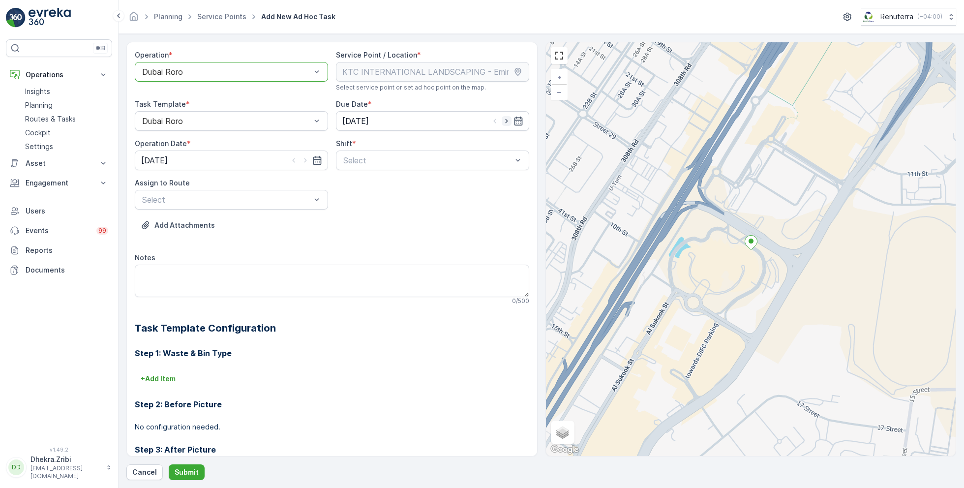
click at [506, 120] on icon "button" at bounding box center [507, 121] width 10 height 10
type input "[DATE]"
click at [306, 159] on icon "button" at bounding box center [306, 160] width 10 height 10
type input "[DATE]"
click at [360, 188] on span "Day Shift" at bounding box center [359, 184] width 35 height 9
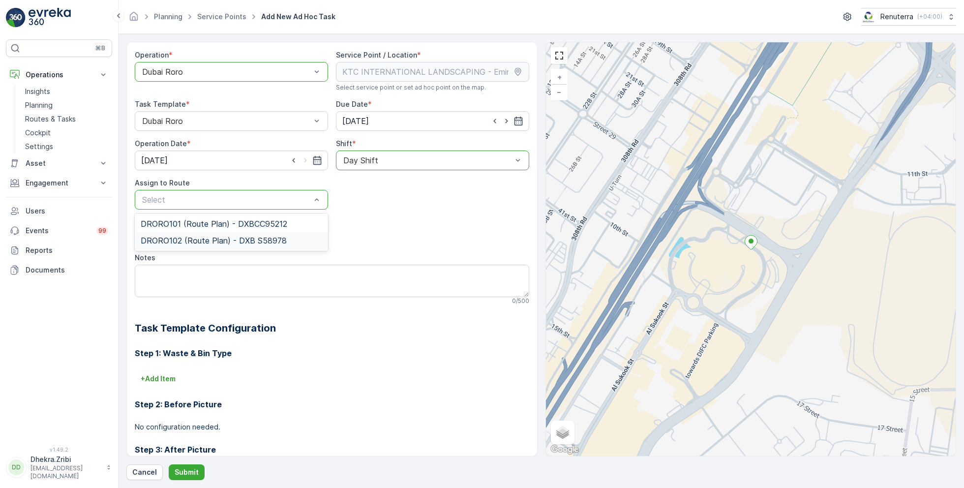
click at [195, 239] on span "DRORO102 (Route Plan) - DXB S58978" at bounding box center [214, 240] width 146 height 9
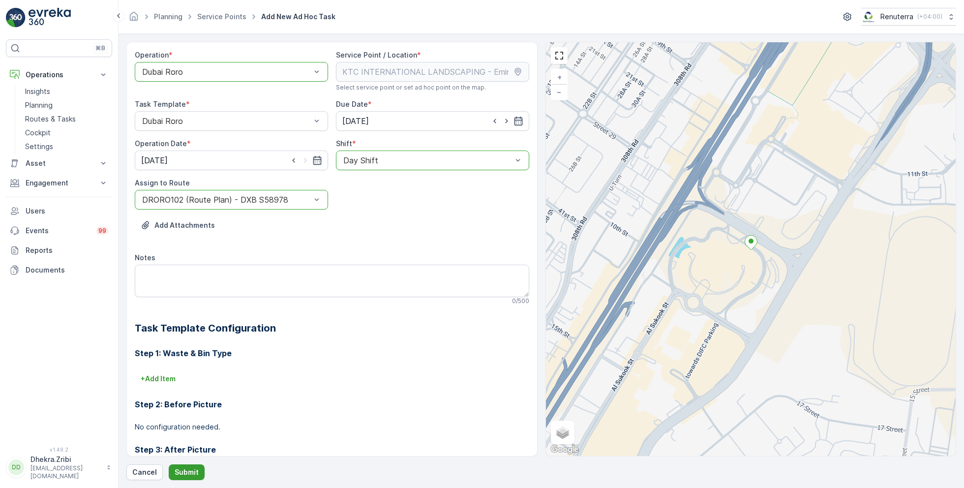
click at [186, 468] on p "Submit" at bounding box center [187, 472] width 24 height 10
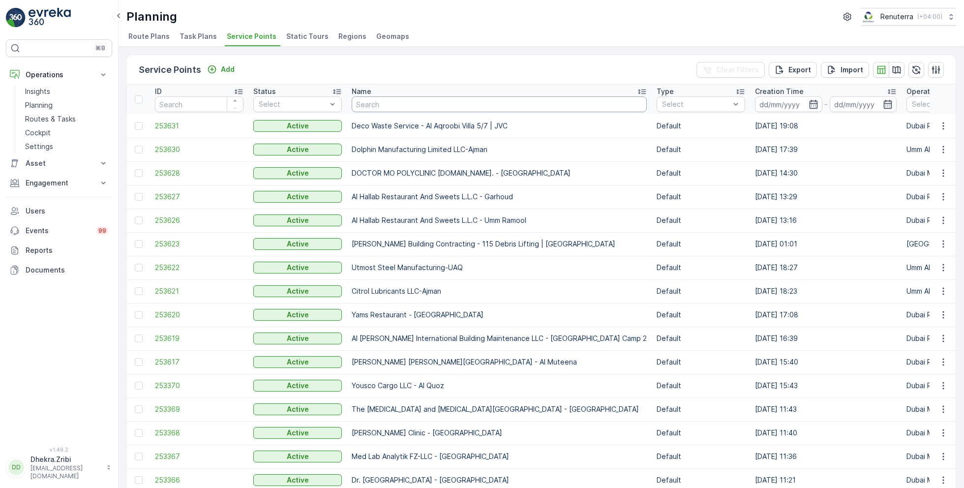
click at [394, 108] on input "text" at bounding box center [499, 104] width 295 height 16
type input "ktc"
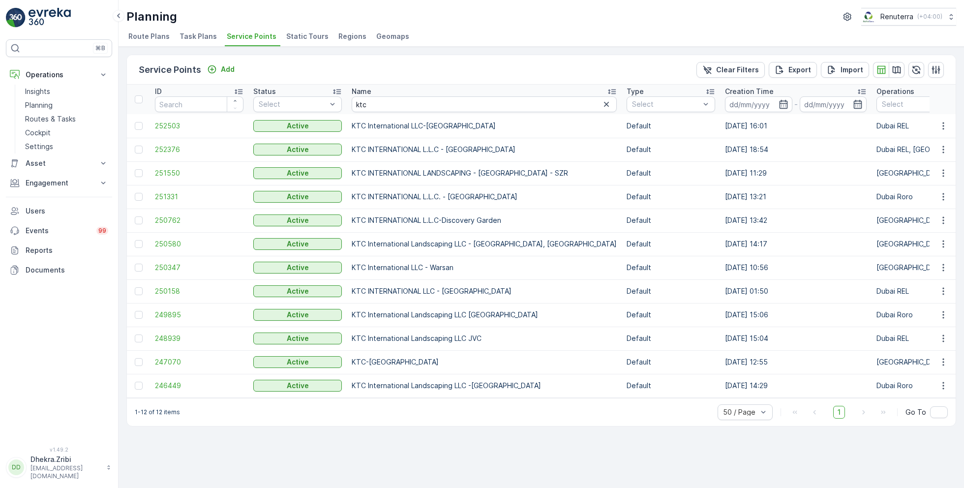
click at [172, 379] on td "246449" at bounding box center [199, 386] width 98 height 24
click at [173, 381] on span "246449" at bounding box center [199, 386] width 89 height 10
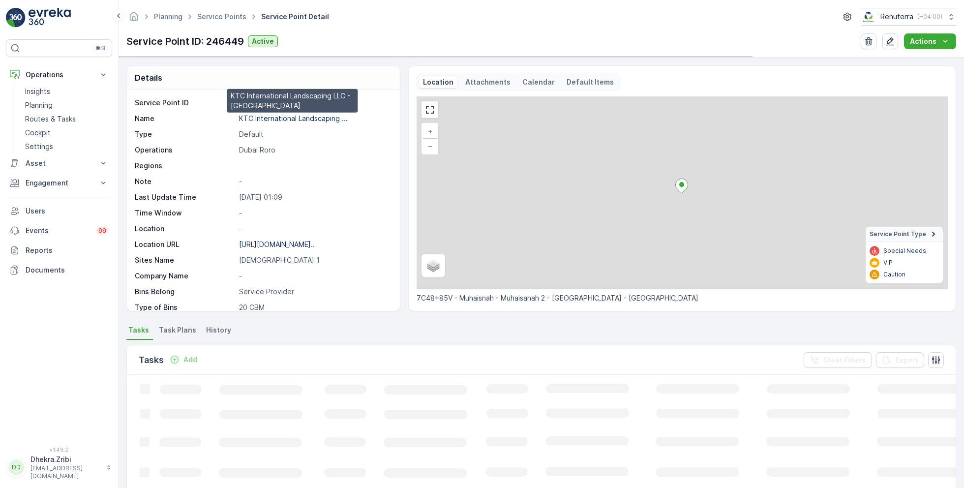
click at [303, 120] on p "KTC International Landscaping ..." at bounding box center [293, 118] width 109 height 8
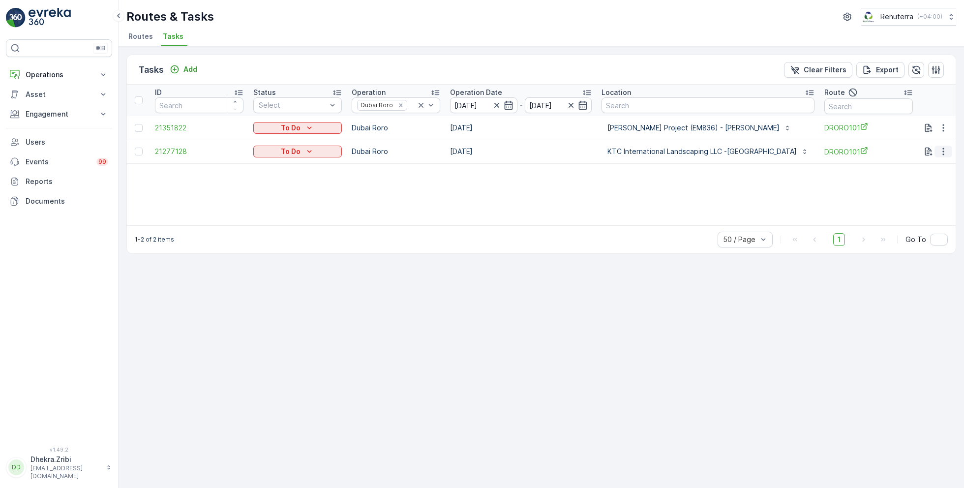
click at [943, 150] on icon "button" at bounding box center [944, 152] width 10 height 10
click at [921, 193] on span "Change Route" at bounding box center [918, 193] width 48 height 10
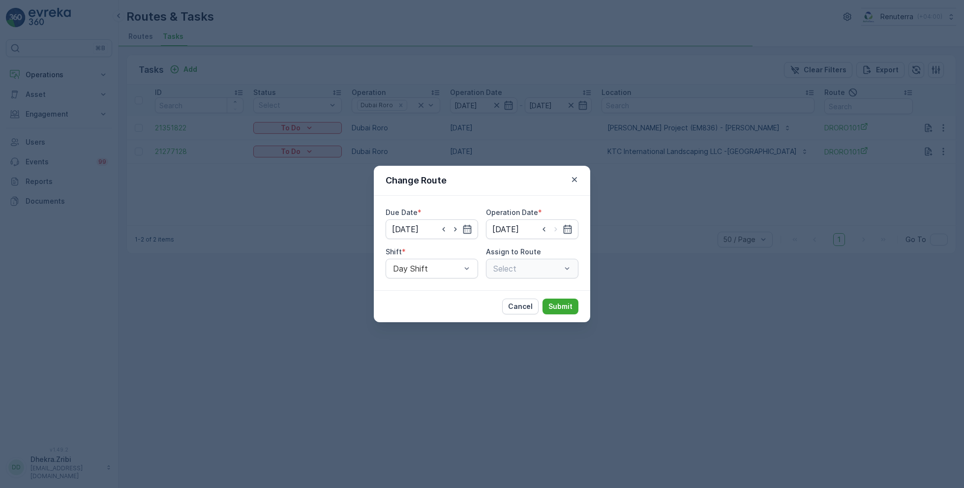
type input "[DATE]"
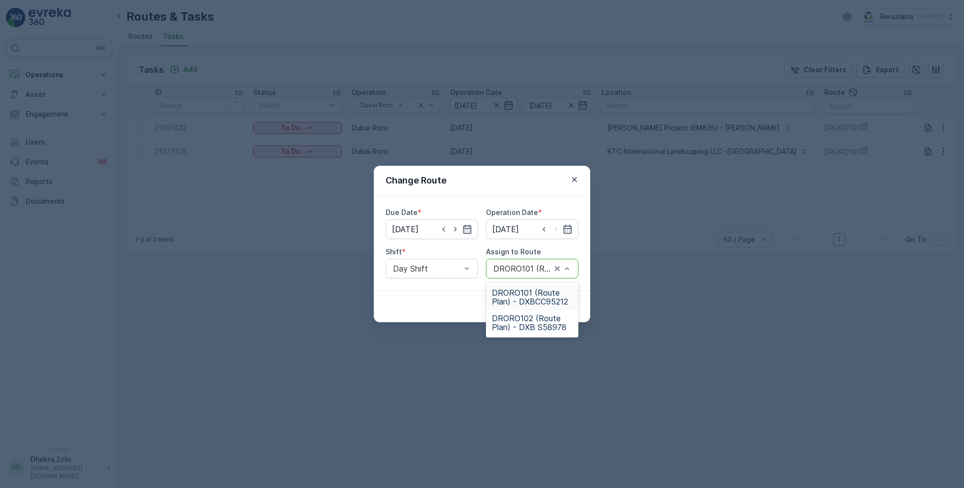
click at [443, 288] on div "Due Date * [DATE] Operation Date * [DATE] Shift * Day Shift Assign to Route DRO…" at bounding box center [482, 243] width 216 height 94
click at [521, 302] on p "Cancel" at bounding box center [520, 307] width 25 height 10
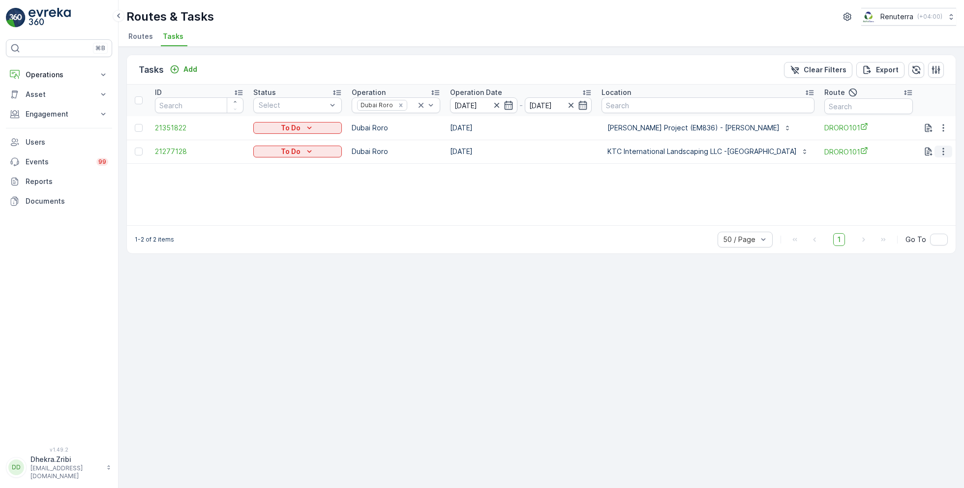
click at [941, 150] on icon "button" at bounding box center [944, 152] width 10 height 10
click at [916, 208] on span "Remove from Route" at bounding box center [927, 207] width 66 height 10
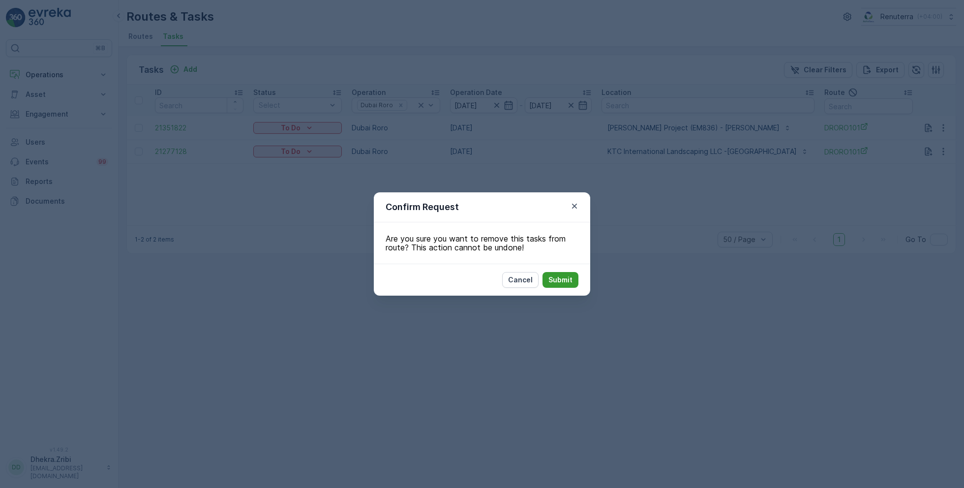
click at [559, 282] on p "Submit" at bounding box center [561, 280] width 24 height 10
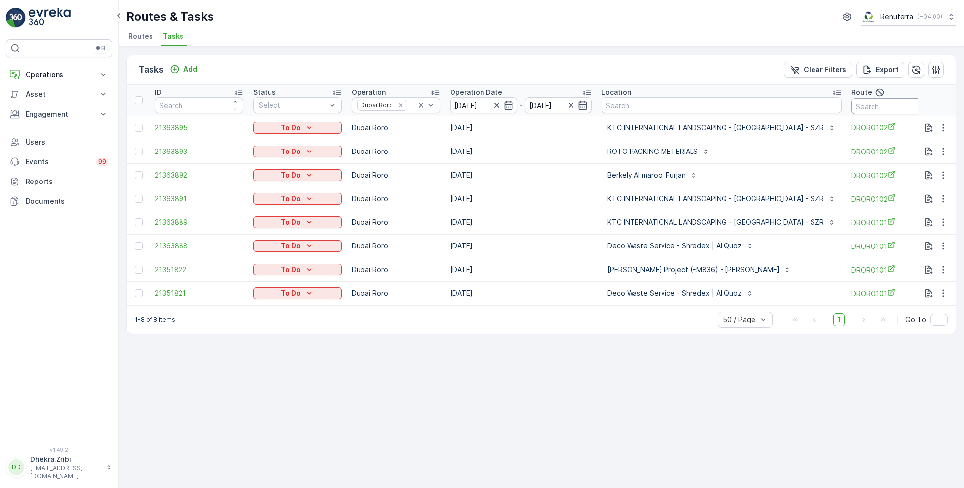
click at [856, 112] on input "text" at bounding box center [896, 106] width 89 height 16
type input "101"
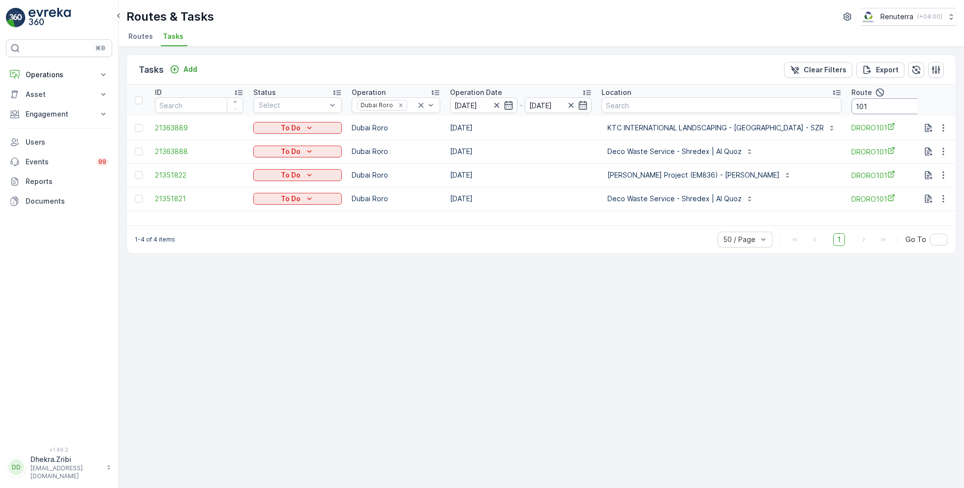
click at [867, 105] on input "101" at bounding box center [896, 106] width 89 height 16
type input "102"
